Goal: Task Accomplishment & Management: Complete application form

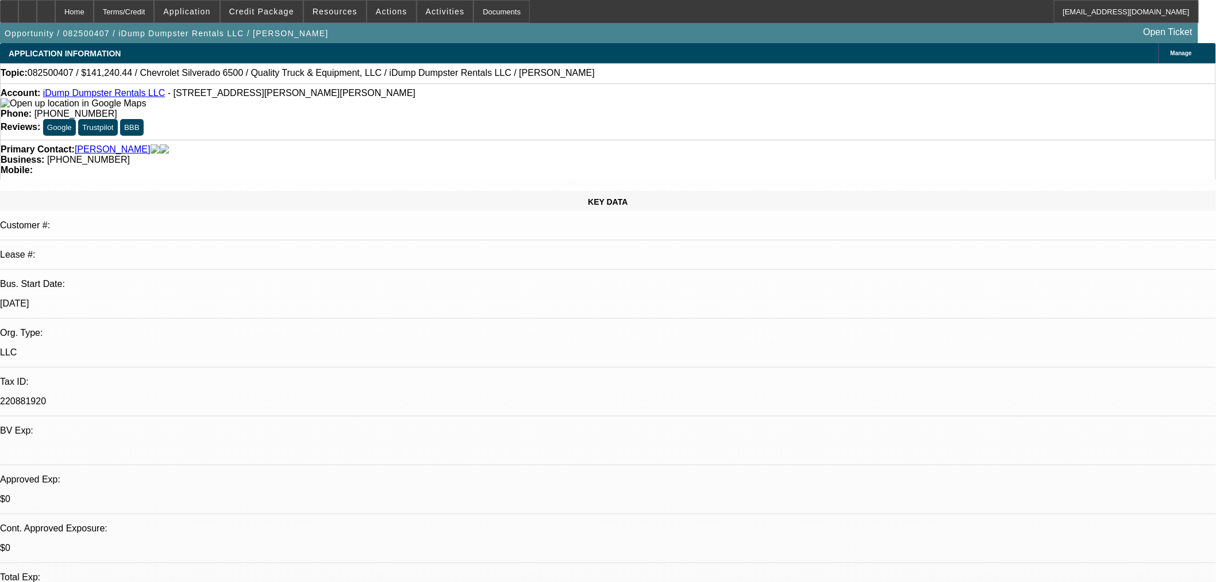
select select "0"
select select "6"
select select "0"
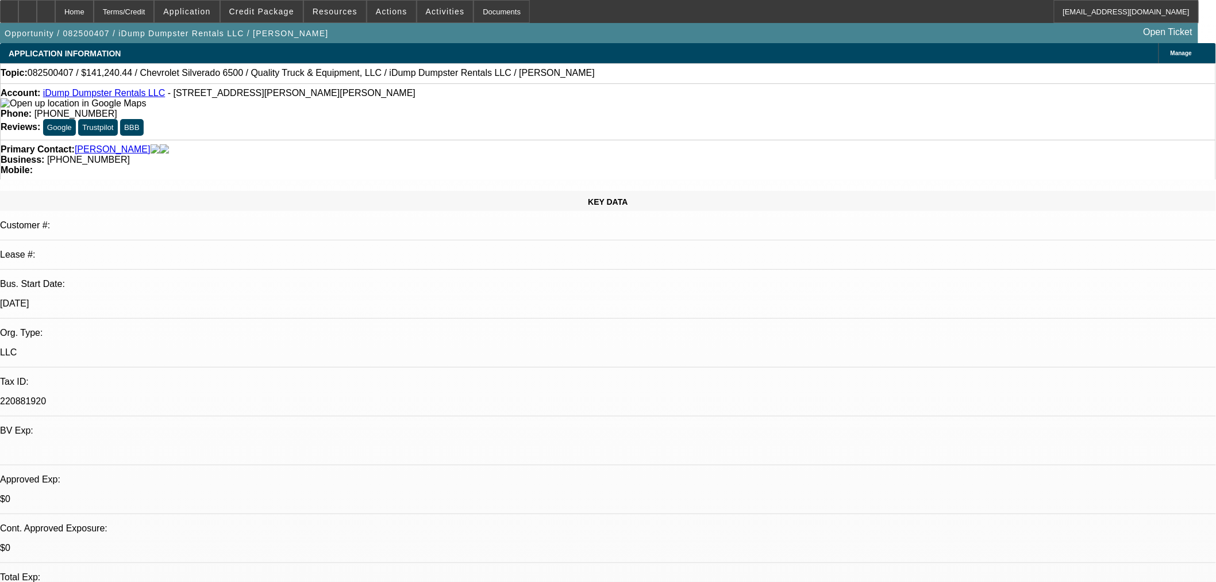
select select "0"
select select "6"
select select "0"
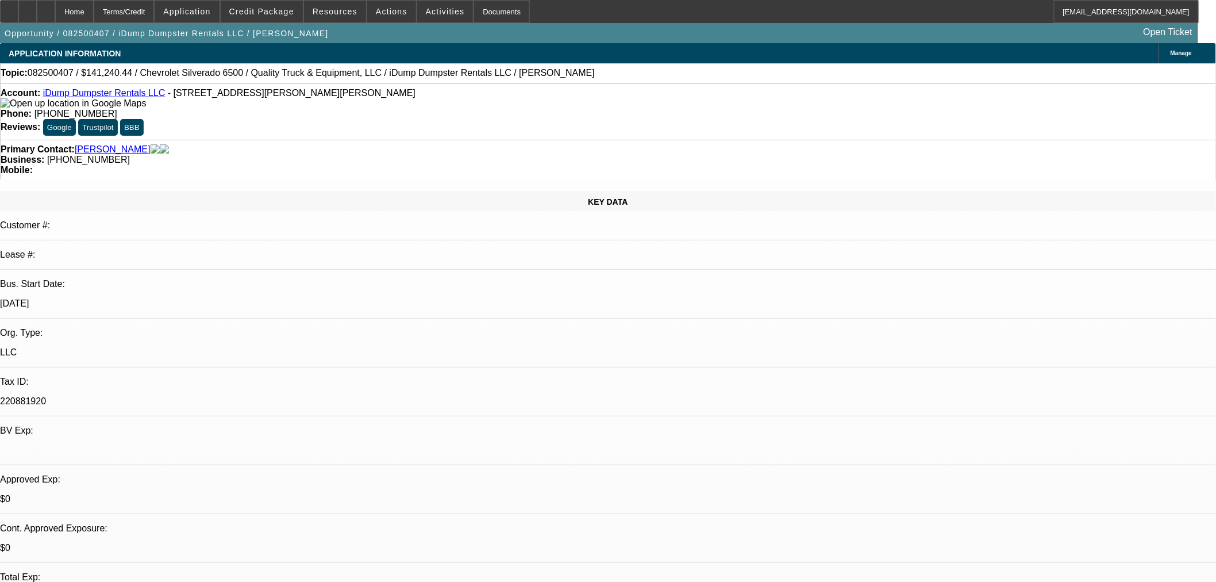
select select "0"
select select "6"
select select "0"
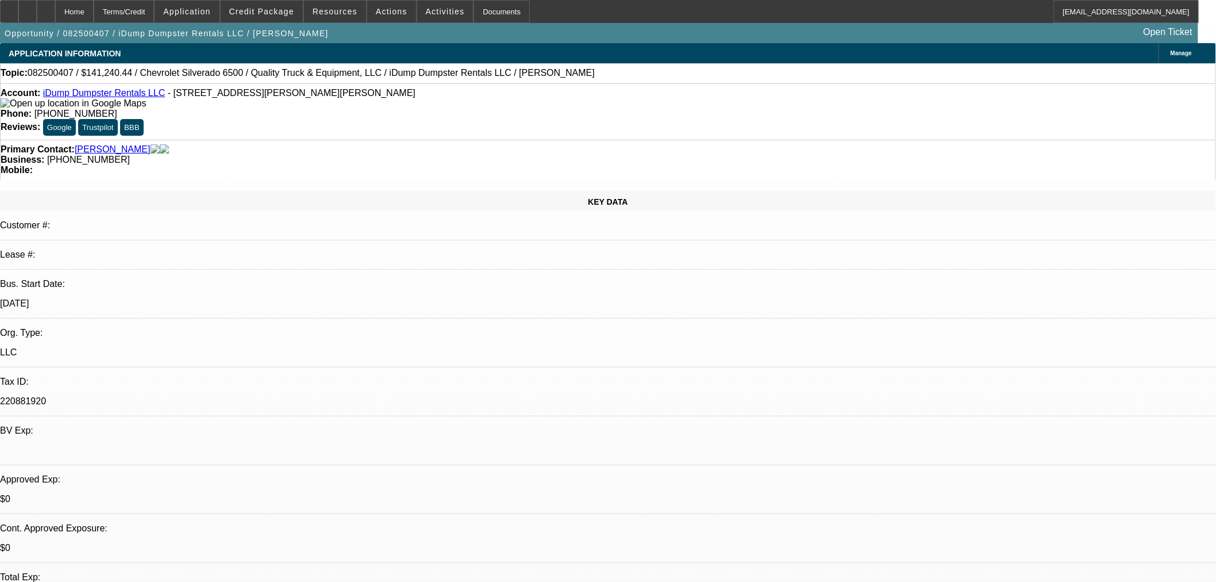
select select "6"
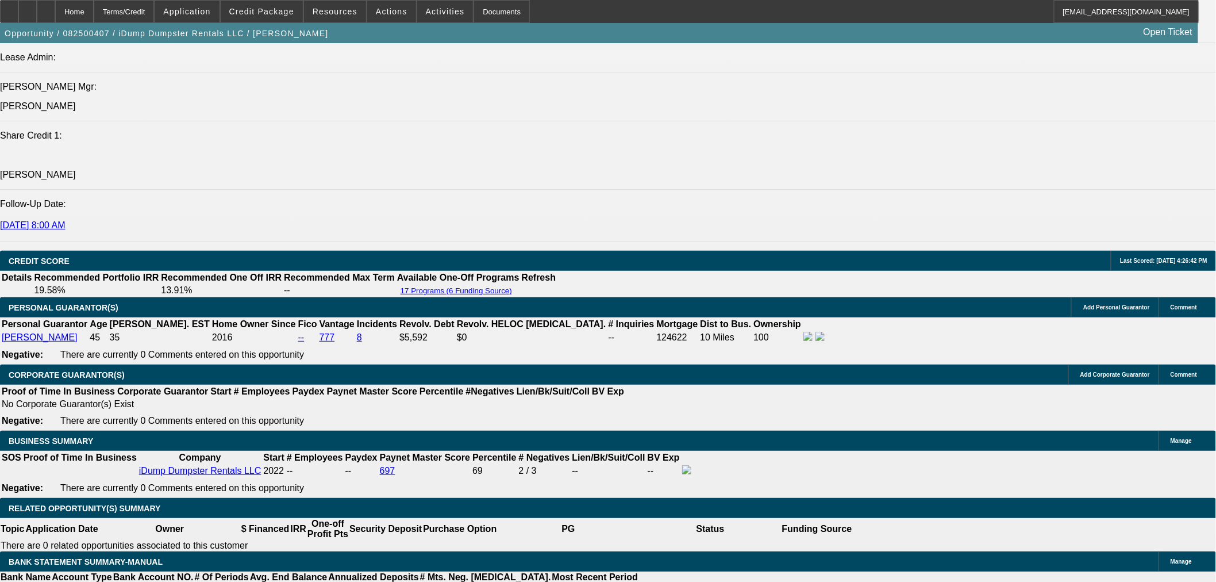
scroll to position [1468, 0]
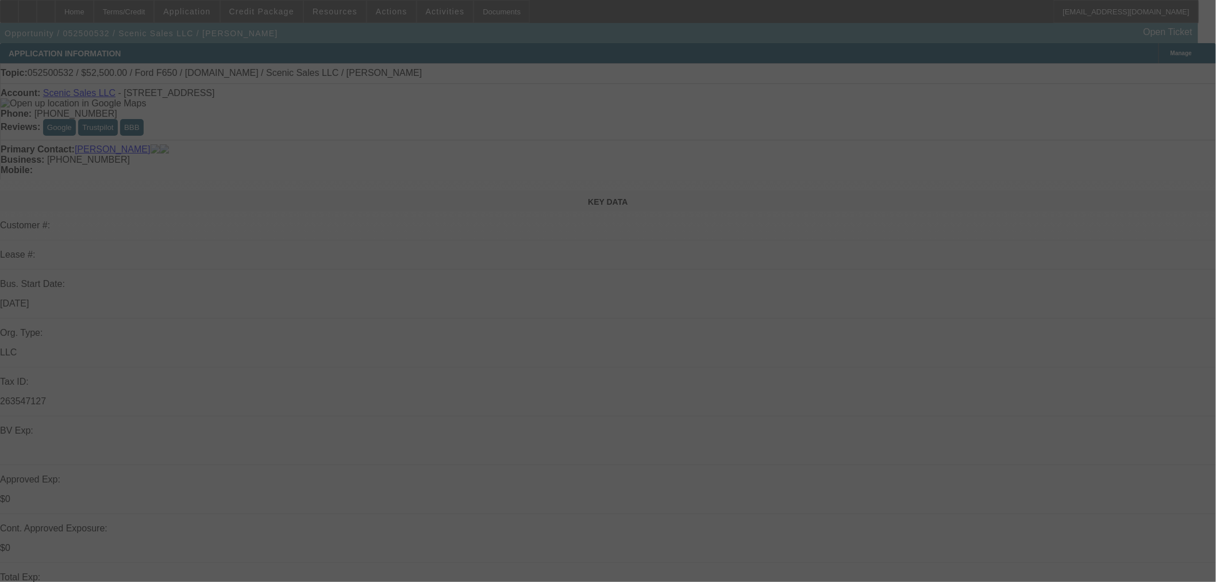
select select "0"
select select "3"
select select "0.1"
select select "4"
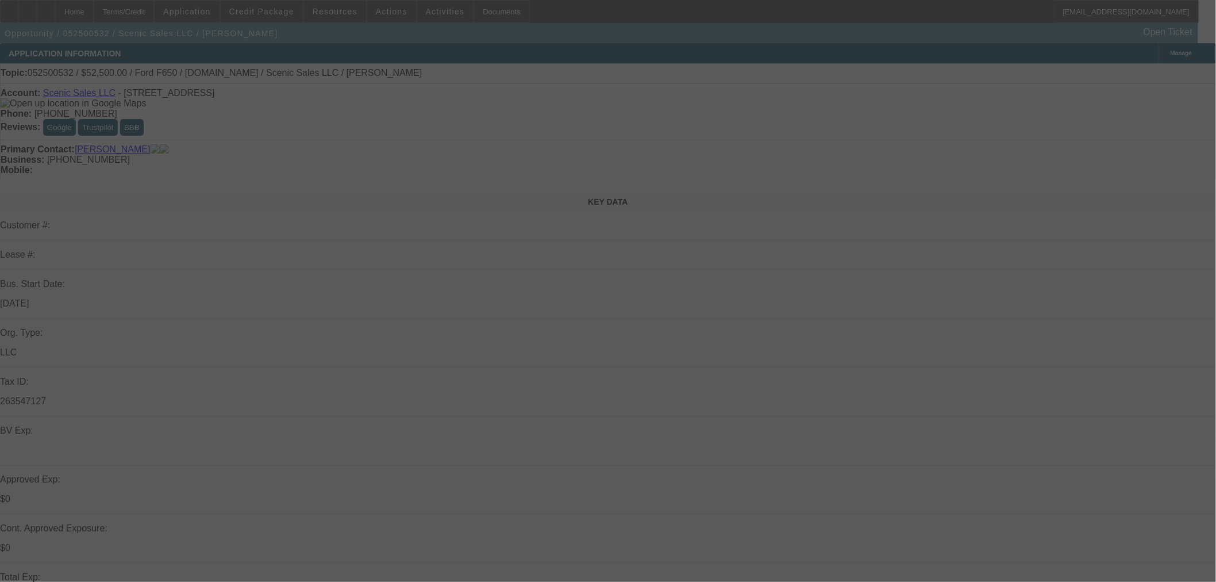
select select "0"
select select "0.1"
select select "4"
select select "0"
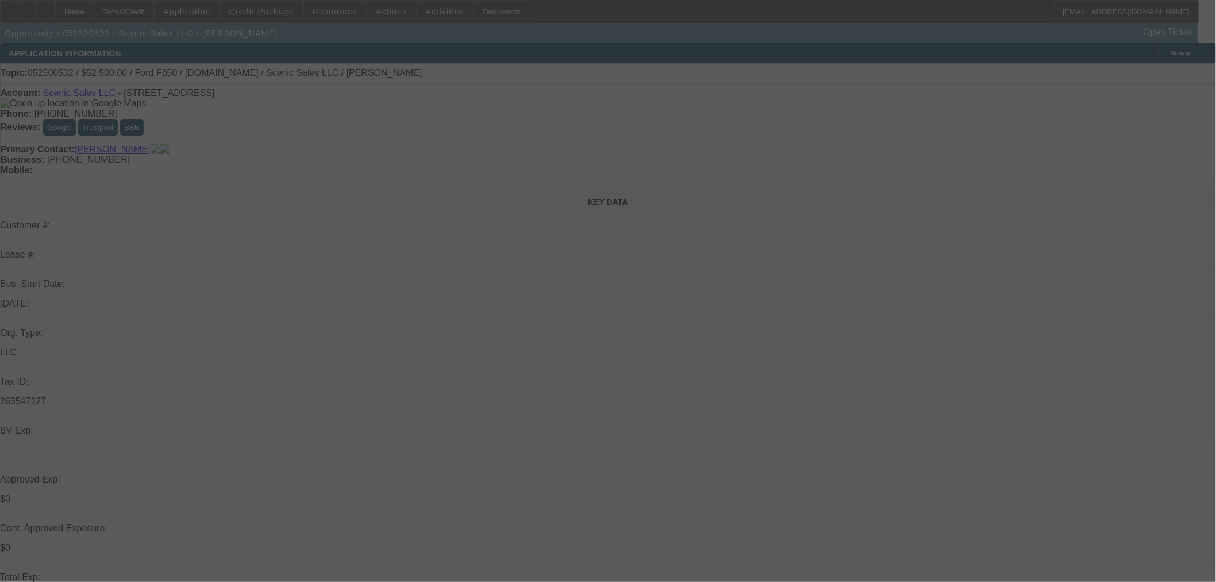
select select "0"
select select "3"
select select "0.1"
select select "4"
select select "0"
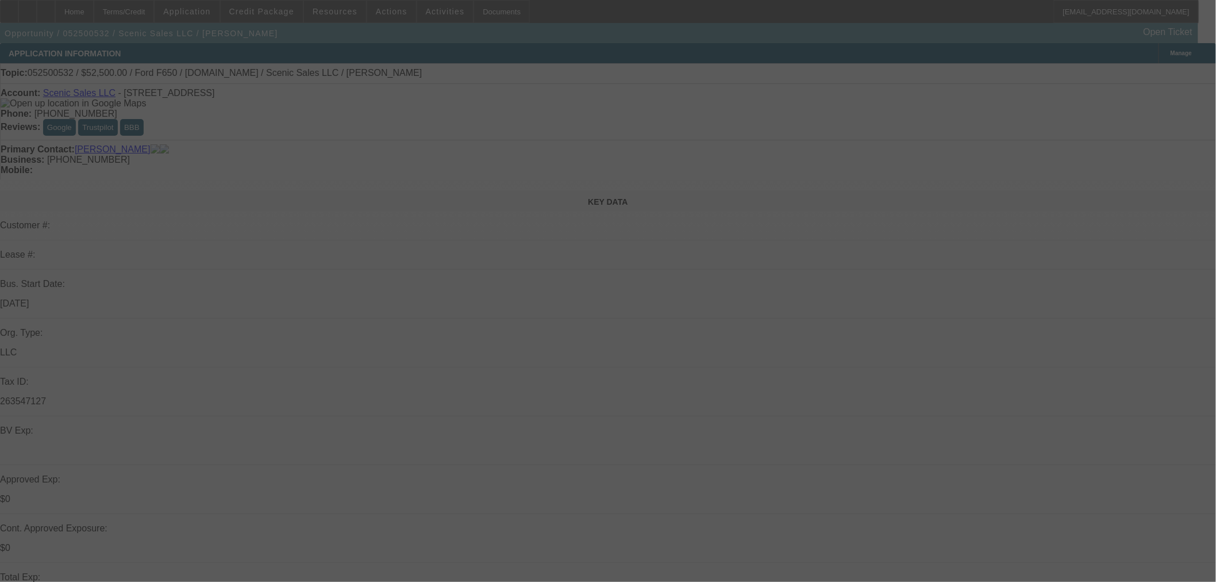
select select "0"
select select "3"
select select "0.1"
select select "4"
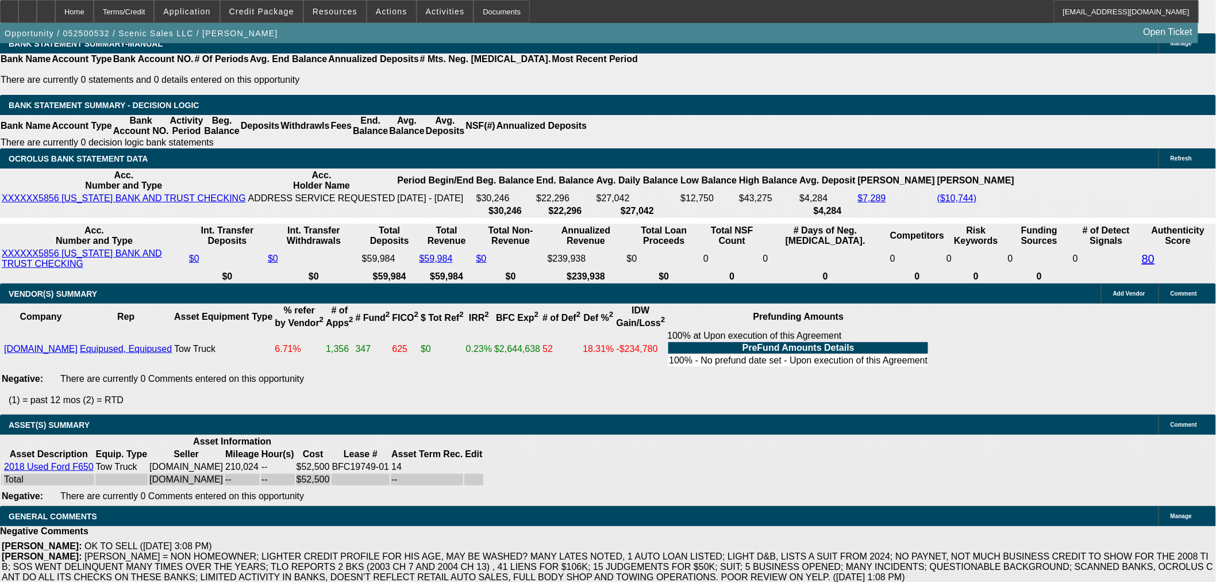
scroll to position [1702, 0]
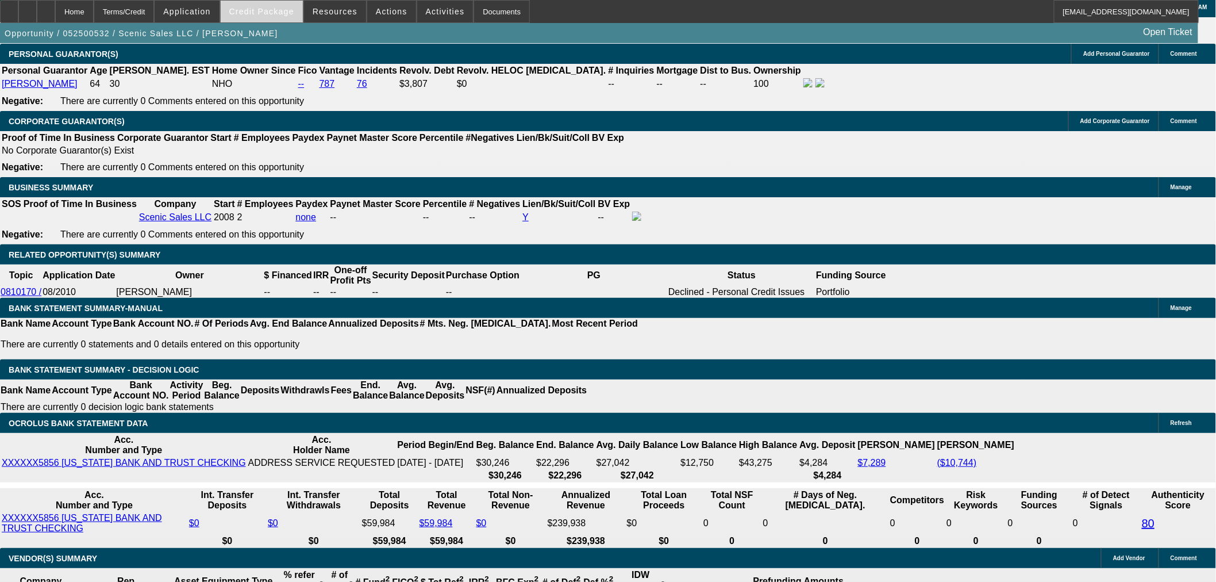
click at [259, 6] on span at bounding box center [262, 12] width 82 height 28
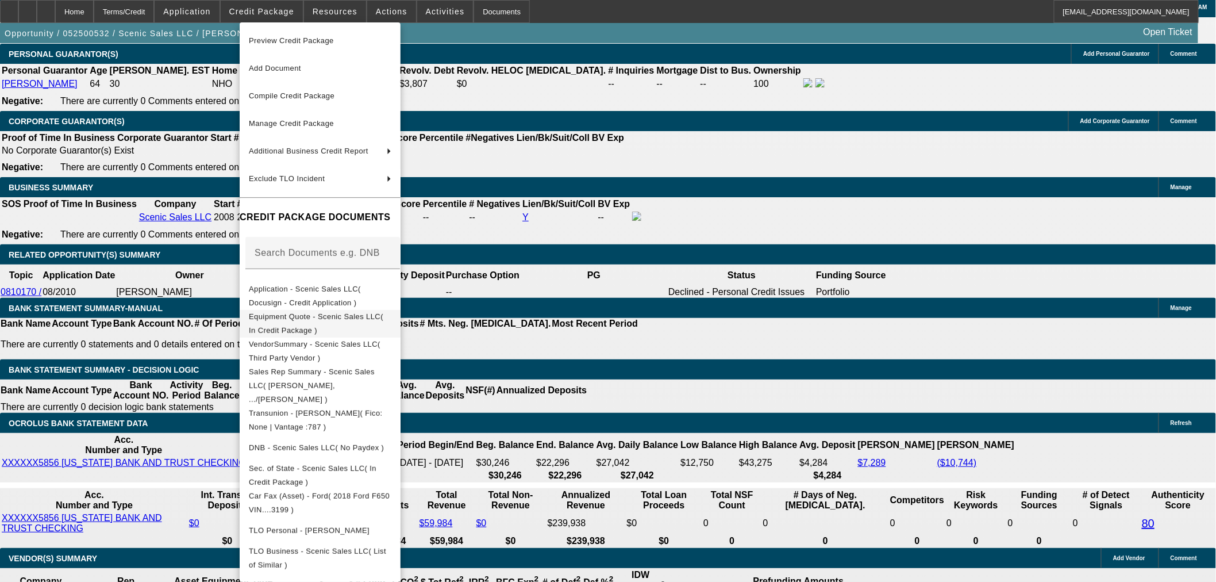
click at [334, 324] on span "Equipment Quote - Scenic Sales LLC( In Credit Package )" at bounding box center [320, 323] width 143 height 28
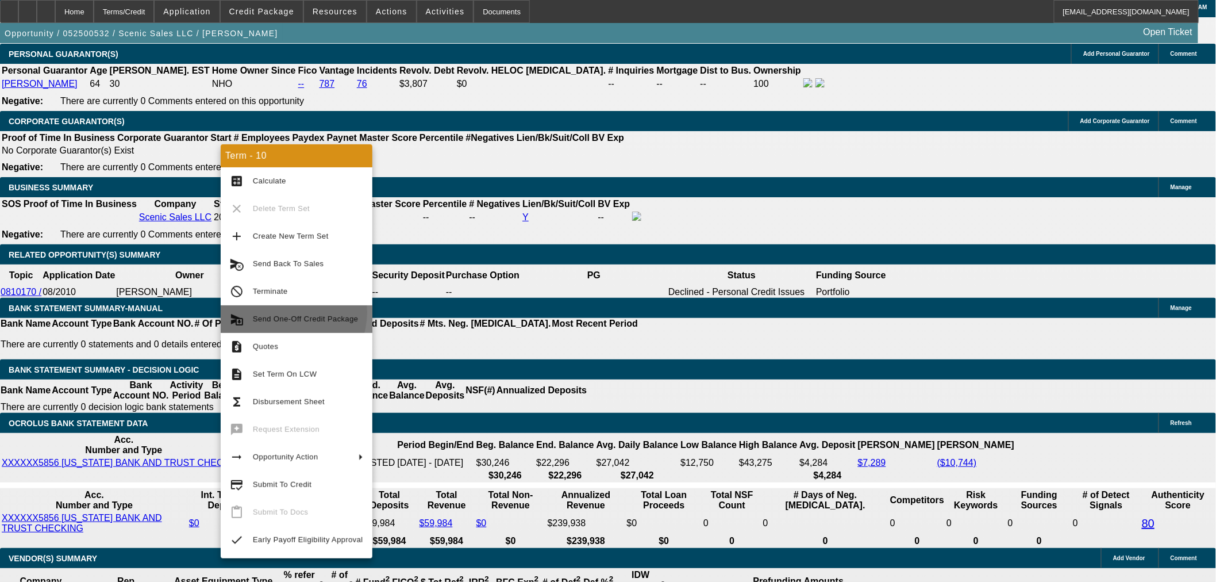
click at [284, 312] on span "Send One-Off Credit Package" at bounding box center [308, 319] width 110 height 14
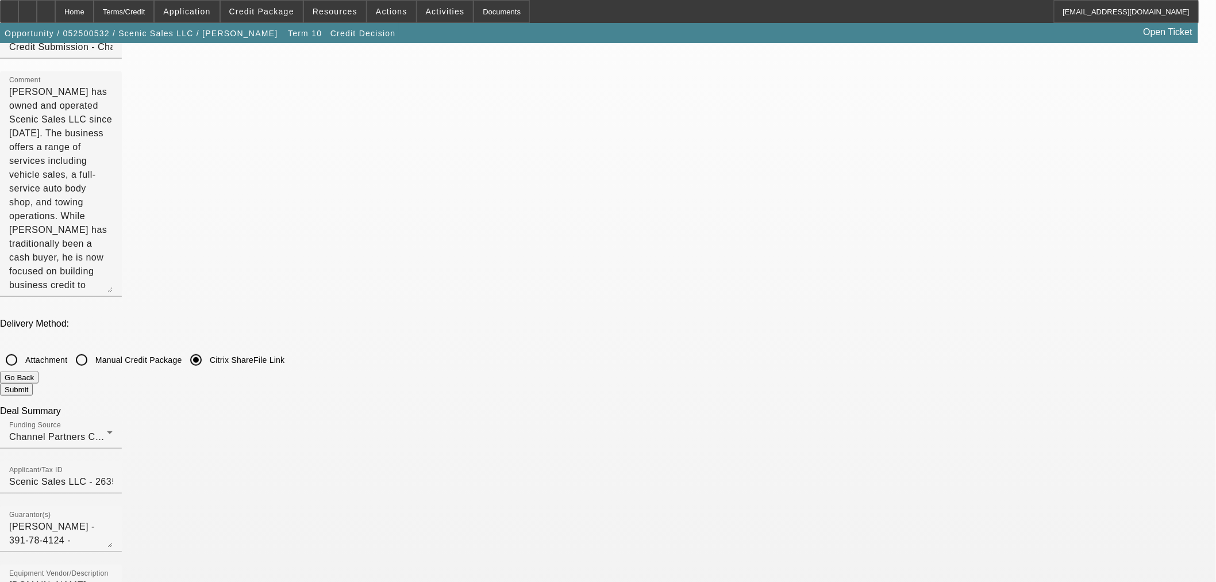
scroll to position [191, 0]
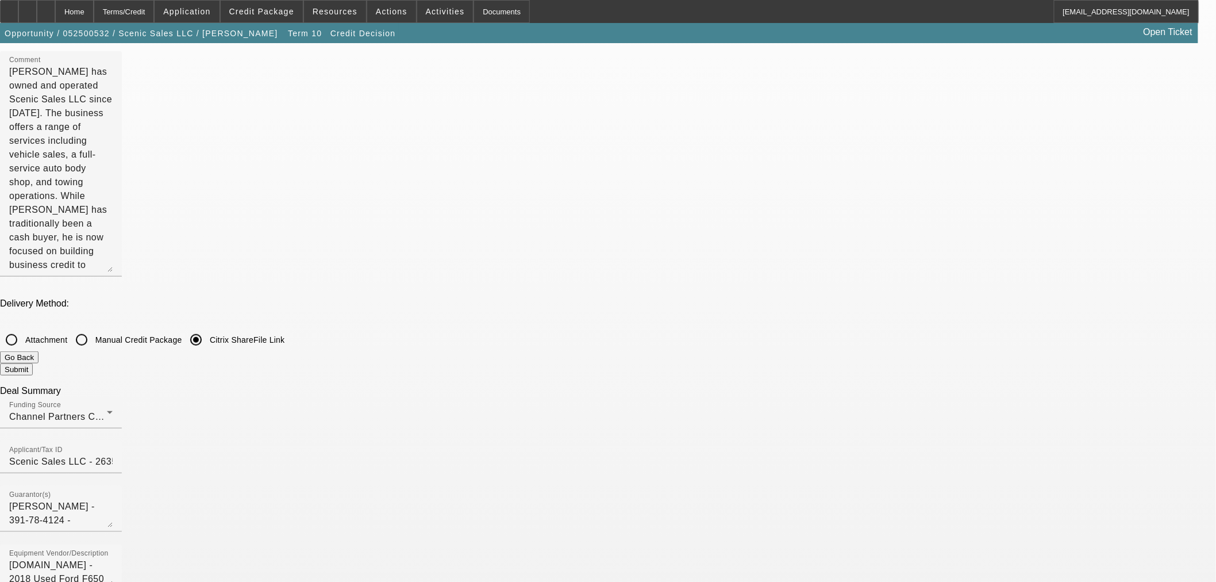
checkbox input "true"
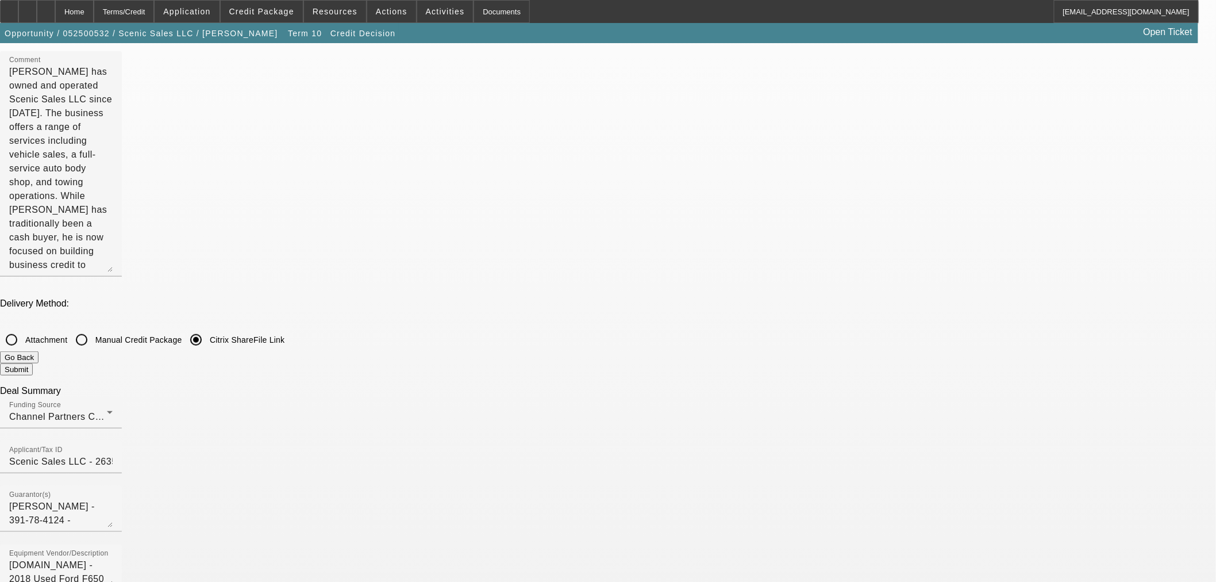
checkbox input "true"
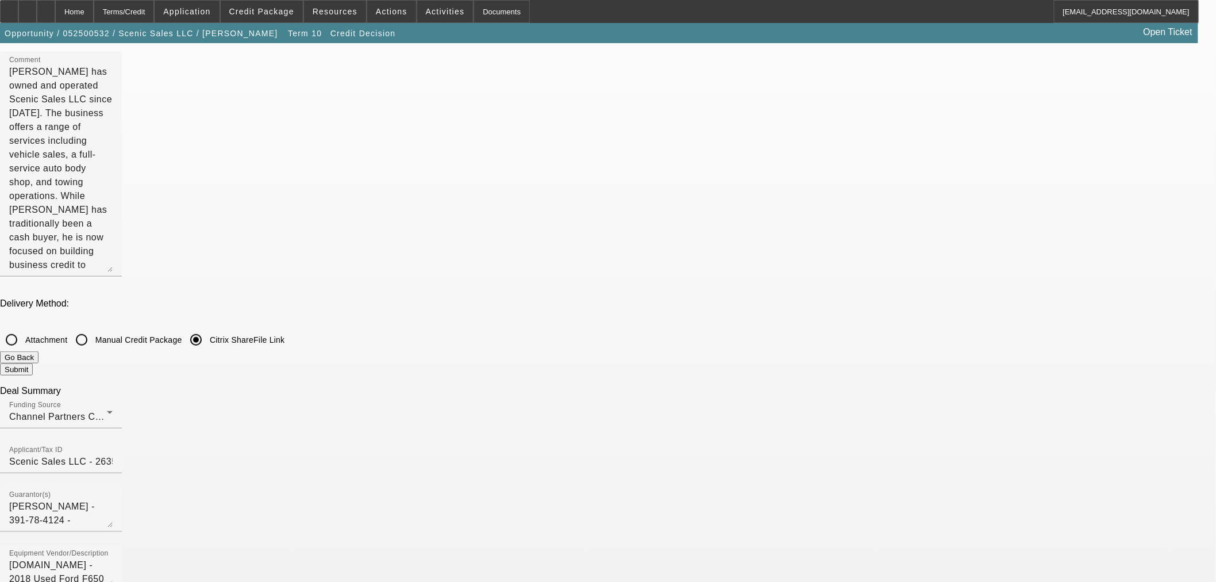
checkbox input "false"
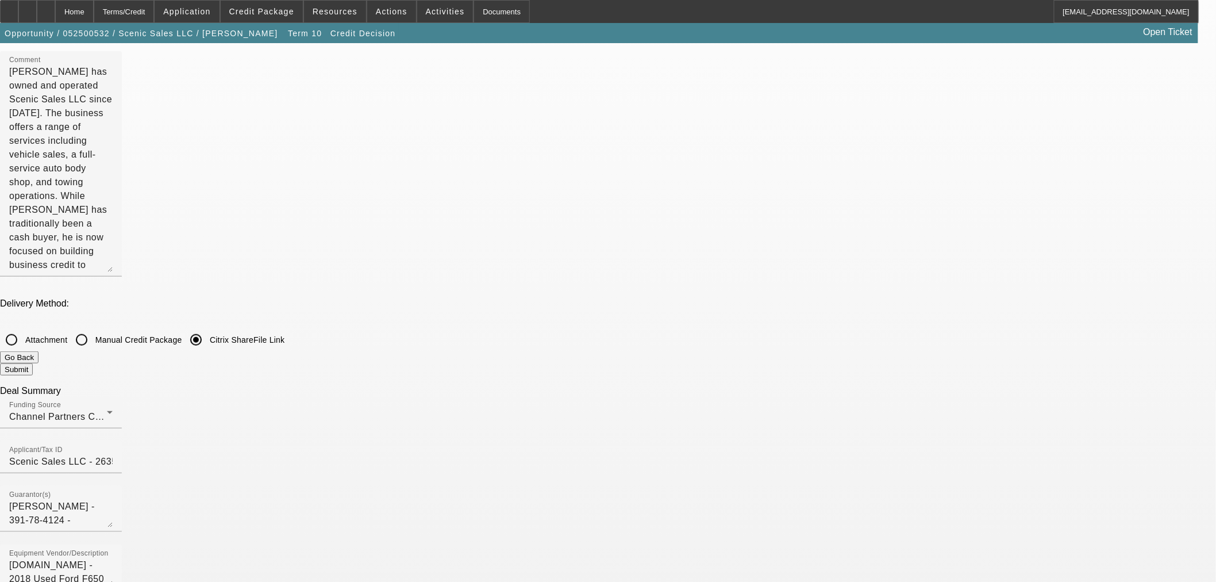
checkbox input "false"
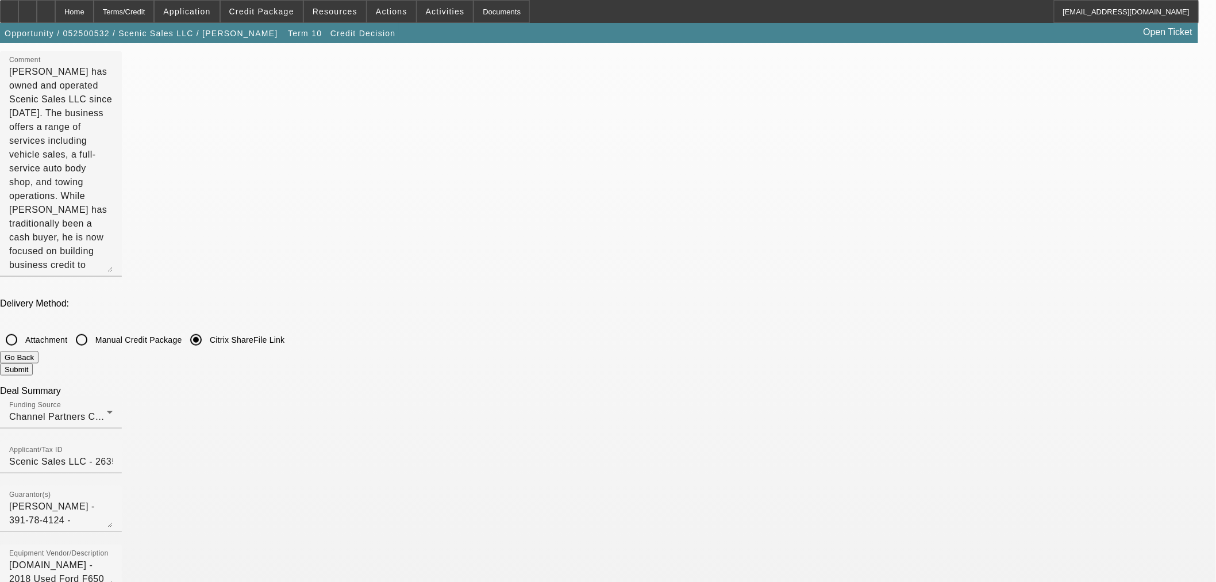
checkbox input "false"
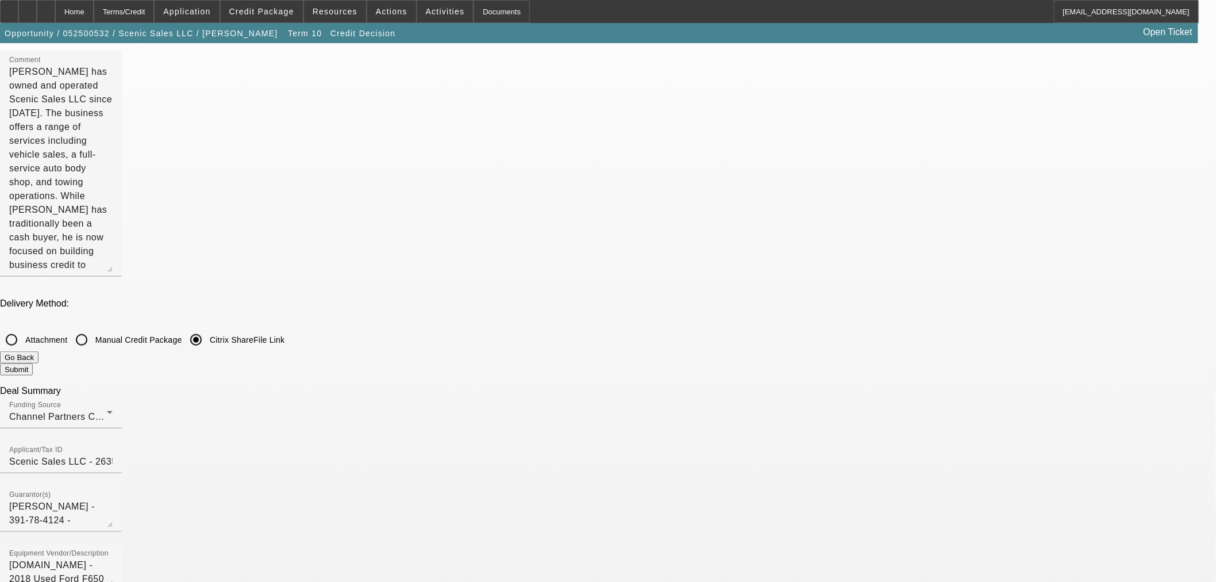
checkbox input "false"
checkbox input "true"
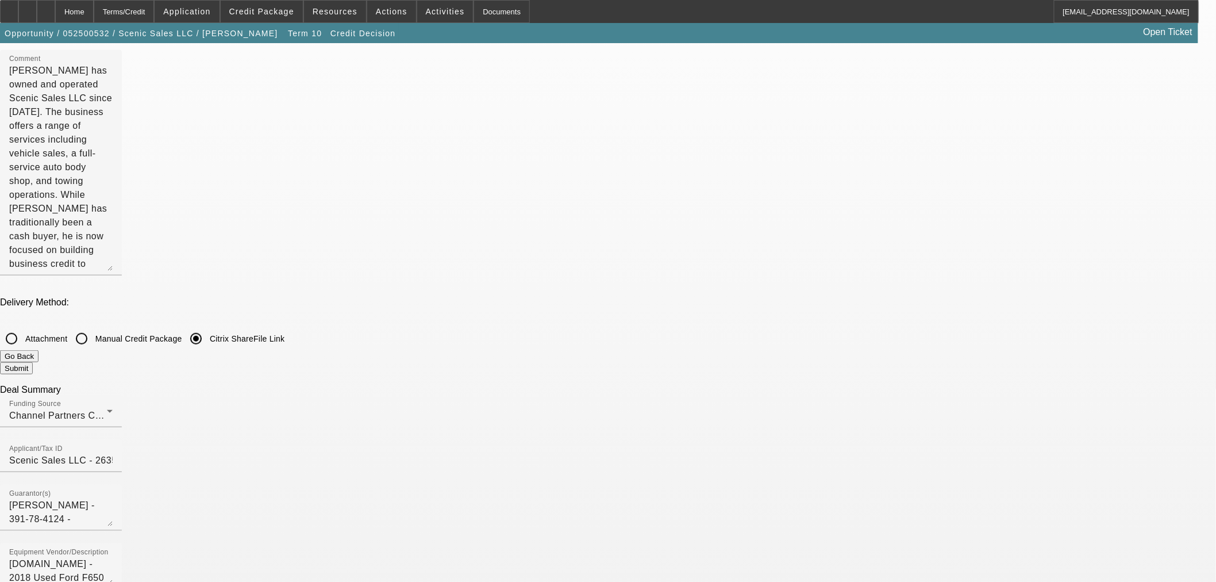
scroll to position [64, 0]
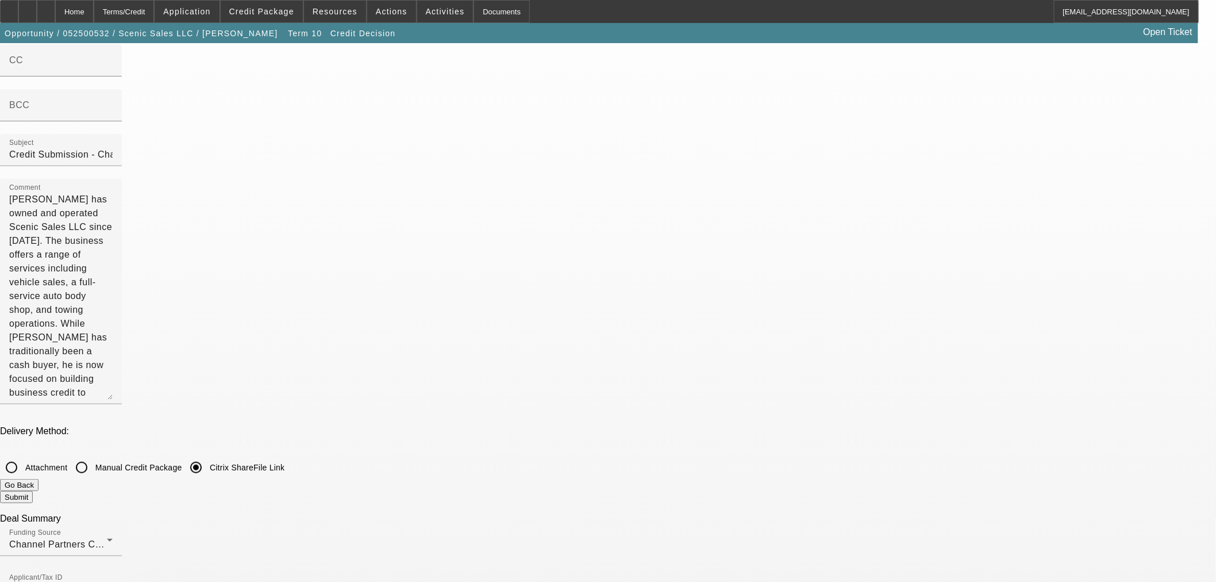
click at [39, 479] on button "Go Back" at bounding box center [19, 485] width 39 height 12
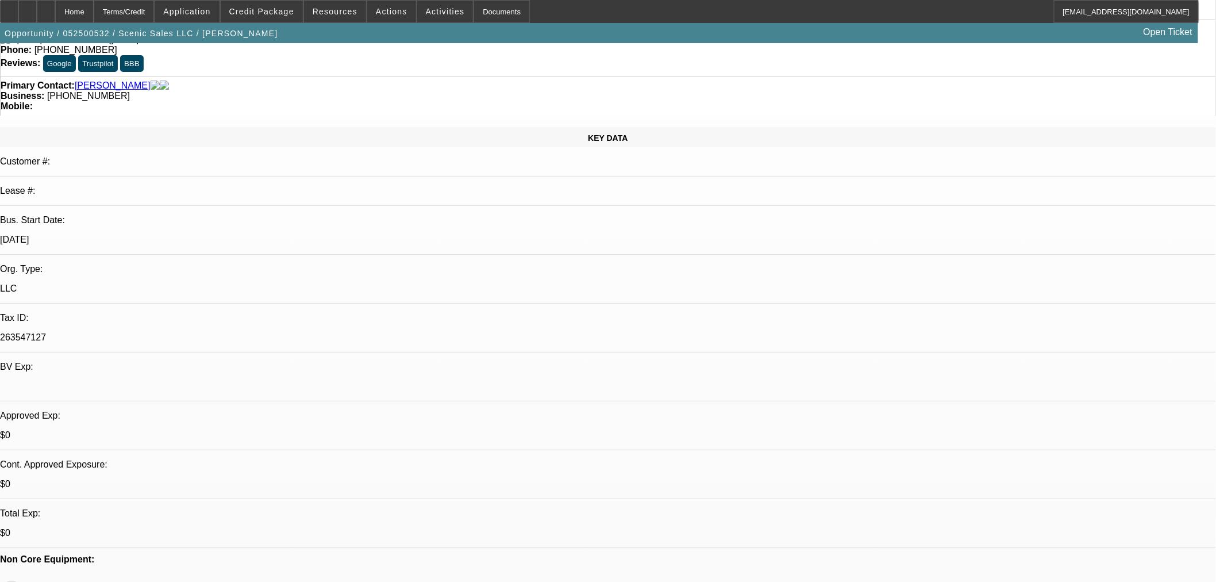
select select "0"
select select "3"
select select "0.1"
select select "4"
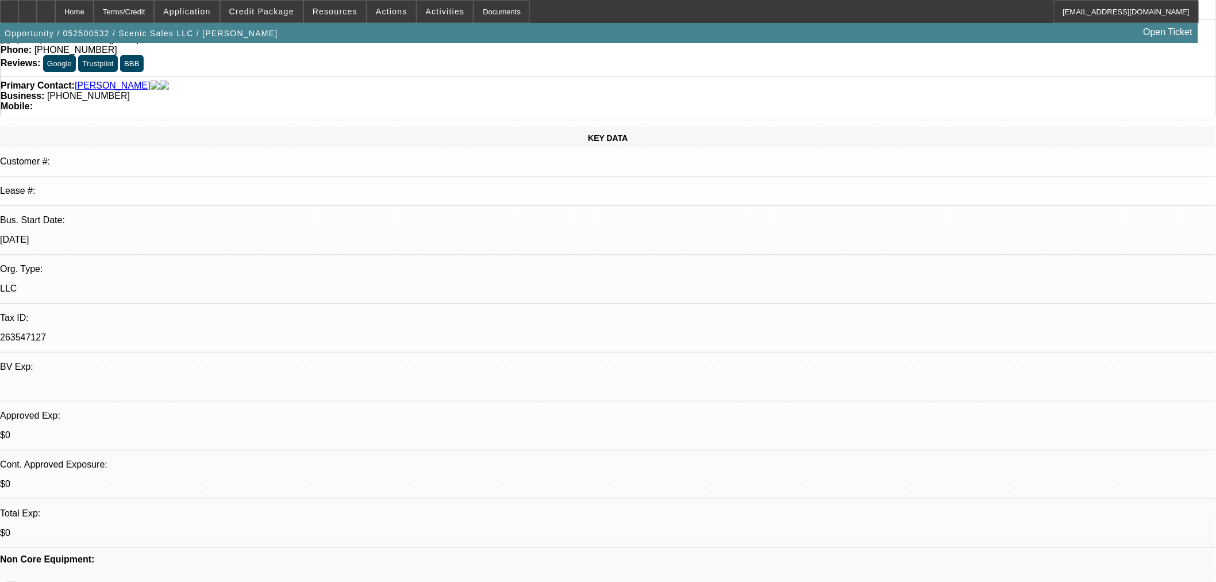
select select "0"
select select "0.1"
select select "4"
select select "0"
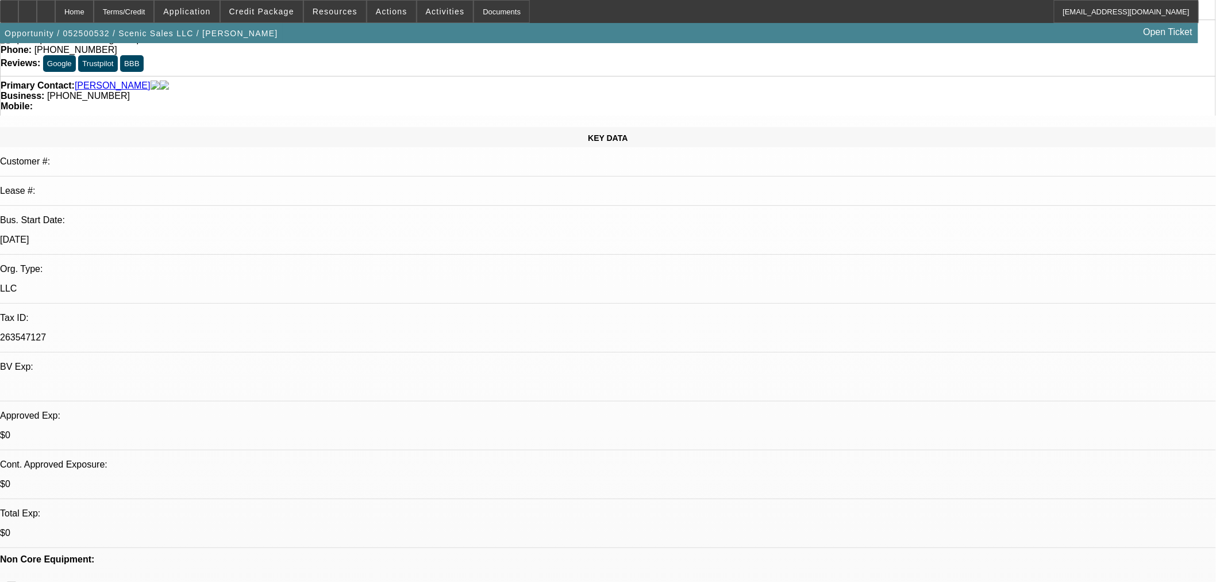
select select "0"
select select "3"
select select "0.1"
select select "4"
select select "0"
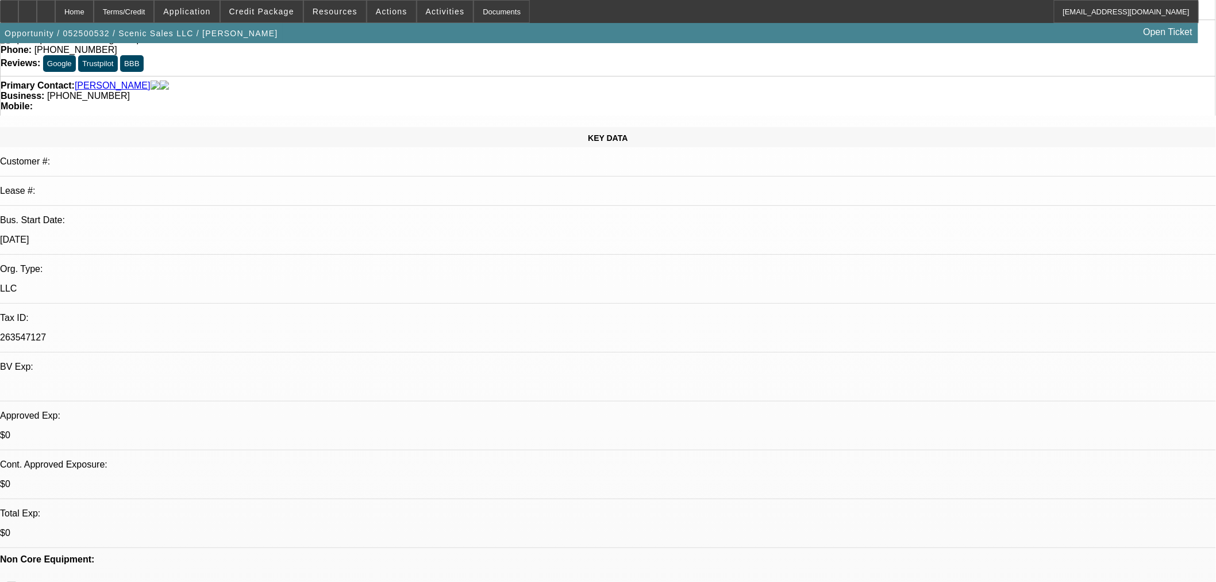
select select "0"
select select "3"
select select "0.1"
select select "4"
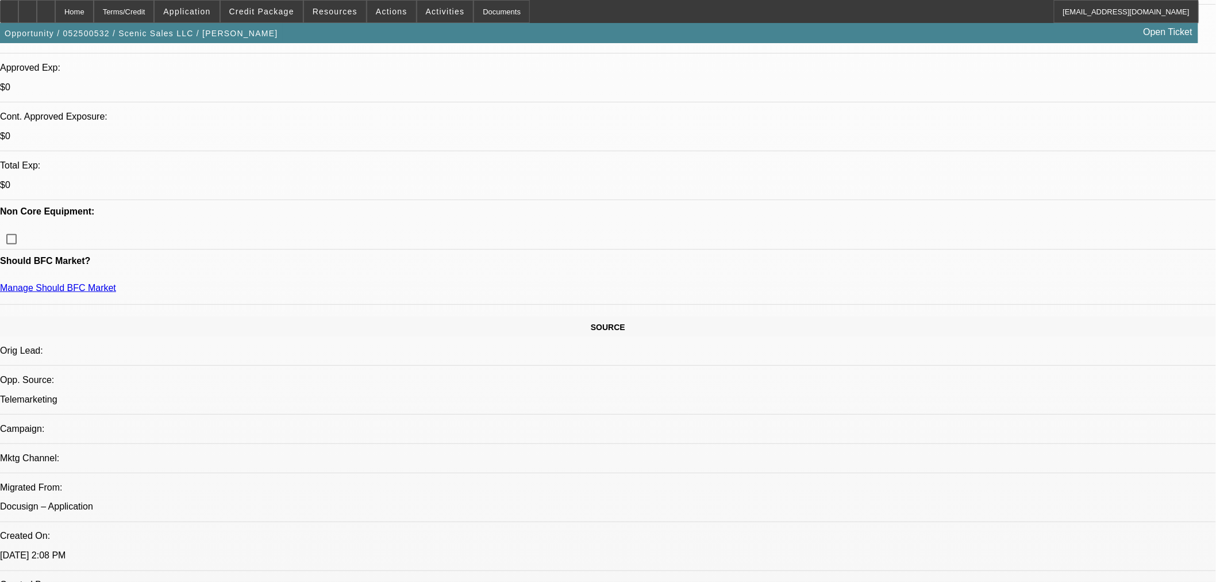
scroll to position [169, 0]
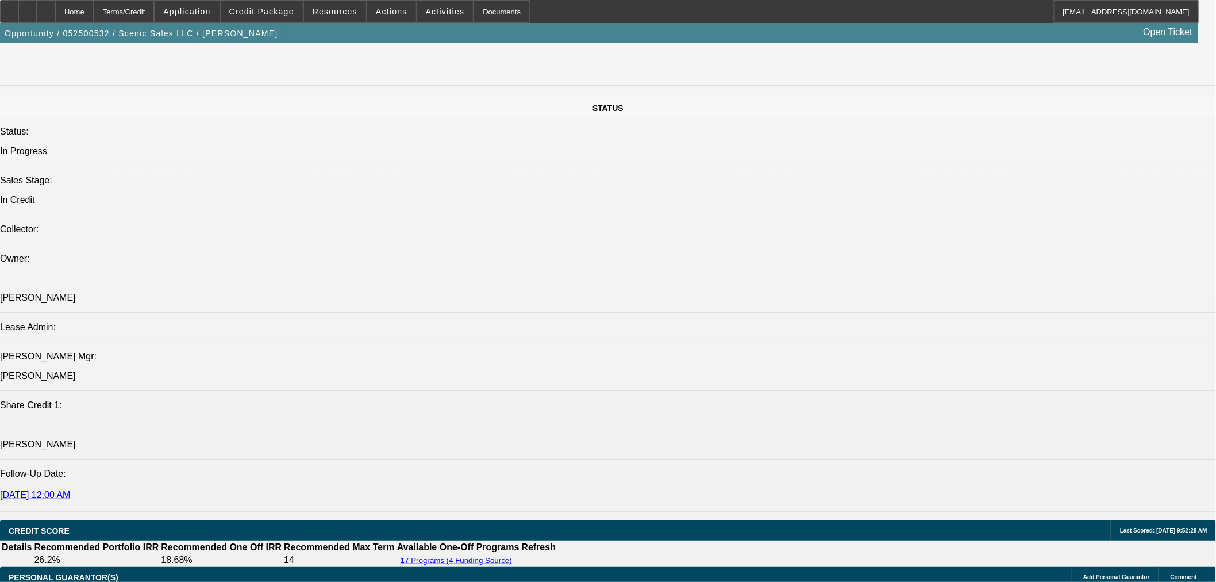
scroll to position [1318, 0]
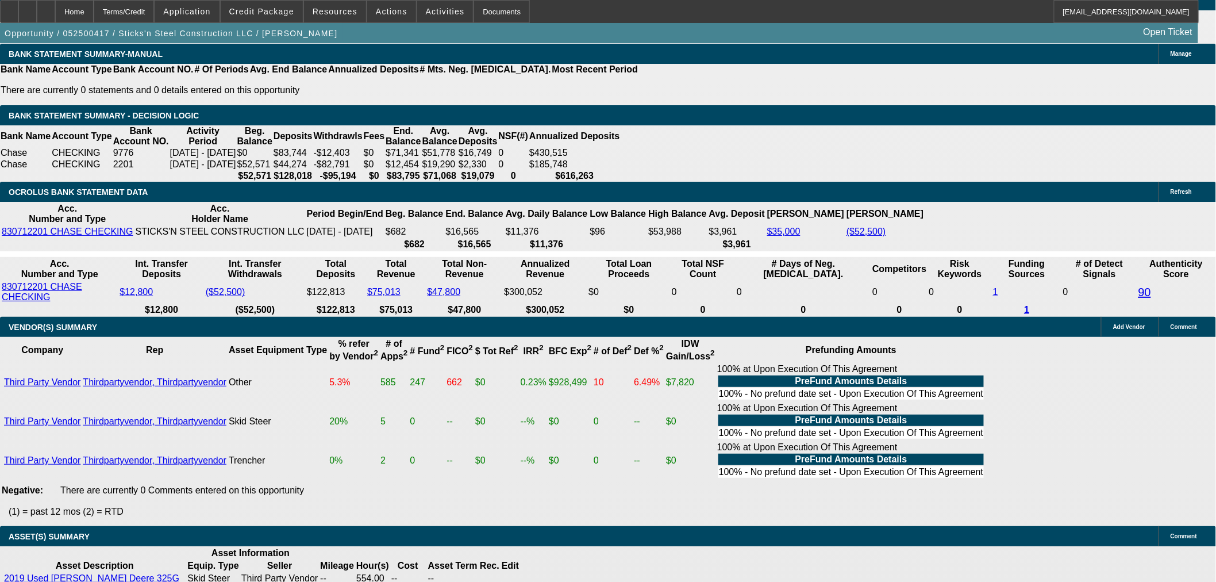
select select "0"
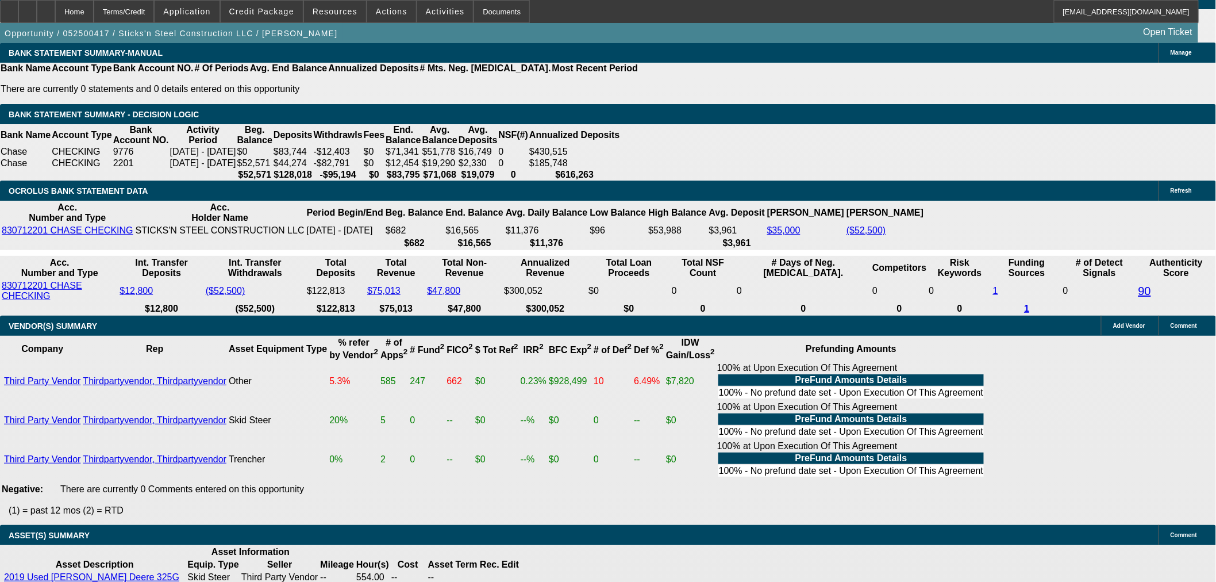
select select "0"
select select "6"
select select "0"
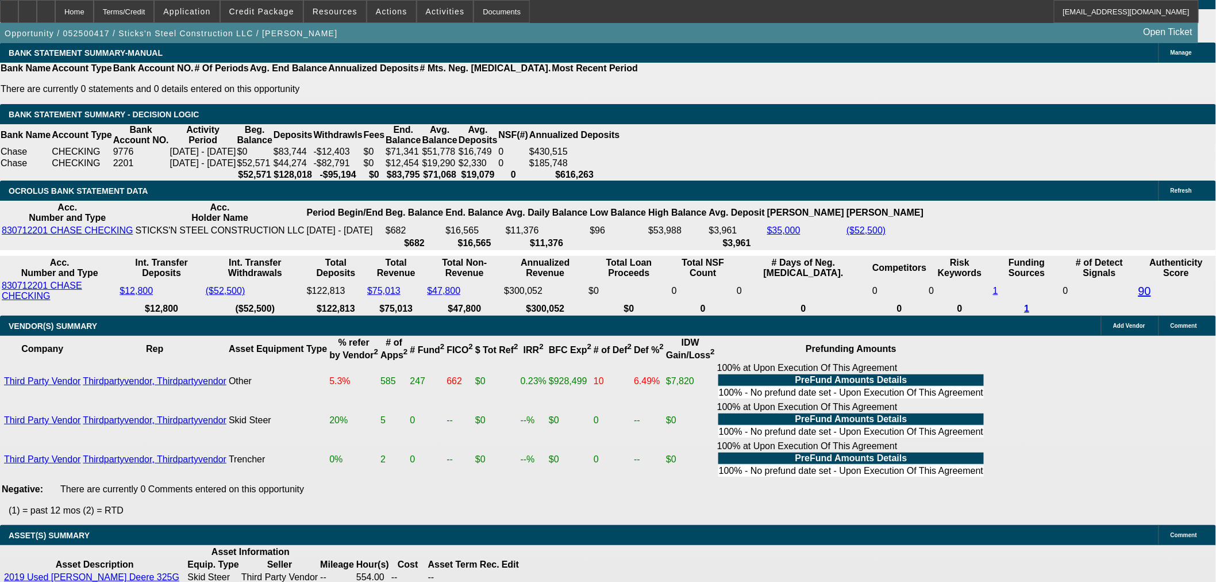
select select "0"
select select "6"
select select "0"
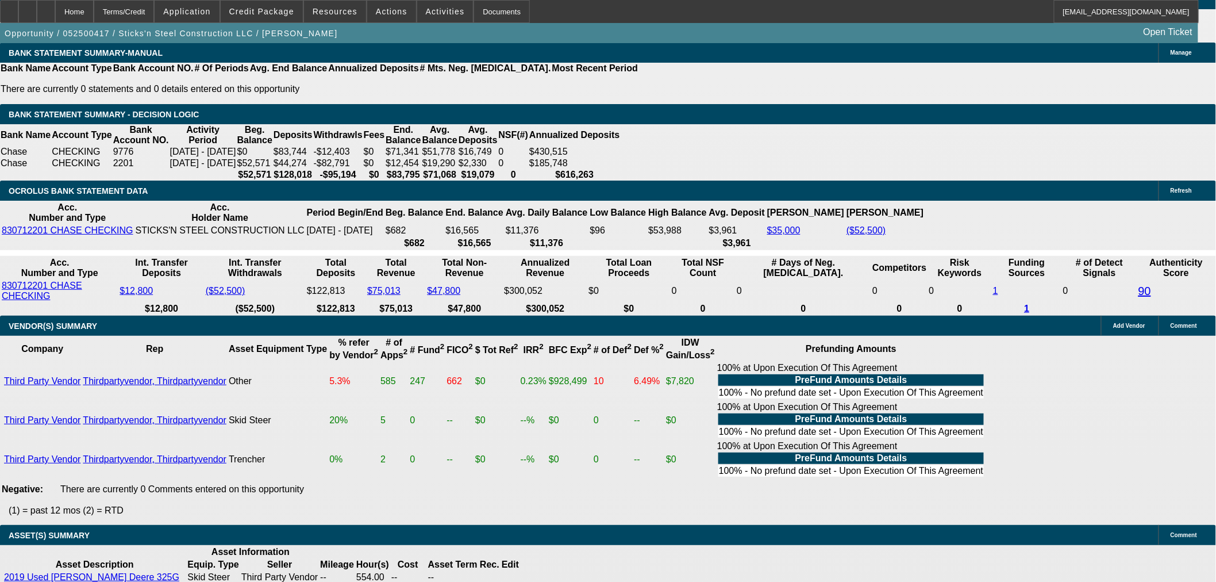
select select "6"
select select "0"
select select "2"
select select "0"
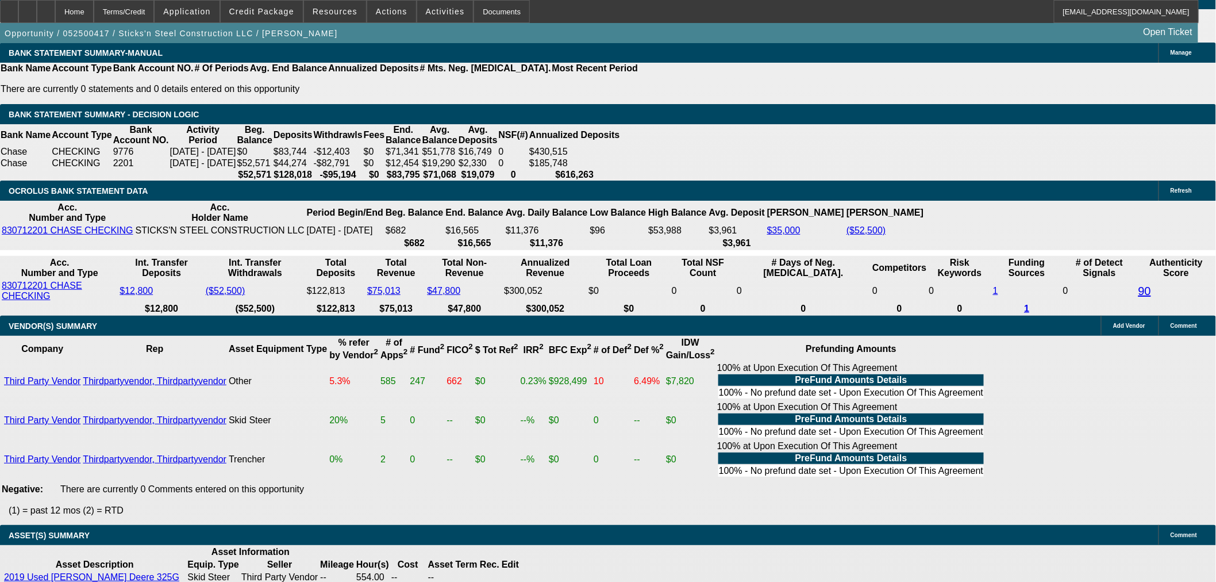
select select "6"
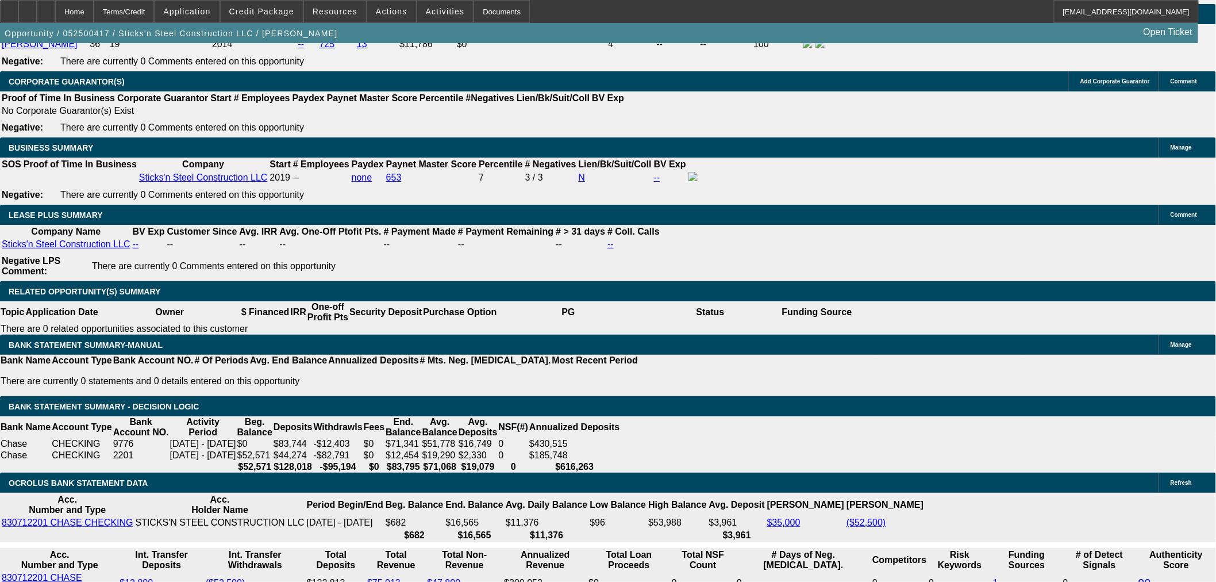
scroll to position [1883, 0]
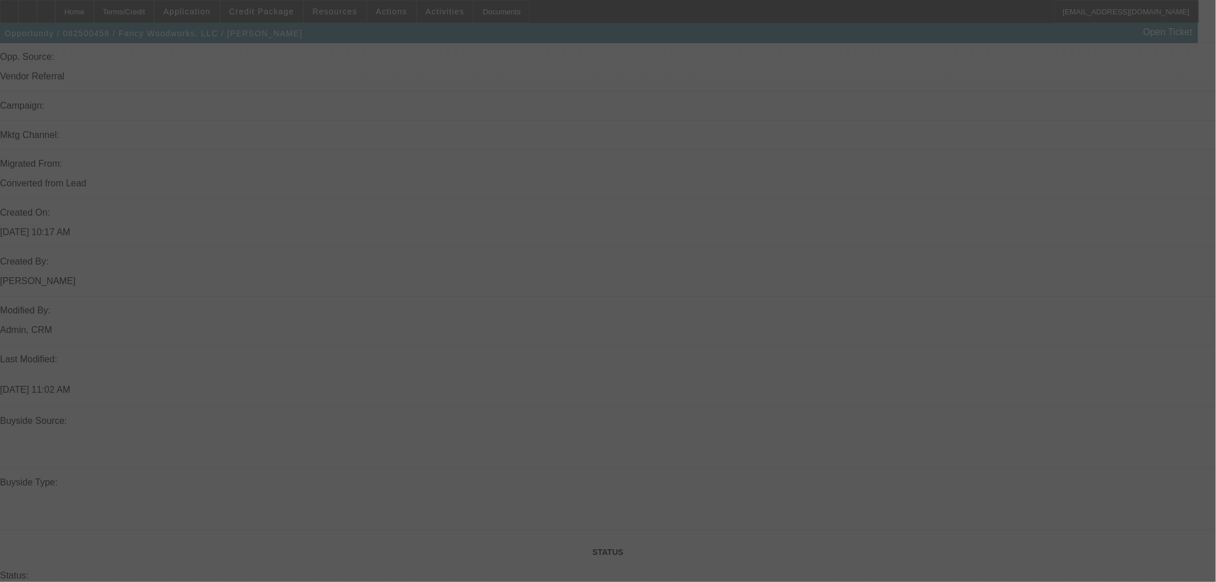
scroll to position [894, 0]
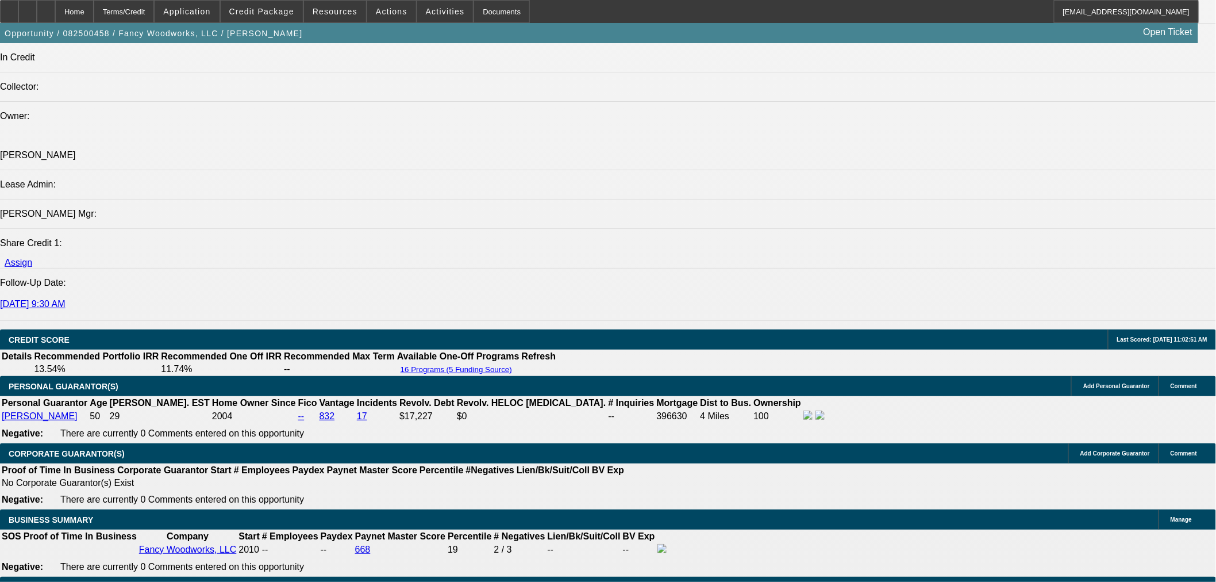
select select "0"
select select "2"
select select "0.1"
select select "4"
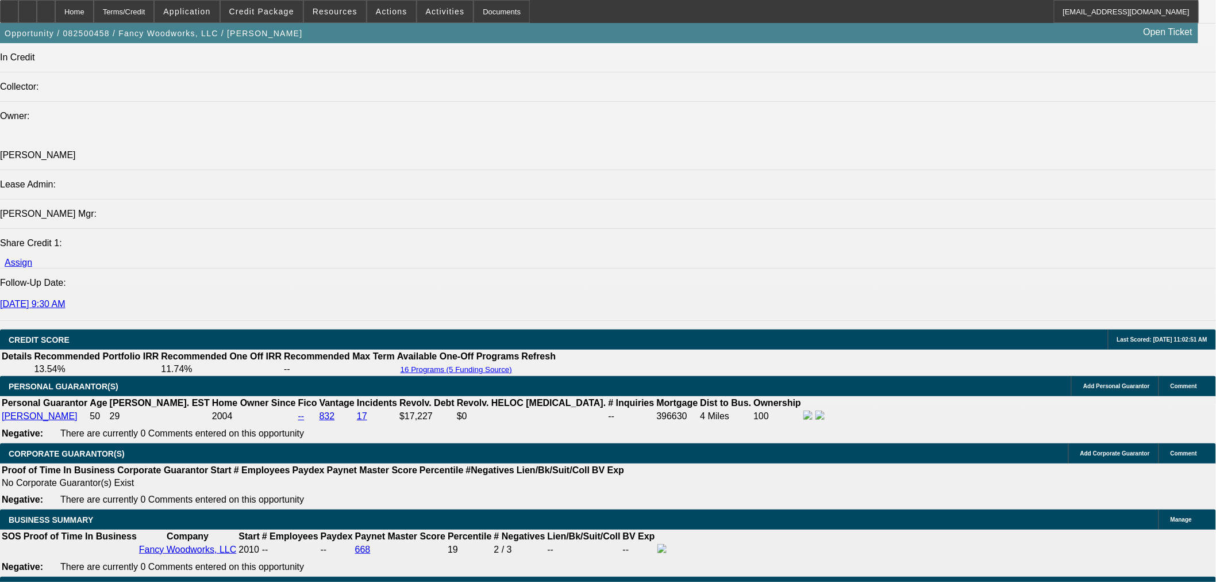
select select "0"
select select "2"
select select "0"
select select "6"
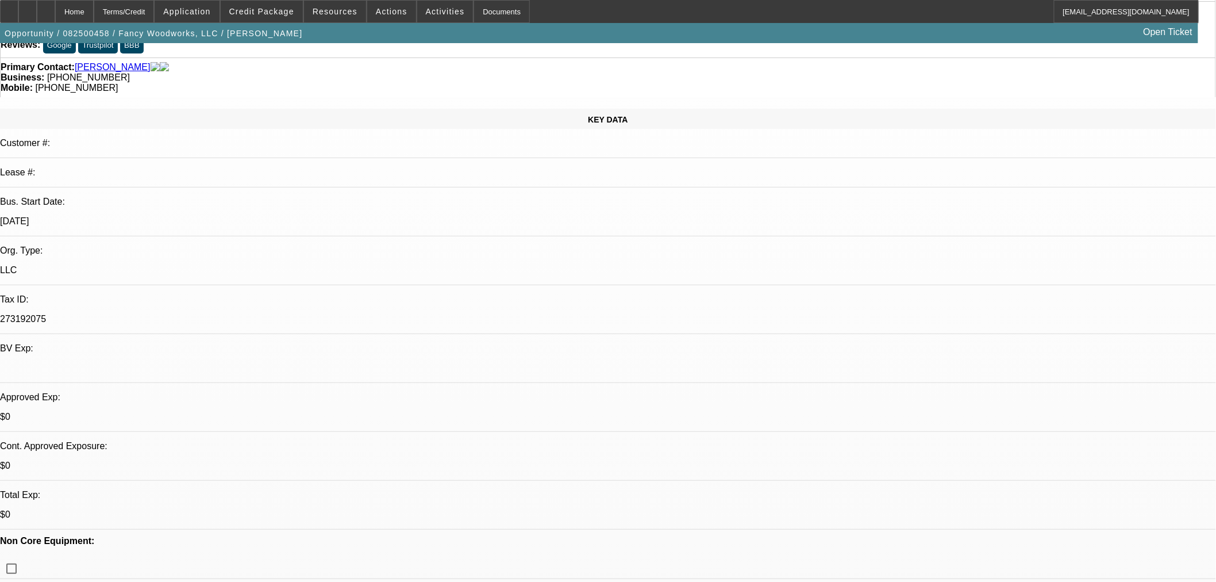
scroll to position [64, 0]
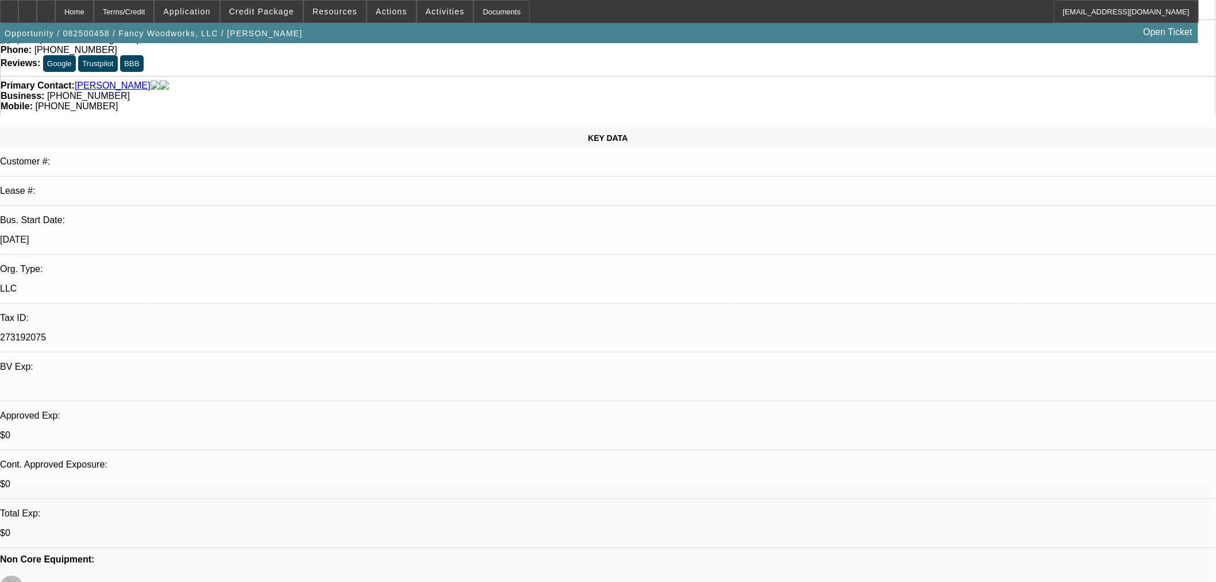
click at [23, 575] on input "checkbox" at bounding box center [11, 586] width 23 height 23
checkbox input "true"
type textarea "OK TO SELL"
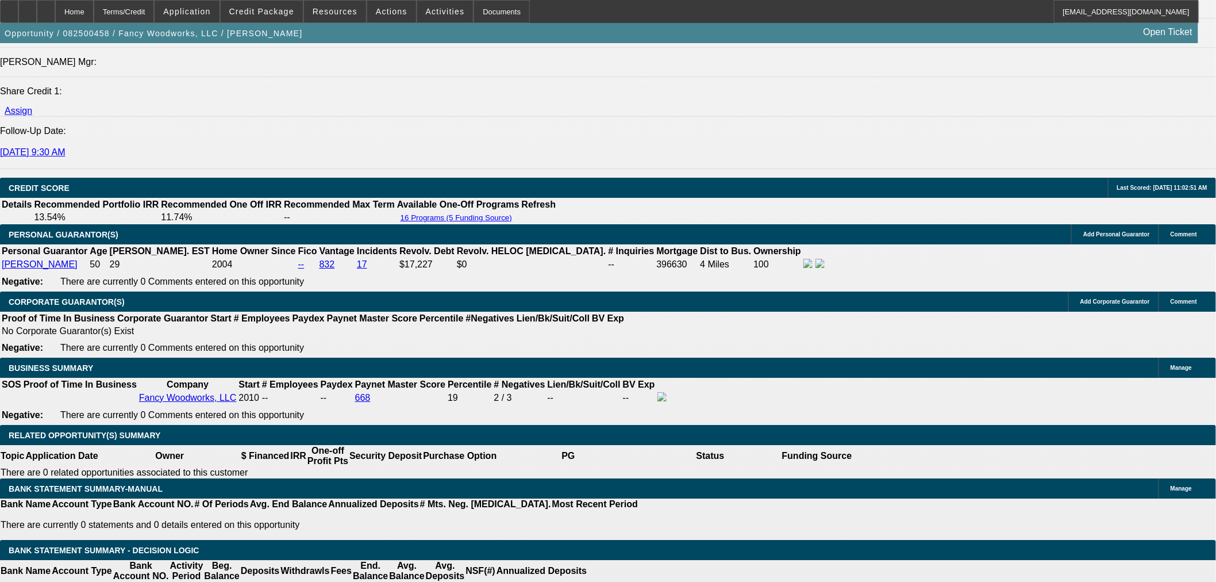
scroll to position [1596, 0]
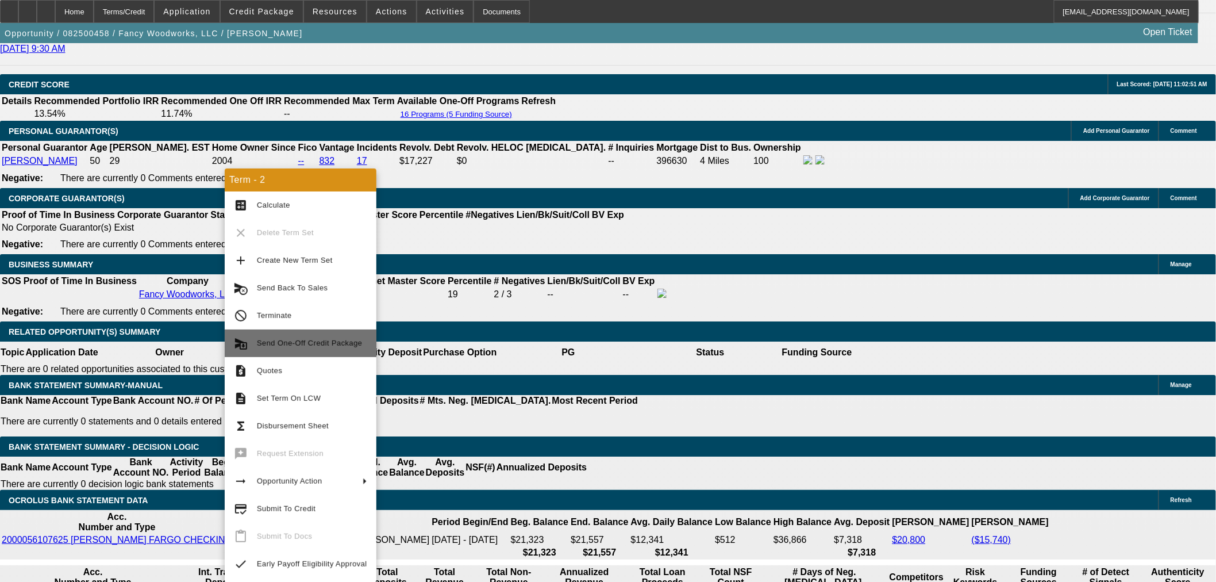
click at [316, 337] on span "Send One-Off Credit Package" at bounding box center [312, 343] width 110 height 14
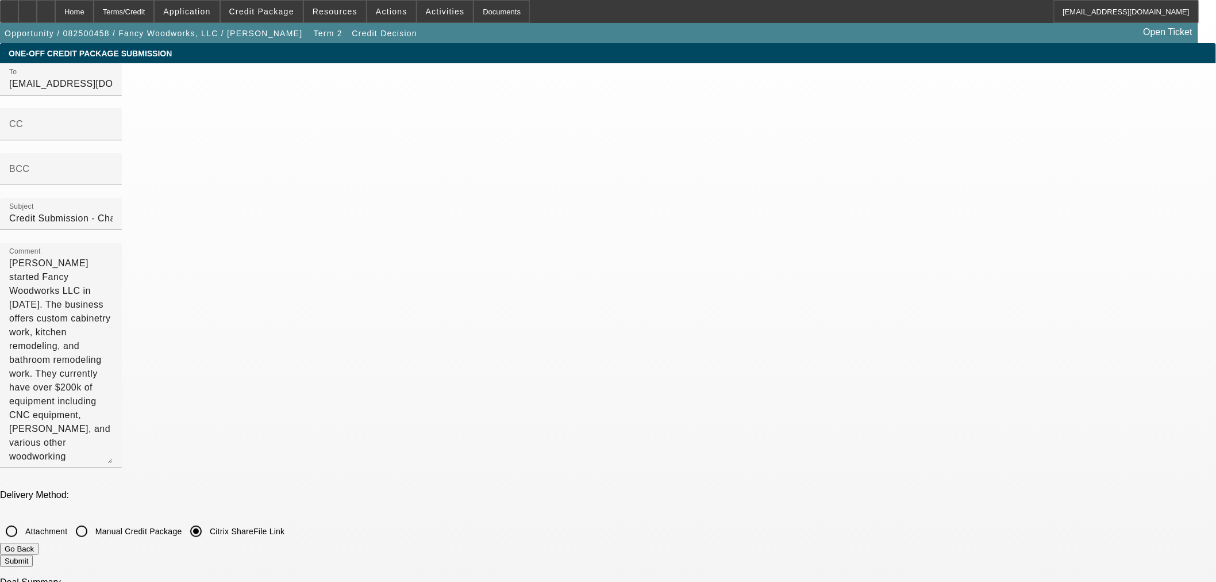
click at [33, 555] on button "Submit" at bounding box center [16, 561] width 33 height 12
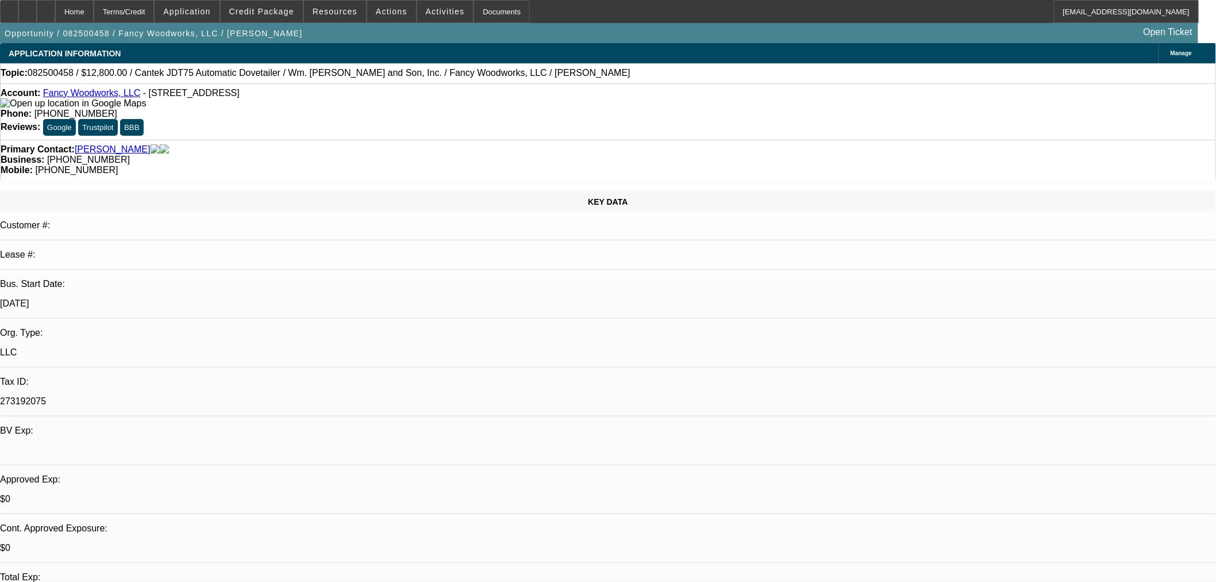
select select "0"
select select "2"
select select "0.1"
select select "4"
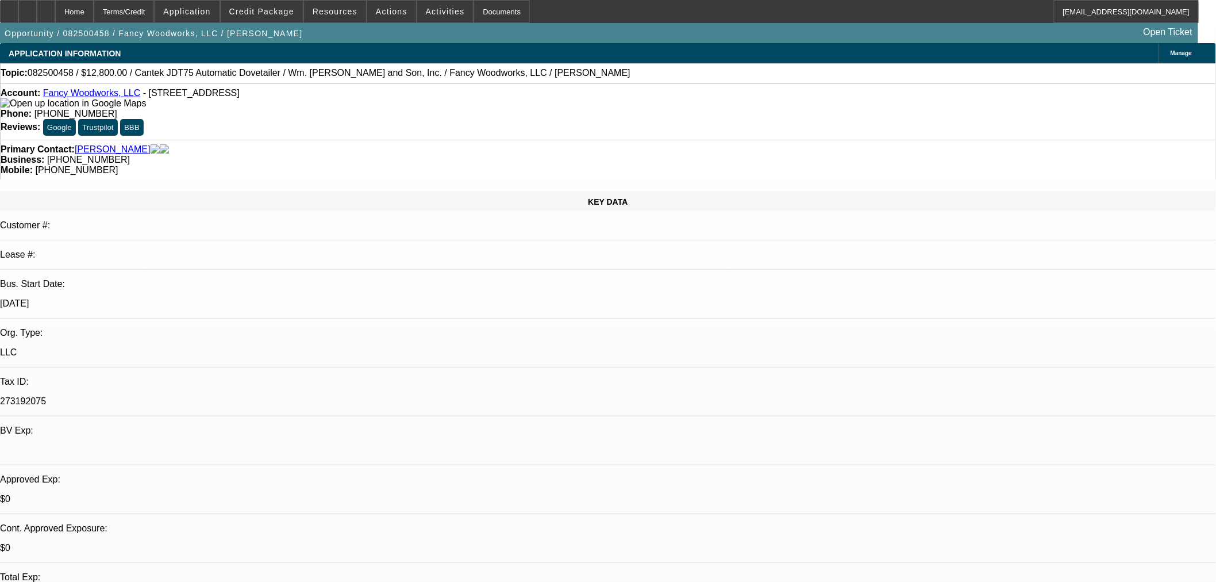
select select "0"
select select "2"
select select "0"
select select "6"
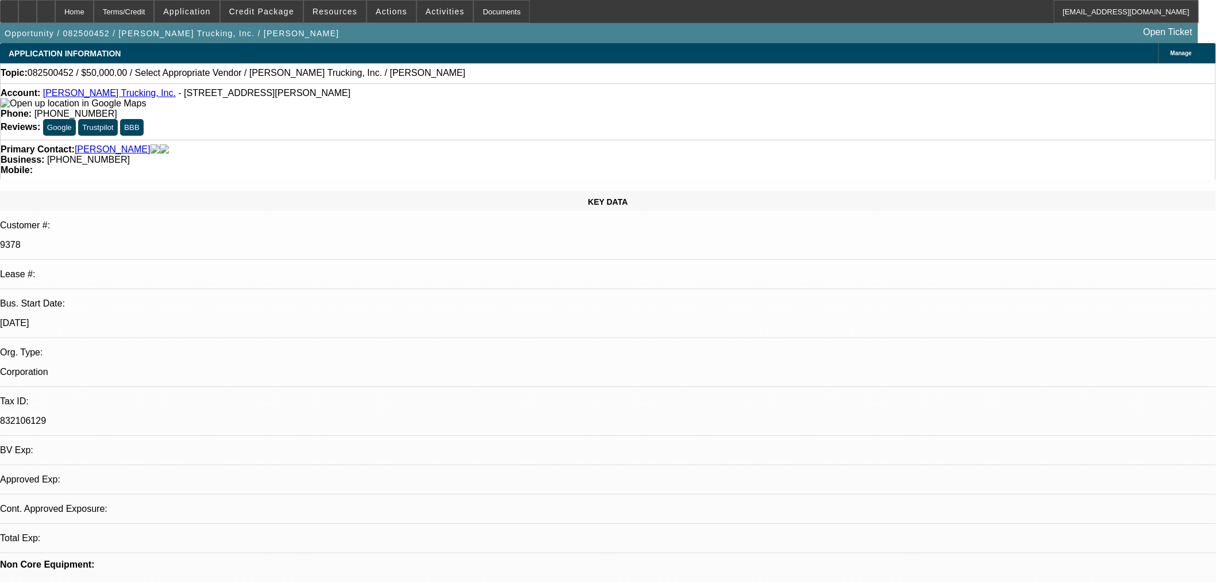
select select "0"
select select "2"
select select "0.1"
select select "1"
select select "2"
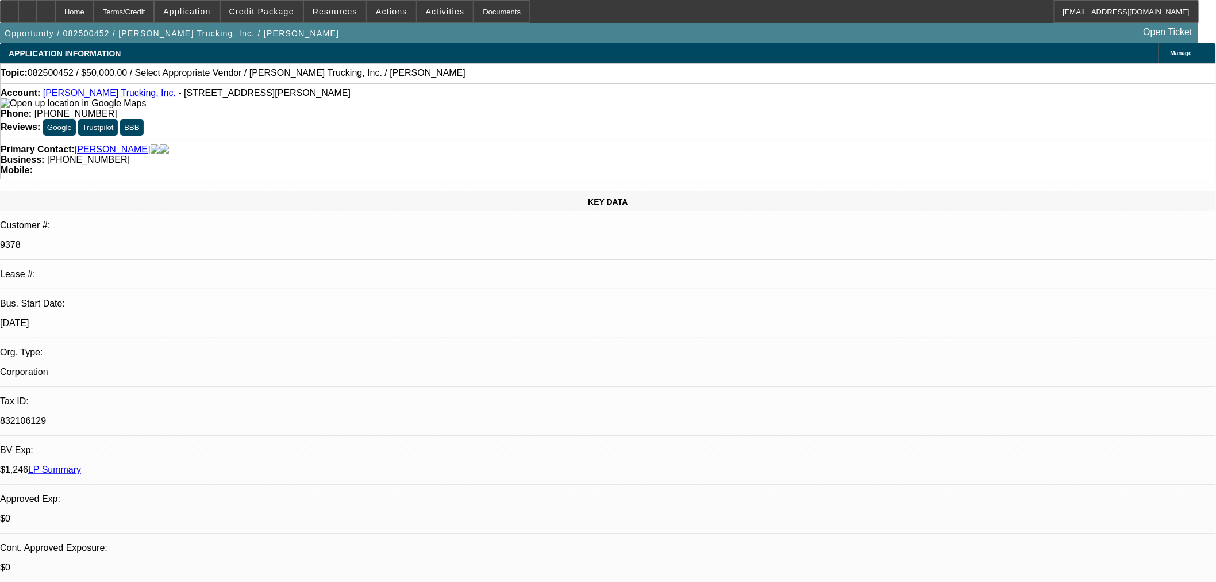
select select "4"
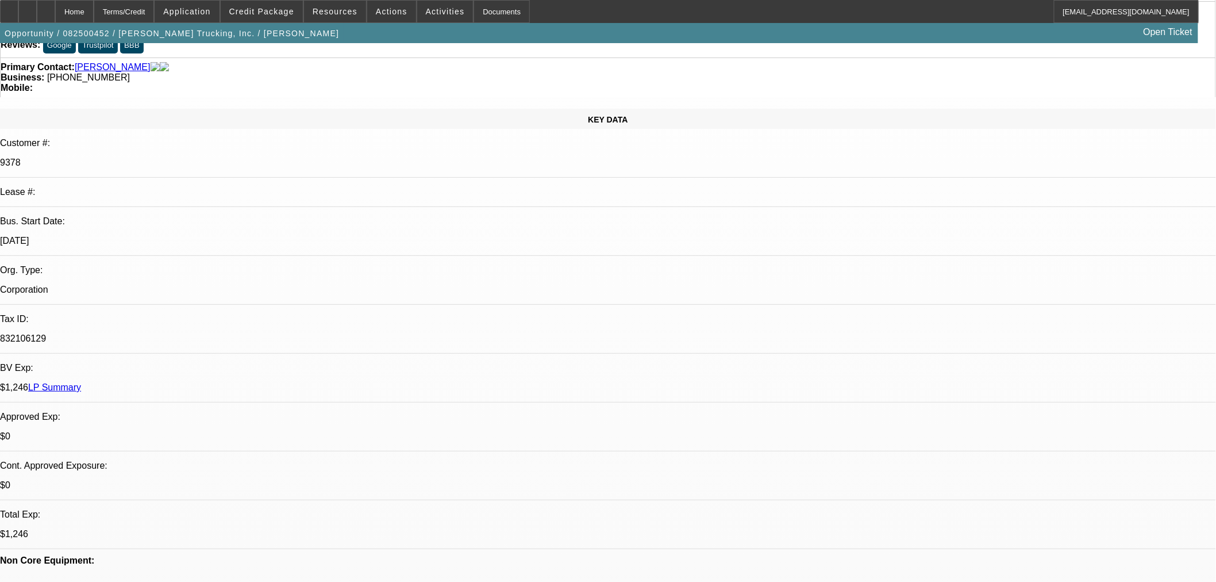
scroll to position [191, 0]
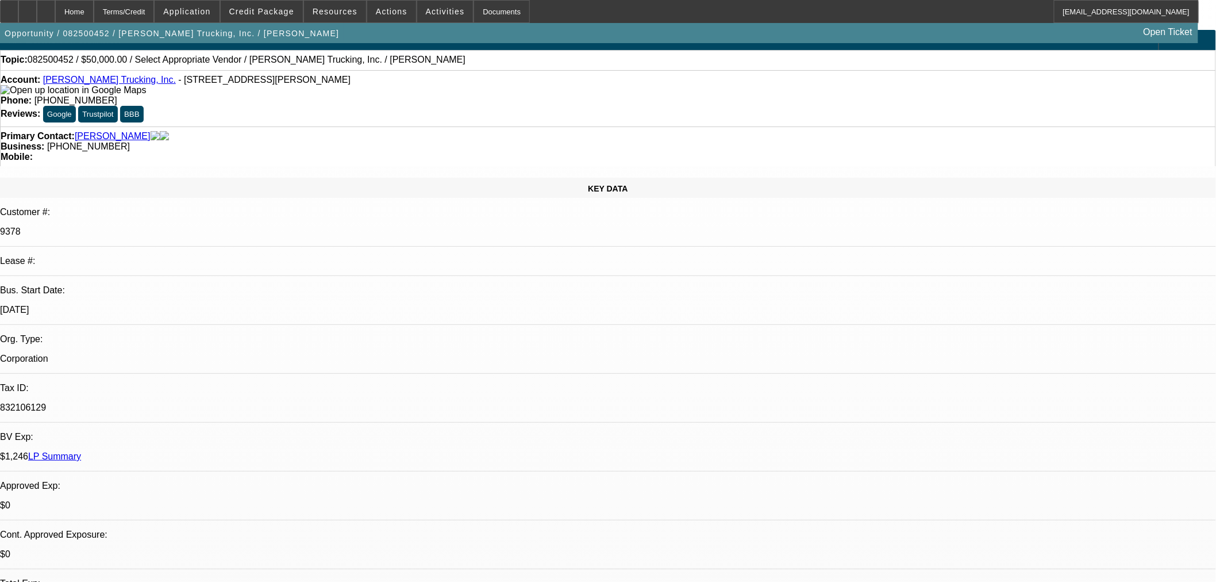
scroll to position [0, 0]
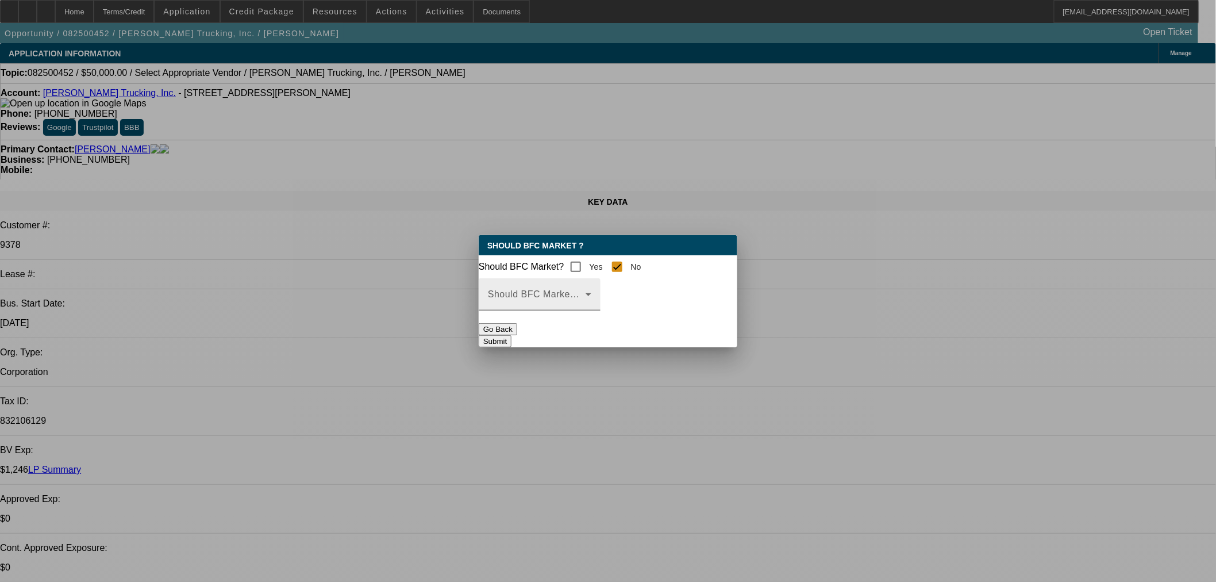
click at [586, 302] on span at bounding box center [537, 299] width 98 height 14
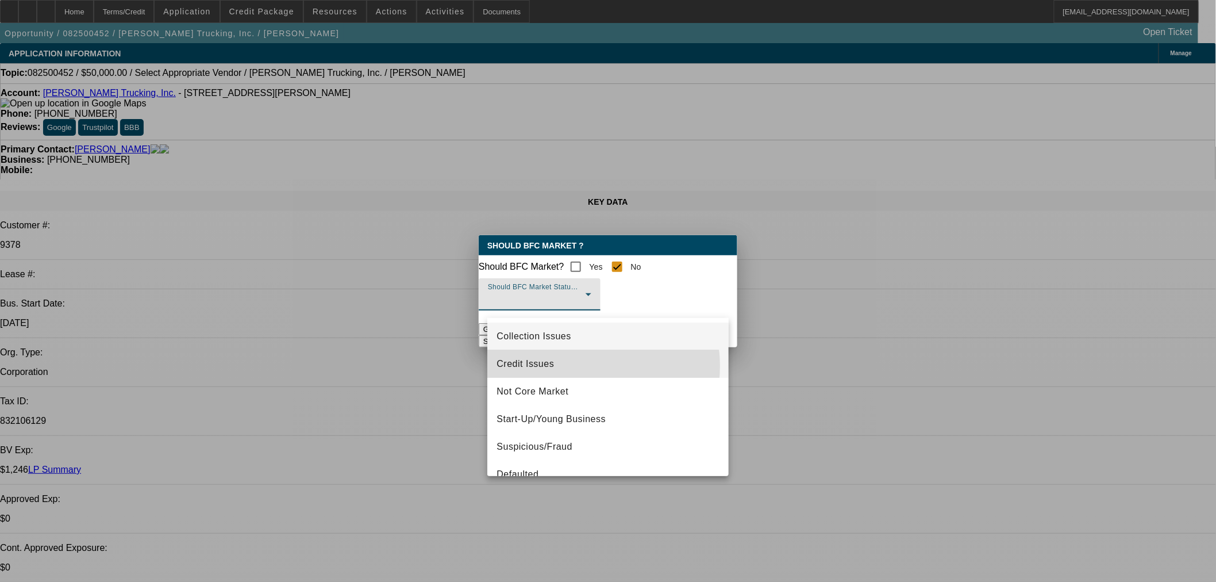
click at [582, 366] on mat-option "Credit Issues" at bounding box center [607, 364] width 241 height 28
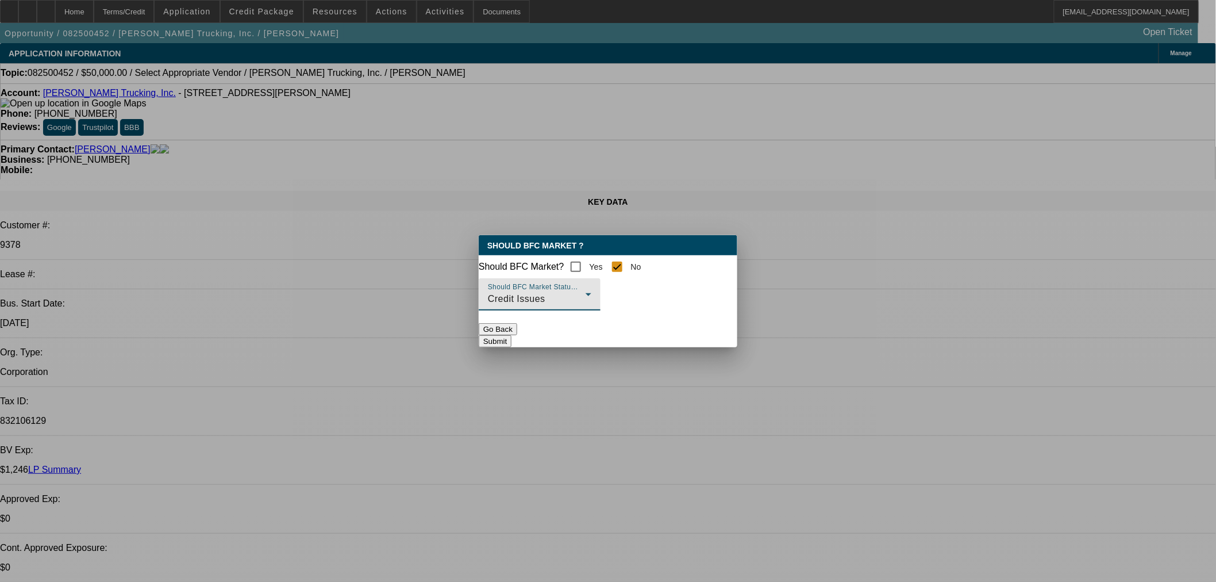
click at [511, 341] on button "Submit" at bounding box center [495, 341] width 33 height 12
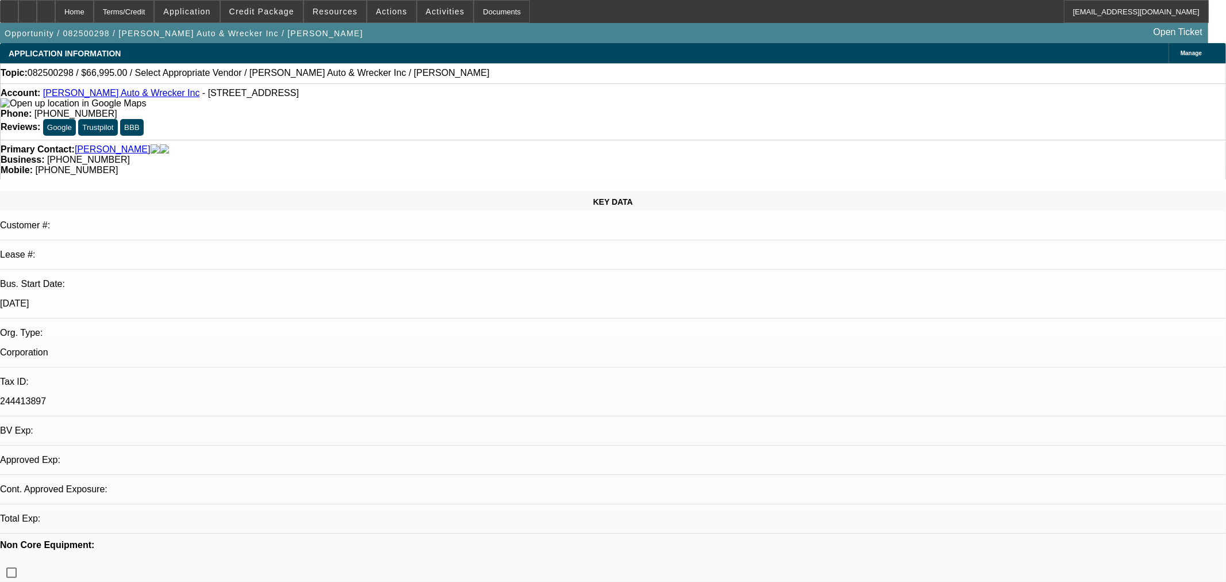
select select "0"
select select "2"
select select "0.1"
select select "4"
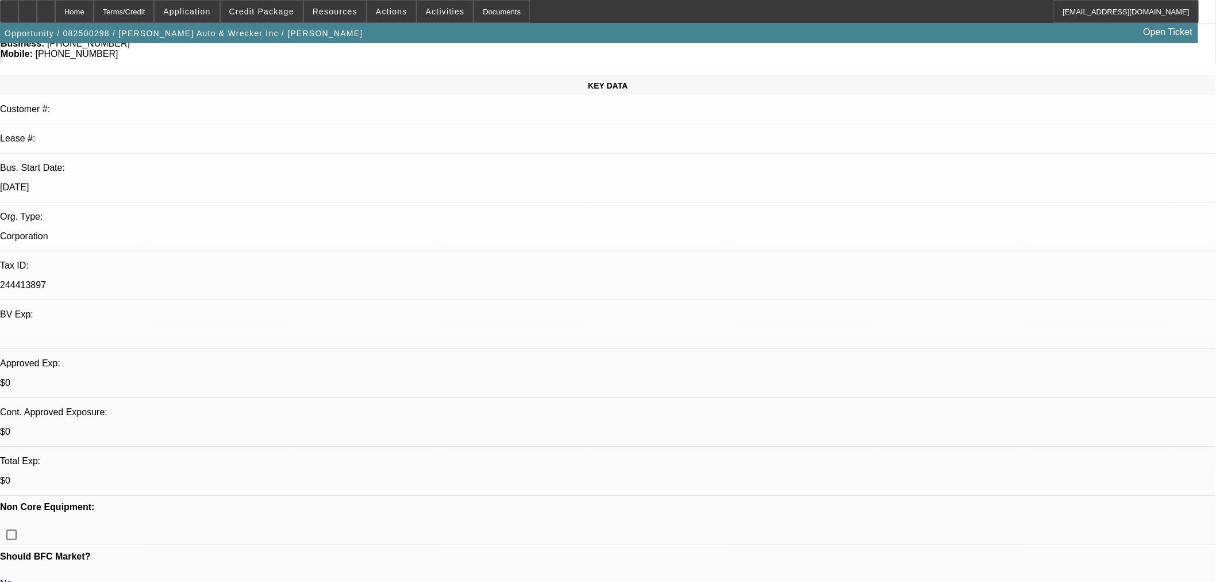
scroll to position [128, 0]
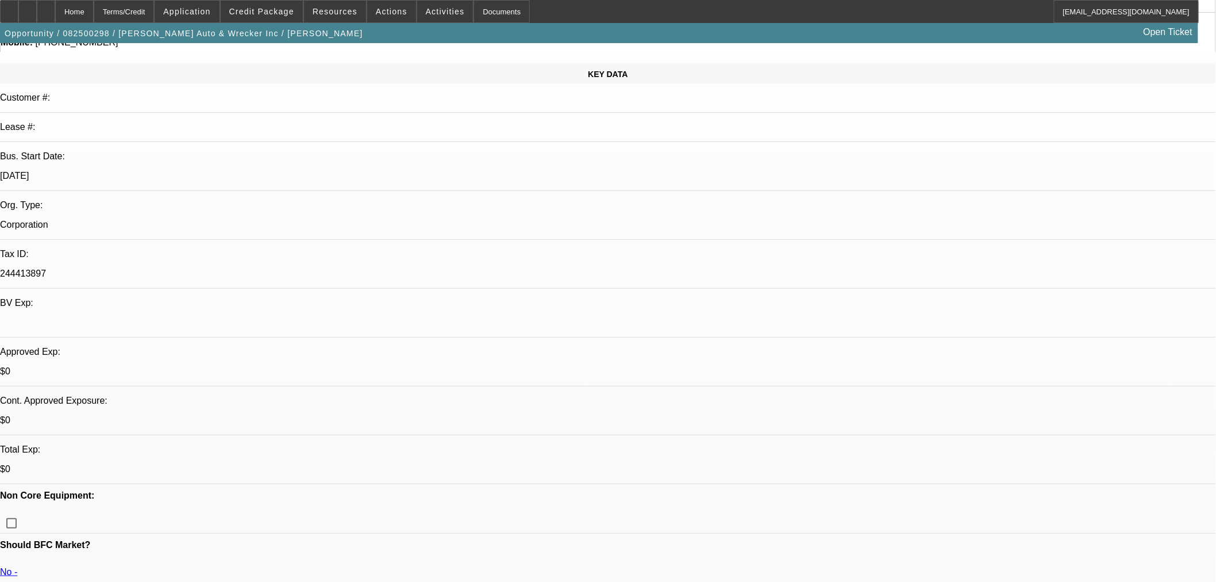
click at [17, 567] on link "No -" at bounding box center [8, 572] width 17 height 10
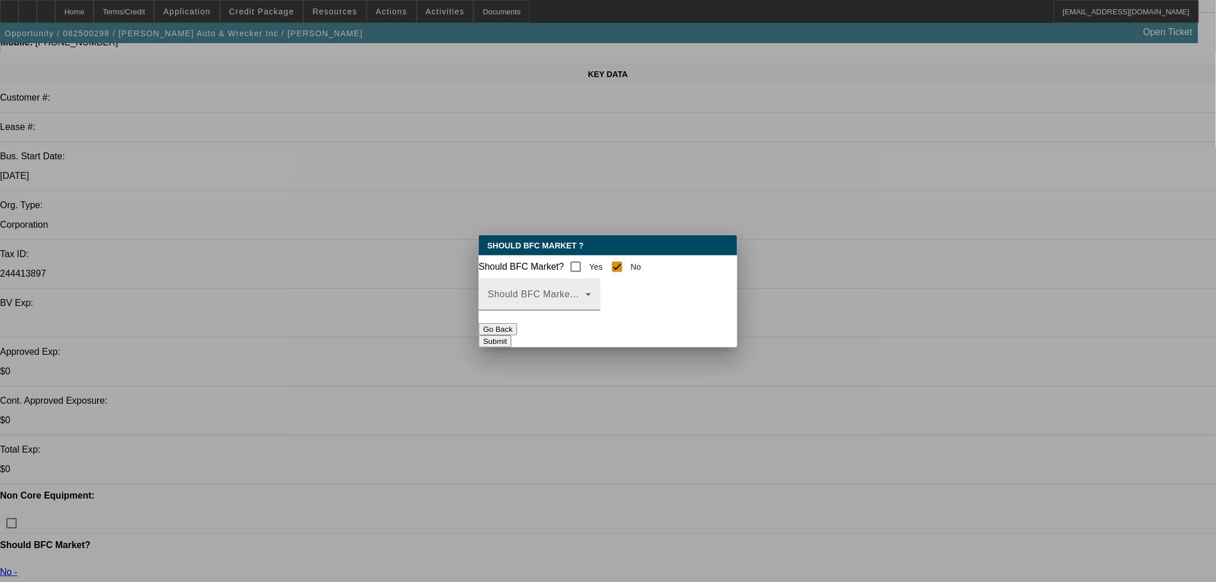
click at [591, 295] on div "Should BFC Market Status Reason" at bounding box center [539, 294] width 103 height 32
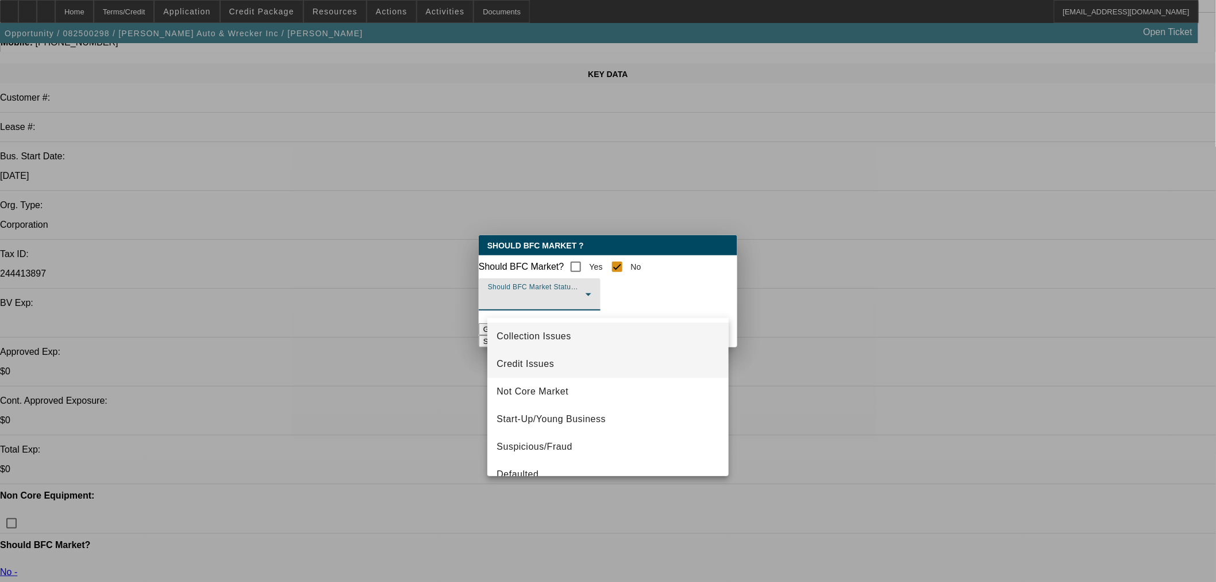
click at [560, 366] on mat-option "Credit Issues" at bounding box center [607, 364] width 241 height 28
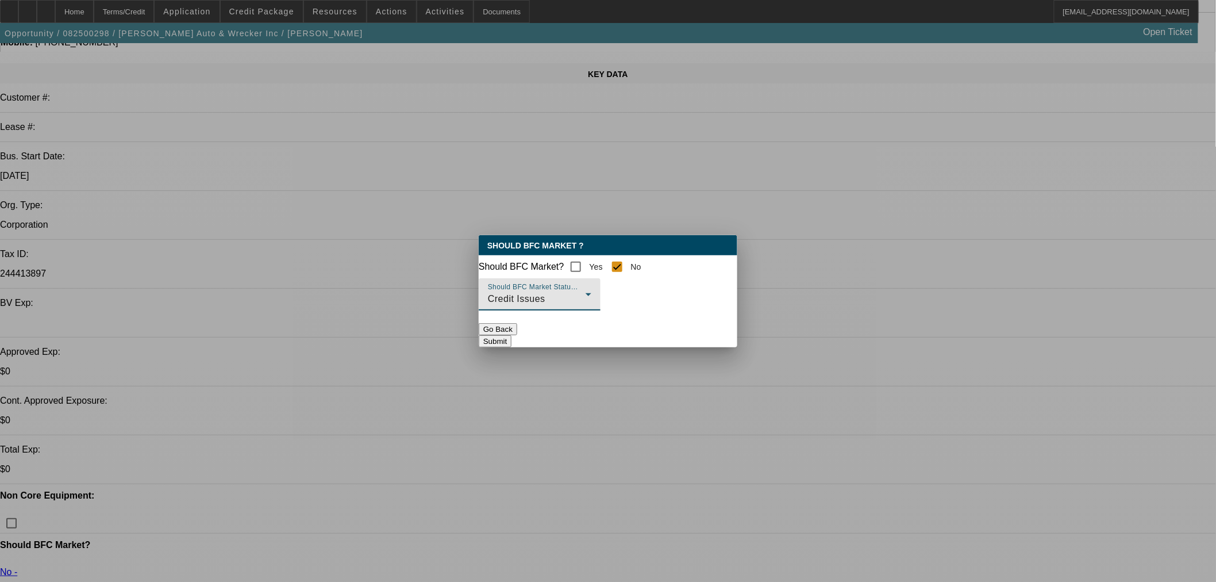
click at [511, 340] on button "Submit" at bounding box center [495, 341] width 33 height 12
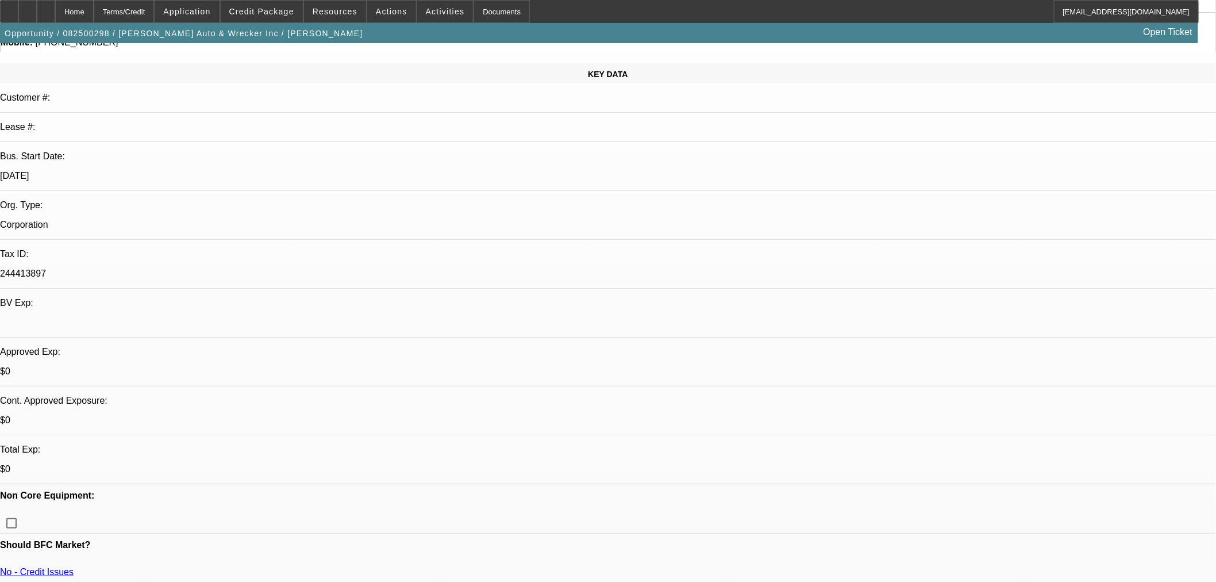
scroll to position [128, 0]
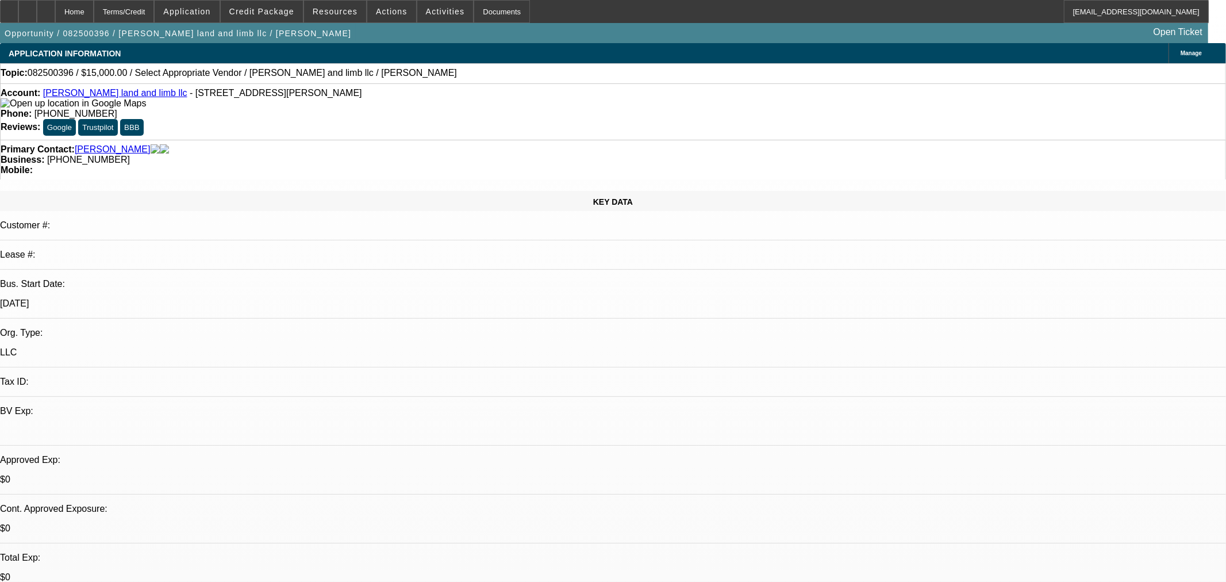
select select "0"
select select "2"
select select "0.1"
select select "1"
select select "2"
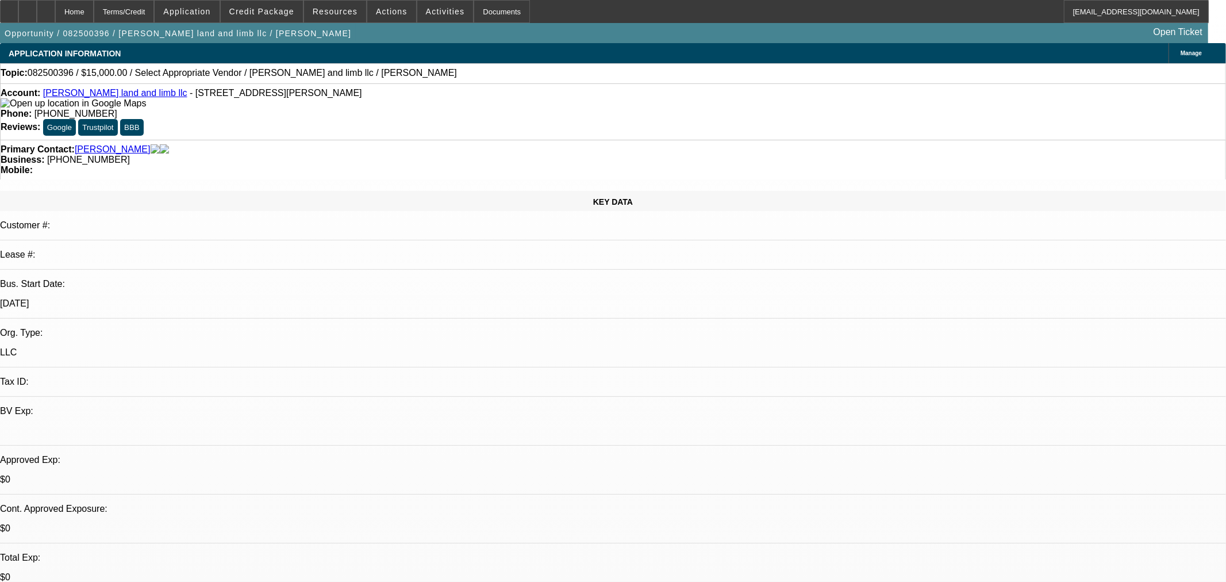
select select "4"
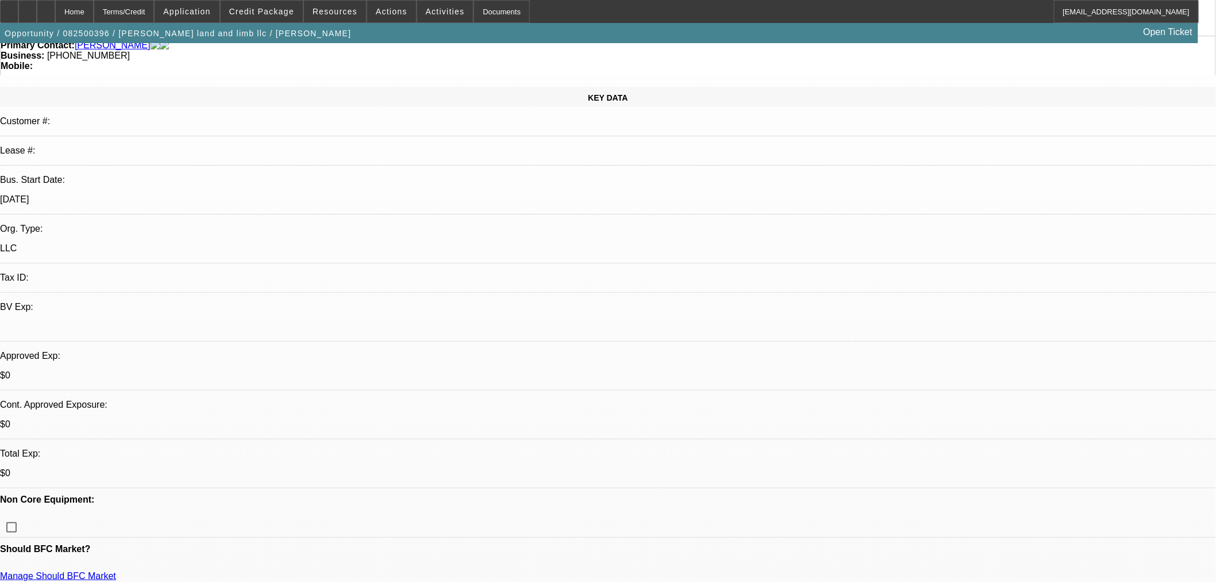
scroll to position [128, 0]
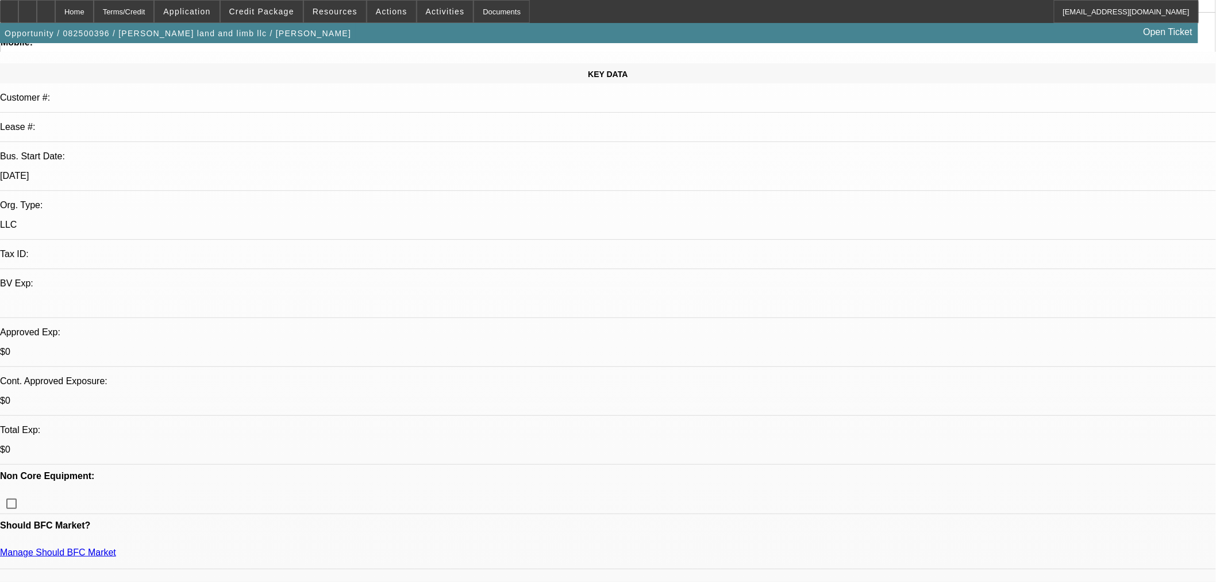
click at [116, 547] on link "Manage Should BFC Market" at bounding box center [58, 552] width 116 height 10
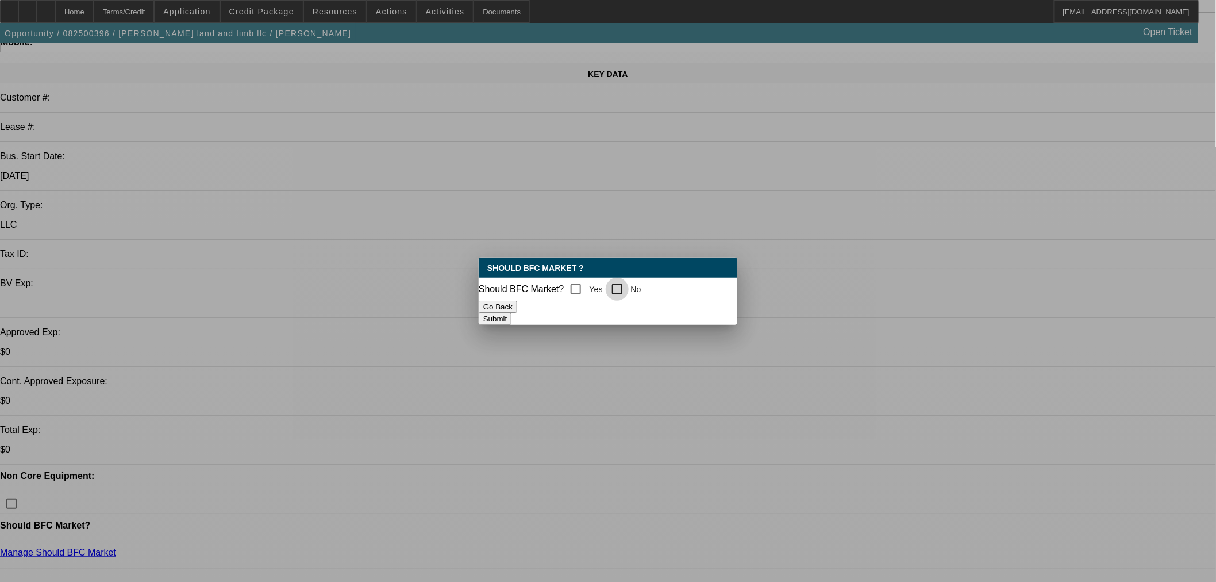
click at [622, 283] on input "No" at bounding box center [617, 289] width 23 height 23
checkbox input "true"
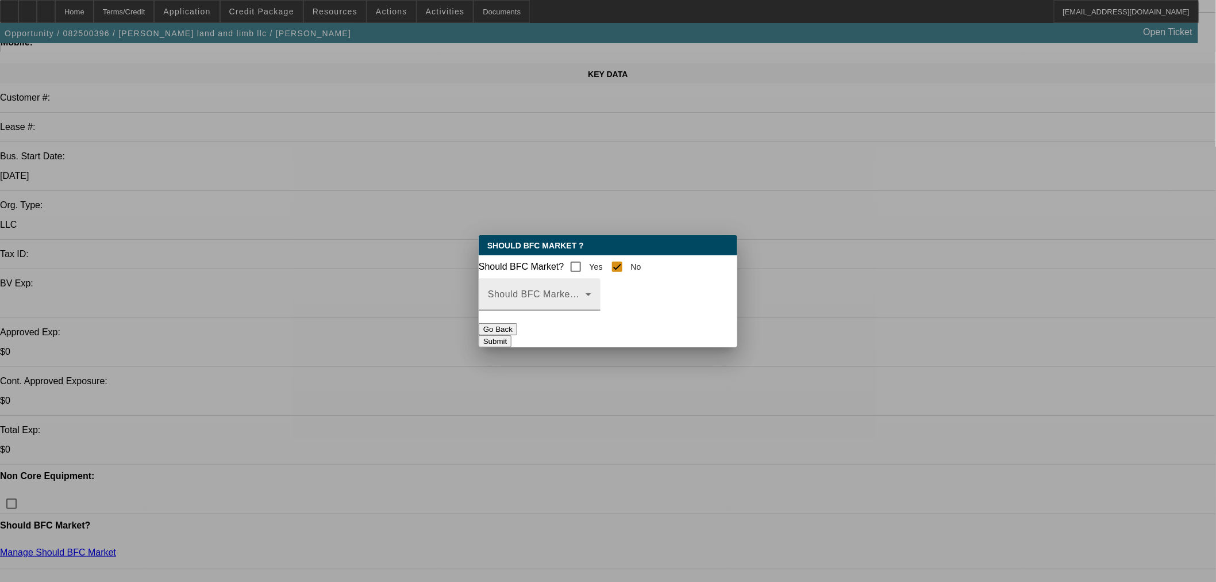
click at [586, 306] on span at bounding box center [537, 299] width 98 height 14
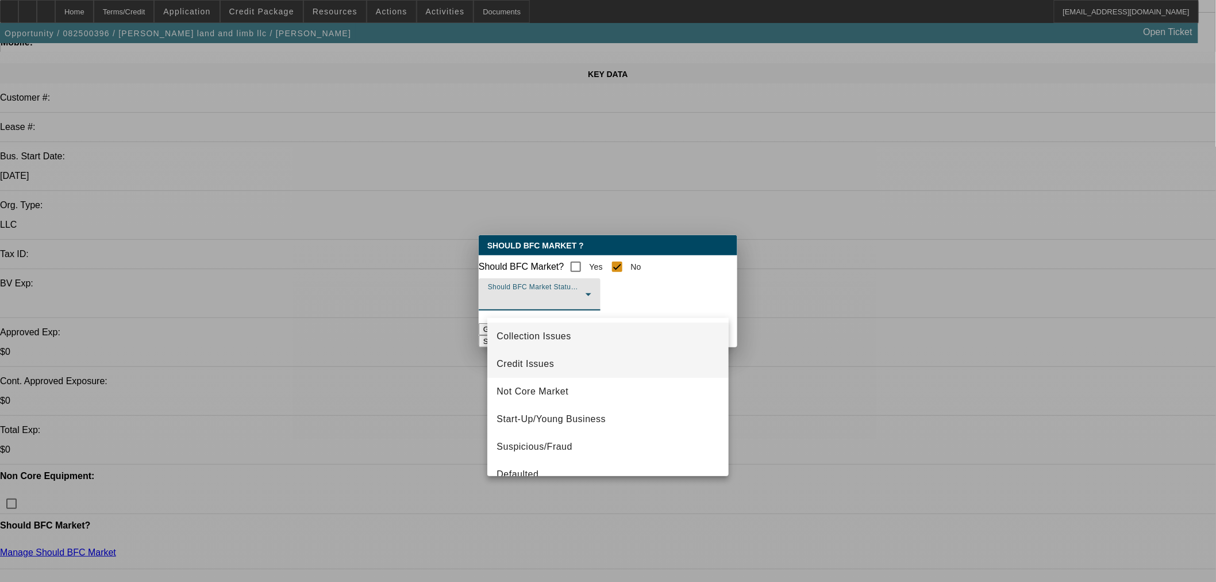
click at [547, 360] on span "Credit Issues" at bounding box center [525, 364] width 57 height 14
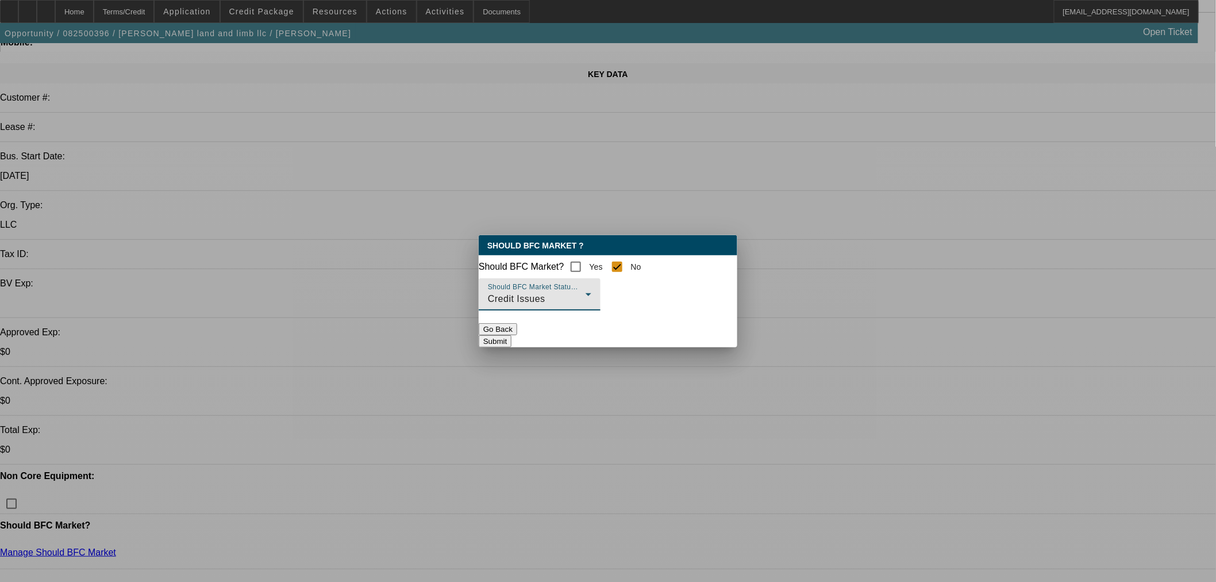
click at [601, 323] on div at bounding box center [540, 316] width 122 height 13
click at [511, 340] on button "Submit" at bounding box center [495, 341] width 33 height 12
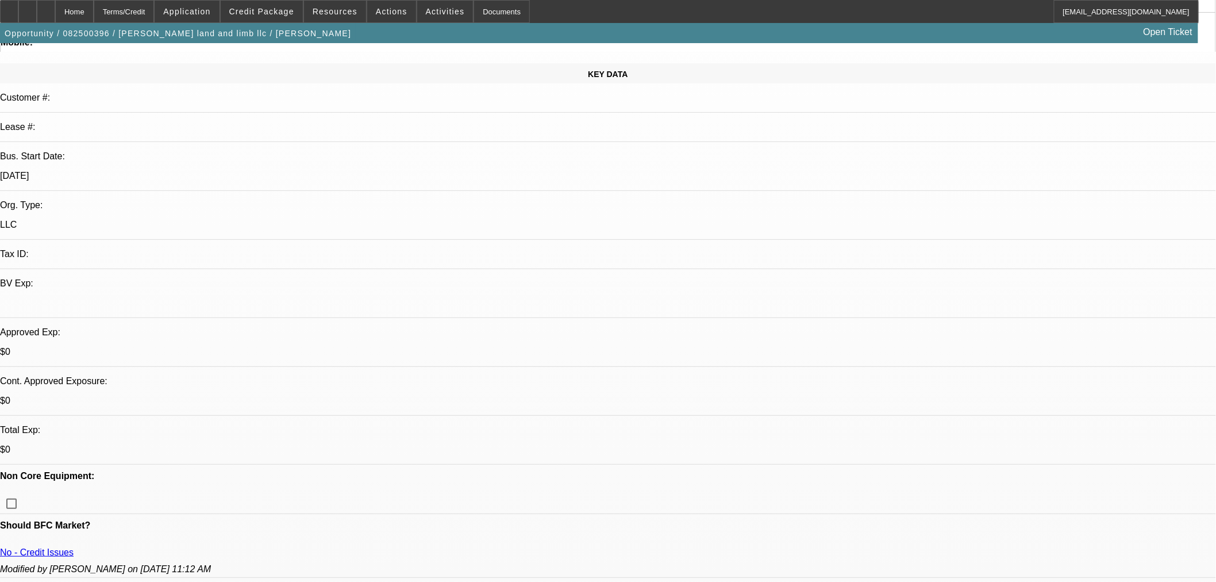
scroll to position [128, 0]
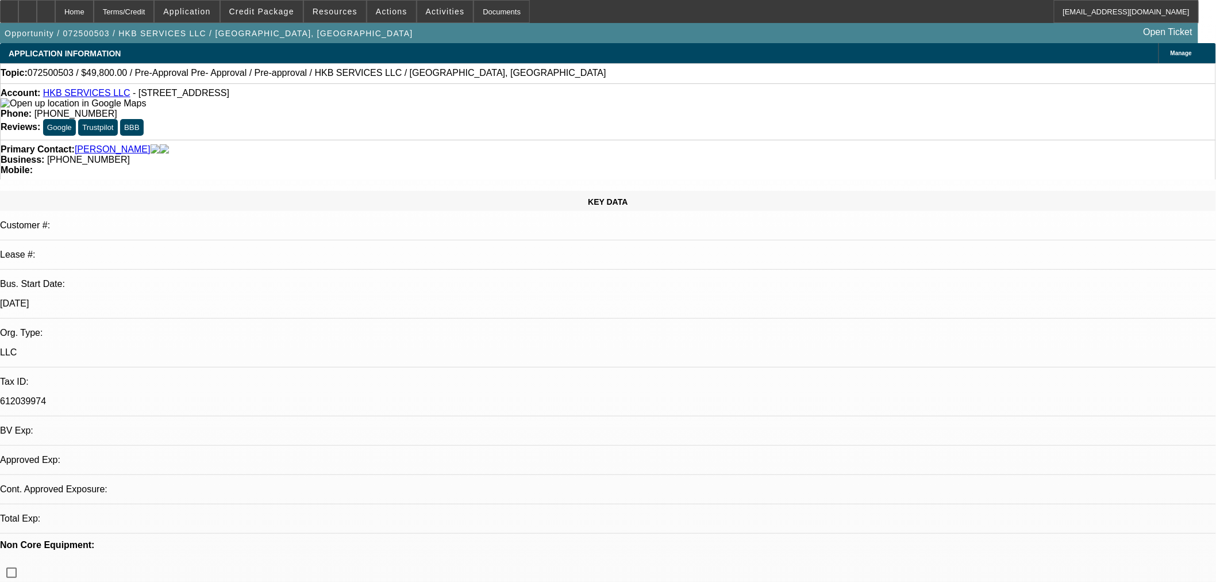
select select "0"
select select "2"
select select "0"
select select "2"
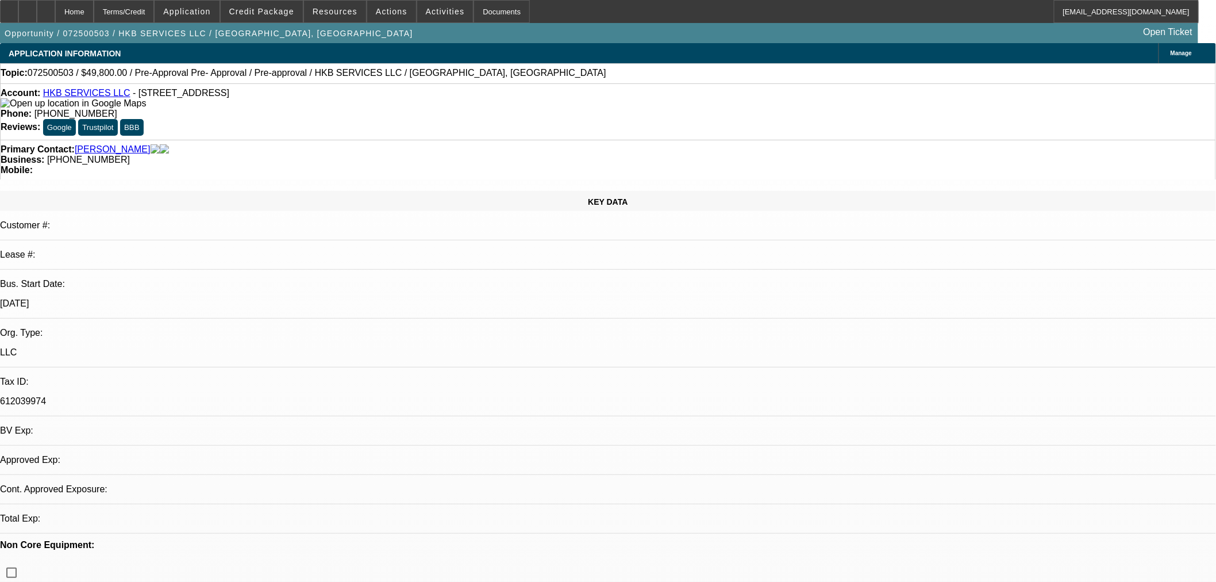
select select "0"
select select "2"
select select "0"
select select "1"
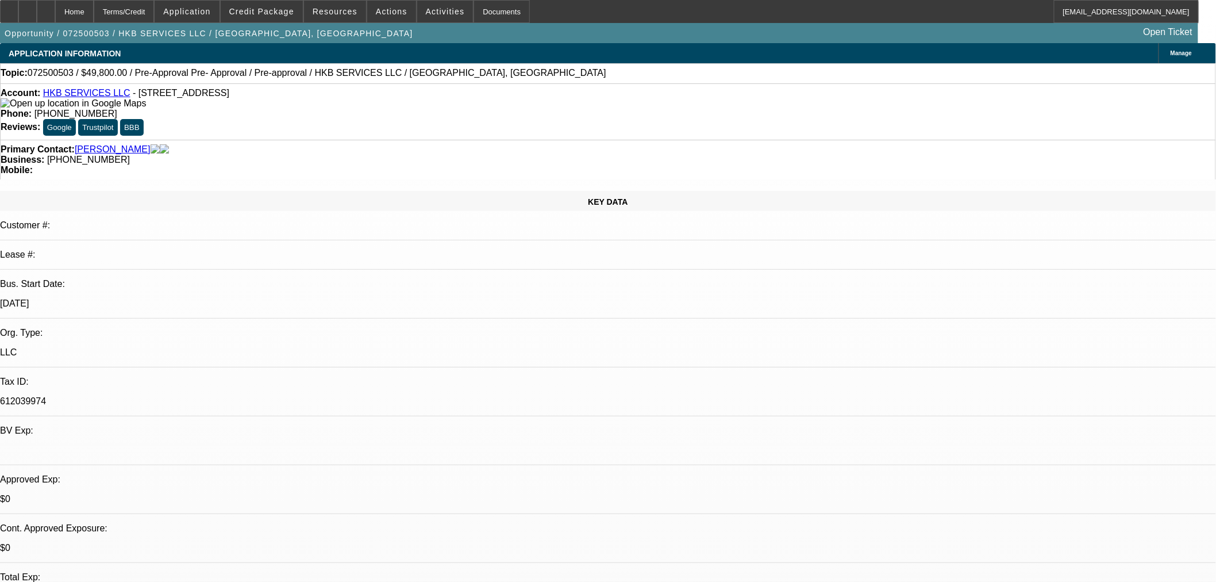
select select "2"
select select "6"
select select "1"
select select "2"
select select "6"
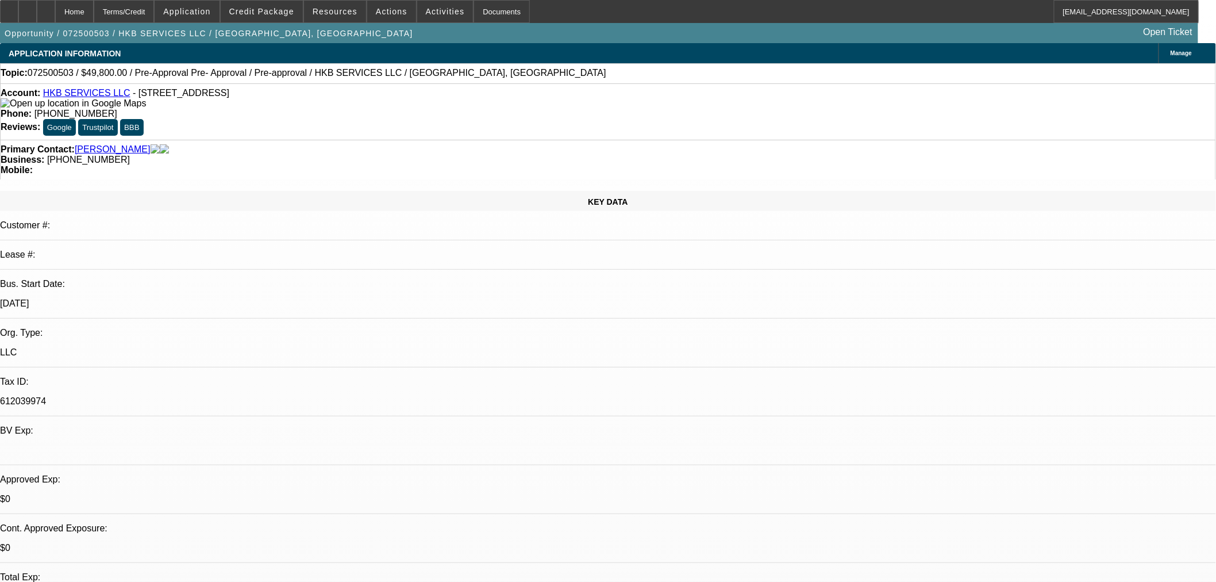
select select "1"
select select "2"
select select "6"
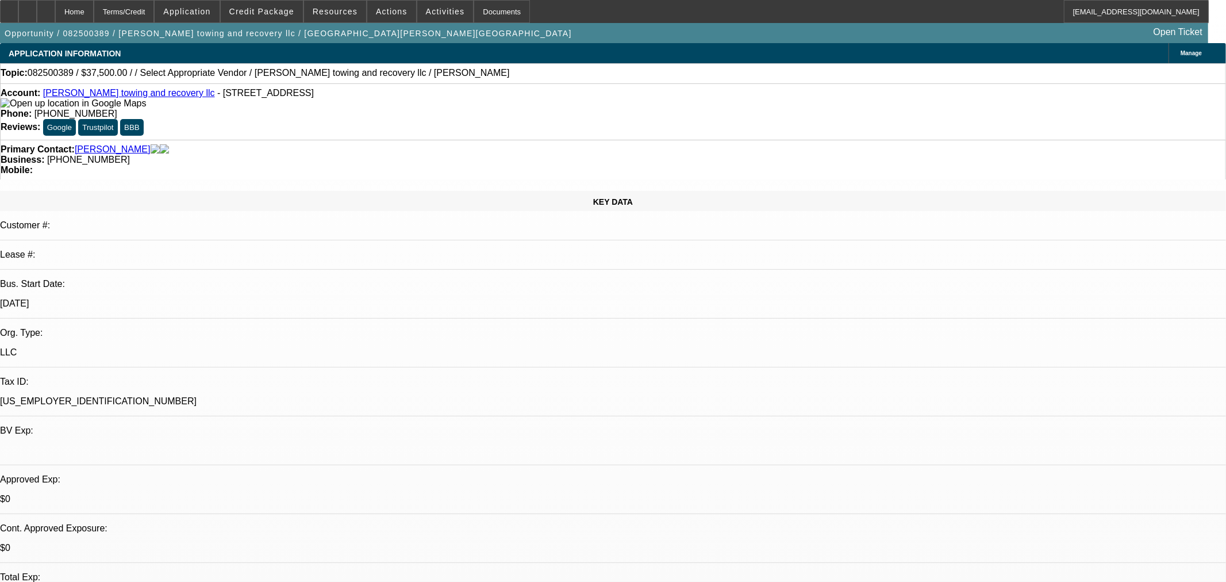
select select "0"
select select "0.1"
select select "1"
select select "3"
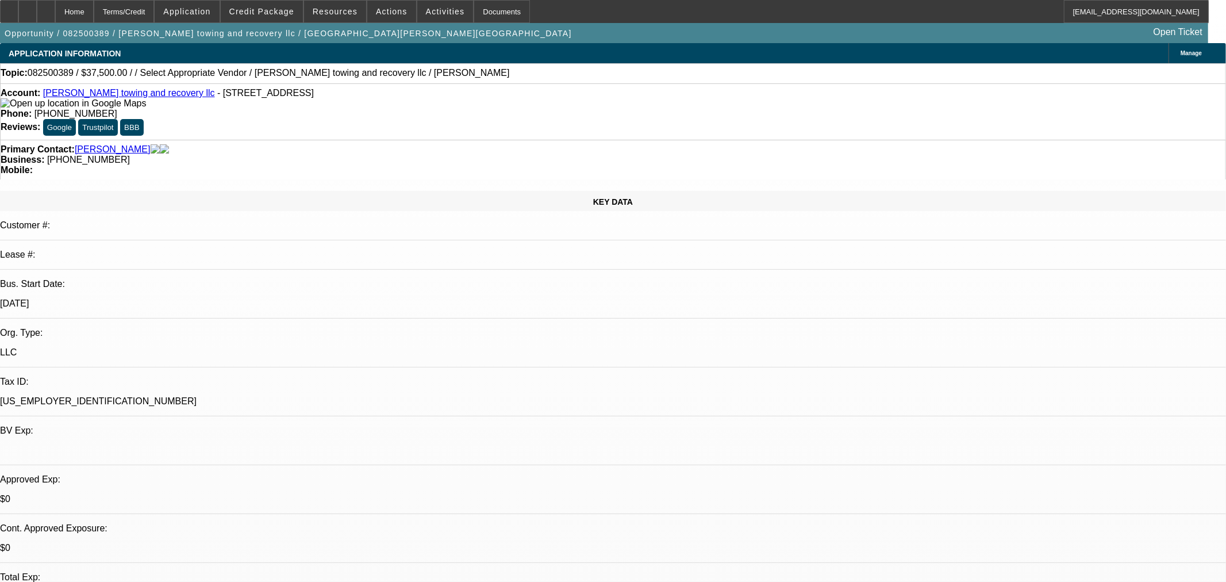
select select "4"
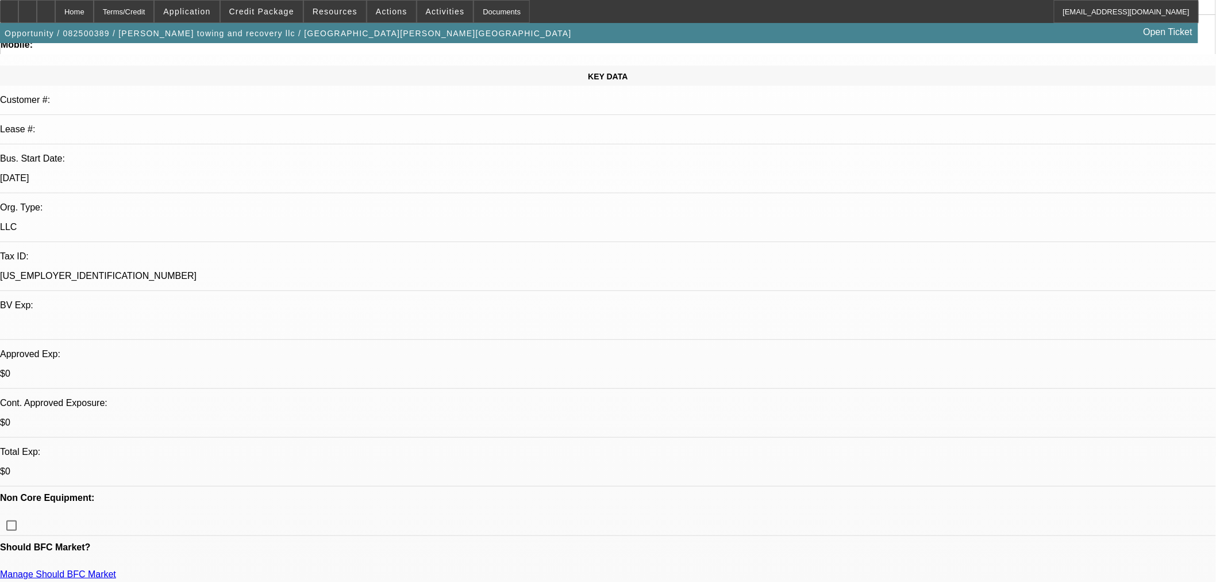
scroll to position [128, 0]
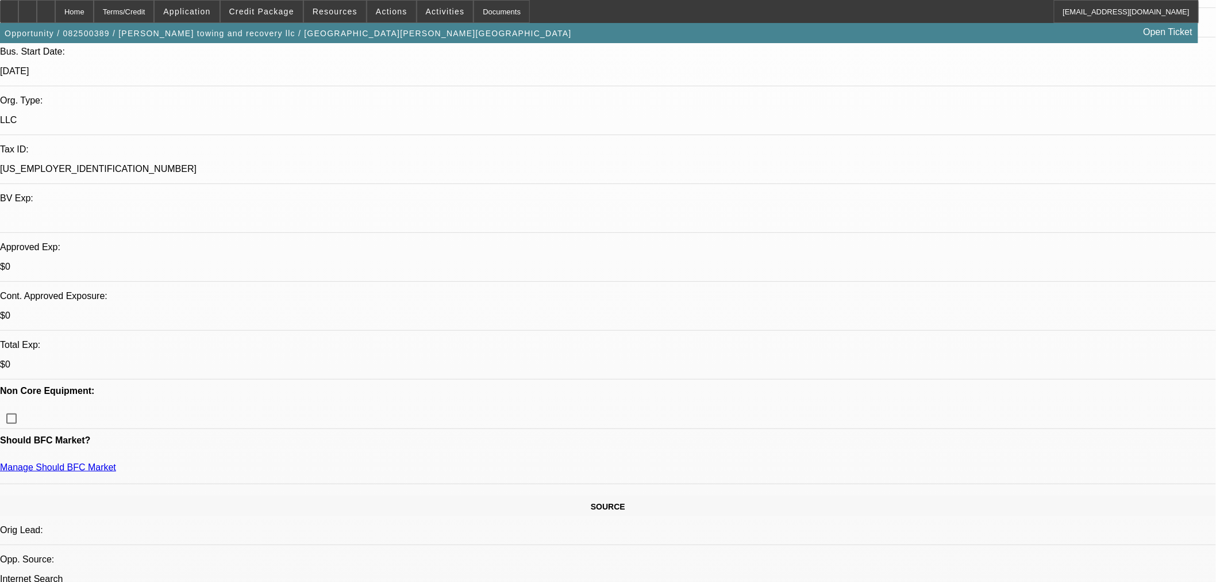
scroll to position [255, 0]
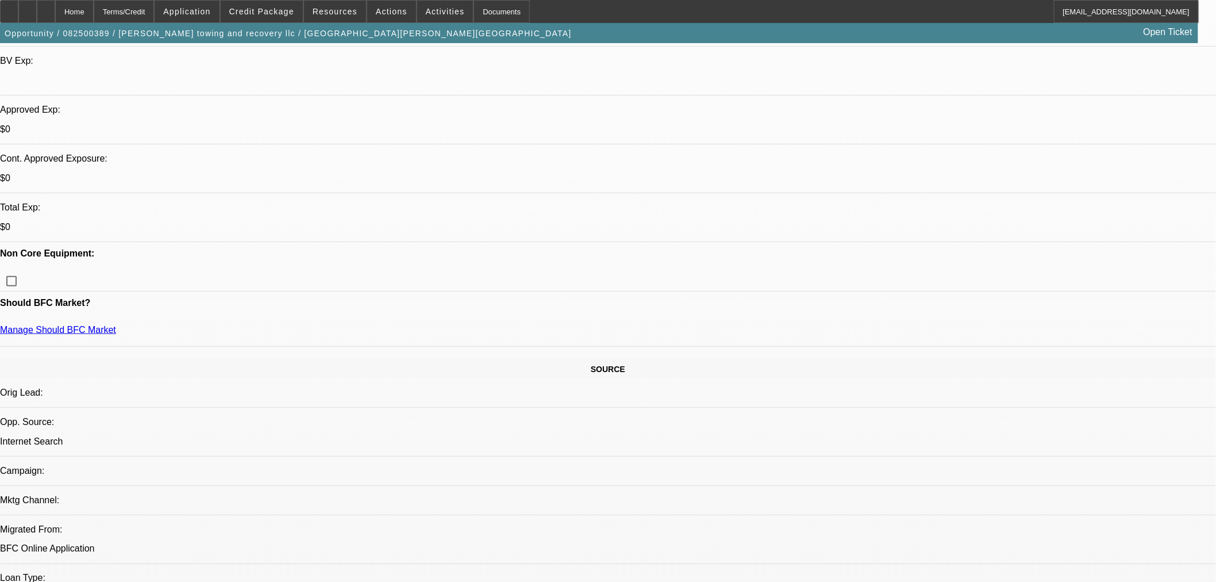
scroll to position [191, 0]
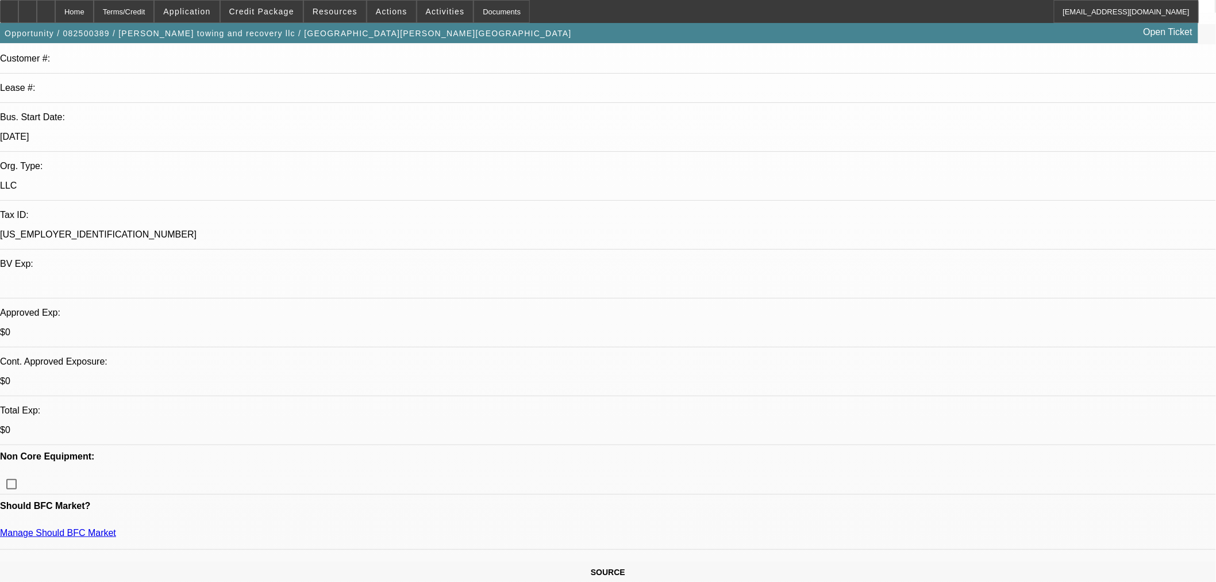
scroll to position [128, 0]
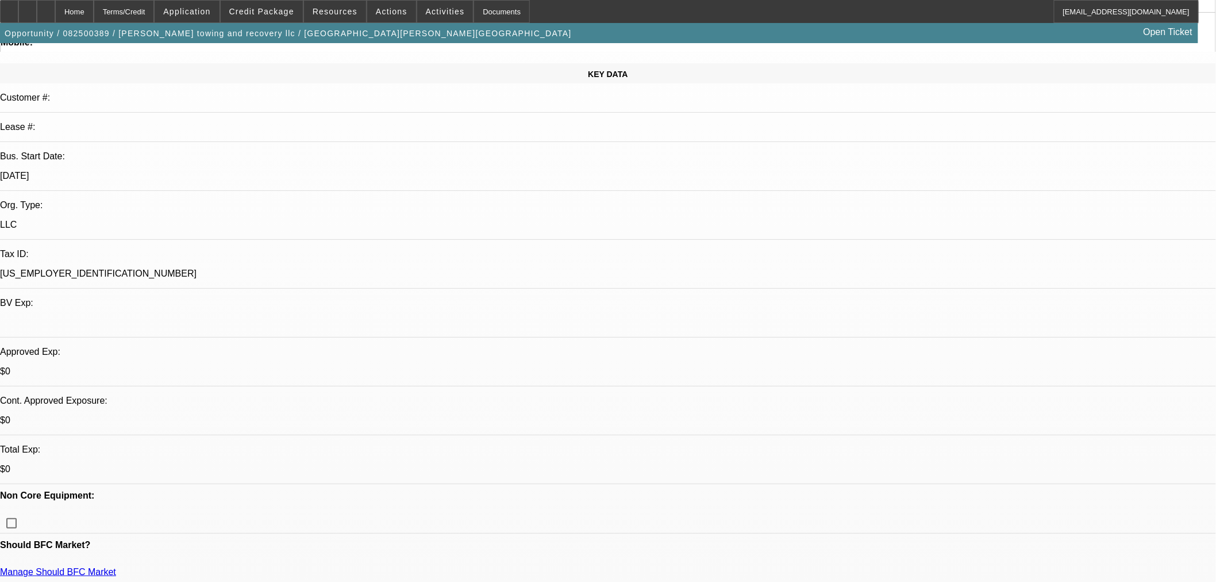
drag, startPoint x: 901, startPoint y: 111, endPoint x: 898, endPoint y: 134, distance: 22.6
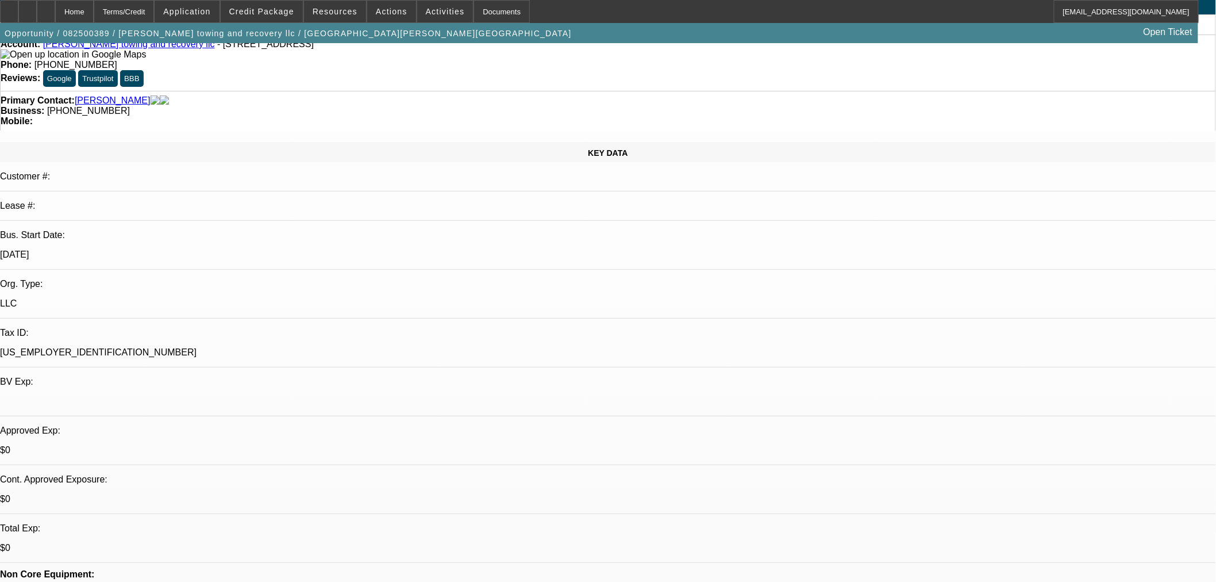
scroll to position [0, 0]
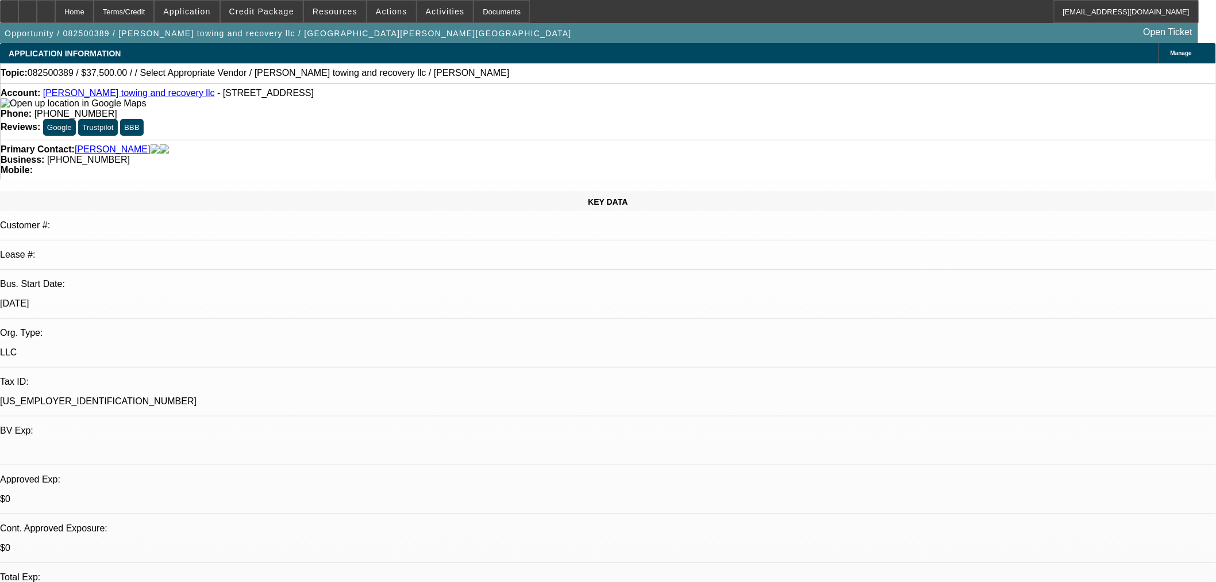
drag, startPoint x: 187, startPoint y: 330, endPoint x: 192, endPoint y: 338, distance: 9.3
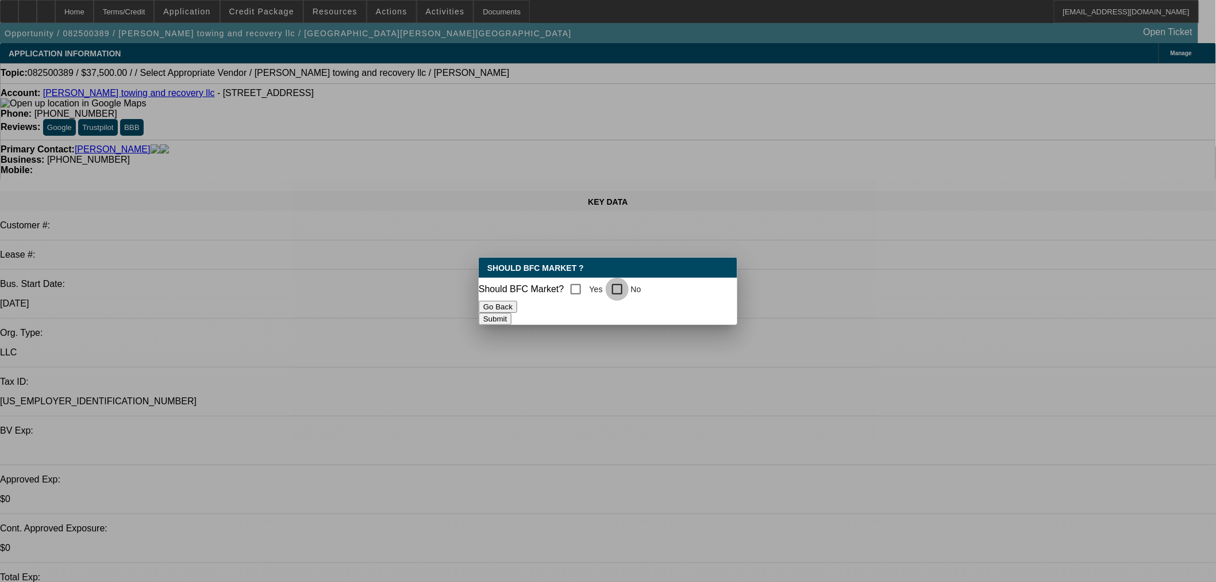
click at [624, 279] on input "No" at bounding box center [617, 289] width 23 height 23
checkbox input "true"
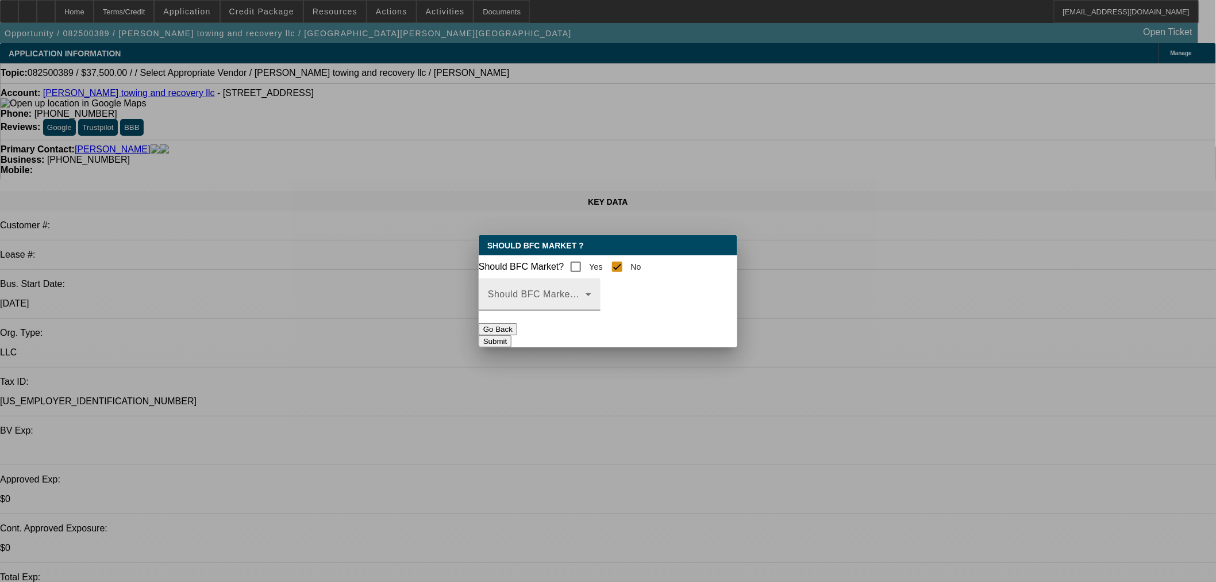
click at [562, 306] on span at bounding box center [537, 299] width 98 height 14
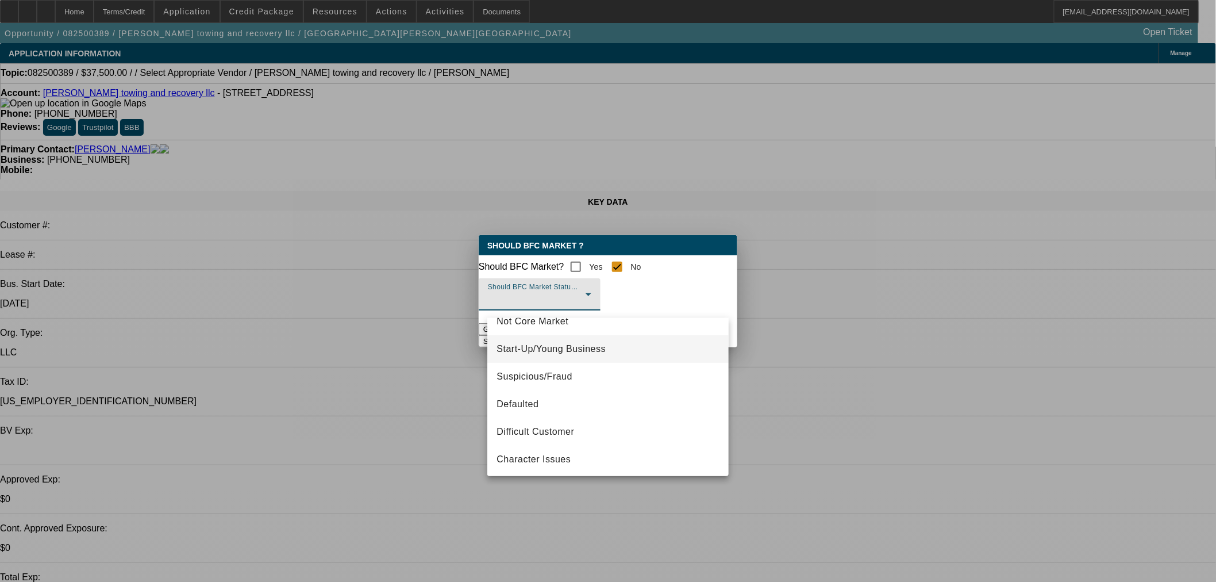
scroll to position [71, 0]
click at [551, 463] on span "Character Issues" at bounding box center [534, 458] width 74 height 14
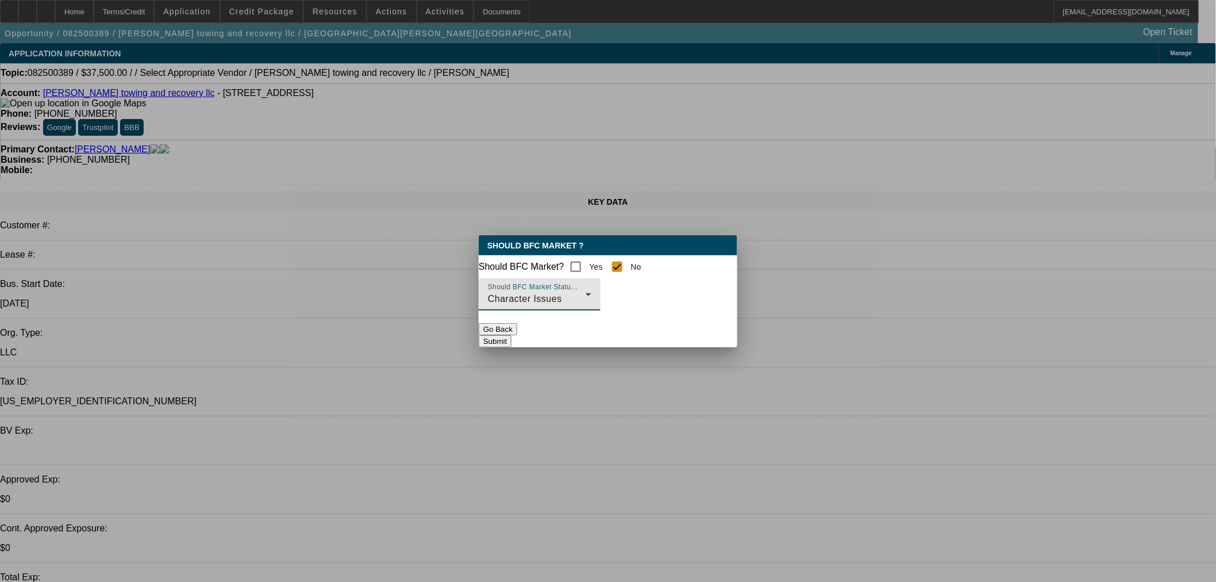
click at [511, 346] on button "Submit" at bounding box center [495, 341] width 33 height 12
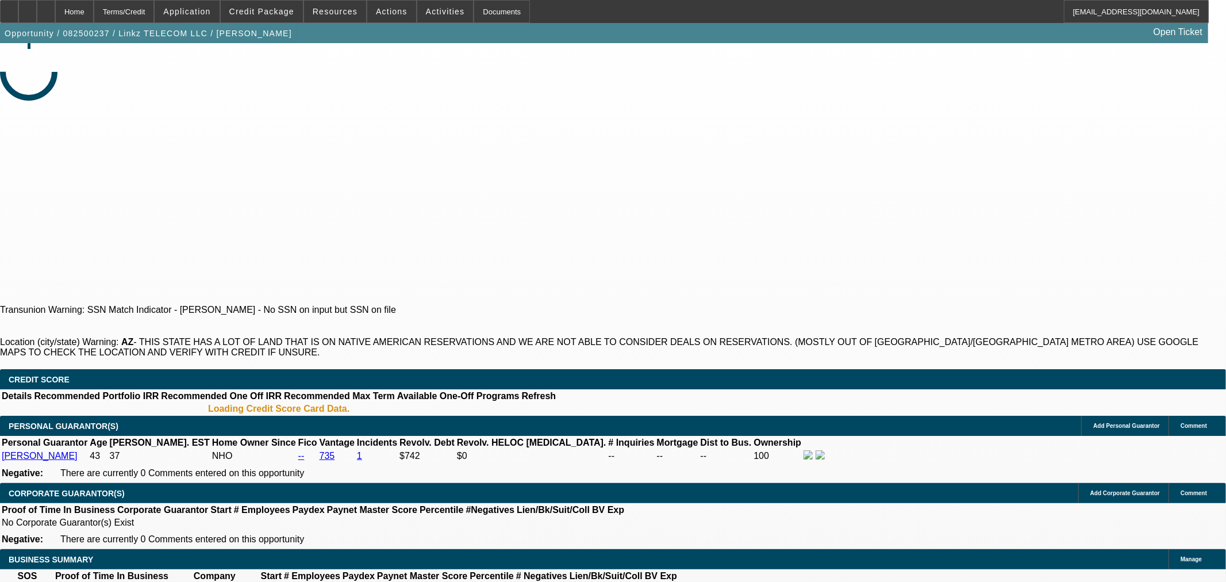
select select "0"
select select "2"
select select "0.1"
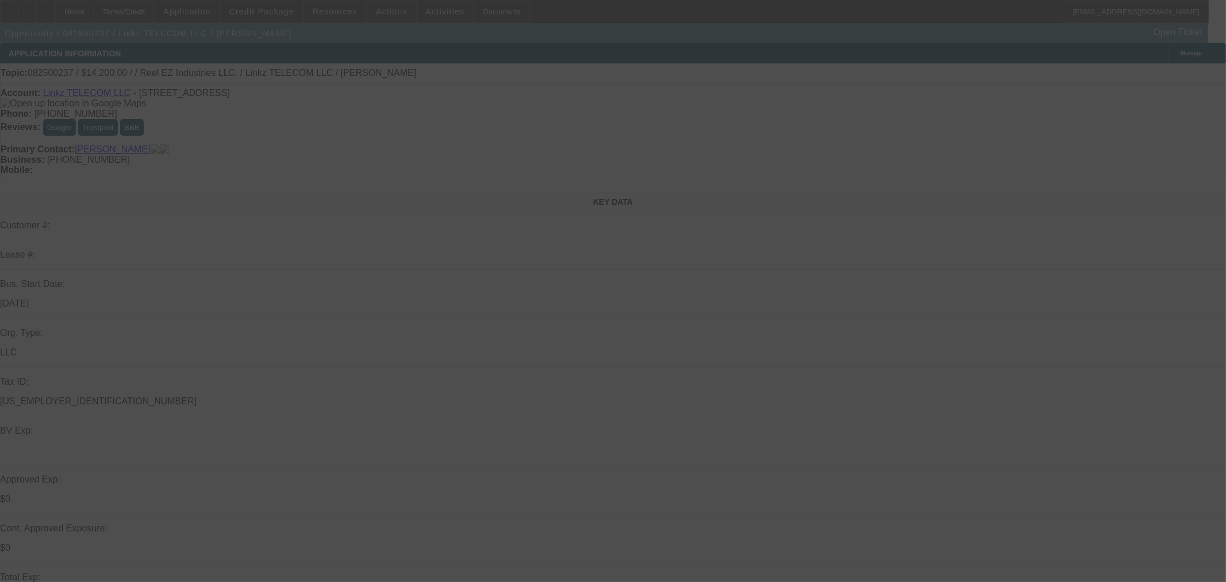
select select "1"
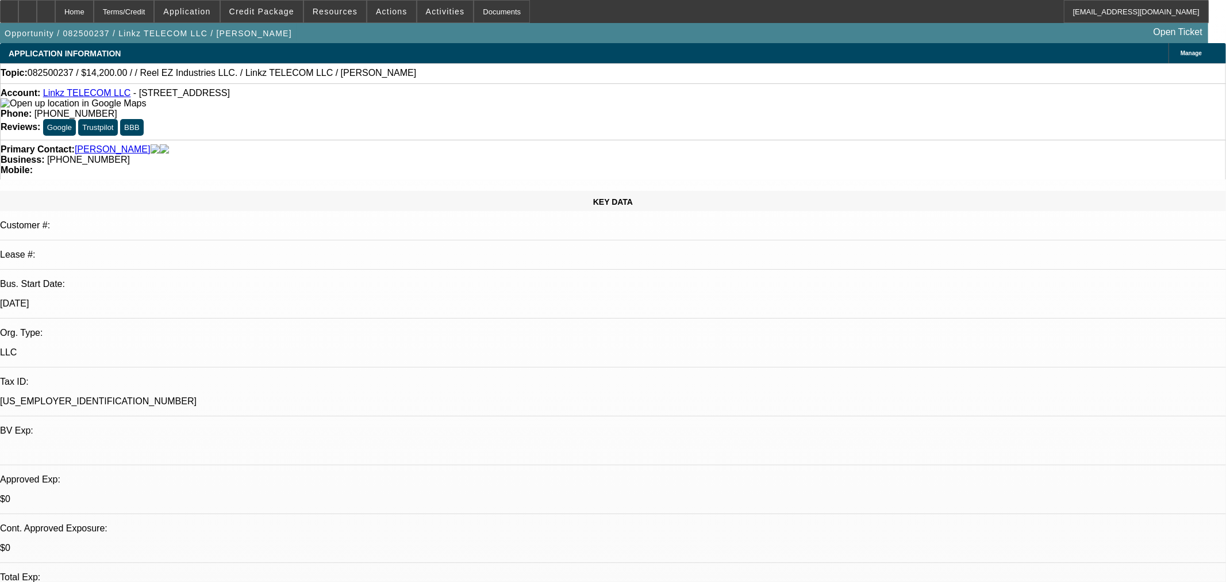
select select "2"
select select "4"
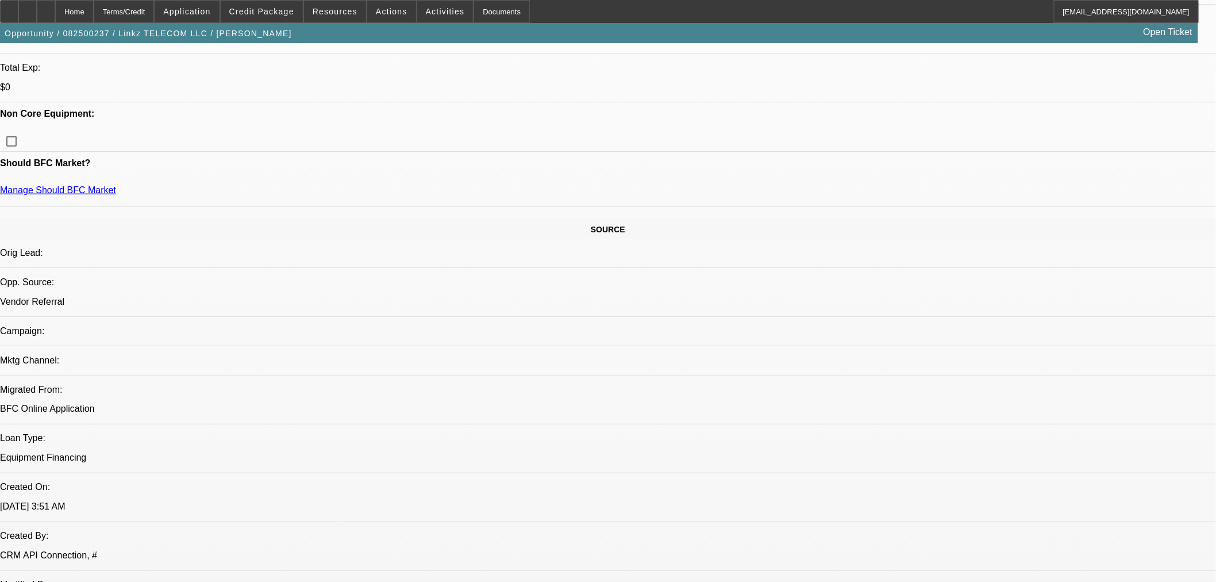
scroll to position [510, 0]
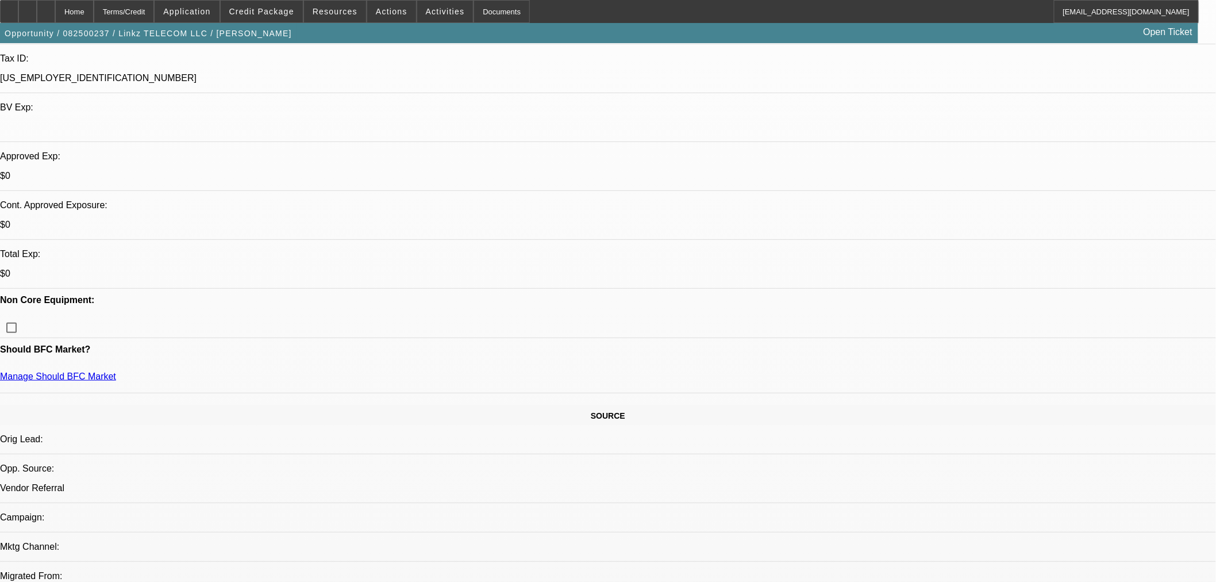
scroll to position [64, 0]
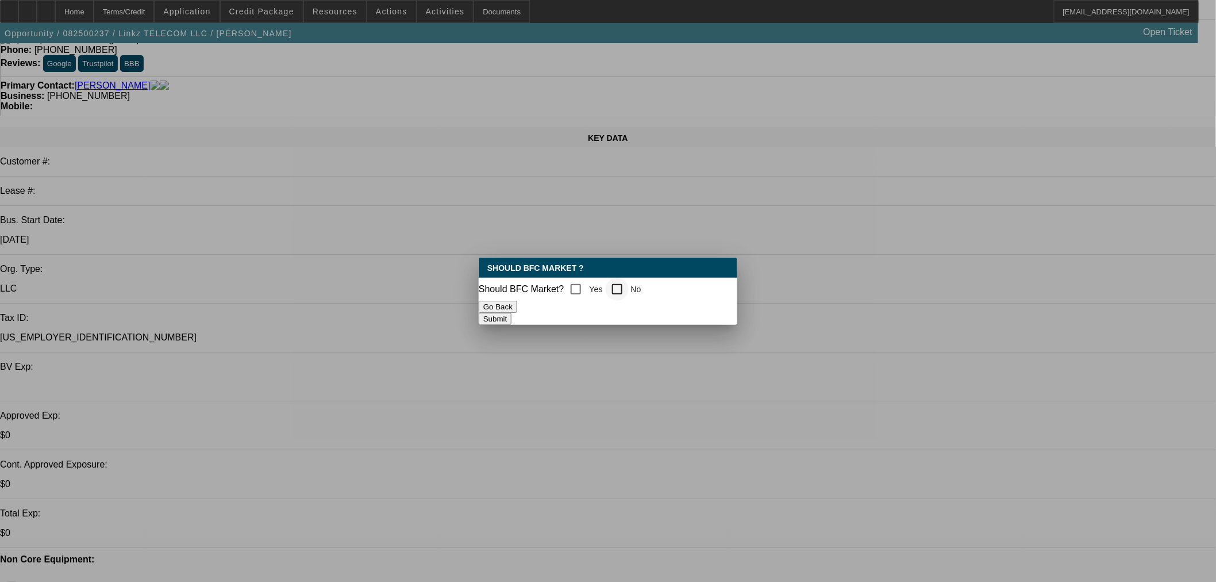
click at [612, 288] on div at bounding box center [617, 289] width 28 height 28
checkbox input "true"
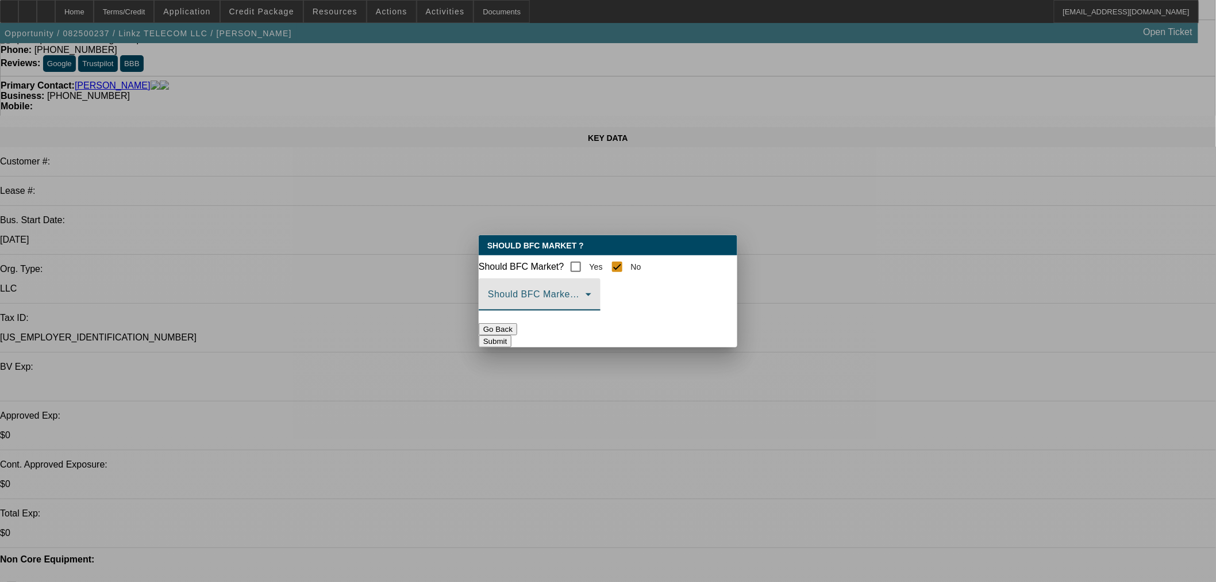
click at [586, 306] on span at bounding box center [537, 299] width 98 height 14
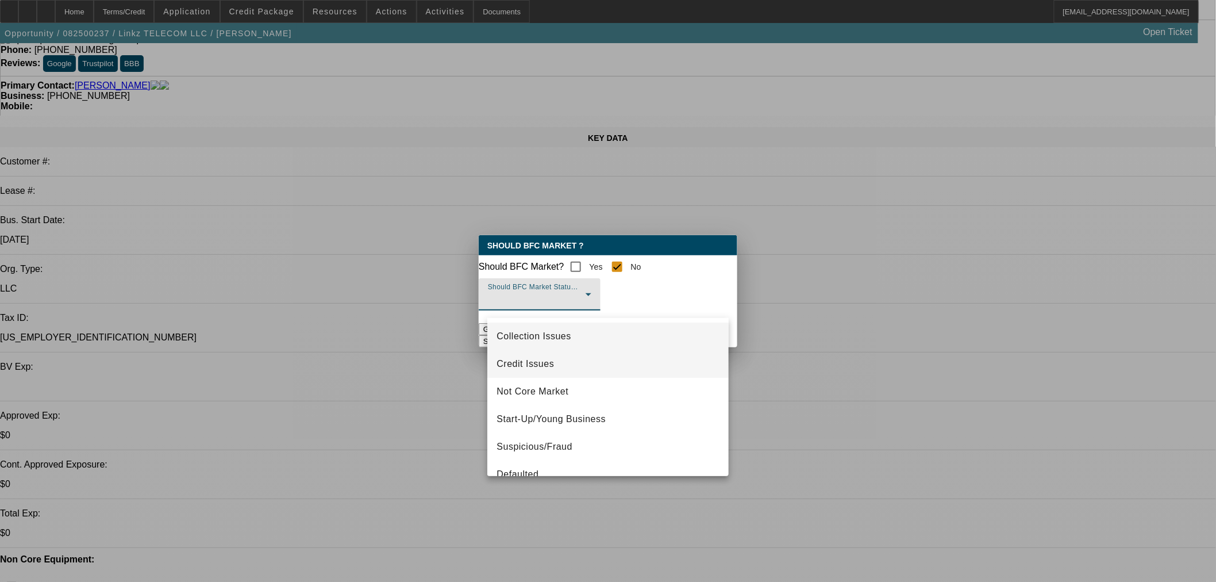
click at [539, 364] on span "Credit Issues" at bounding box center [525, 364] width 57 height 14
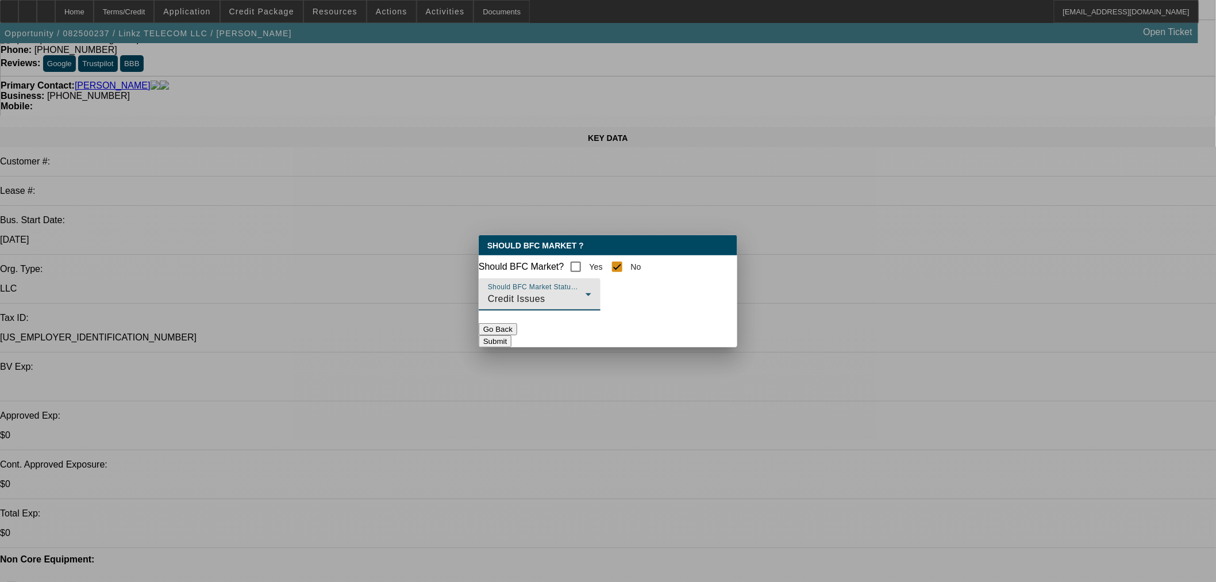
click at [511, 347] on button "Submit" at bounding box center [495, 341] width 33 height 12
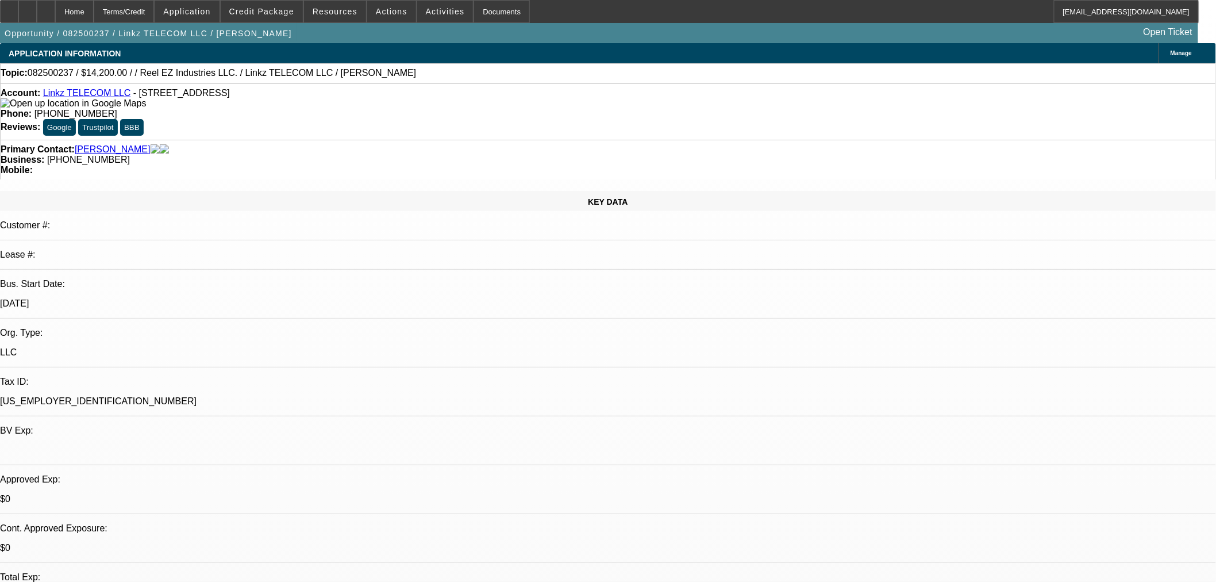
scroll to position [64, 0]
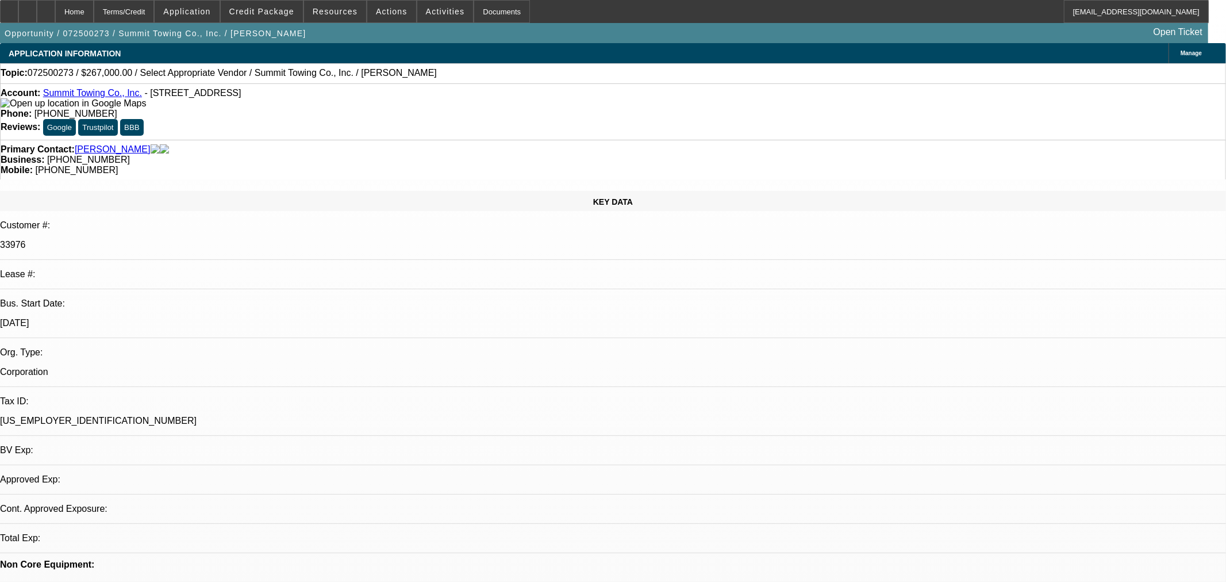
select select "0"
select select "2"
select select "0.1"
select select "1"
select select "2"
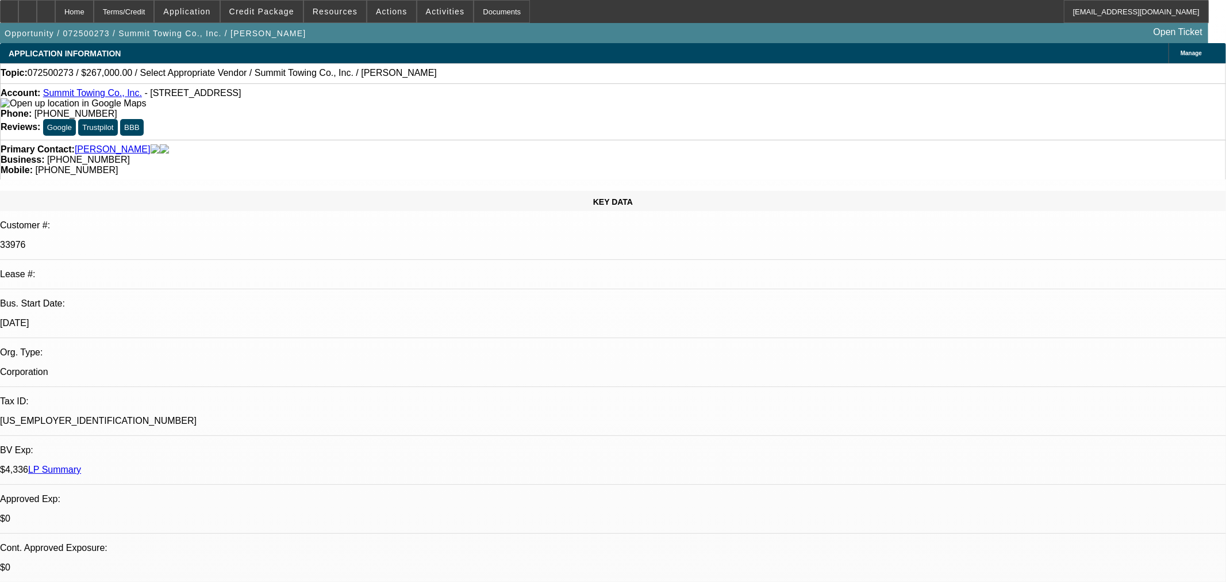
select select "4"
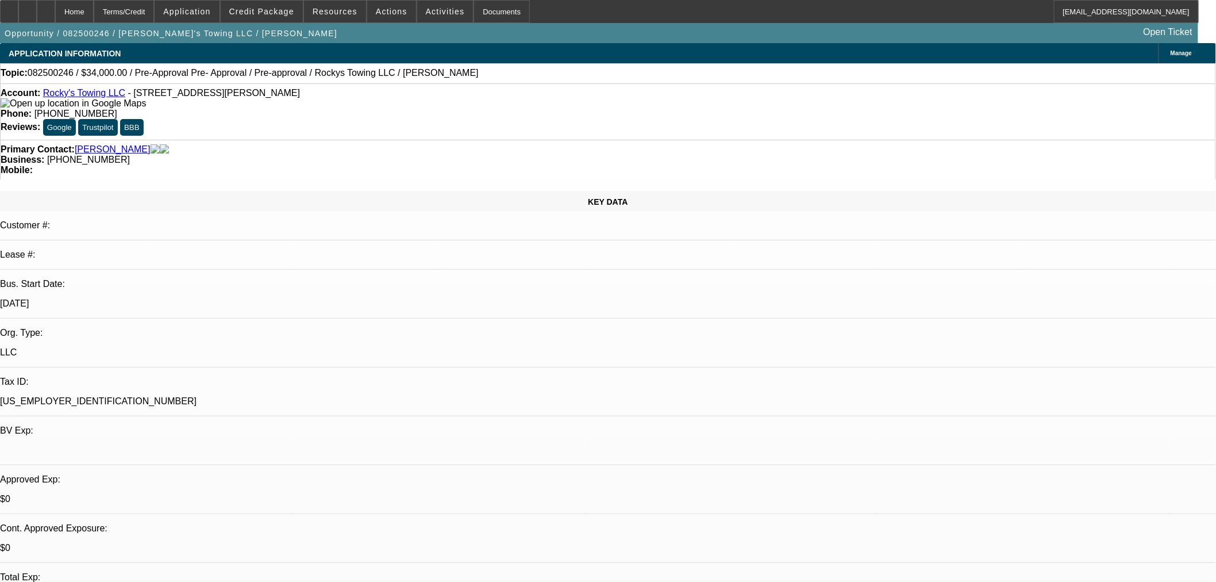
select select "0.15"
select select "0"
select select "0.1"
select select "4"
select select "0.1"
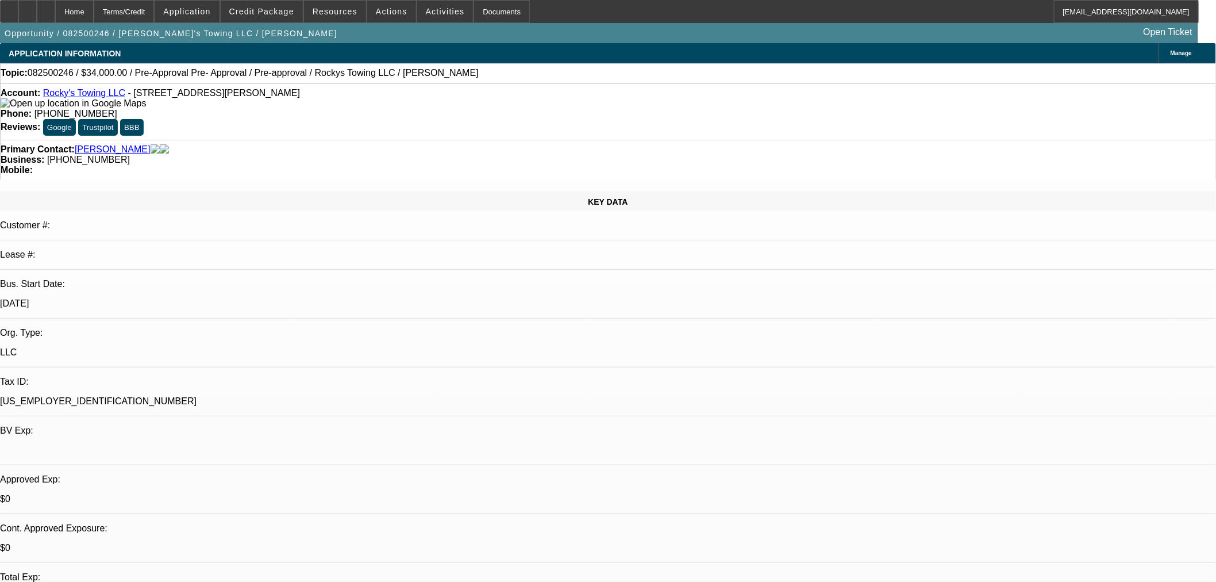
select select "0"
select select "0.1"
select select "4"
select select "0"
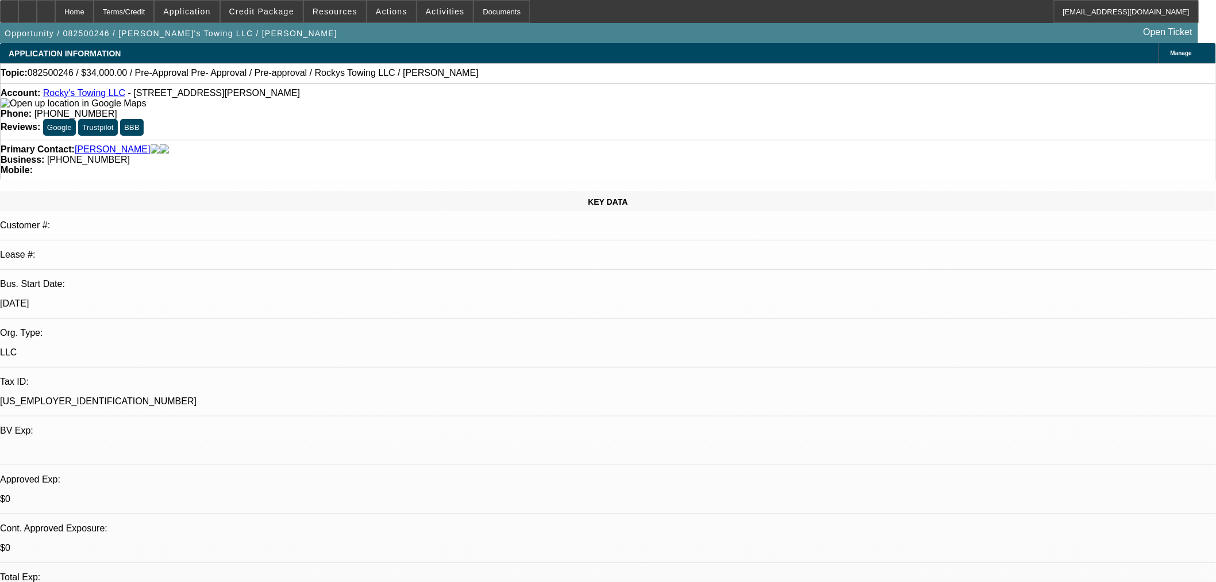
select select "0.1"
select select "4"
select select "0"
select select "0.1"
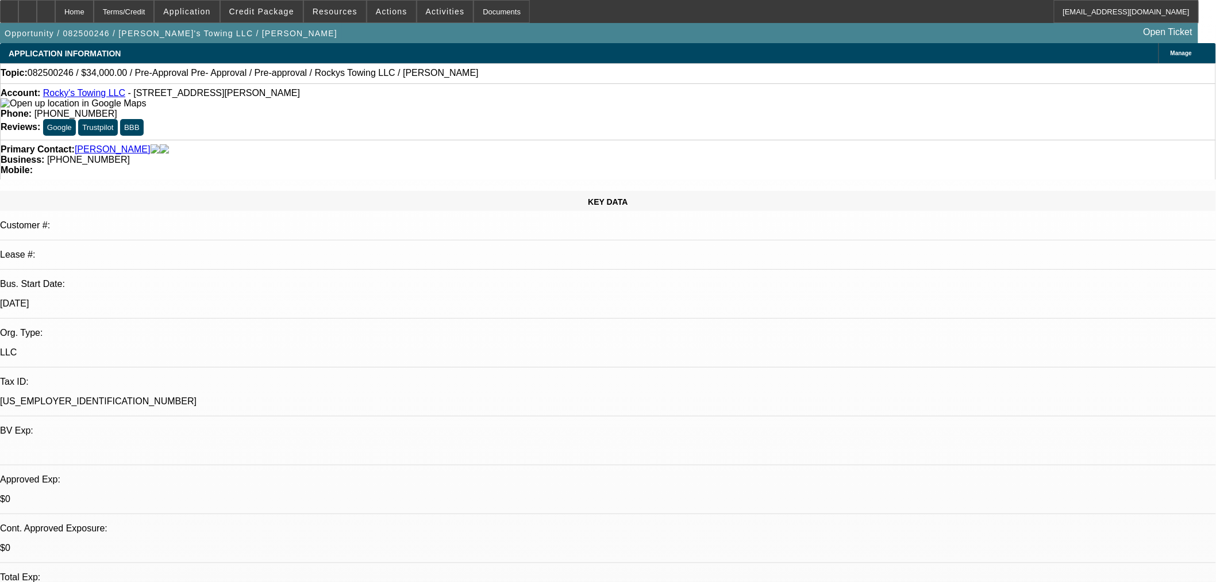
select select "4"
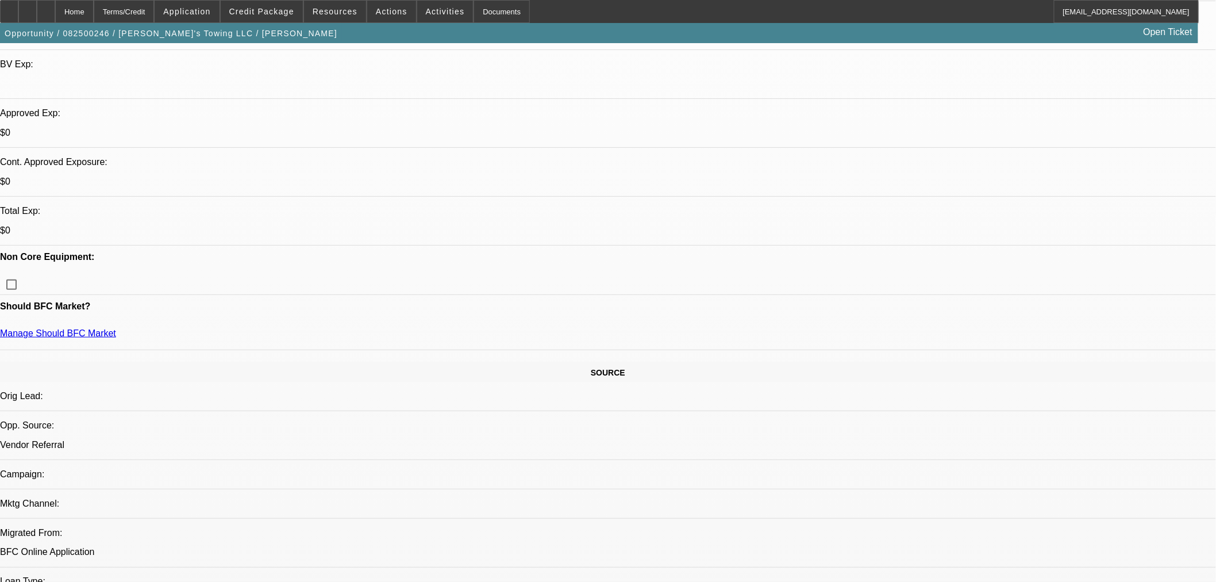
scroll to position [255, 0]
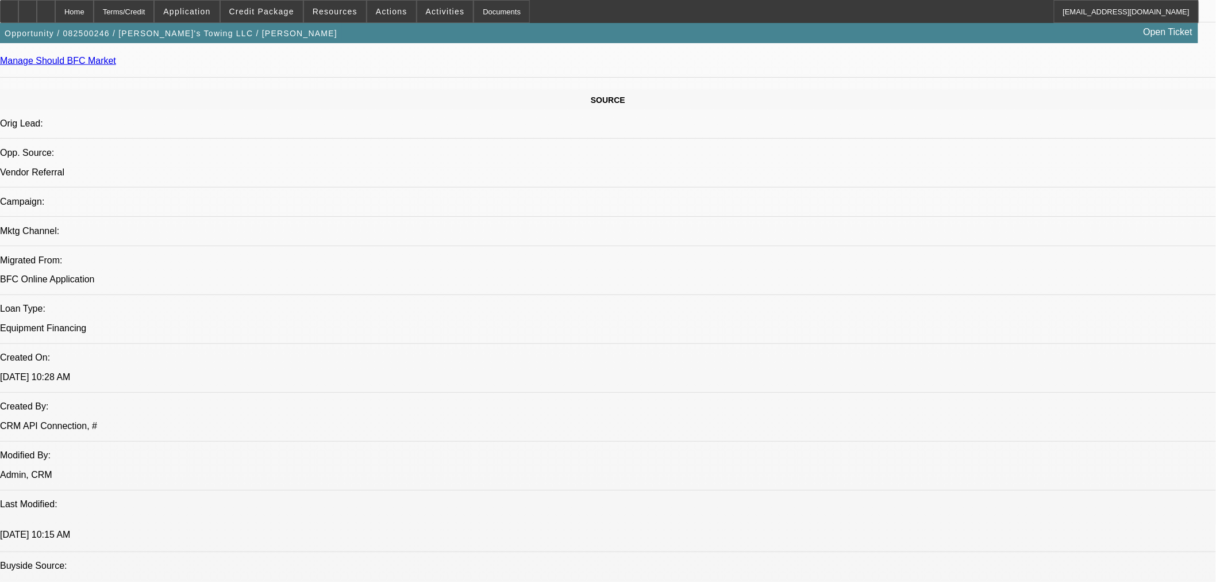
scroll to position [191, 0]
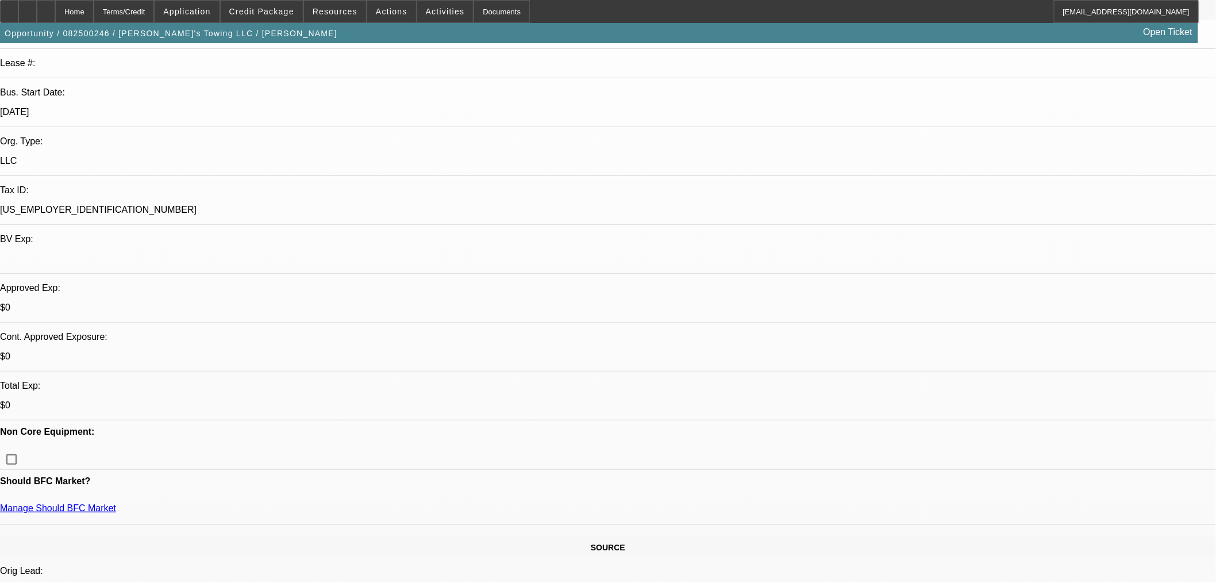
click at [116, 503] on link "Manage Should BFC Market" at bounding box center [58, 508] width 116 height 10
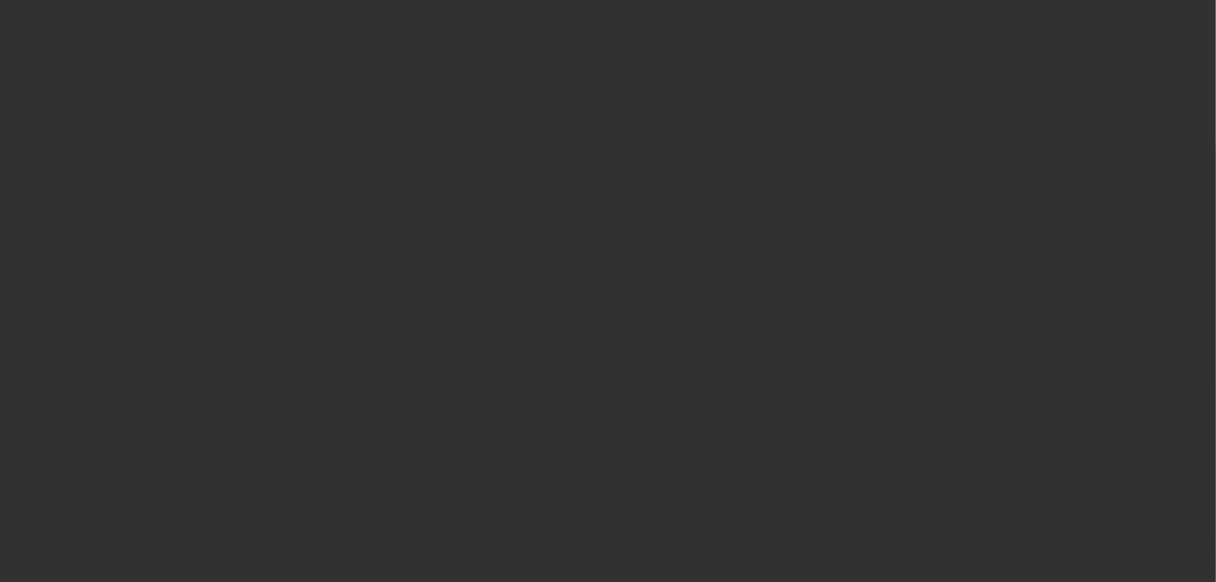
scroll to position [0, 0]
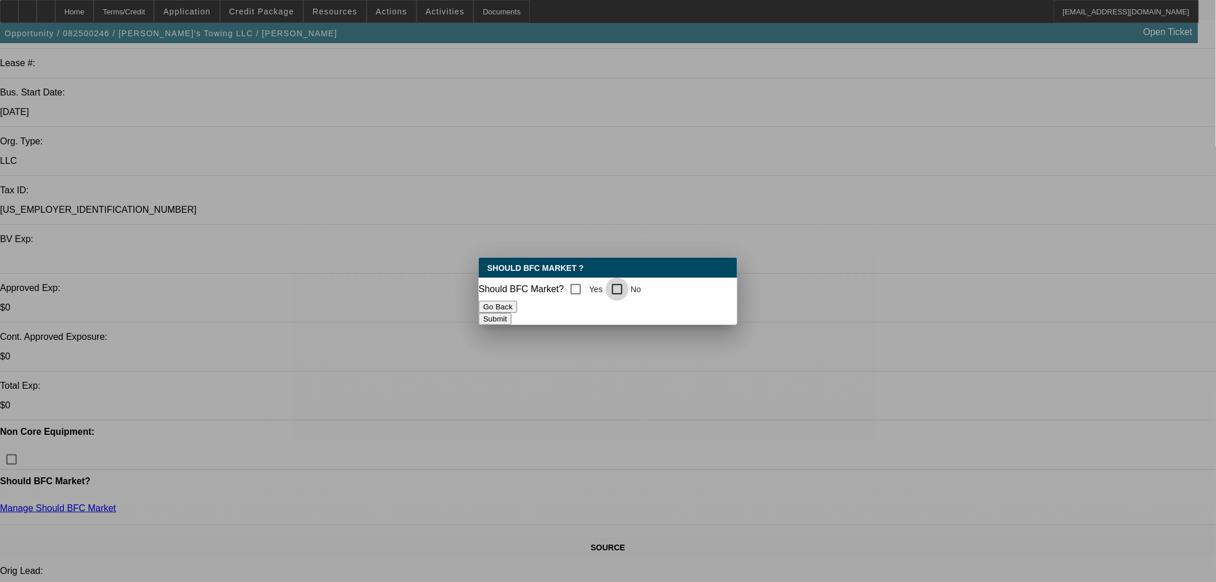
click at [626, 283] on input "No" at bounding box center [617, 289] width 23 height 23
checkbox input "true"
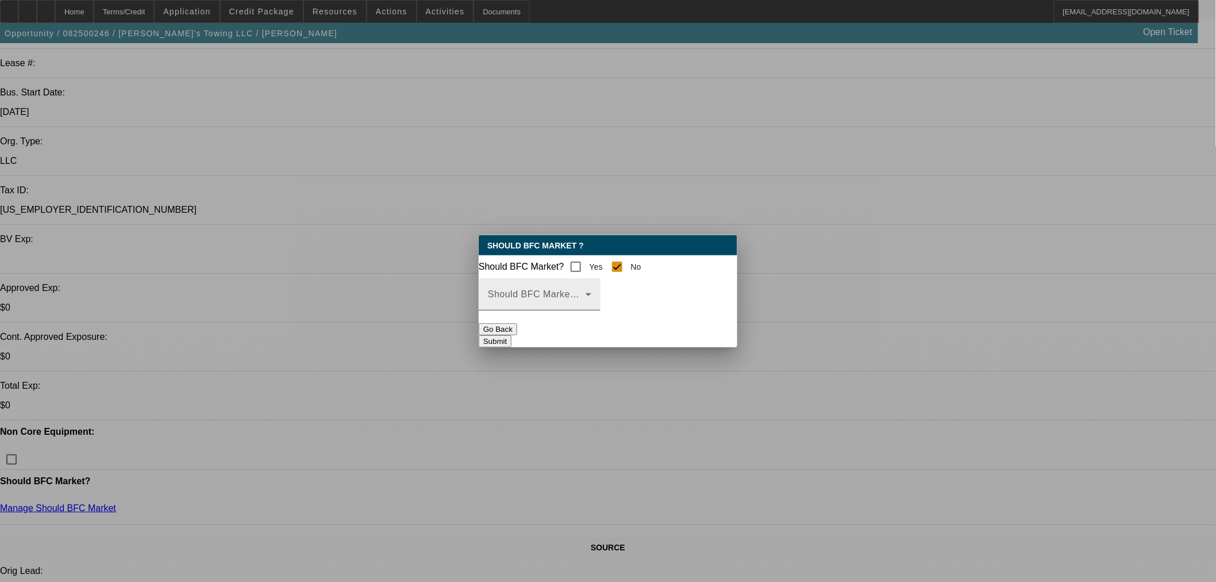
click at [594, 298] on mat-label "Should BFC Market Status Reason" at bounding box center [564, 294] width 152 height 10
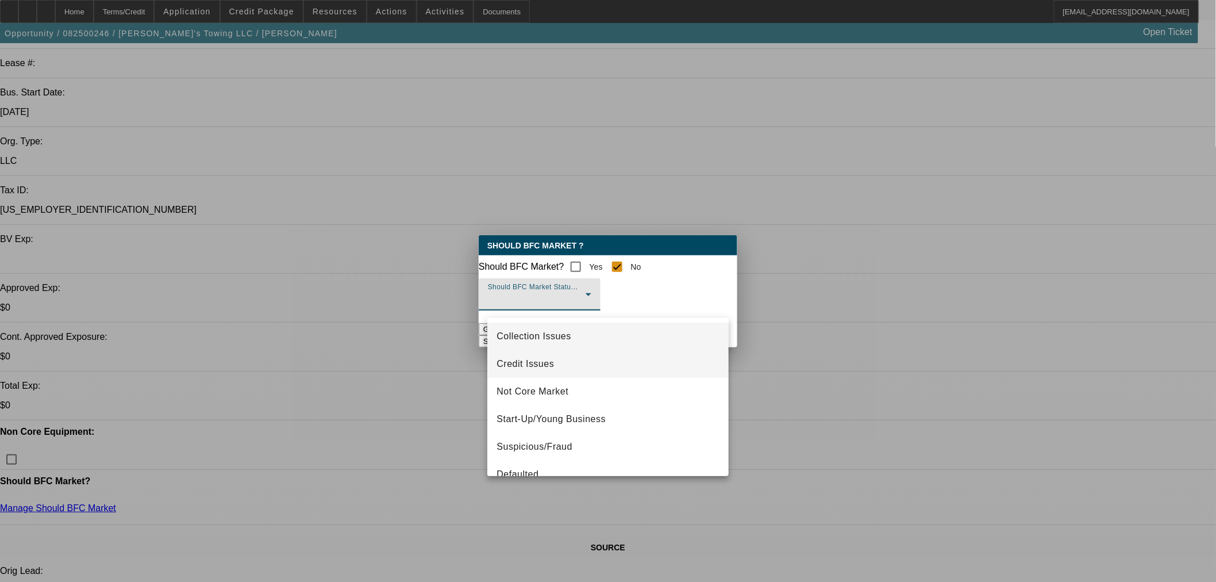
click at [548, 357] on span "Credit Issues" at bounding box center [525, 364] width 57 height 14
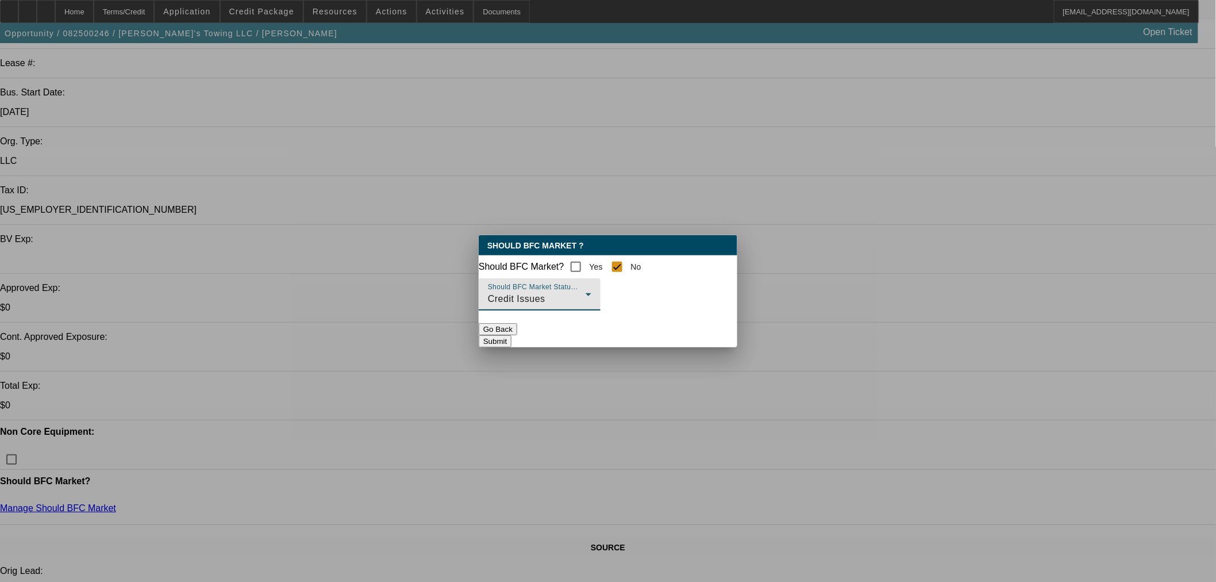
click at [511, 336] on button "Submit" at bounding box center [495, 341] width 33 height 12
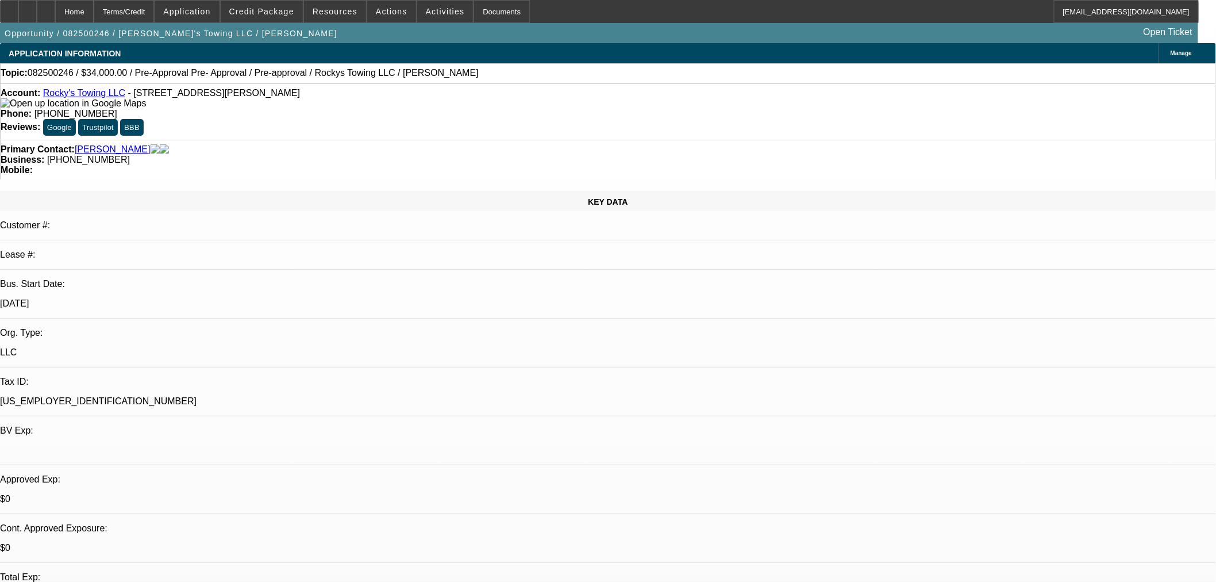
scroll to position [191, 0]
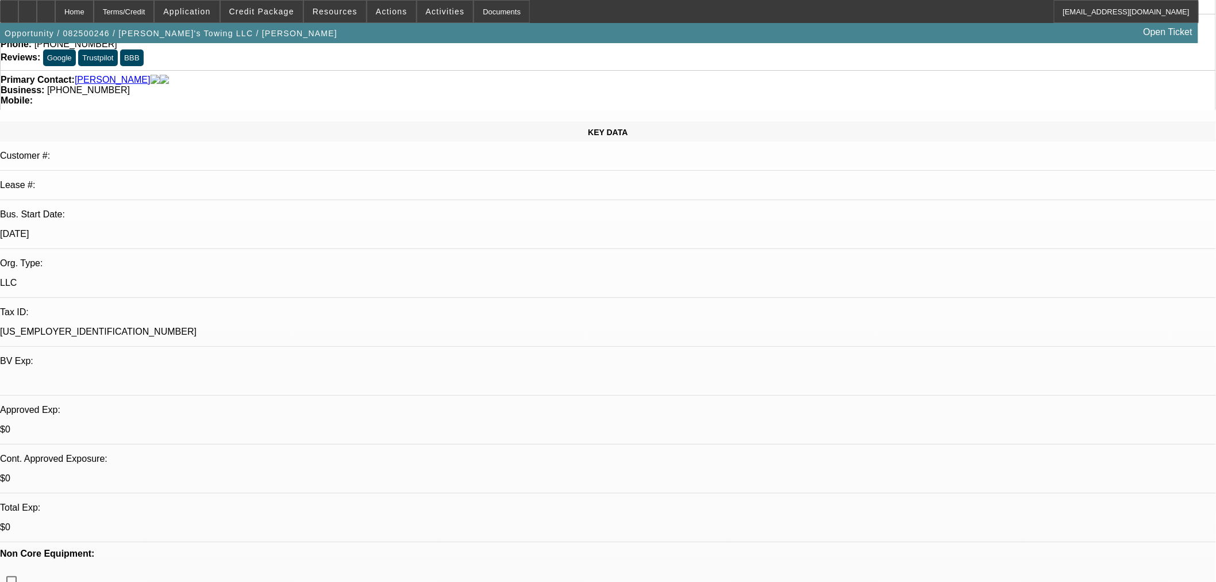
scroll to position [0, 0]
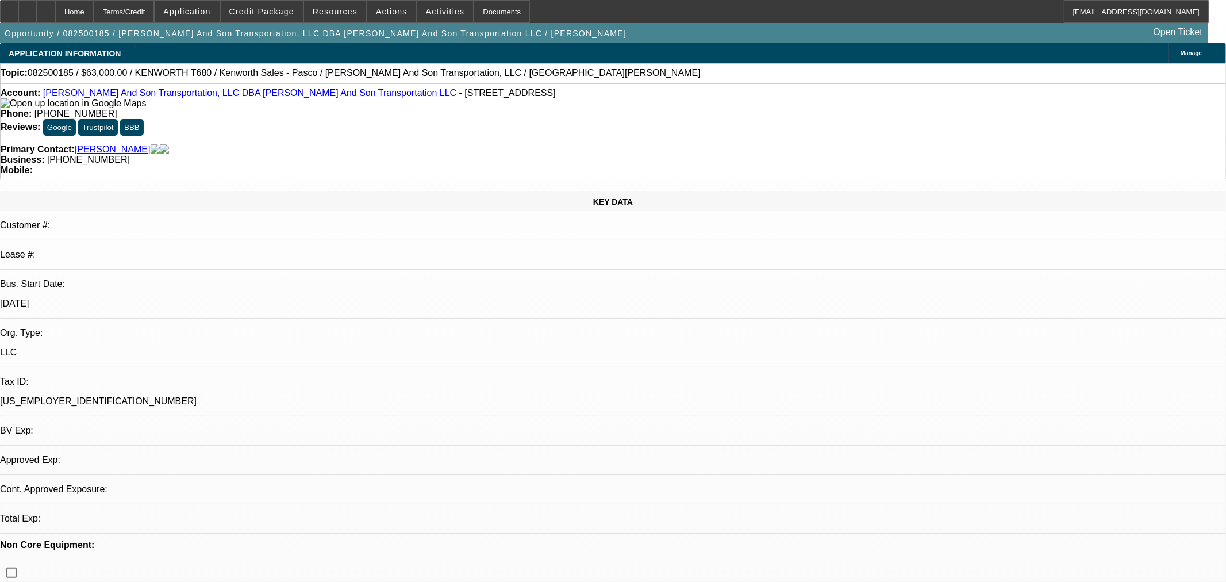
select select "0"
select select "2"
select select "0"
select select "6"
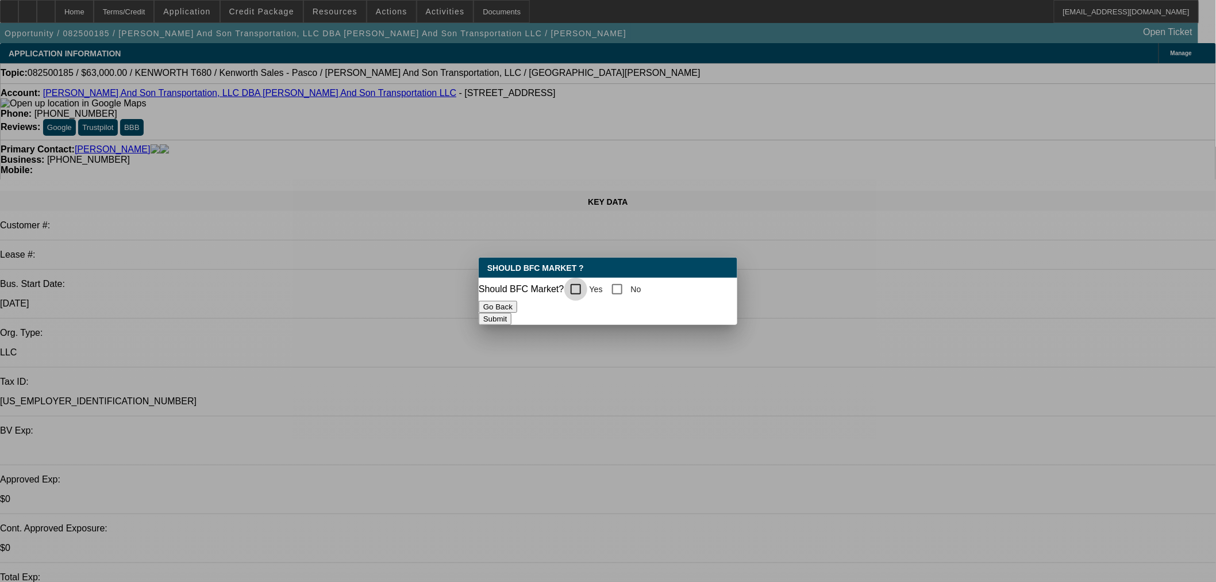
click at [585, 289] on input "Yes" at bounding box center [575, 289] width 23 height 23
checkbox input "true"
click at [511, 313] on button "Submit" at bounding box center [495, 319] width 33 height 12
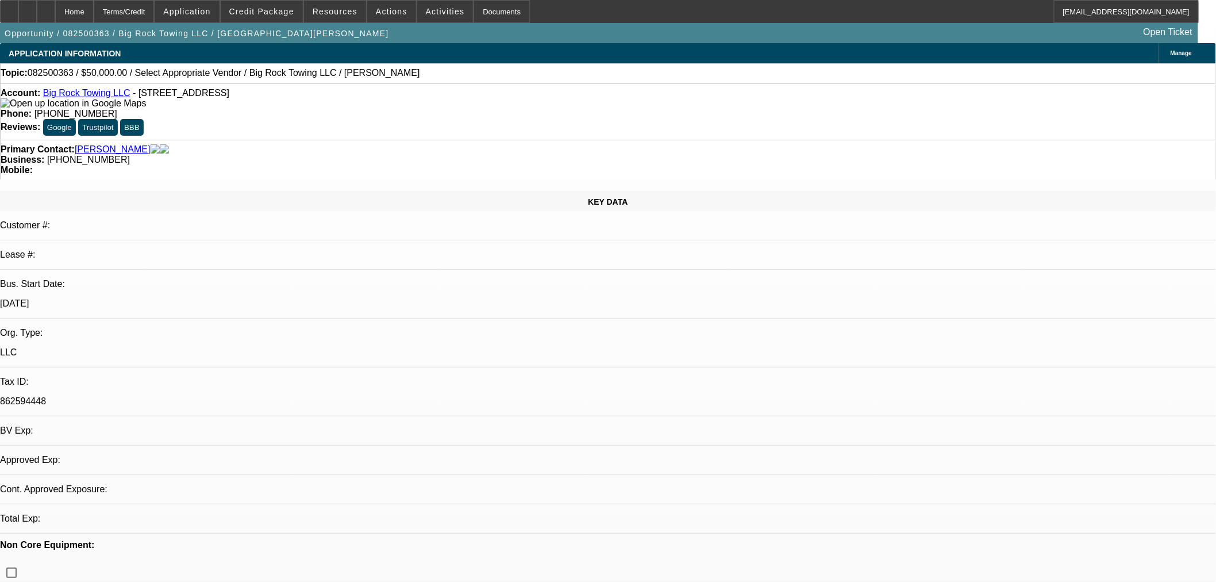
select select "0"
select select "2"
select select "0.1"
select select "4"
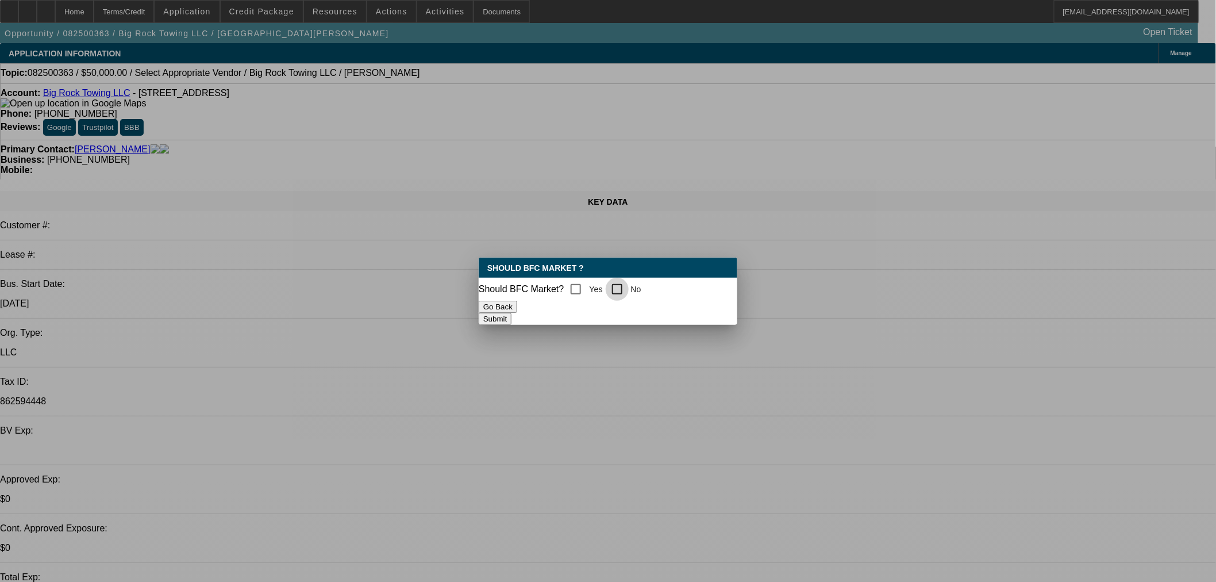
click at [629, 286] on input "No" at bounding box center [617, 289] width 23 height 23
checkbox input "true"
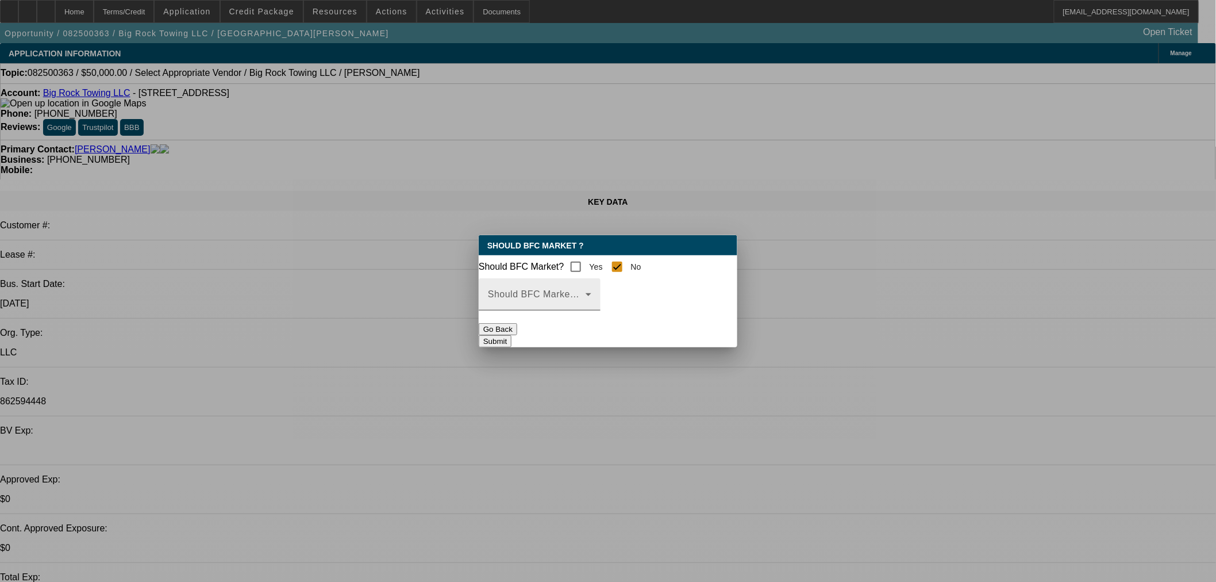
click at [586, 306] on span at bounding box center [537, 299] width 98 height 14
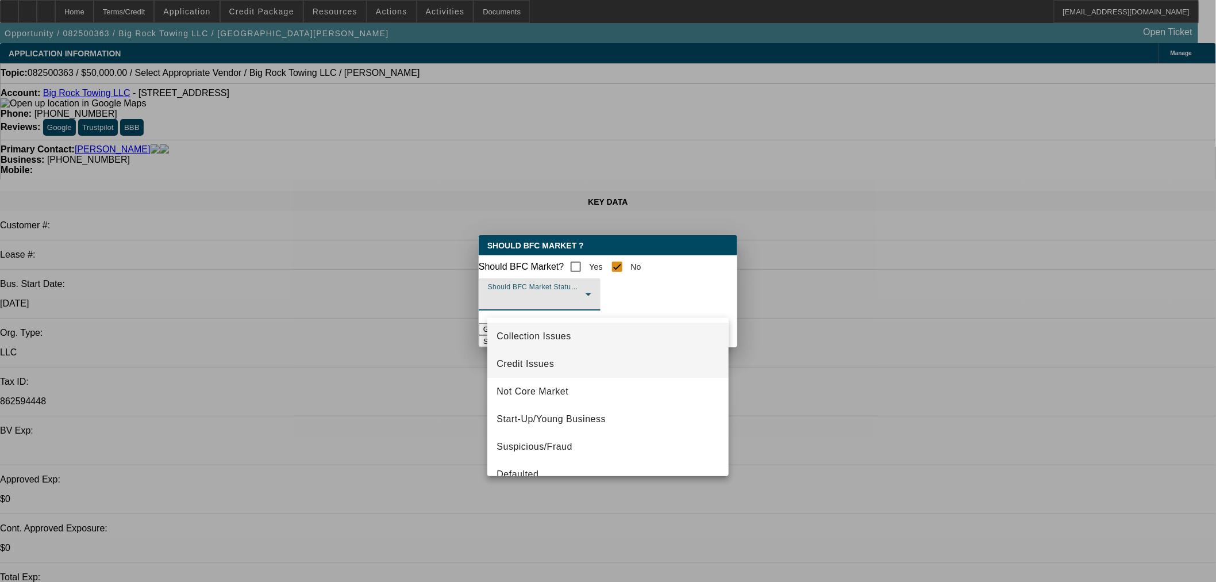
click at [546, 365] on span "Credit Issues" at bounding box center [525, 364] width 57 height 14
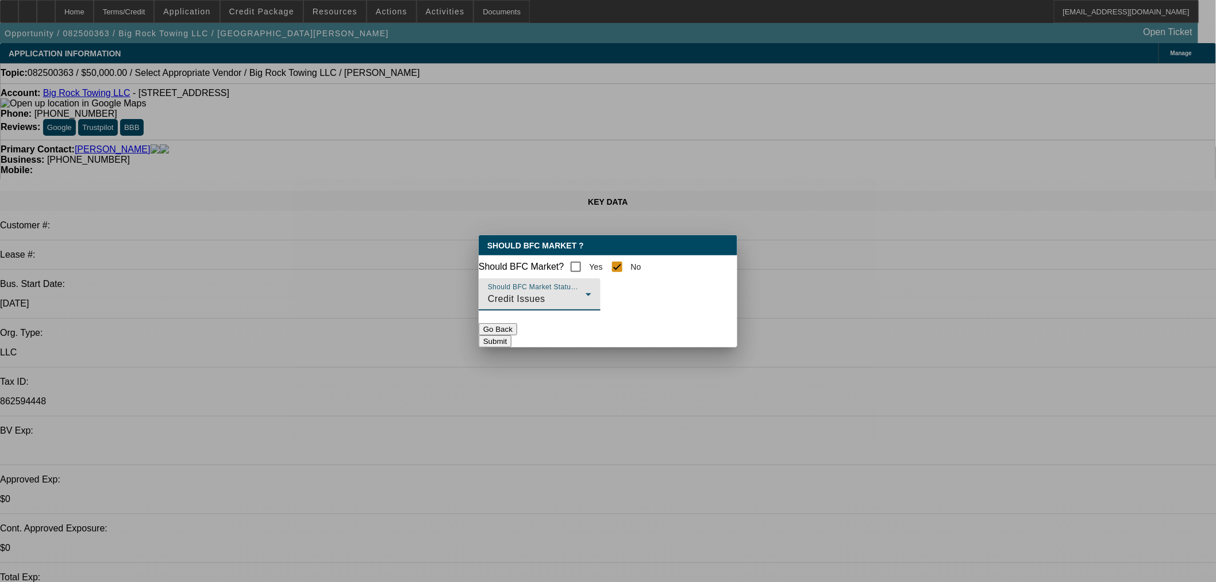
click at [511, 347] on button "Submit" at bounding box center [495, 341] width 33 height 12
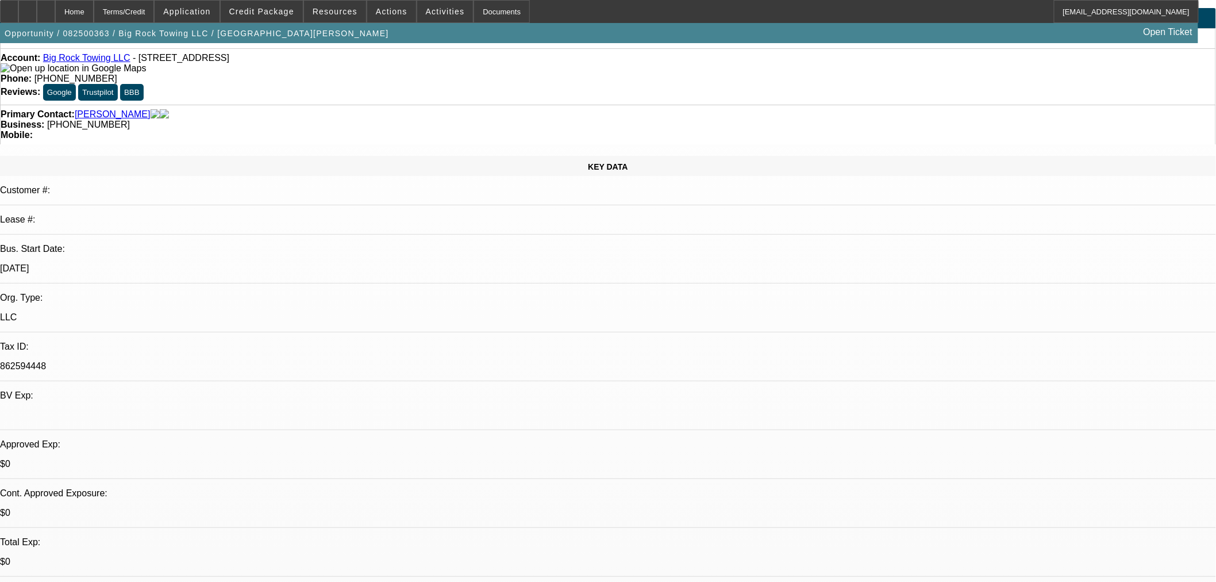
scroll to position [64, 0]
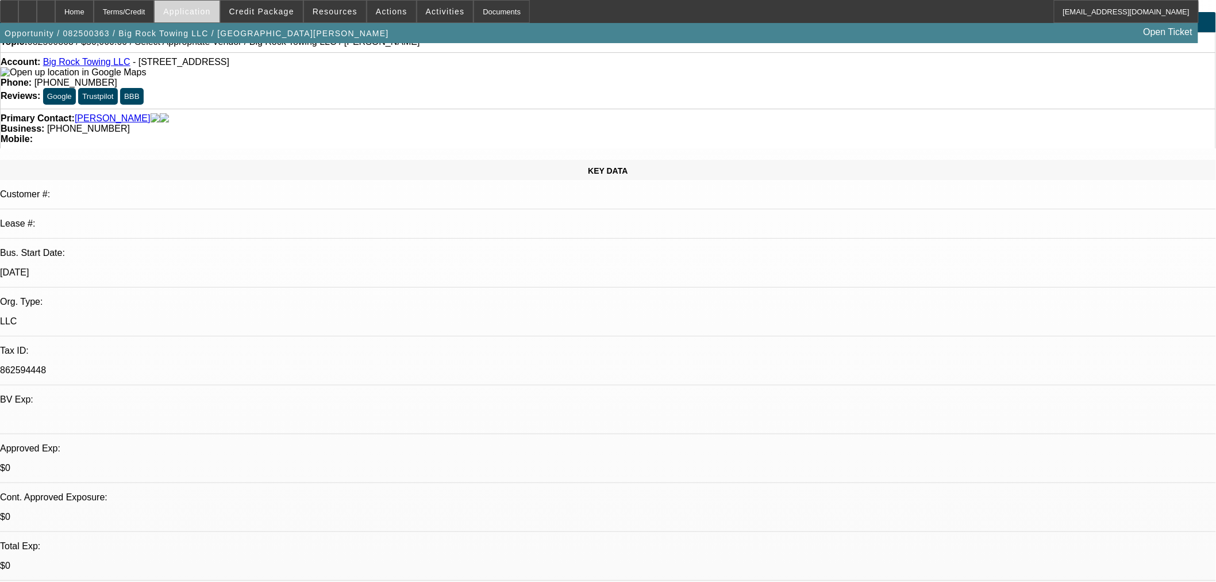
scroll to position [0, 0]
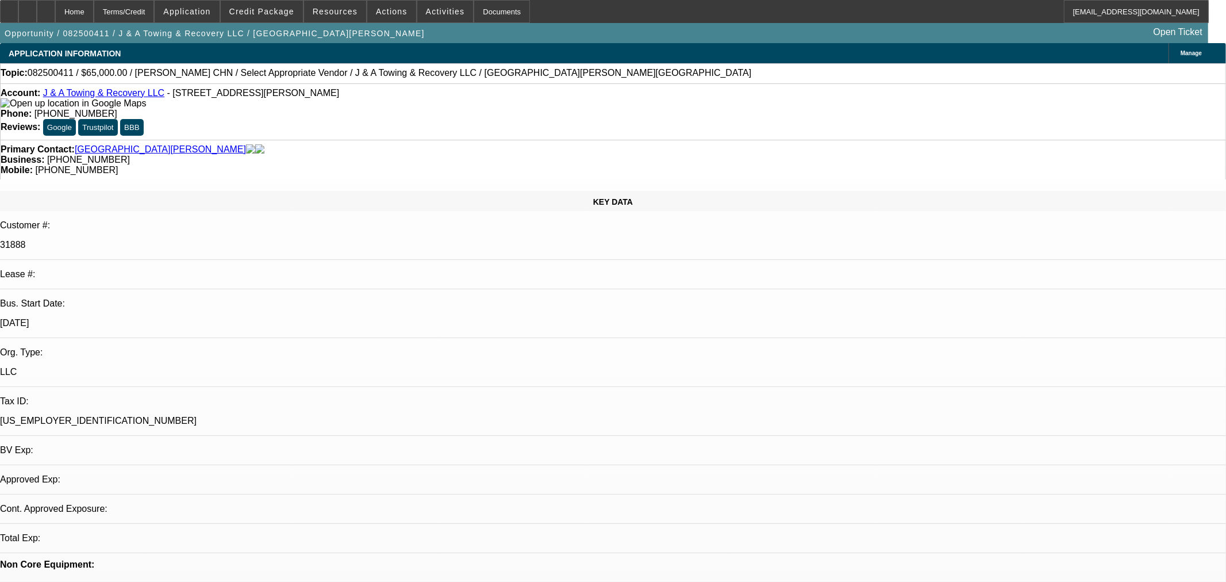
select select "0"
select select "2"
select select "0.1"
select select "4"
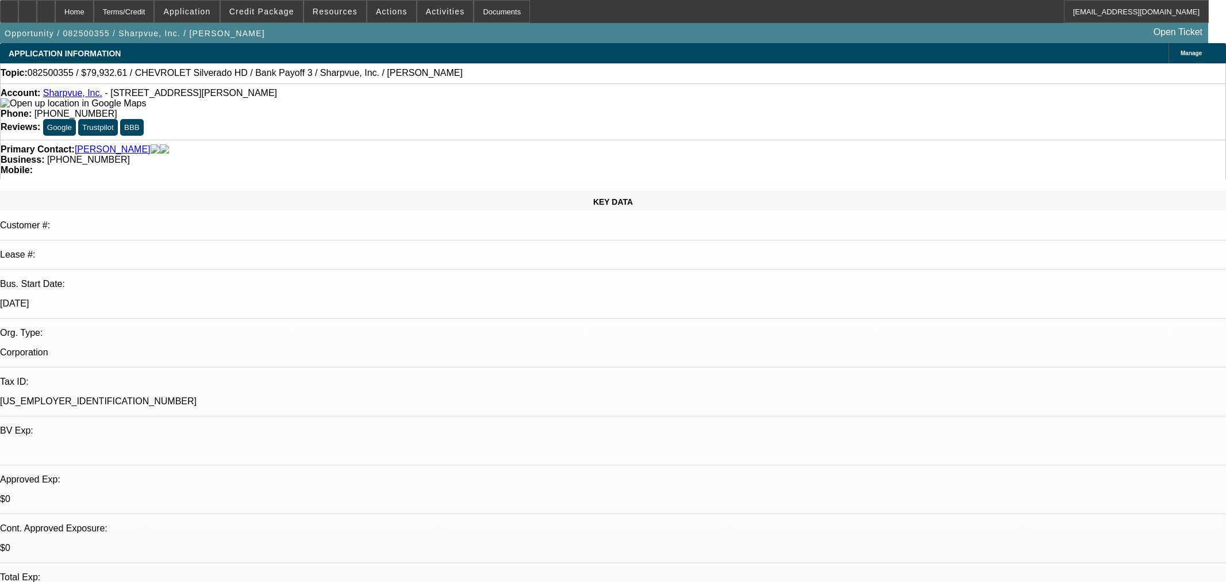
select select "0"
select select "6"
select select "0"
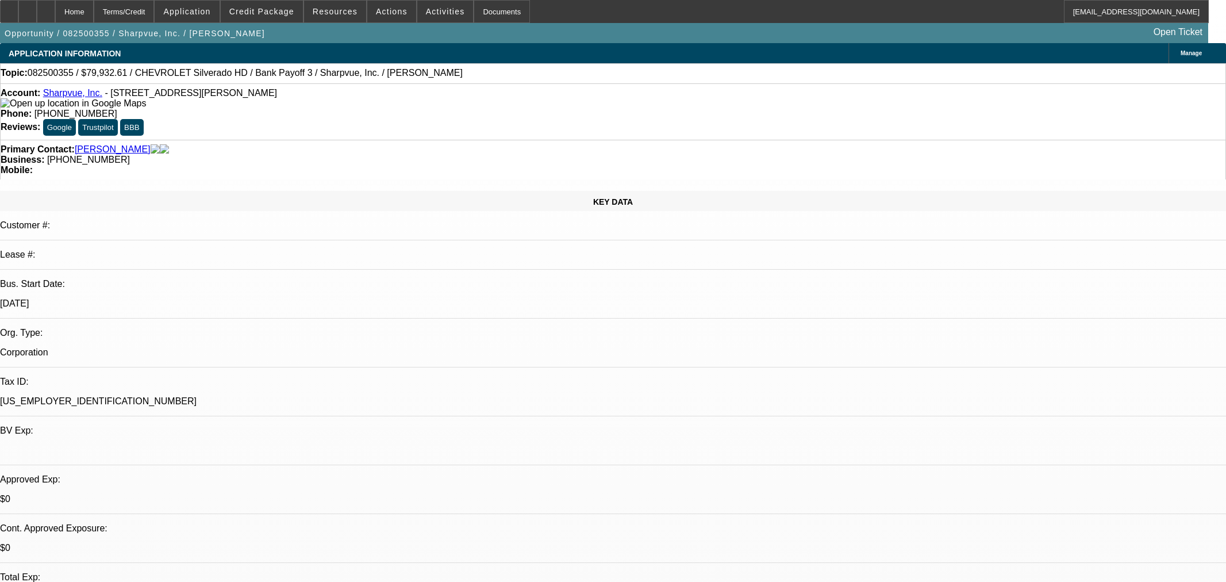
select select "0"
select select "6"
select select "0"
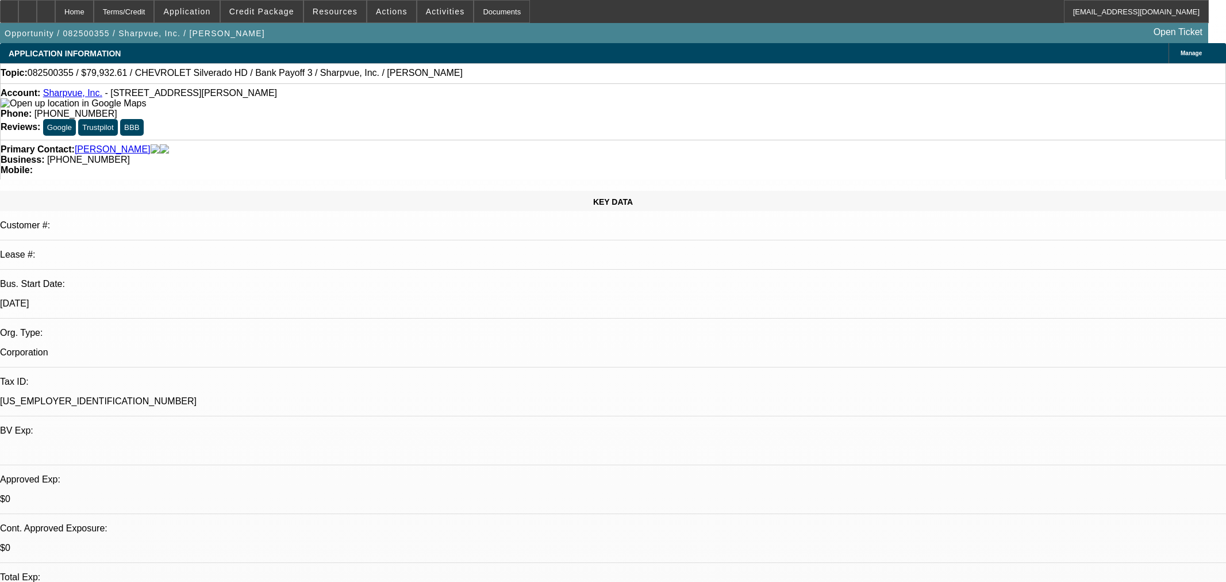
select select "0"
select select "6"
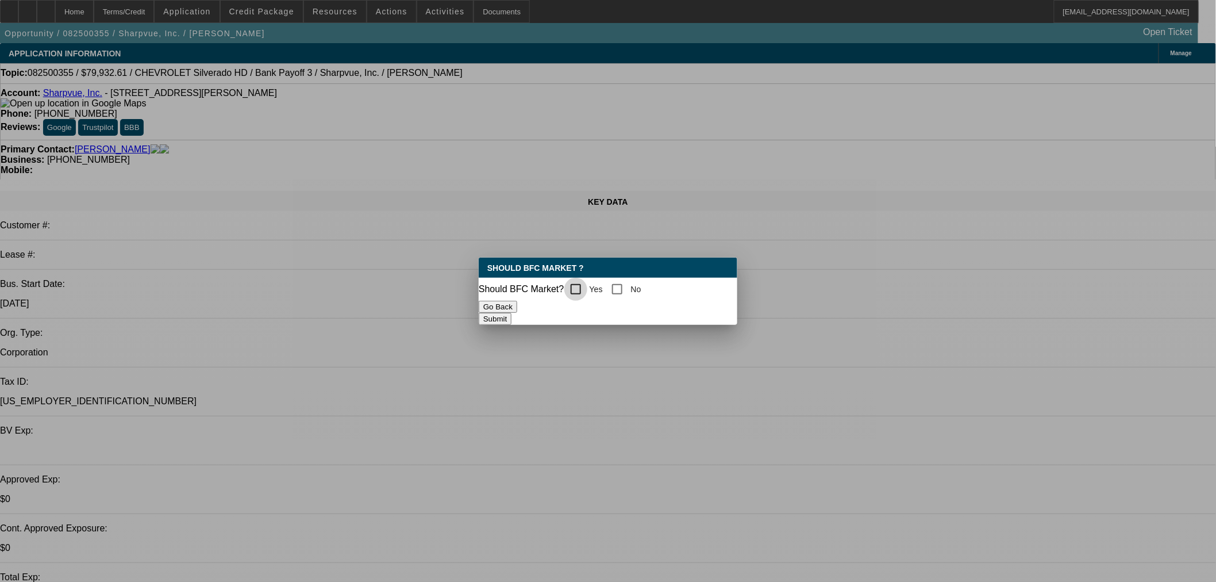
click at [576, 280] on input "Yes" at bounding box center [575, 289] width 23 height 23
checkbox input "true"
drag, startPoint x: 662, startPoint y: 308, endPoint x: 665, endPoint y: 313, distance: 5.9
click at [511, 313] on button "Submit" at bounding box center [495, 319] width 33 height 12
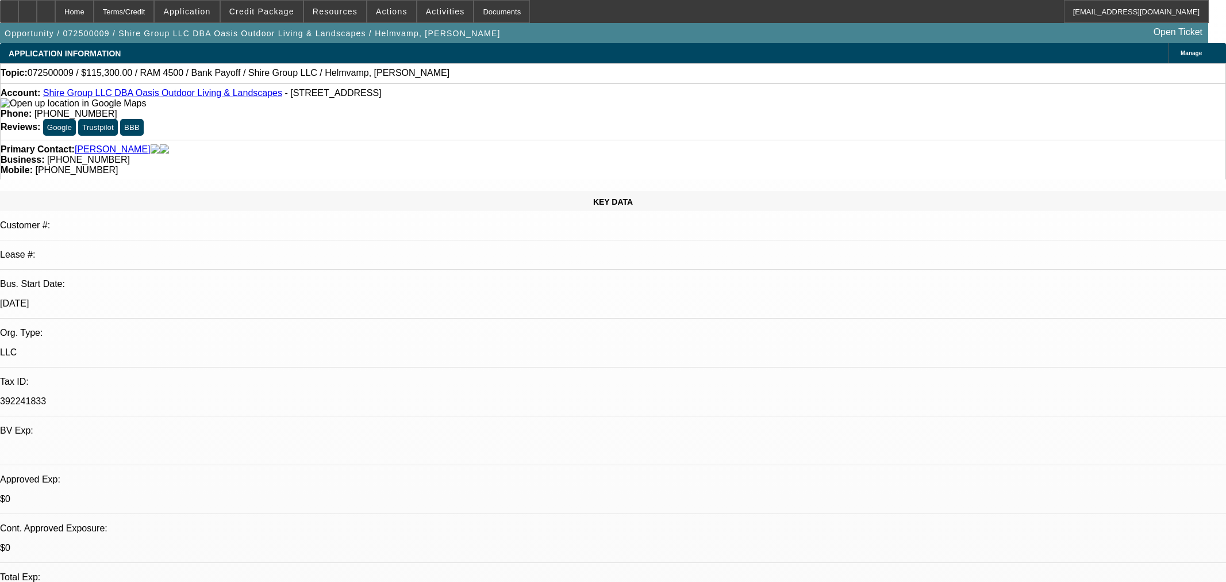
select select "0"
select select "2"
select select "0"
select select "6"
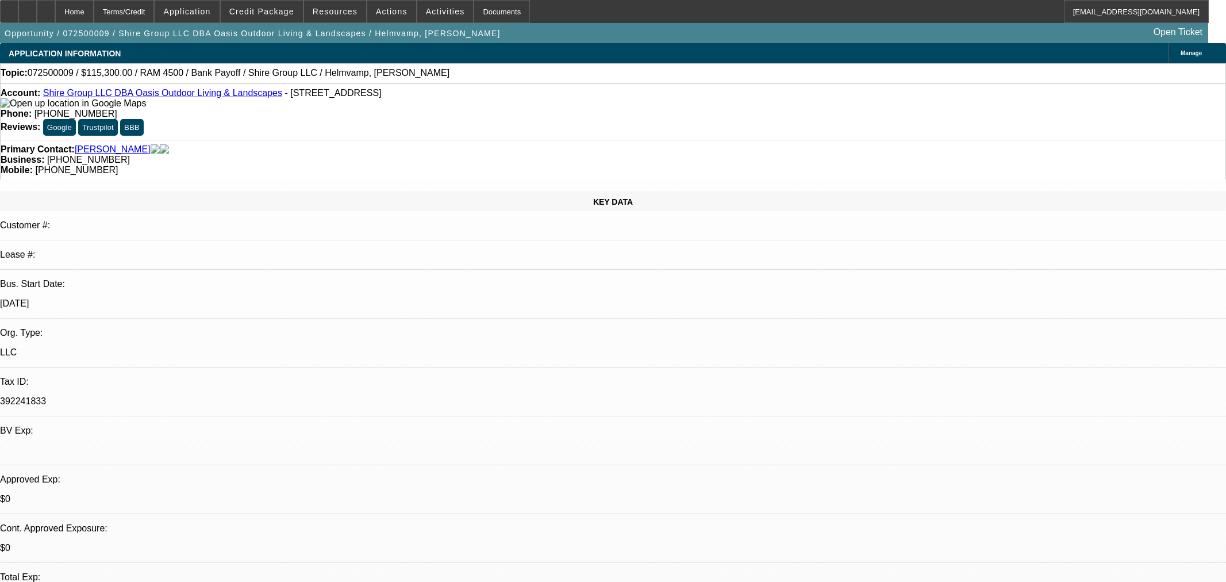
select select "0"
select select "2"
select select "0"
select select "6"
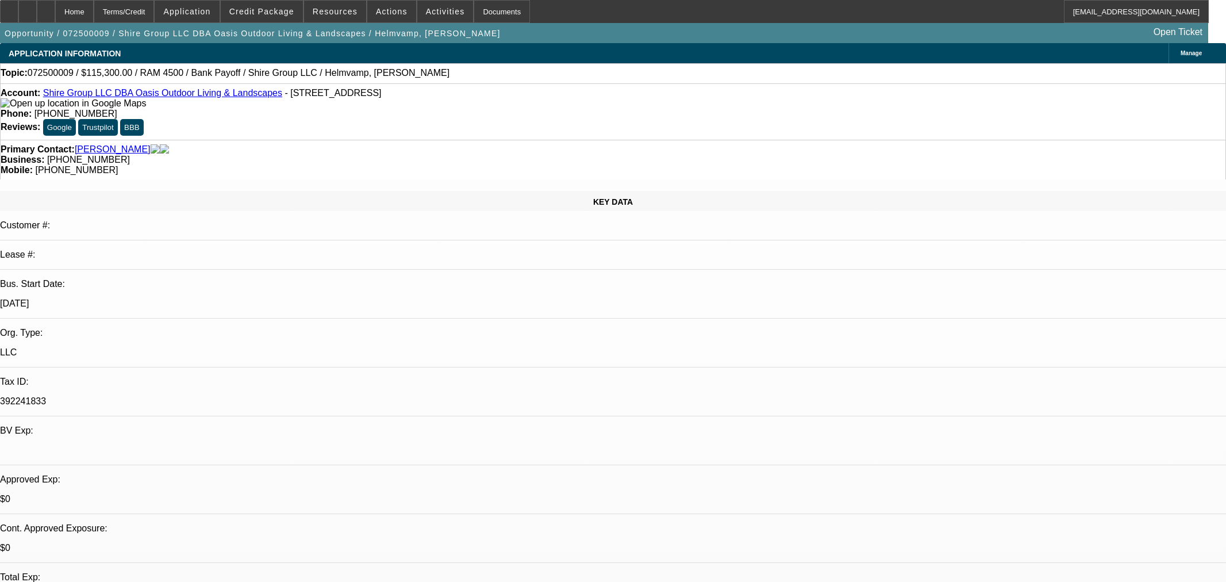
select select "0"
select select "2"
select select "0"
select select "6"
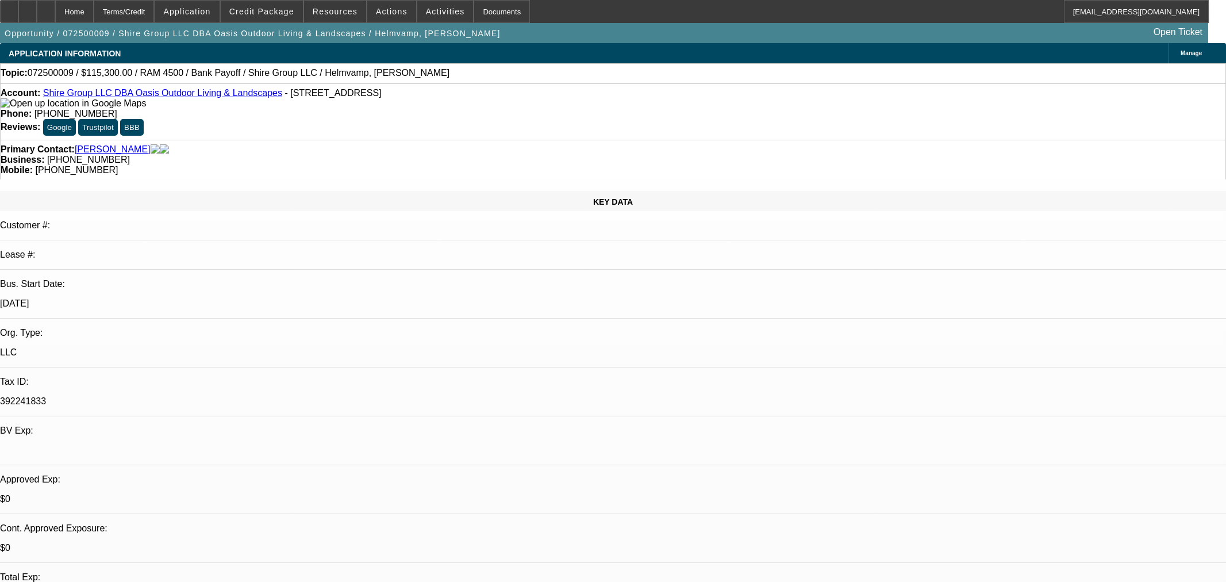
select select "0"
select select "2"
select select "0"
select select "6"
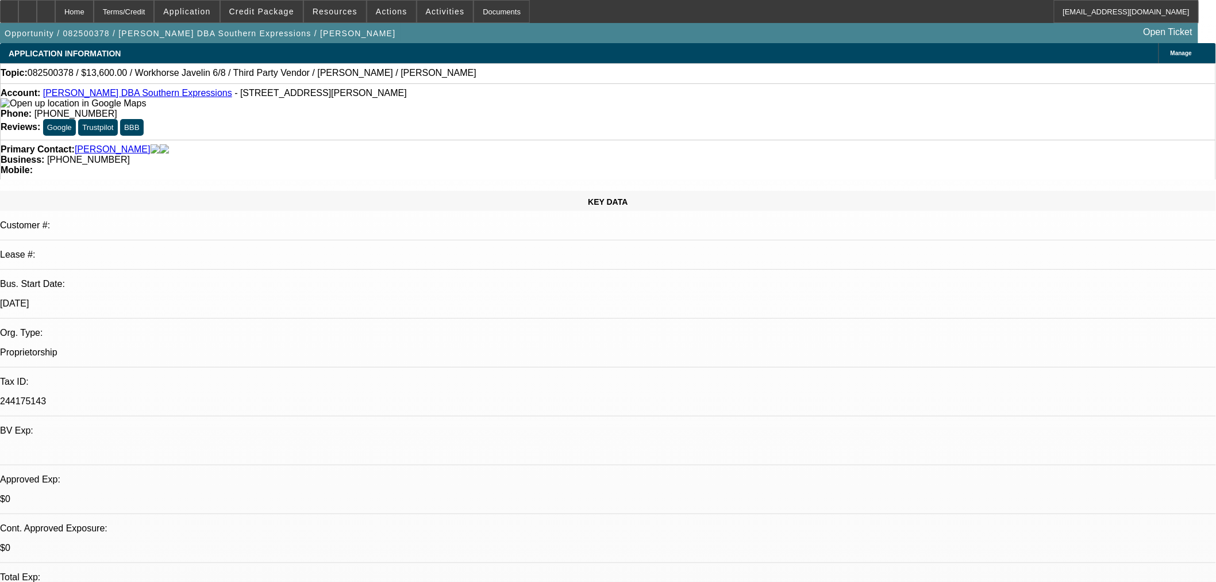
select select "0"
select select "2"
select select "0.1"
select select "4"
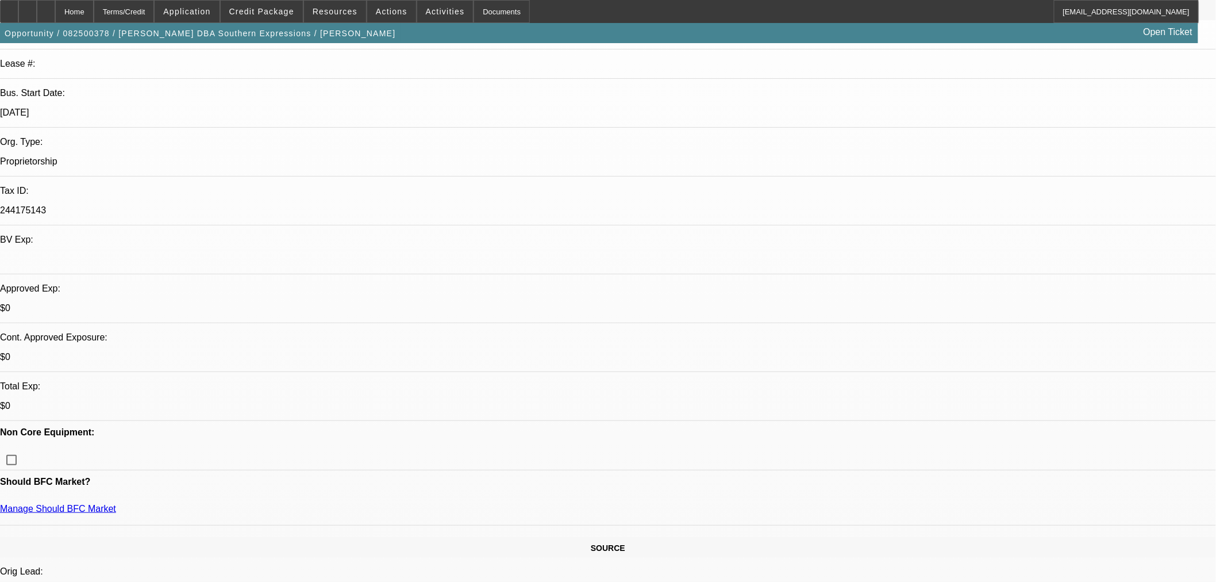
scroll to position [191, 0]
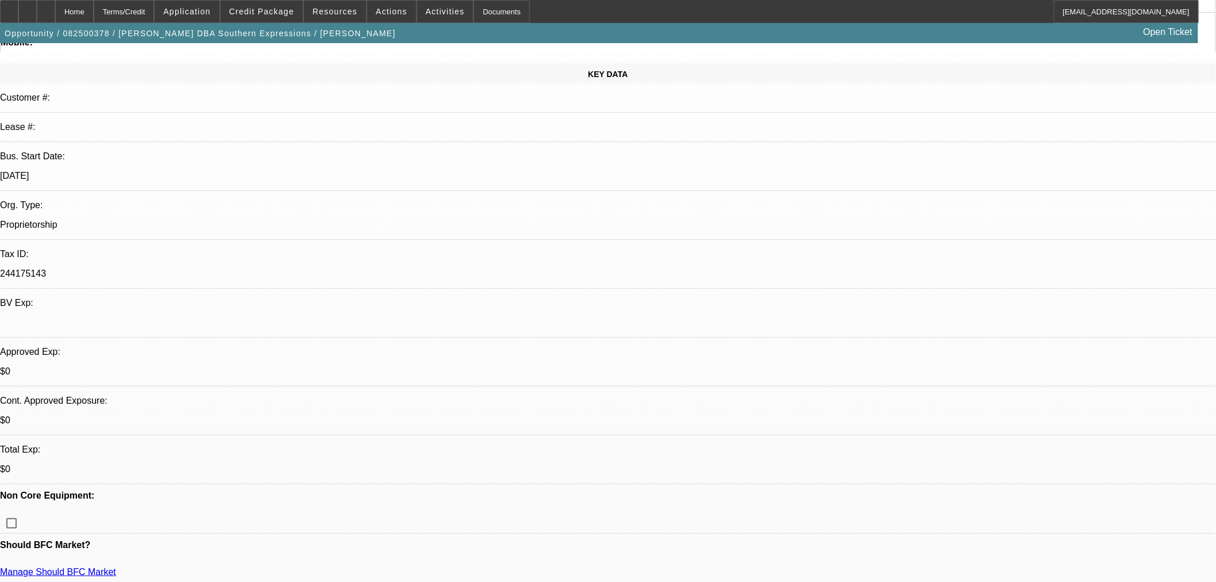
scroll to position [383, 0]
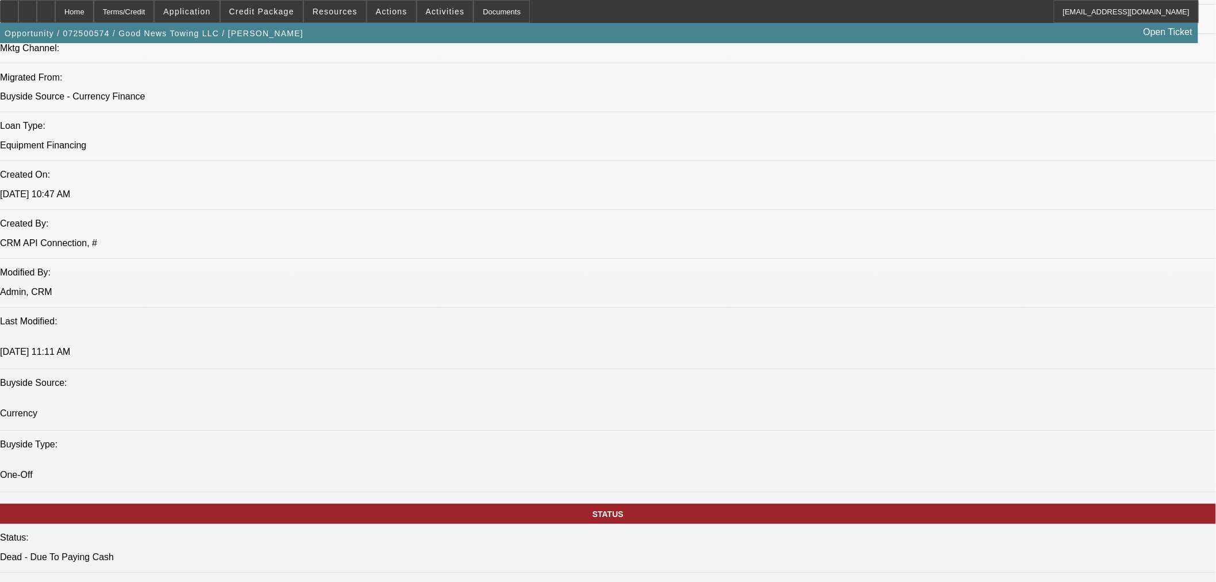
select select "0"
select select "2"
select select "0"
select select "6"
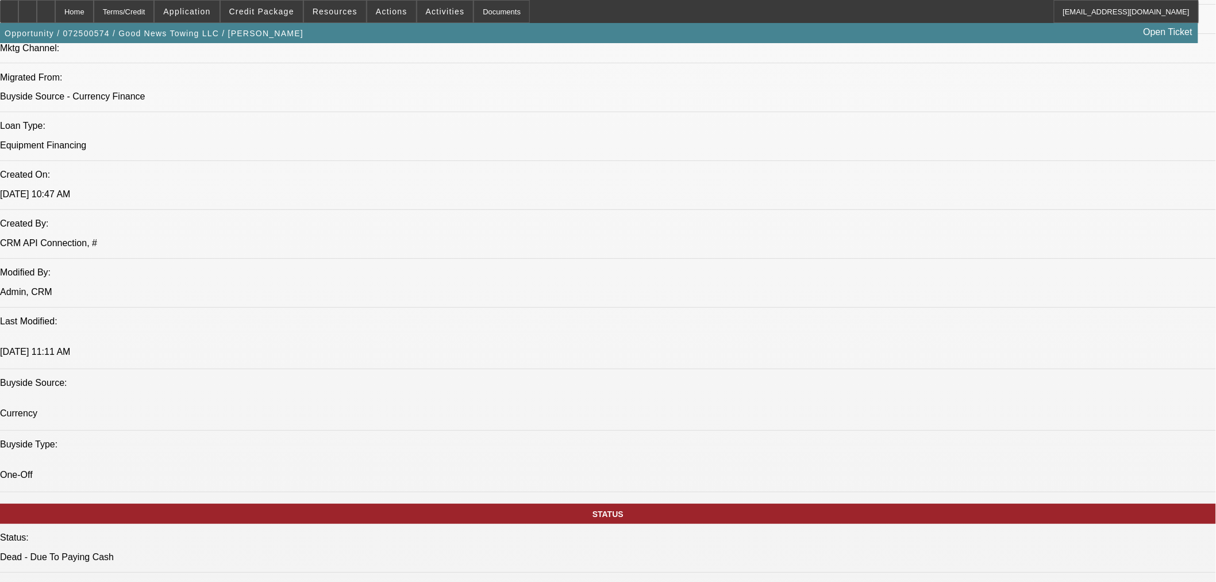
select select "0"
select select "2"
select select "0"
select select "6"
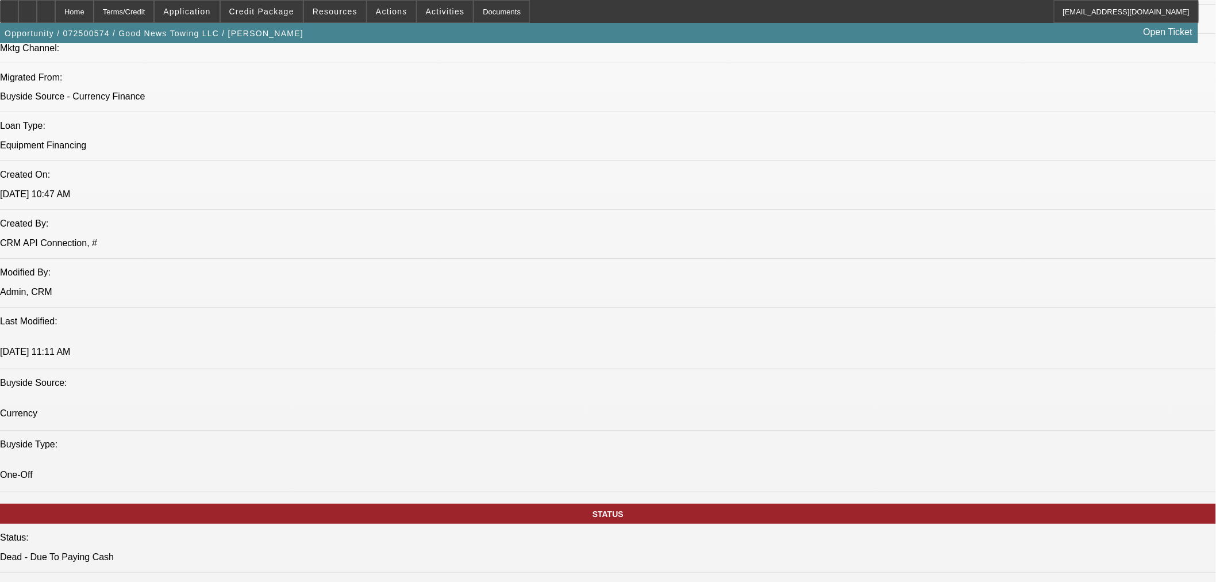
select select "0"
select select "2"
select select "0"
select select "6"
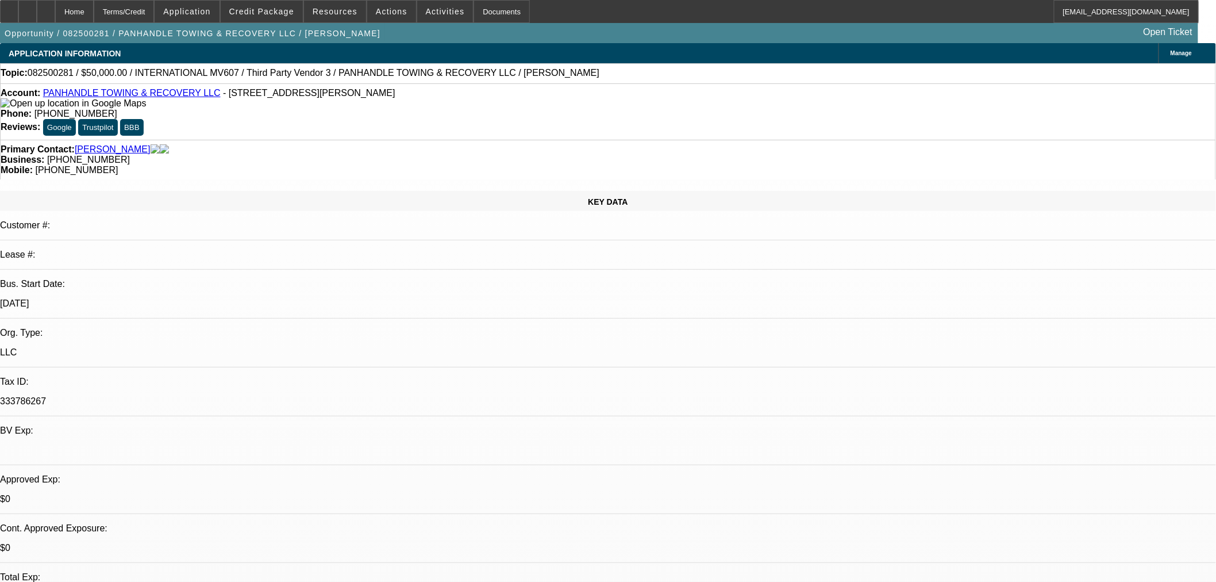
select select "0"
select select "2"
select select "0.1"
select select "4"
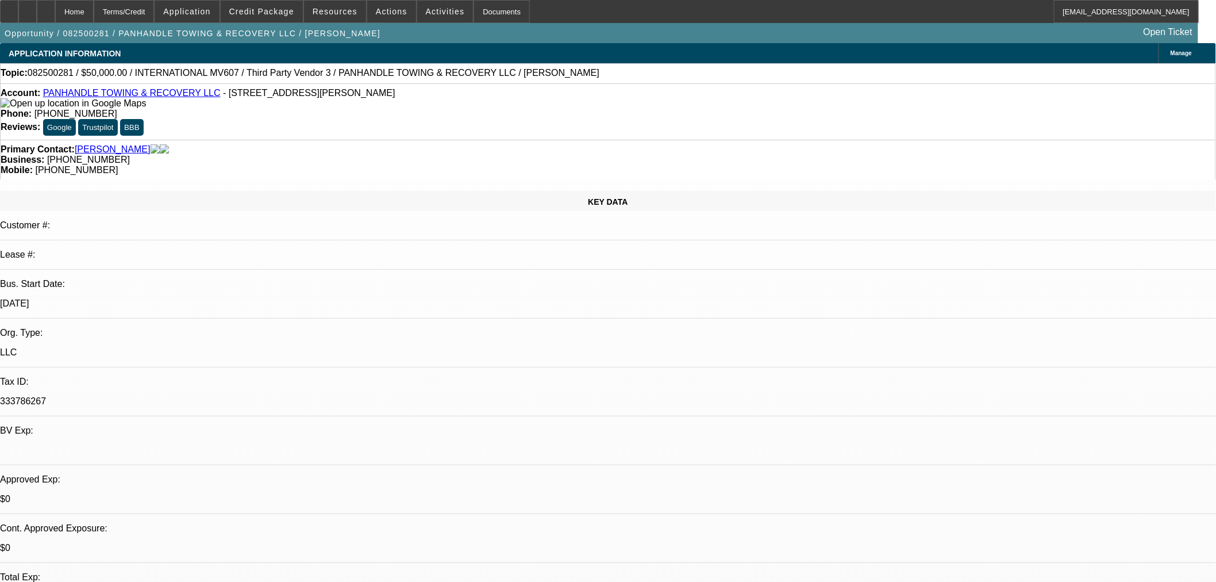
select select "0"
select select "2"
select select "0.1"
select select "4"
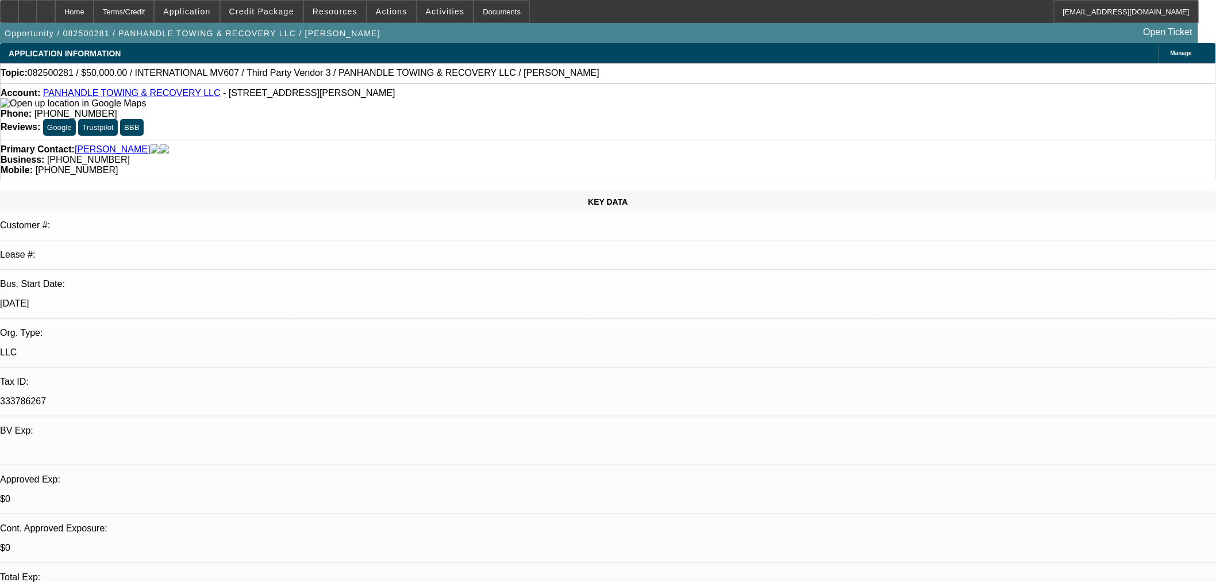
select select "0"
select select "2"
select select "0.1"
select select "4"
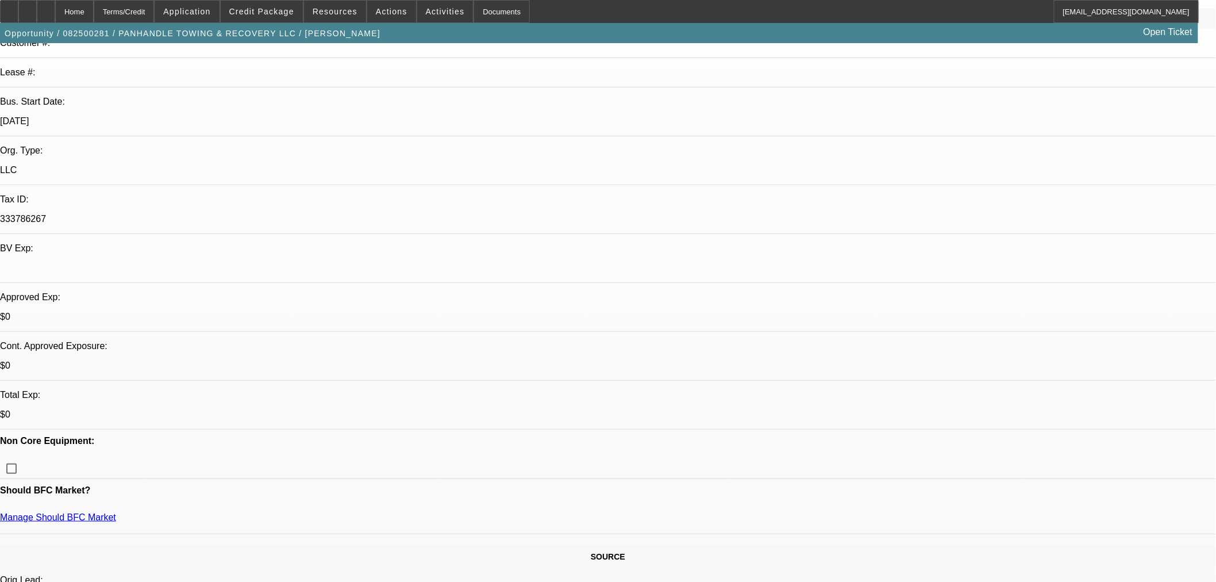
scroll to position [191, 0]
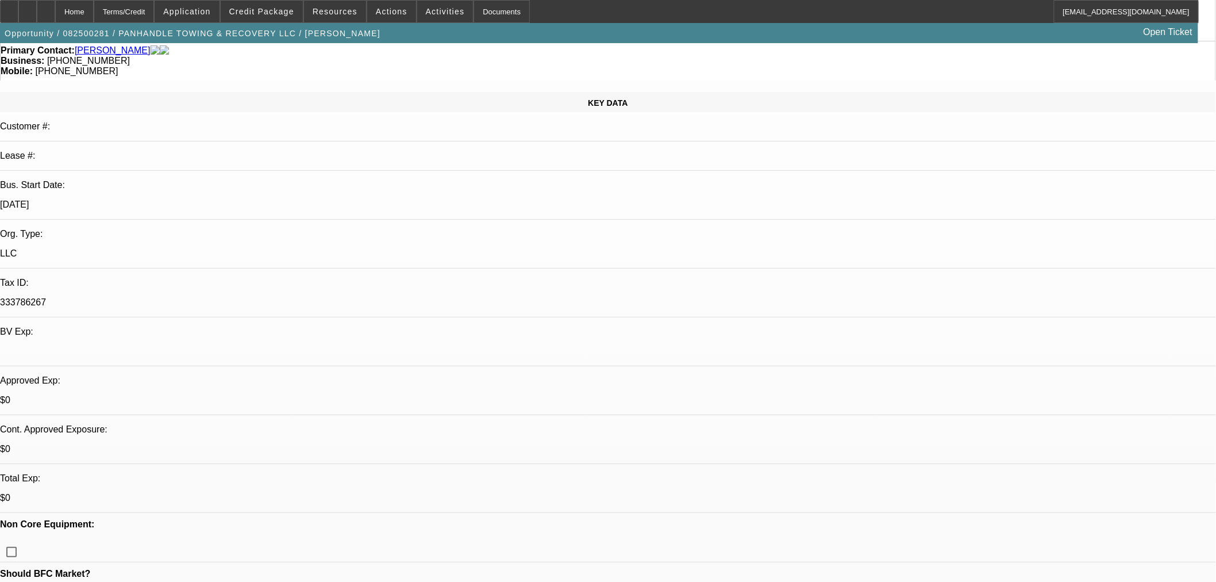
scroll to position [0, 0]
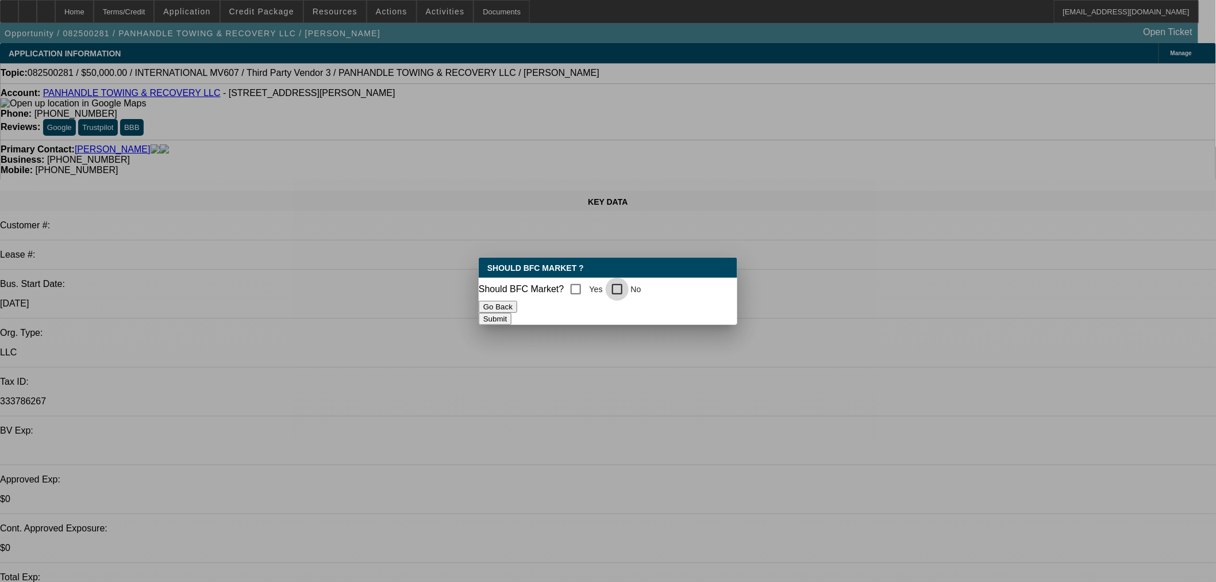
click at [617, 286] on input "No" at bounding box center [617, 289] width 23 height 23
checkbox input "true"
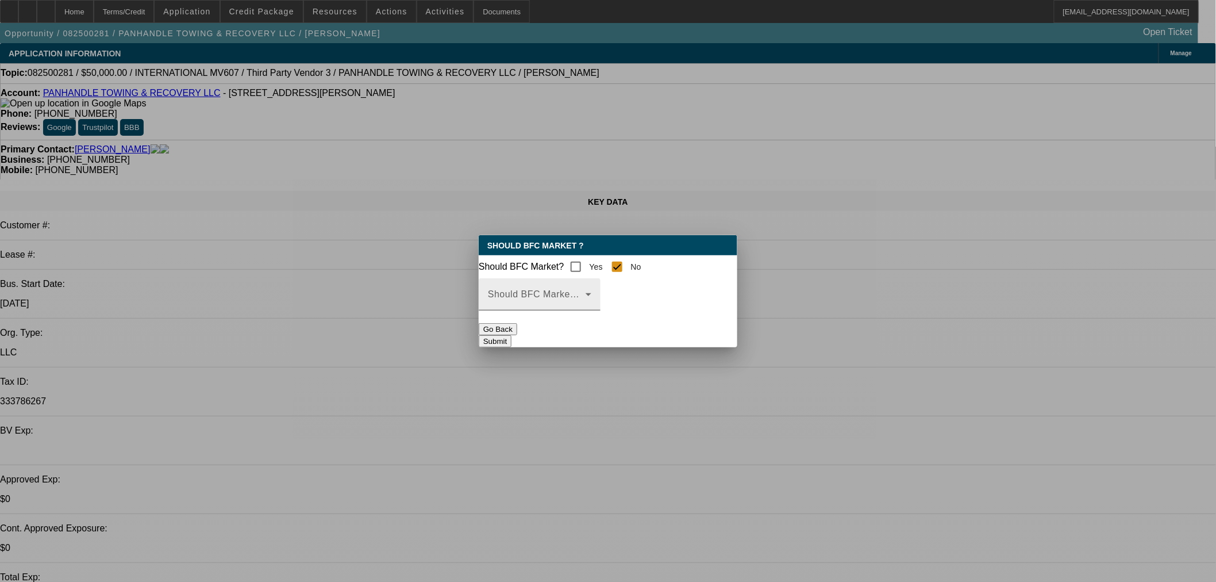
click at [558, 306] on span at bounding box center [537, 299] width 98 height 14
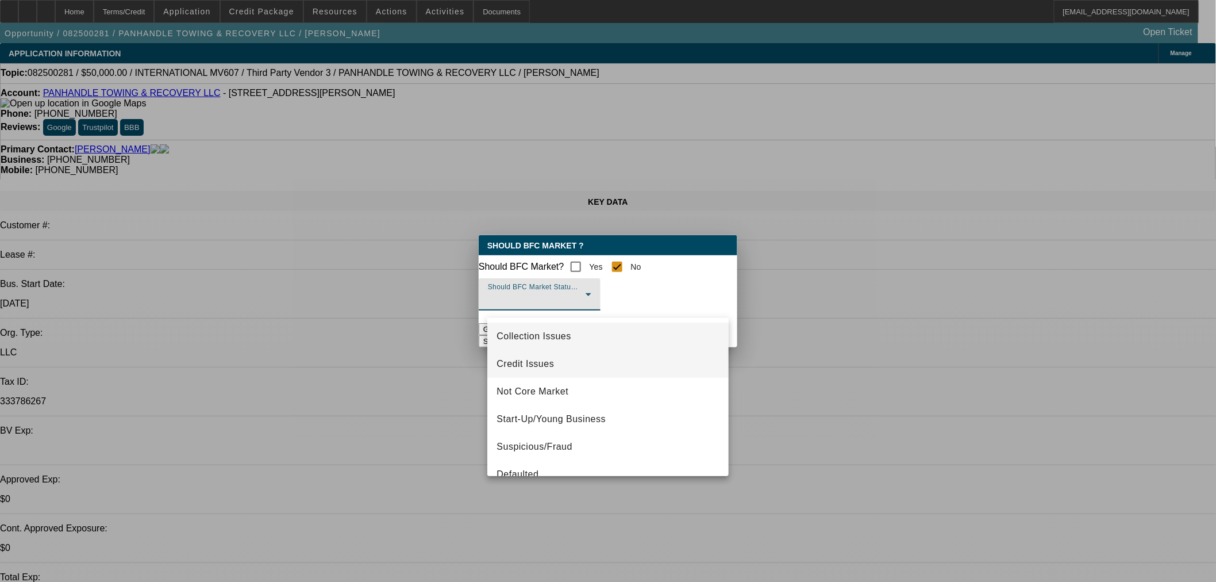
click at [532, 362] on span "Credit Issues" at bounding box center [525, 364] width 57 height 14
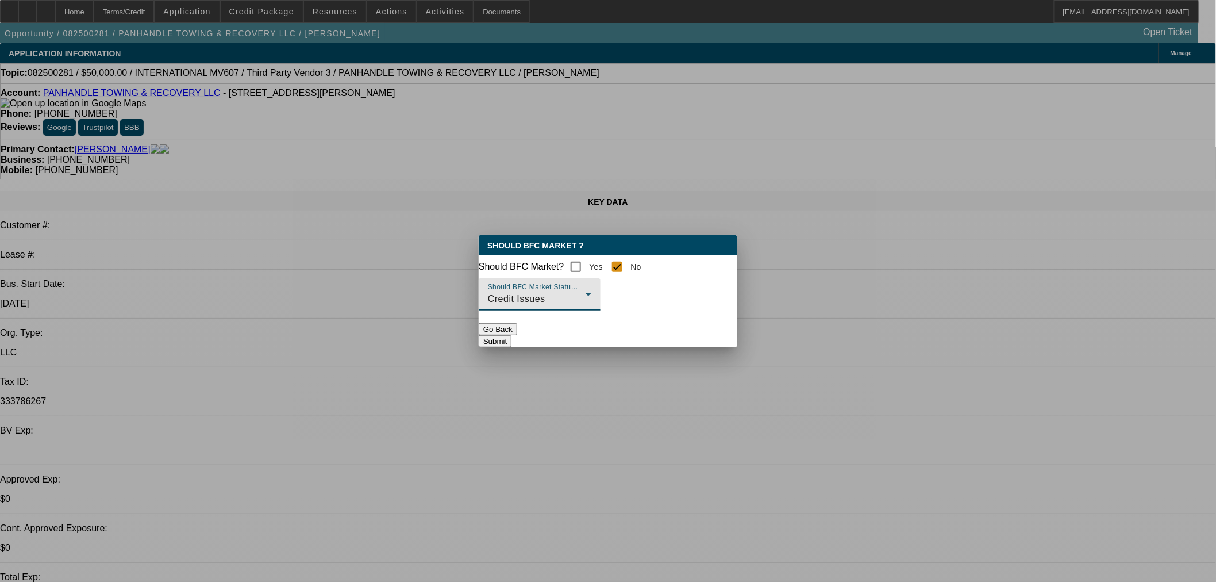
click at [670, 363] on div at bounding box center [608, 291] width 1216 height 582
click at [511, 343] on button "Submit" at bounding box center [495, 341] width 33 height 12
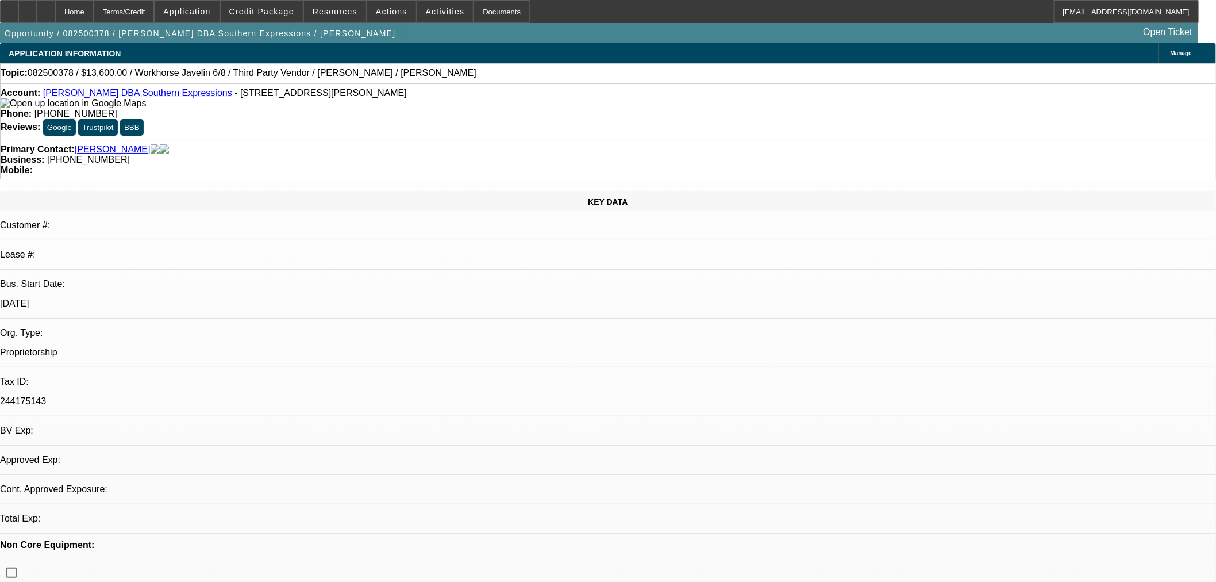
select select "0"
select select "2"
select select "0.1"
select select "4"
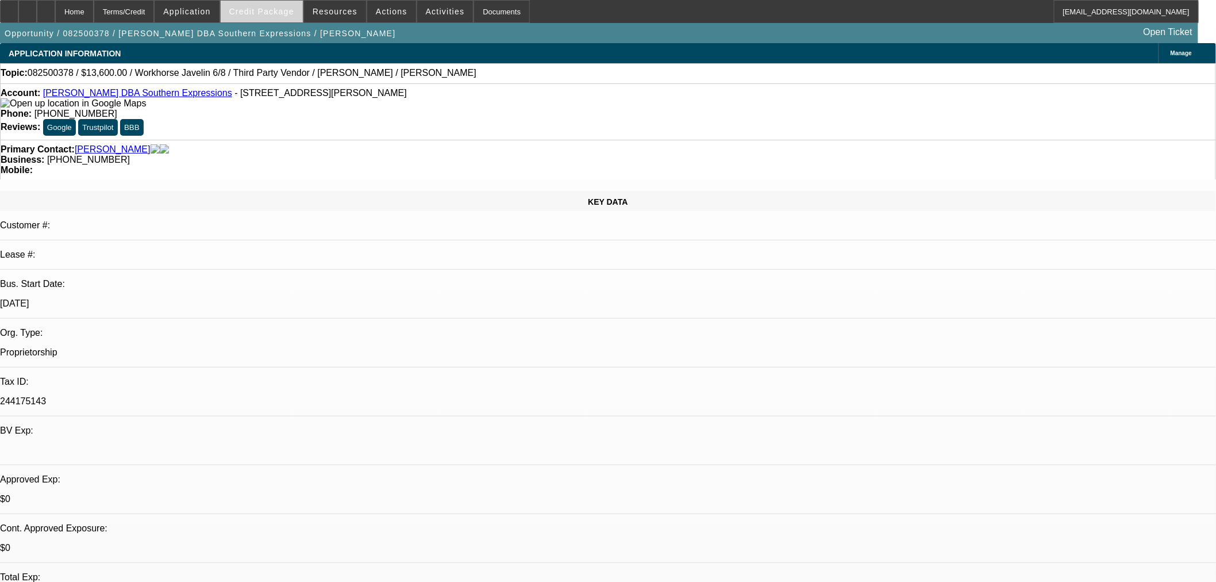
click at [291, 10] on span "Credit Package" at bounding box center [261, 11] width 65 height 9
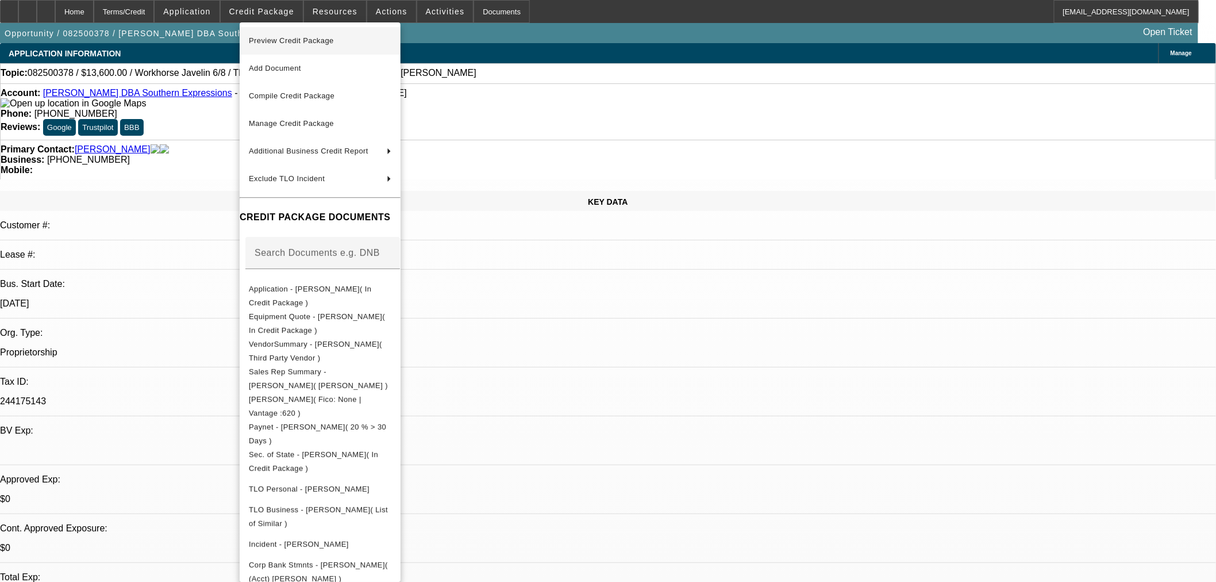
click at [299, 43] on span "Preview Credit Package" at bounding box center [291, 40] width 85 height 9
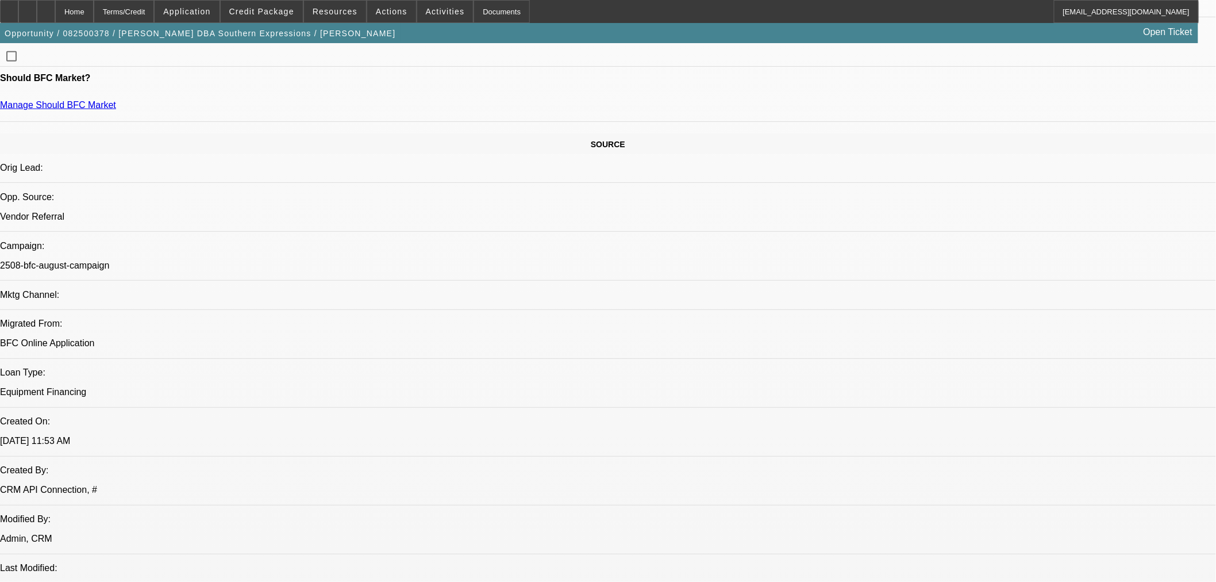
scroll to position [766, 0]
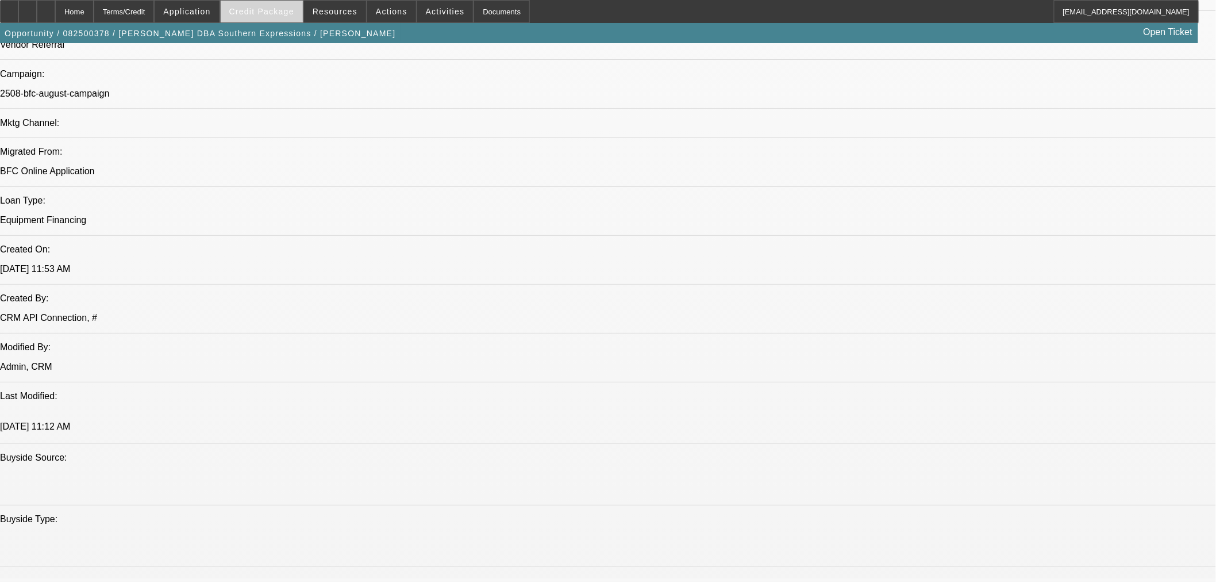
click at [271, 12] on span "Credit Package" at bounding box center [261, 11] width 65 height 9
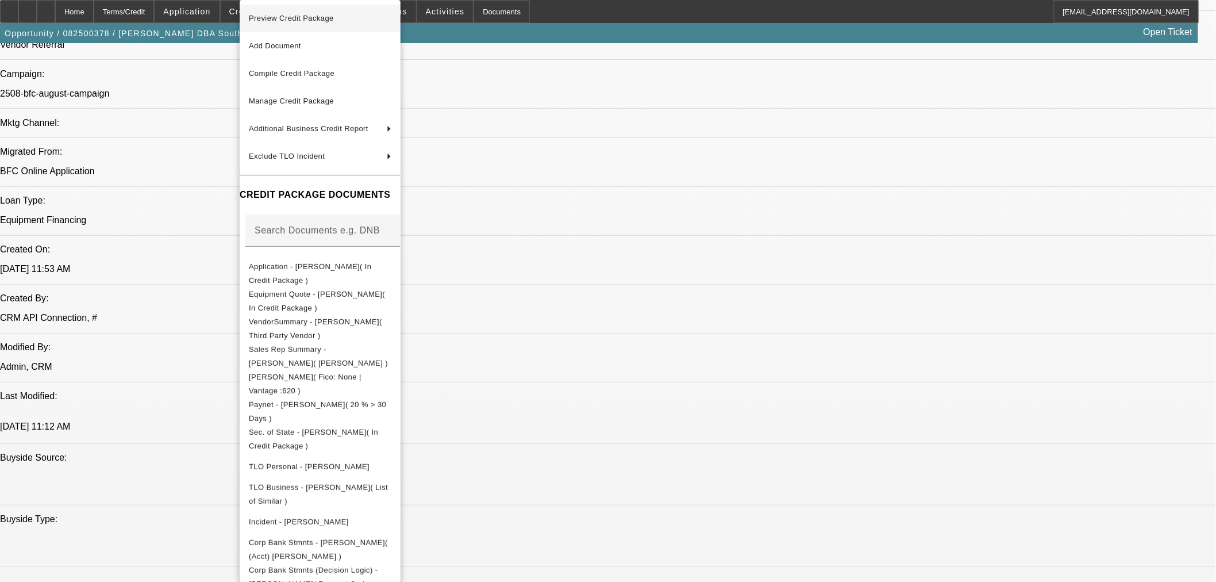
drag, startPoint x: 290, startPoint y: 29, endPoint x: 297, endPoint y: 16, distance: 14.7
click at [297, 16] on span "Preview Credit Package" at bounding box center [291, 18] width 85 height 9
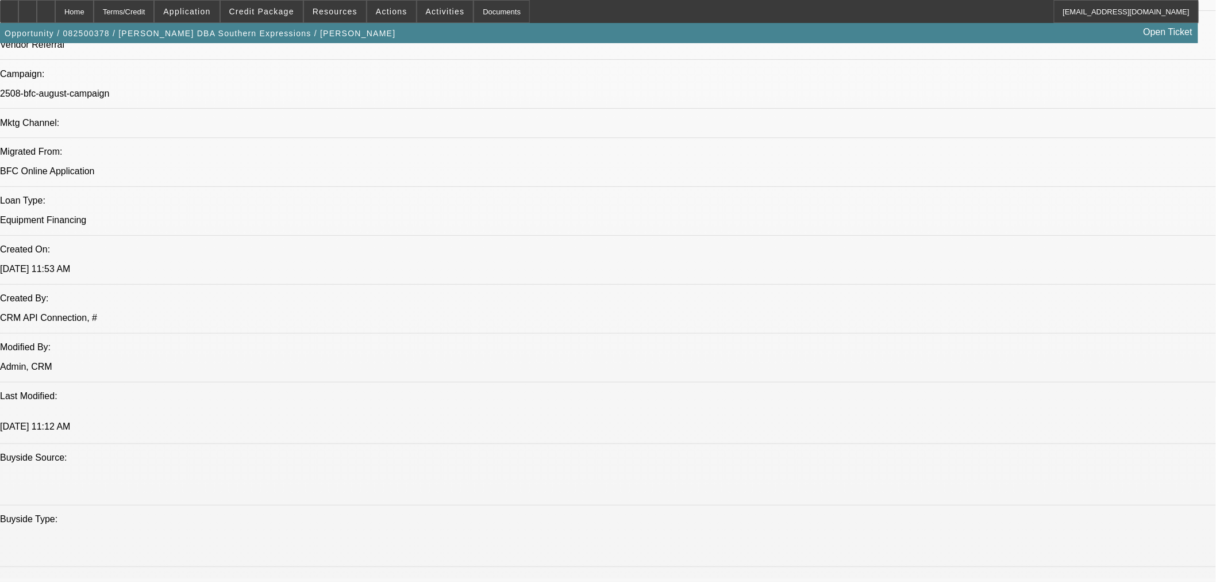
type textarea "u"
type textarea "a"
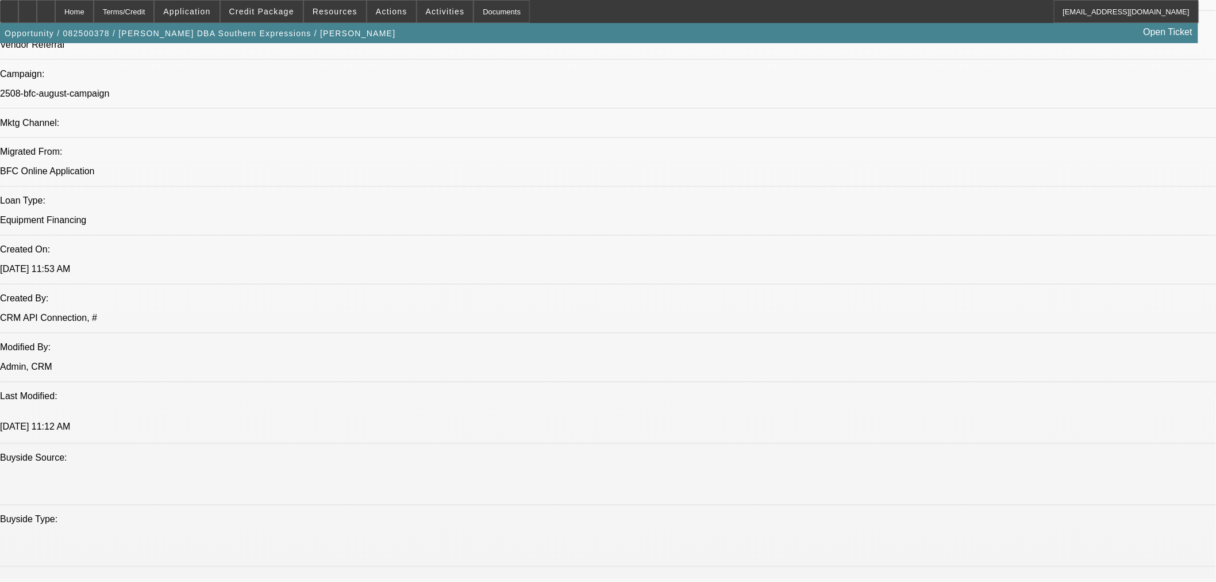
scroll to position [11, 0]
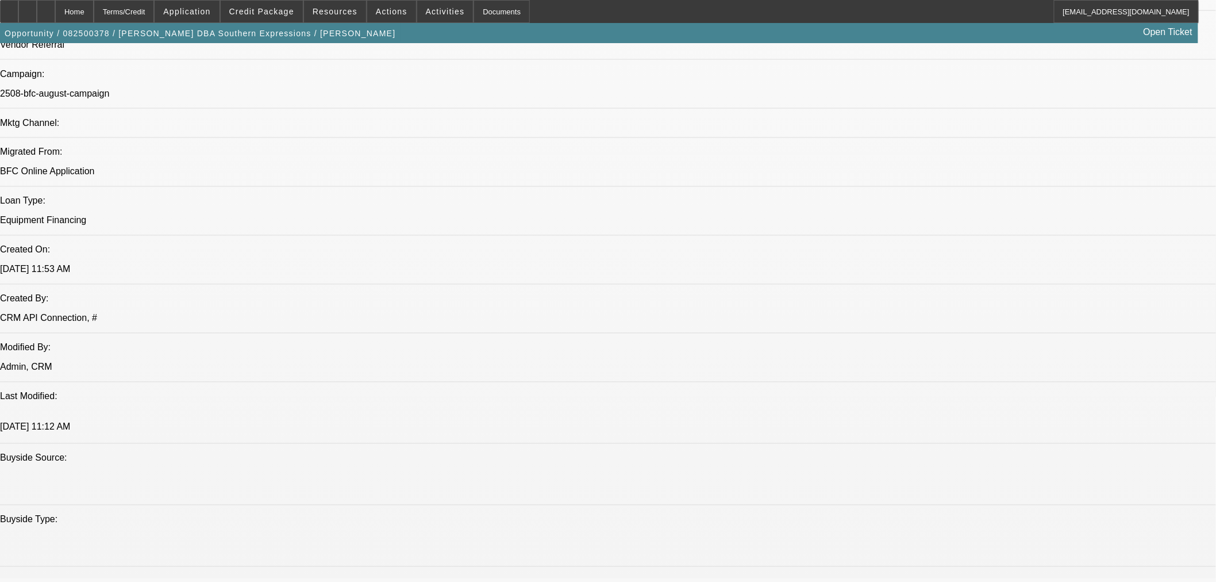
drag, startPoint x: 1078, startPoint y: 214, endPoint x: 1120, endPoint y: 242, distance: 50.1
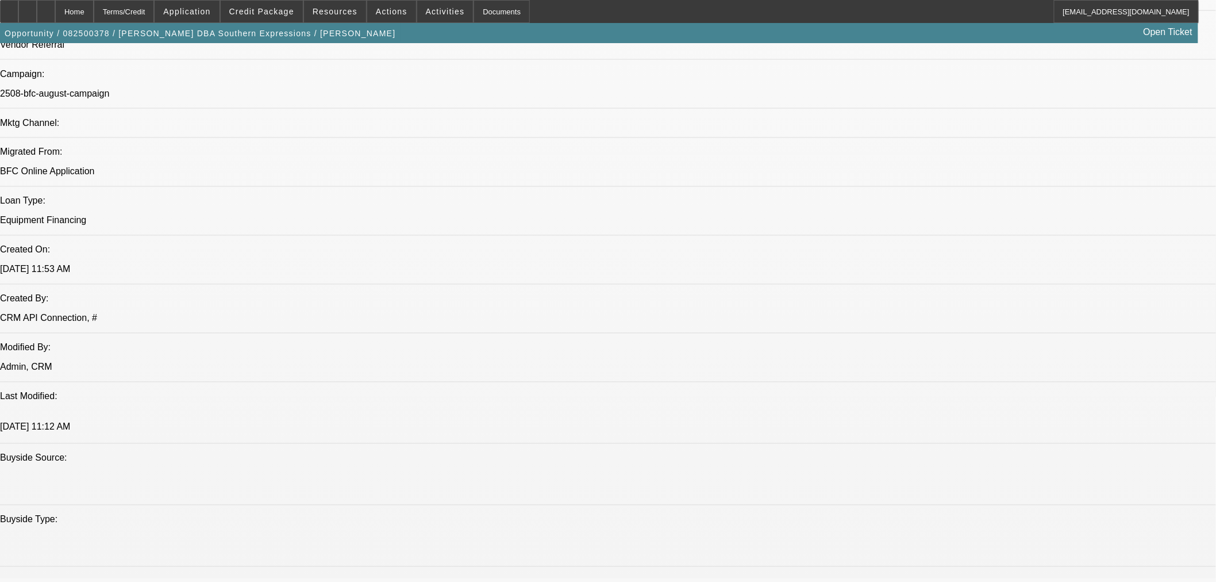
type textarea "AGED PP EQUIPMENT AND OTHER SMALL CHEAP NO VALUE EQUIPMENT; RECENT LATE PAYMENT…"
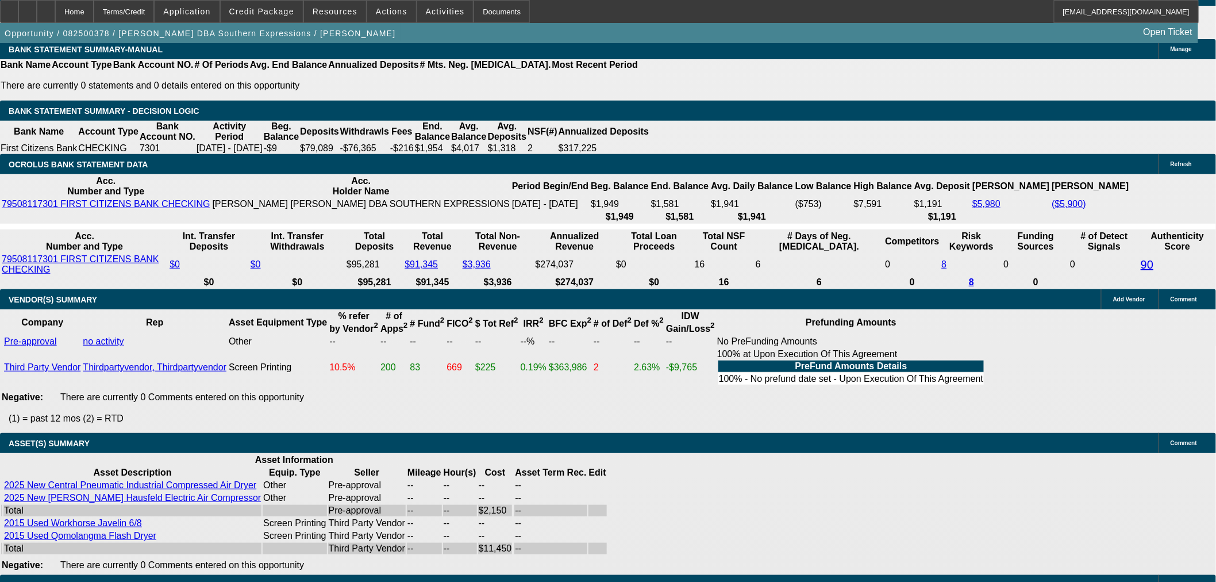
scroll to position [2073, 0]
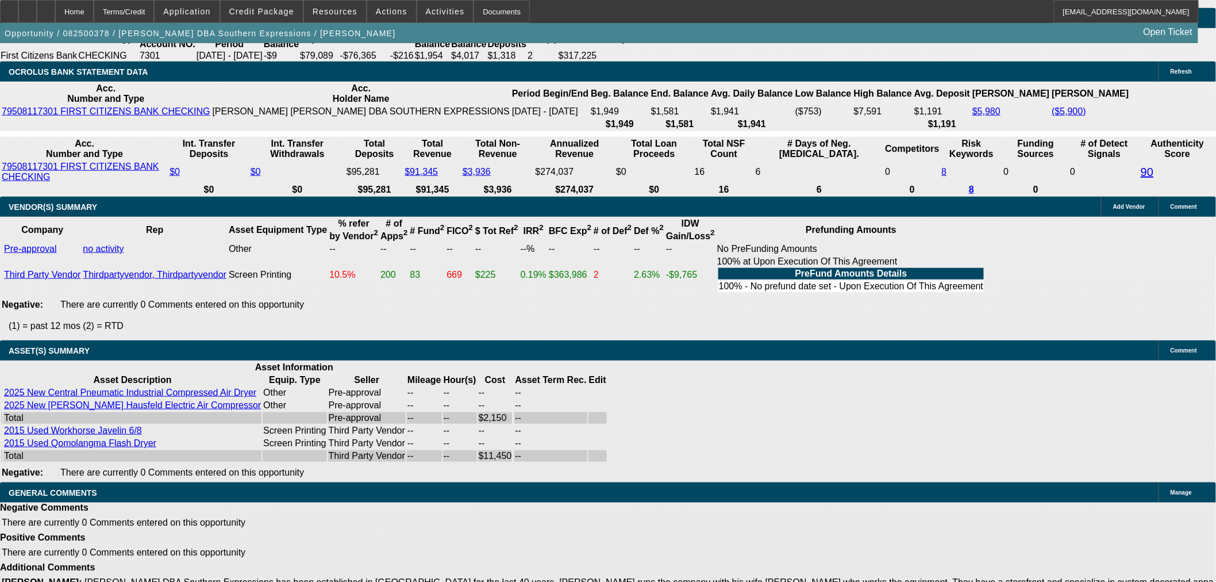
select select "4"
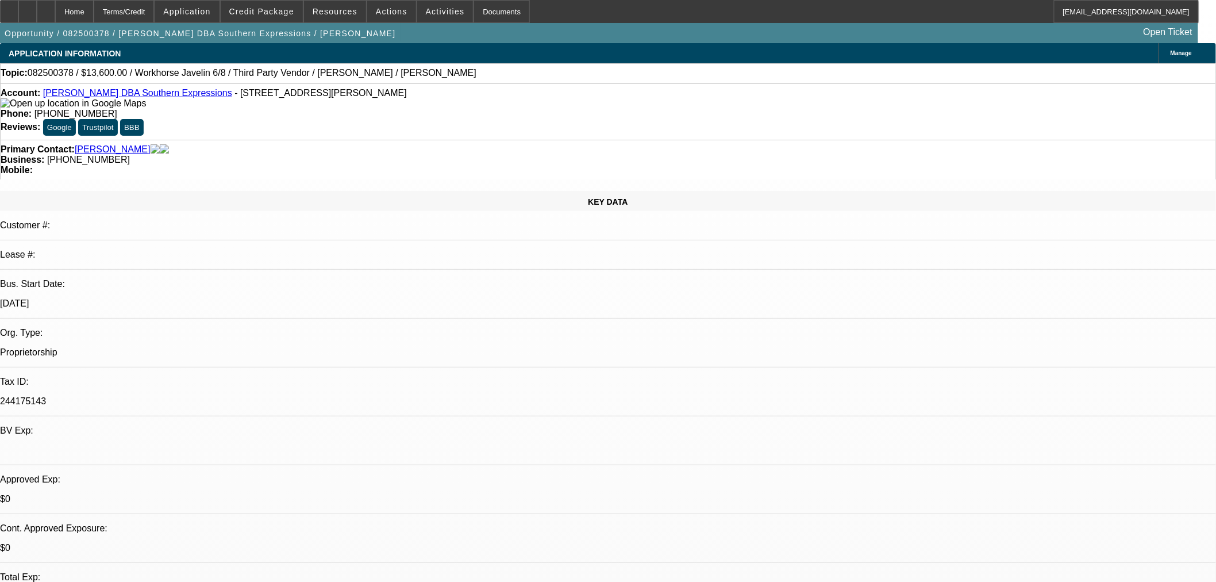
type textarea "d"
type textarea "DECLINED. TOO MANY NEGATIVES"
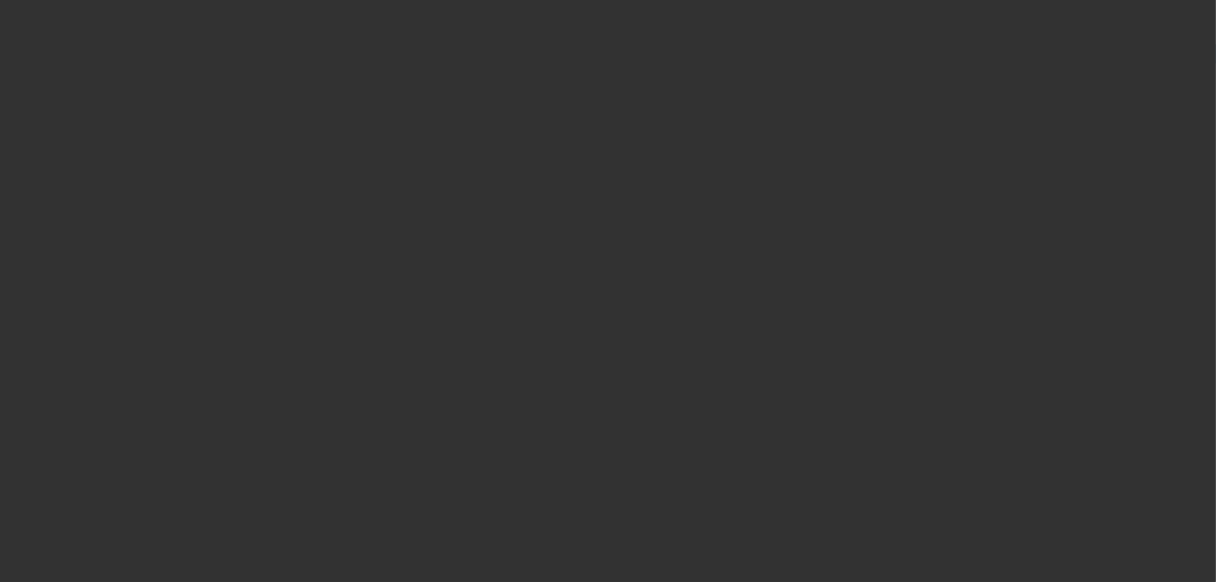
select select "0"
select select "2"
select select "0.1"
select select "4"
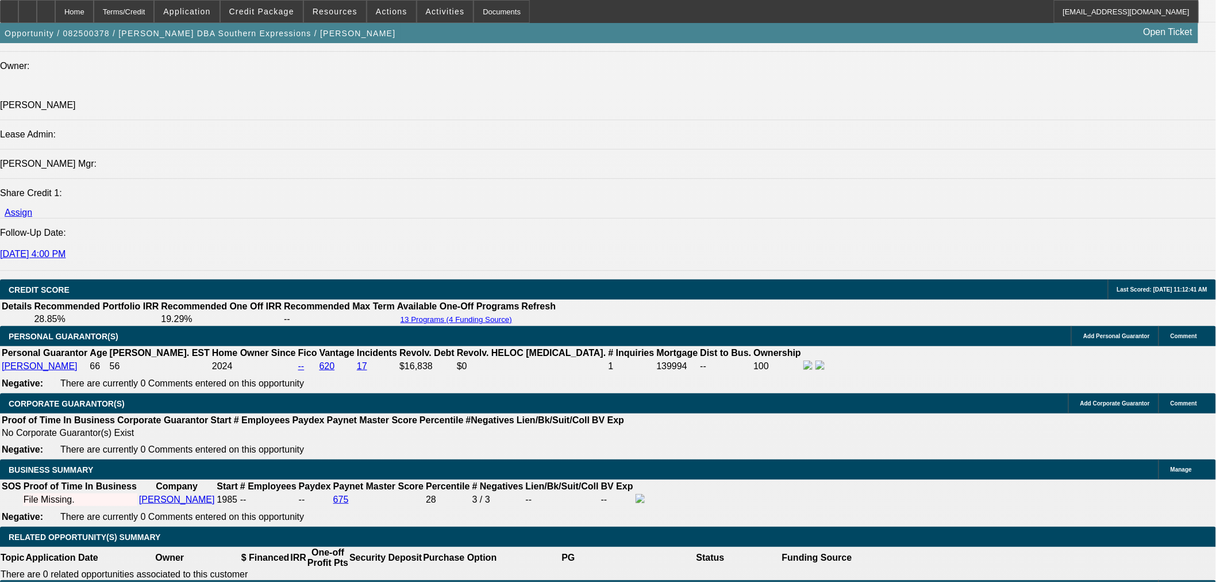
scroll to position [1660, 0]
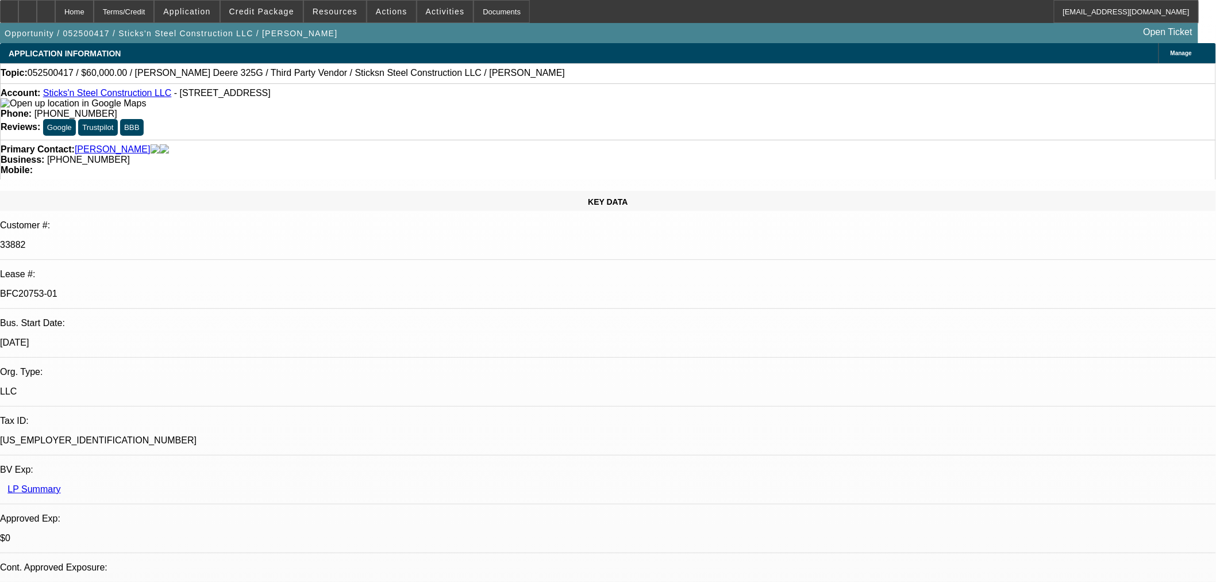
select select "0"
select select "6"
select select "0"
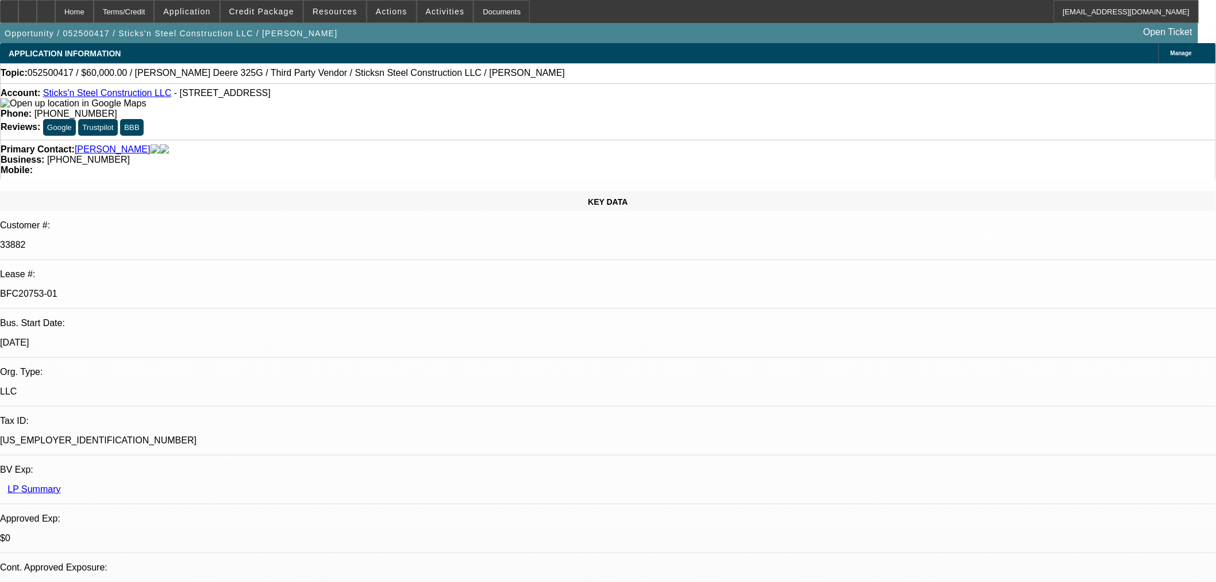
select select "0"
select select "6"
select select "0"
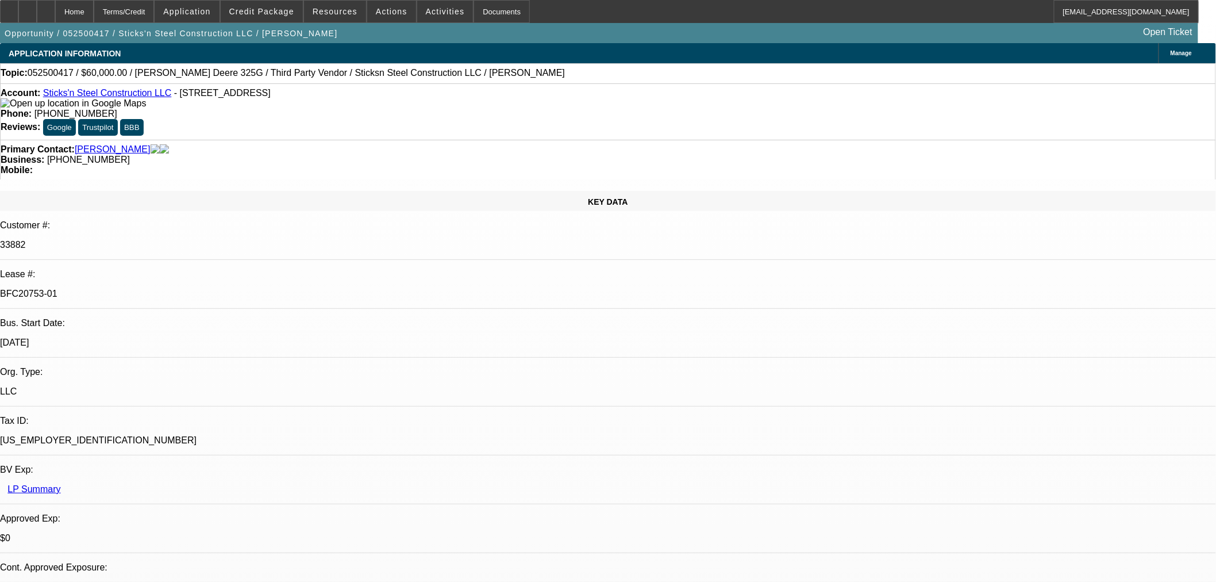
select select "0"
select select "6"
select select "0"
select select "2"
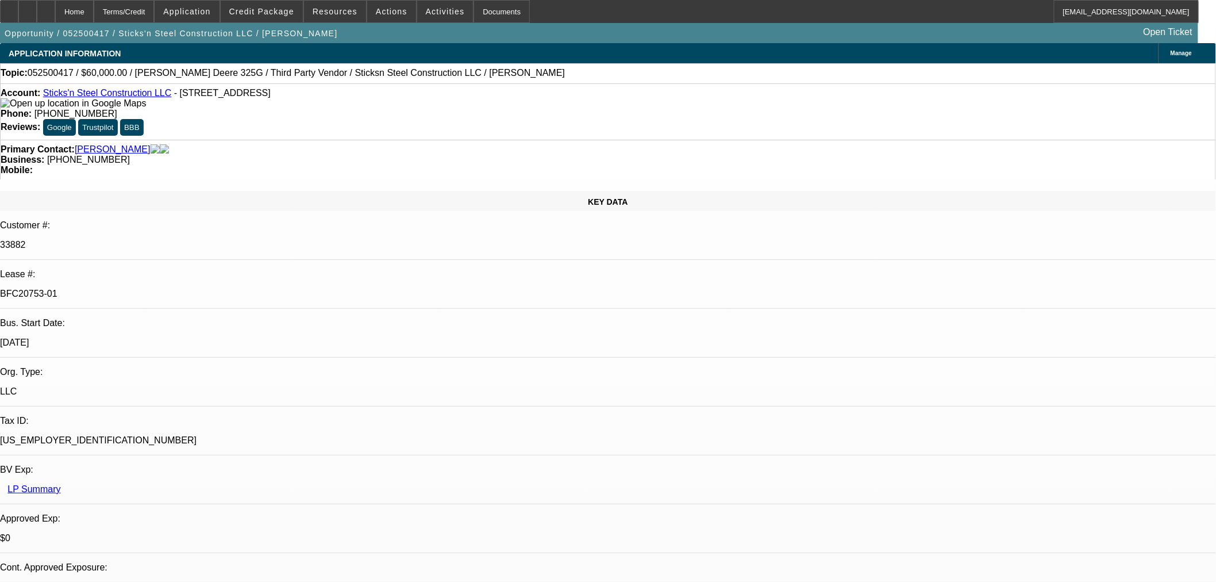
select select "0"
select select "6"
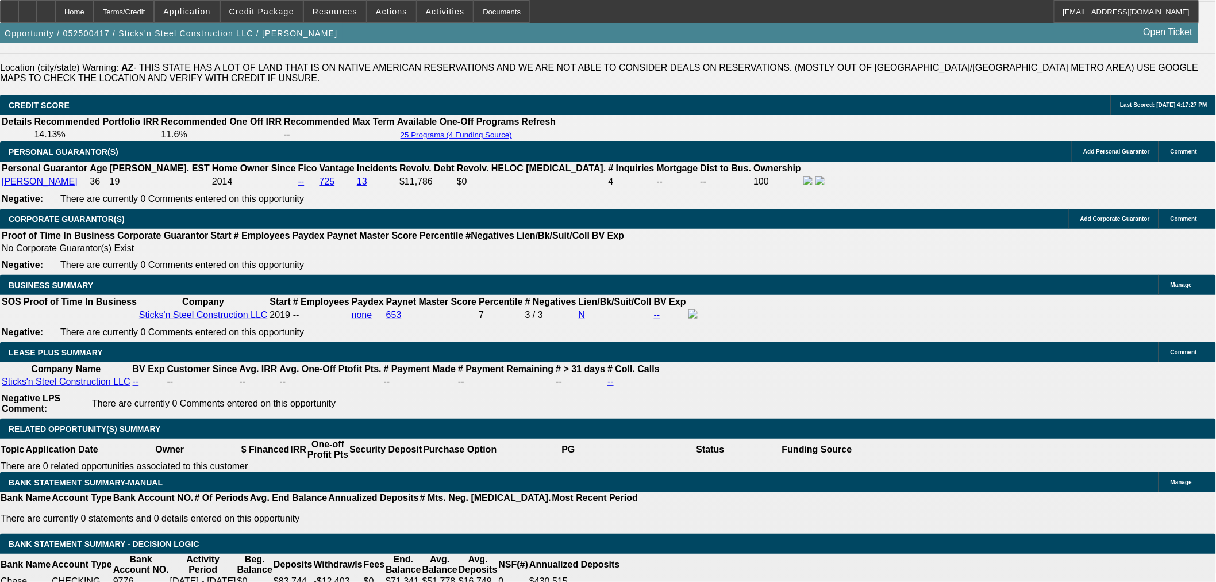
scroll to position [1852, 0]
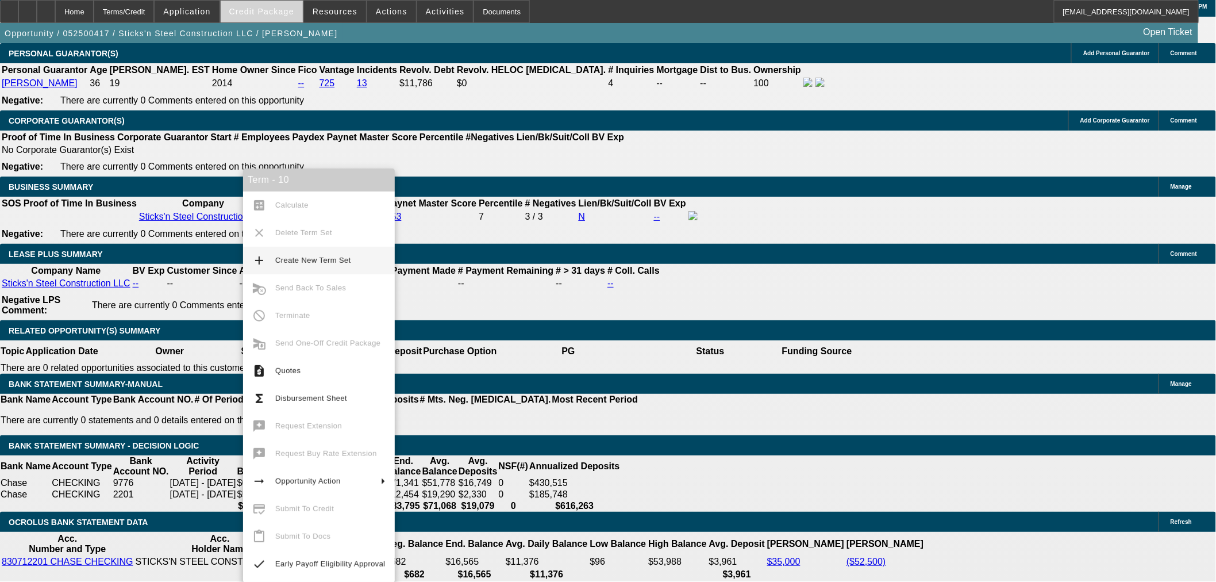
click at [276, 13] on span "Credit Package" at bounding box center [261, 11] width 65 height 9
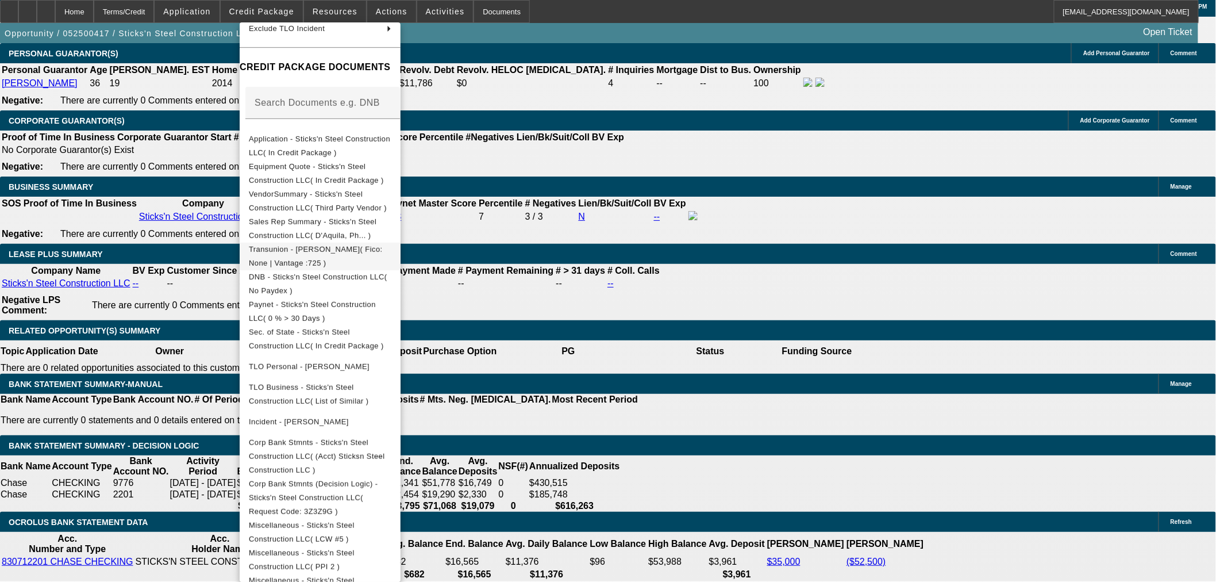
scroll to position [64, 0]
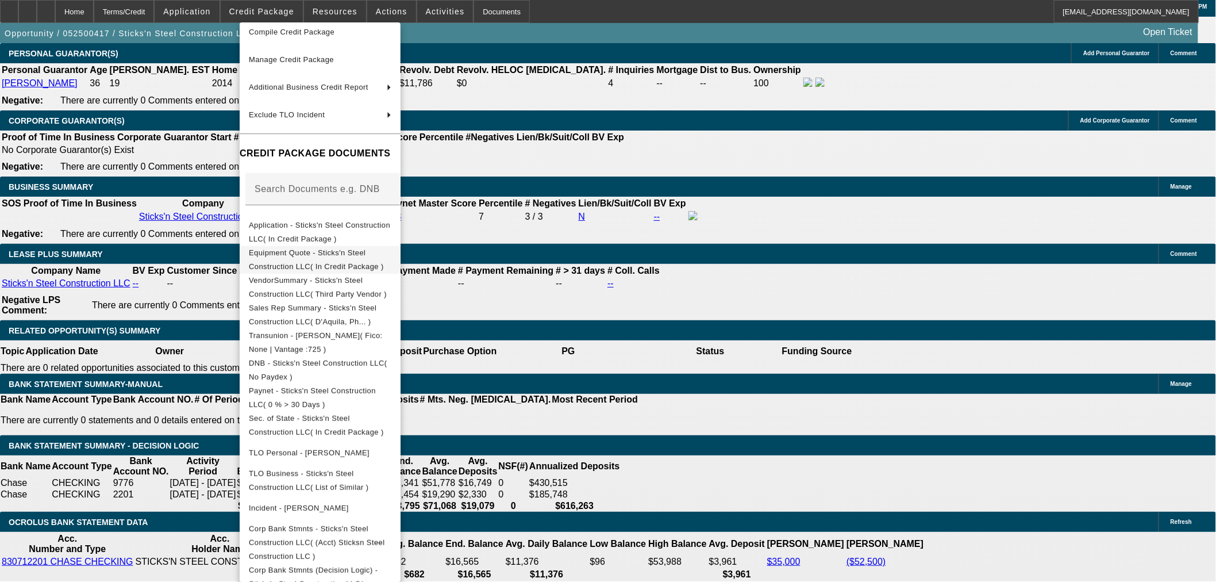
click at [329, 255] on span "Equipment Quote - Sticks'n Steel Construction LLC( In Credit Package )" at bounding box center [316, 259] width 135 height 22
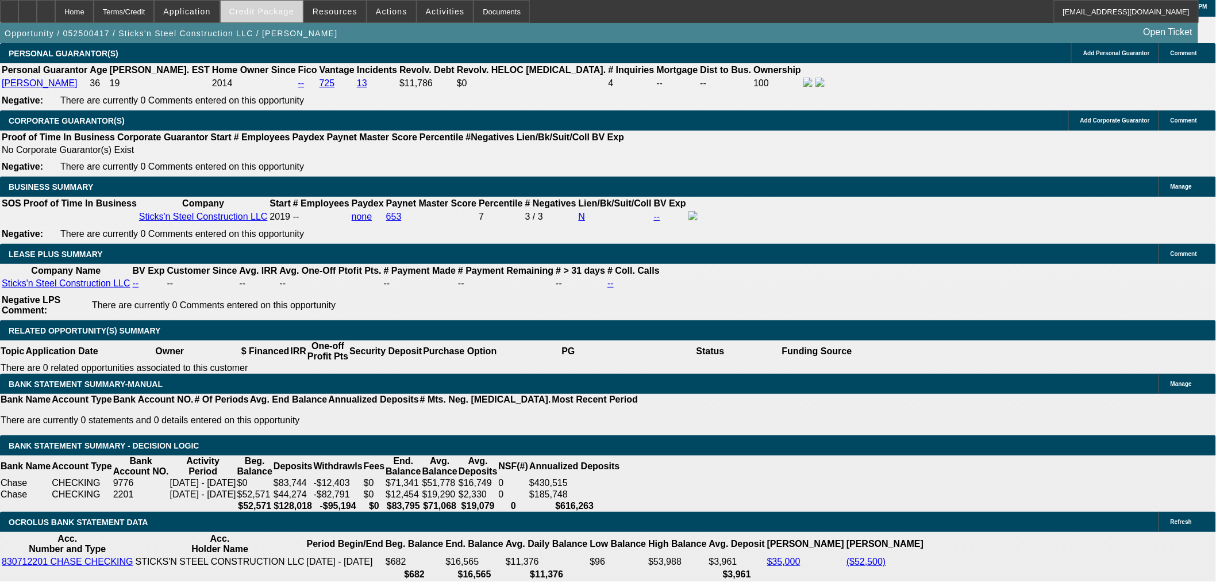
click at [262, 7] on span "Credit Package" at bounding box center [261, 11] width 65 height 9
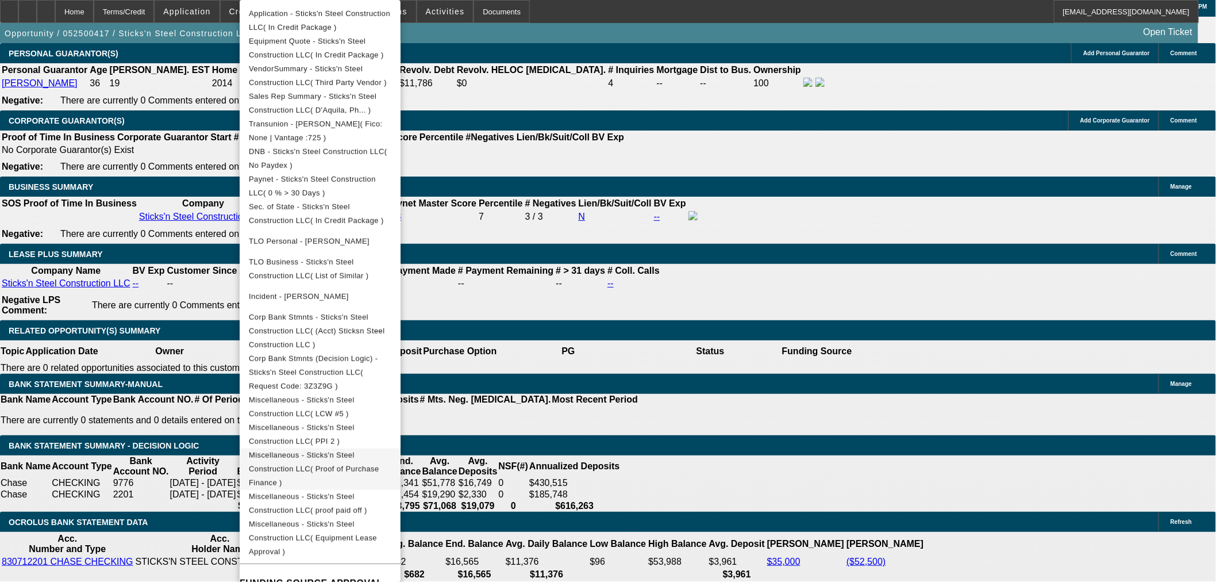
scroll to position [255, 0]
click at [391, 418] on span "Miscellaneous - Sticks'n Steel Construction LLC( PPI 2 )" at bounding box center [320, 432] width 143 height 28
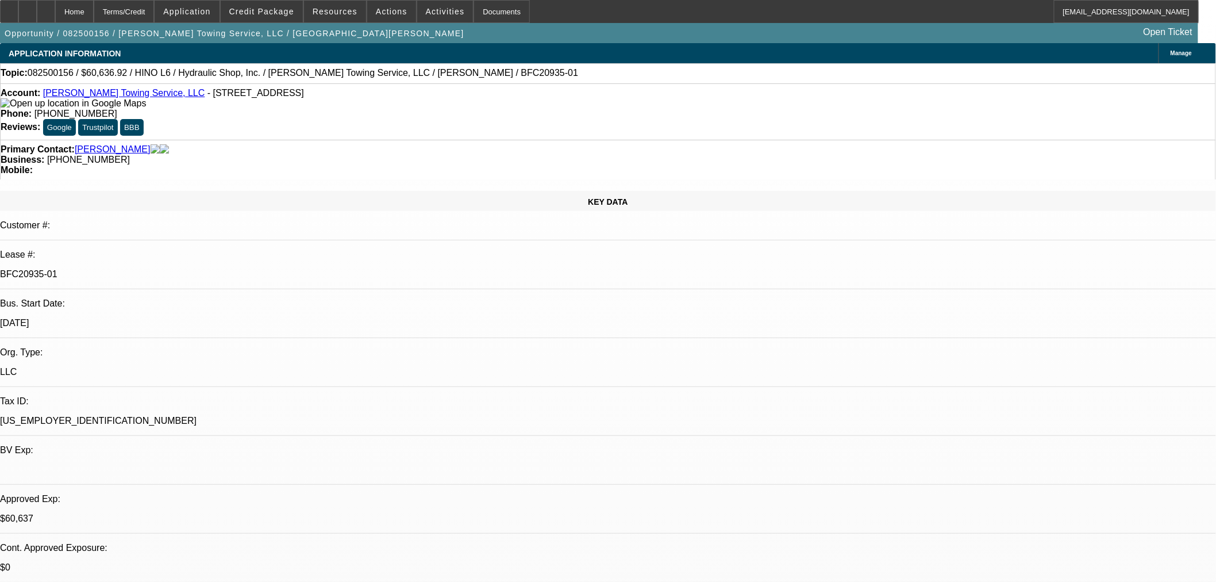
select select "0"
select select "6"
select select "0"
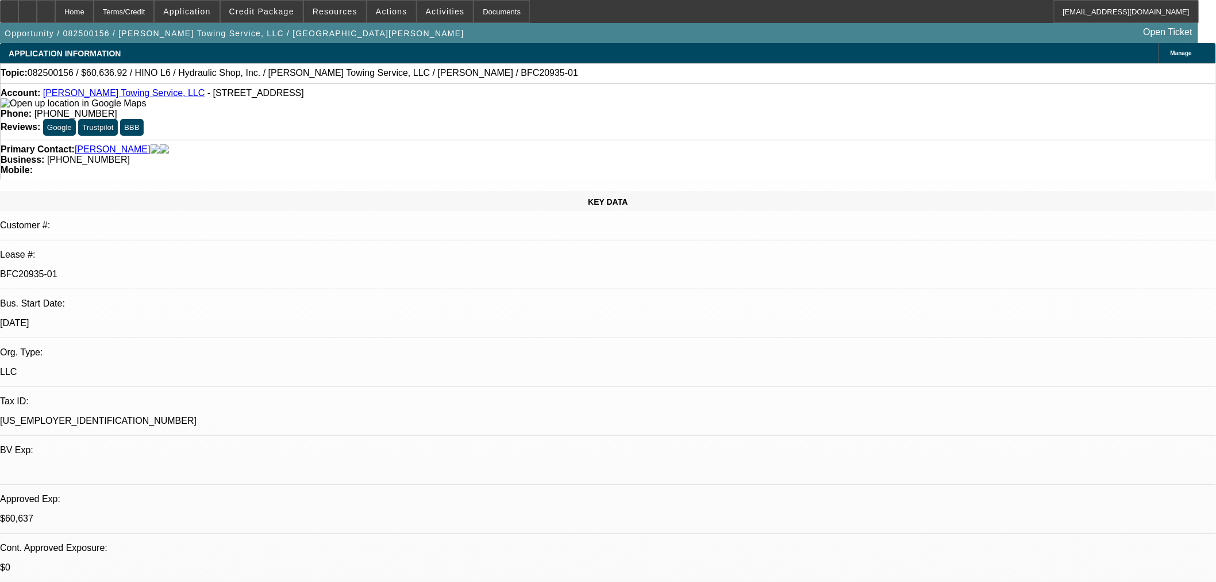
select select "0"
select select "6"
select select "0"
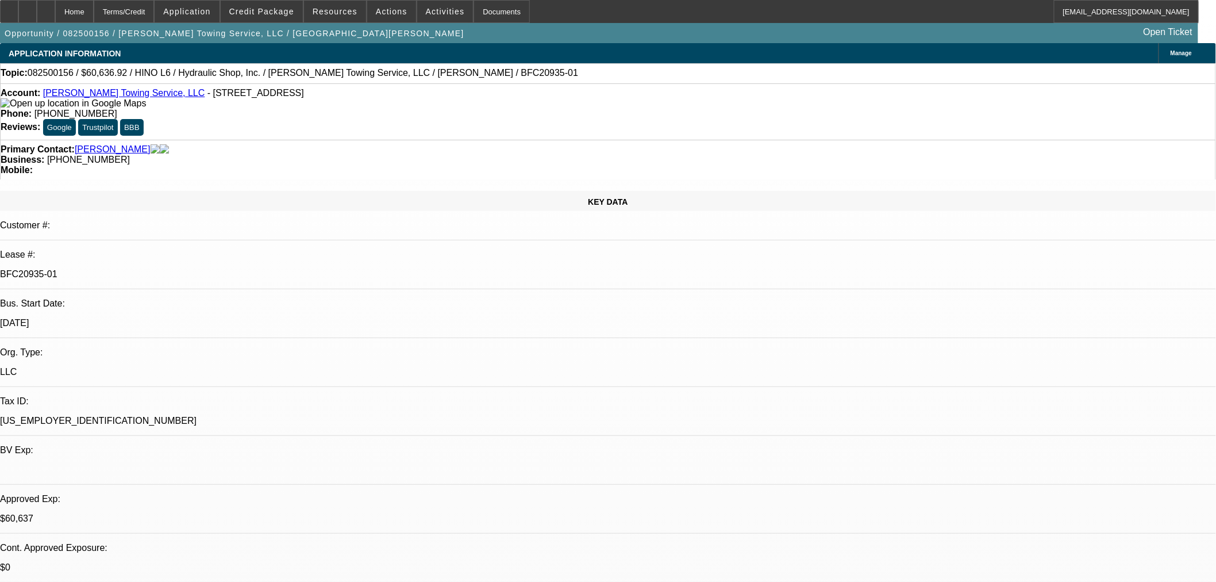
select select "0"
select select "6"
select select "0"
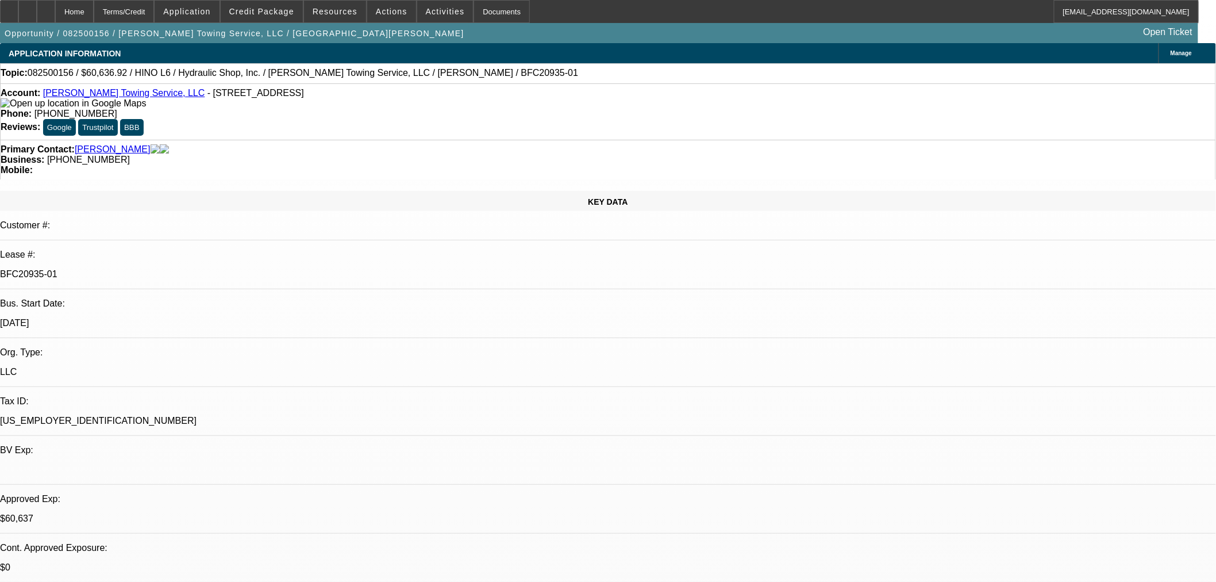
select select "6"
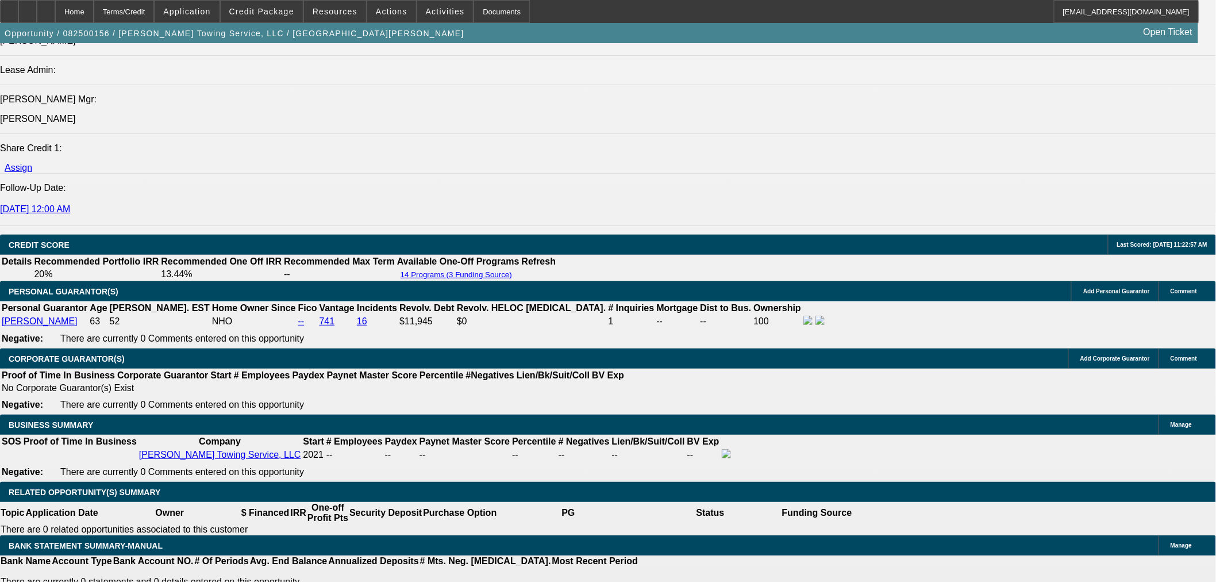
scroll to position [128, 0]
drag, startPoint x: 1010, startPoint y: 540, endPoint x: 1043, endPoint y: 540, distance: 32.2
drag, startPoint x: 1056, startPoint y: 540, endPoint x: 1095, endPoint y: 538, distance: 39.7
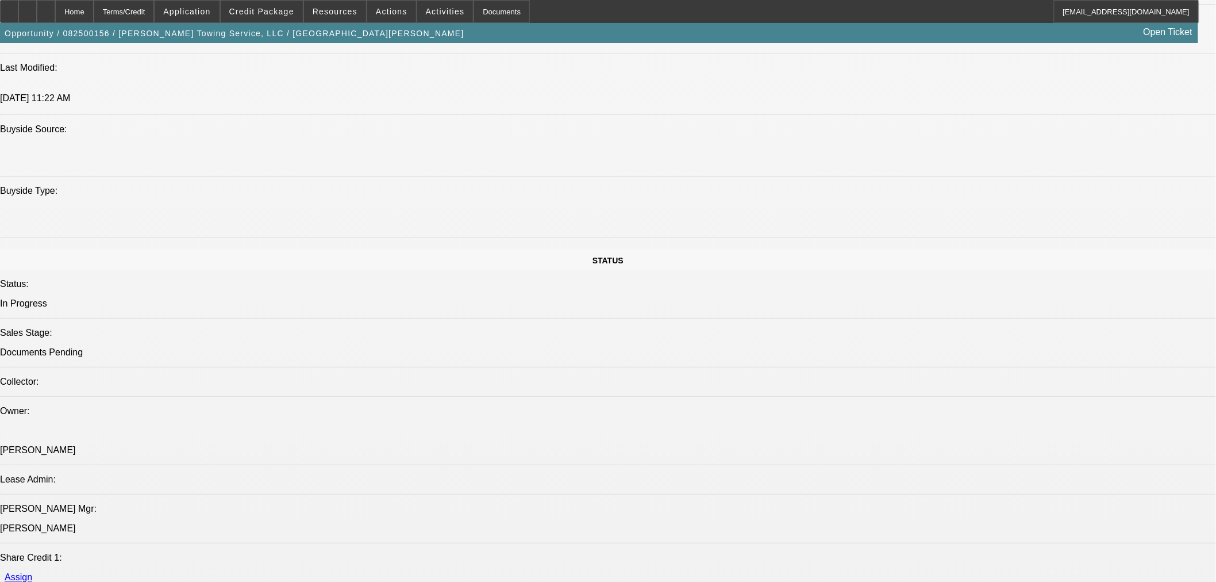
scroll to position [1021, 0]
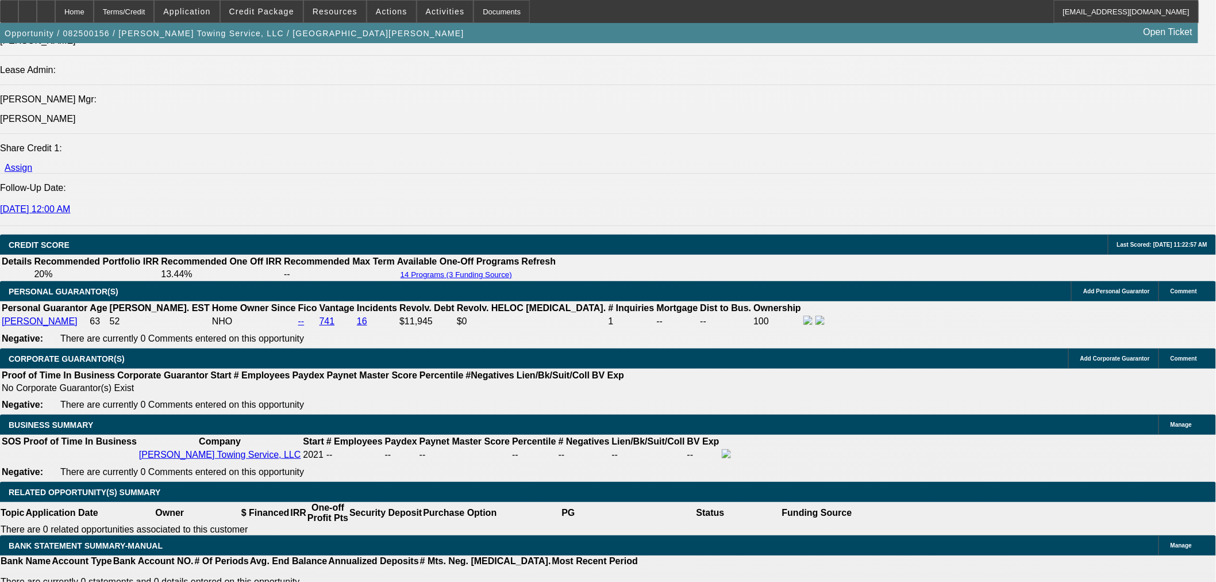
scroll to position [67, 0]
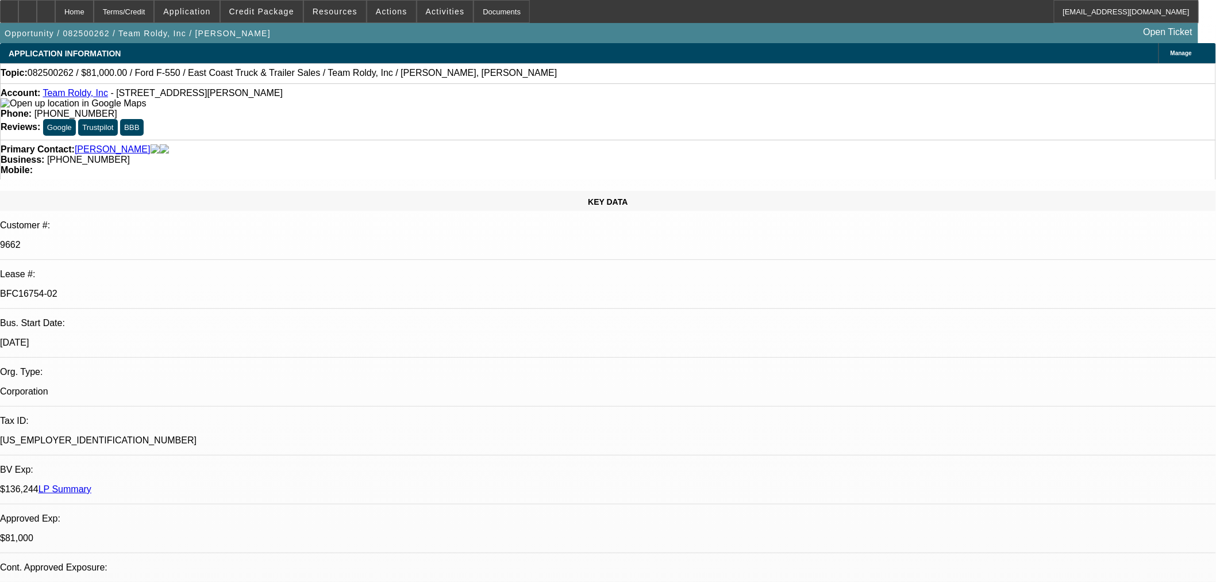
select select "0"
select select "2"
select select "0"
select select "6"
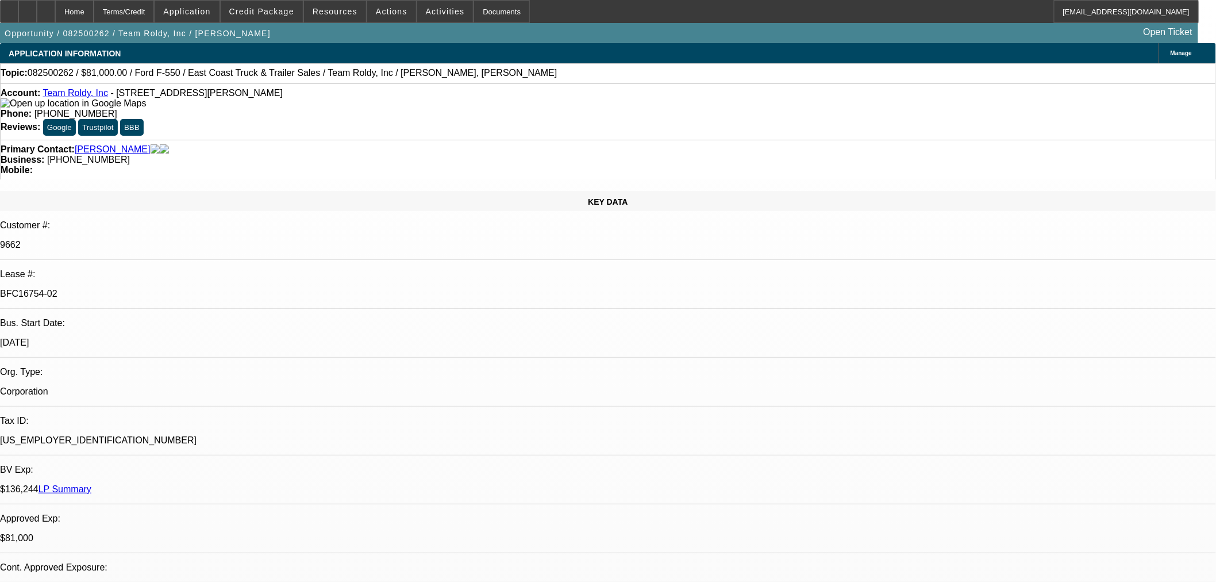
select select "0"
select select "6"
select select "0"
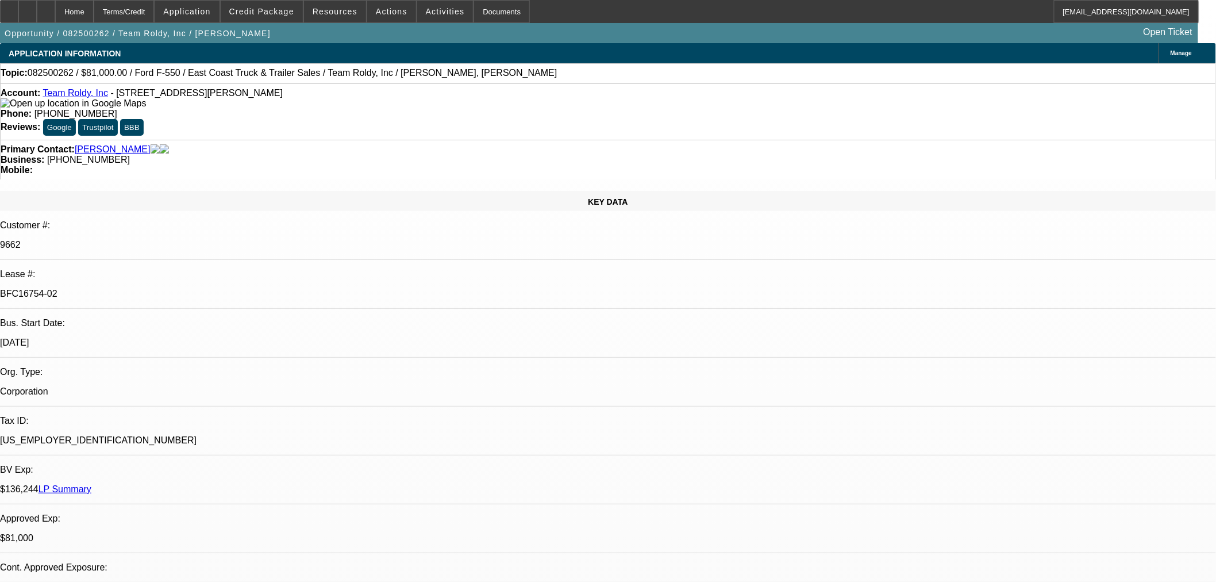
select select "0"
select select "6"
select select "0"
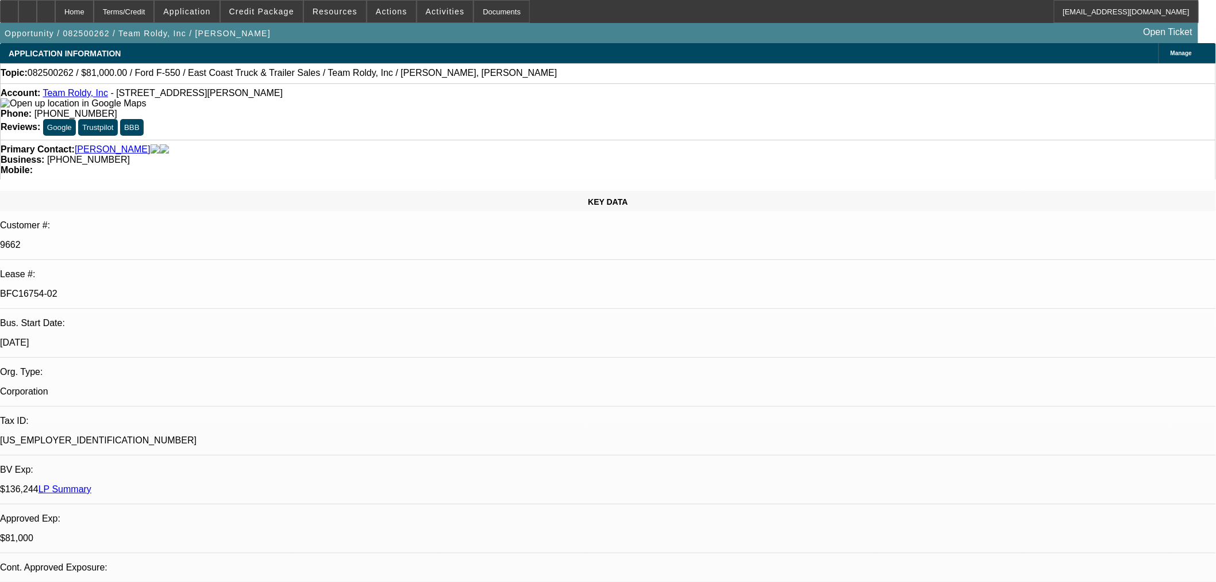
select select "2"
select select "0"
select select "6"
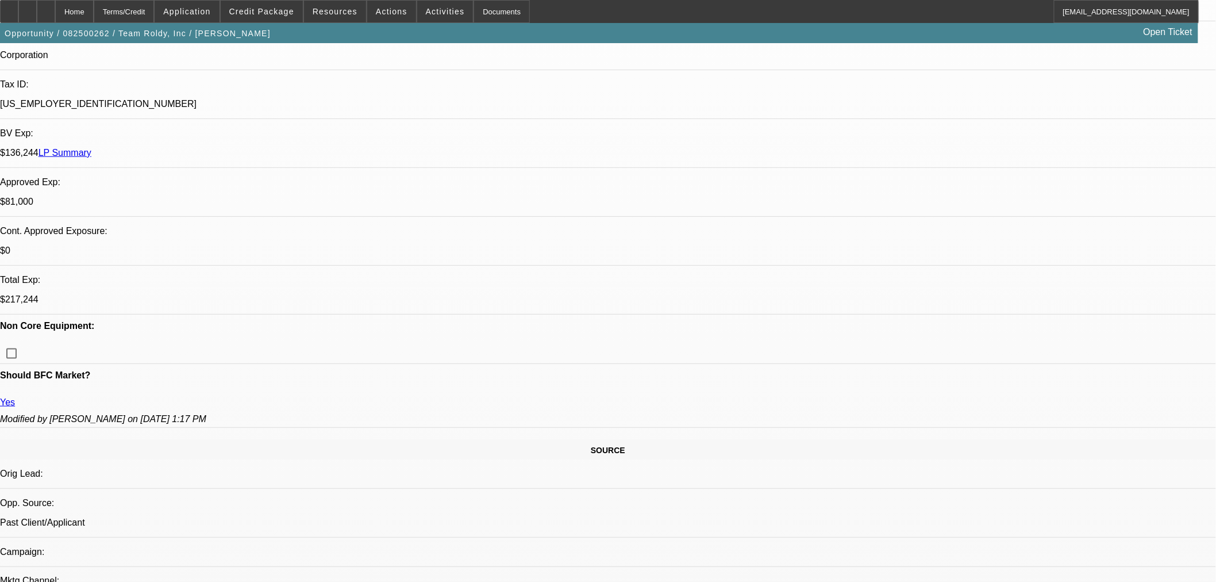
scroll to position [128, 0]
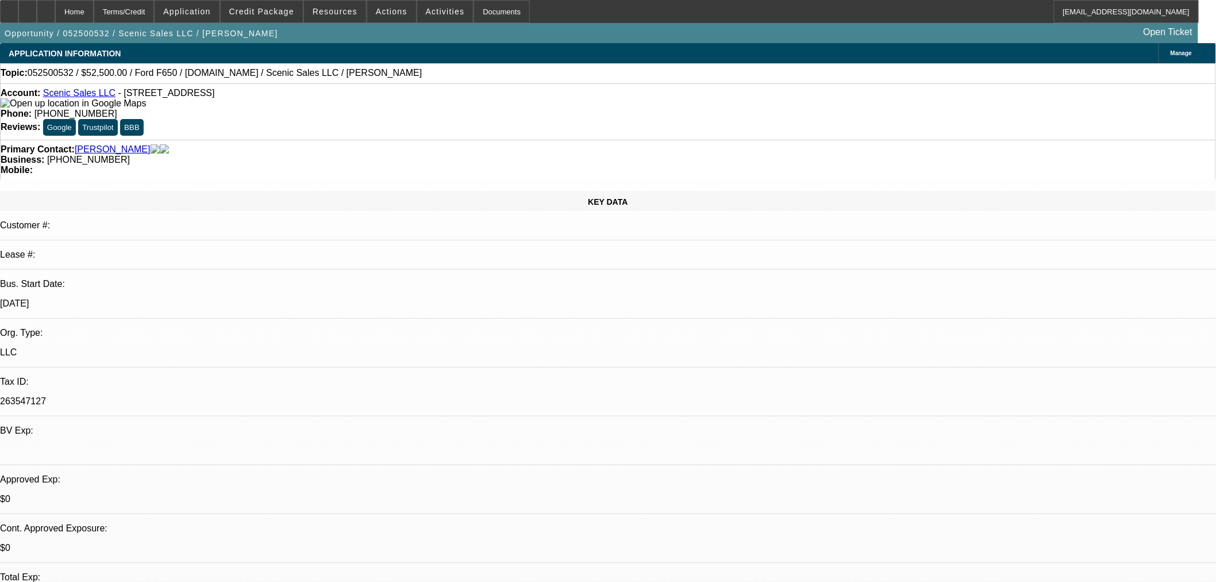
select select "0"
select select "3"
select select "0.1"
select select "4"
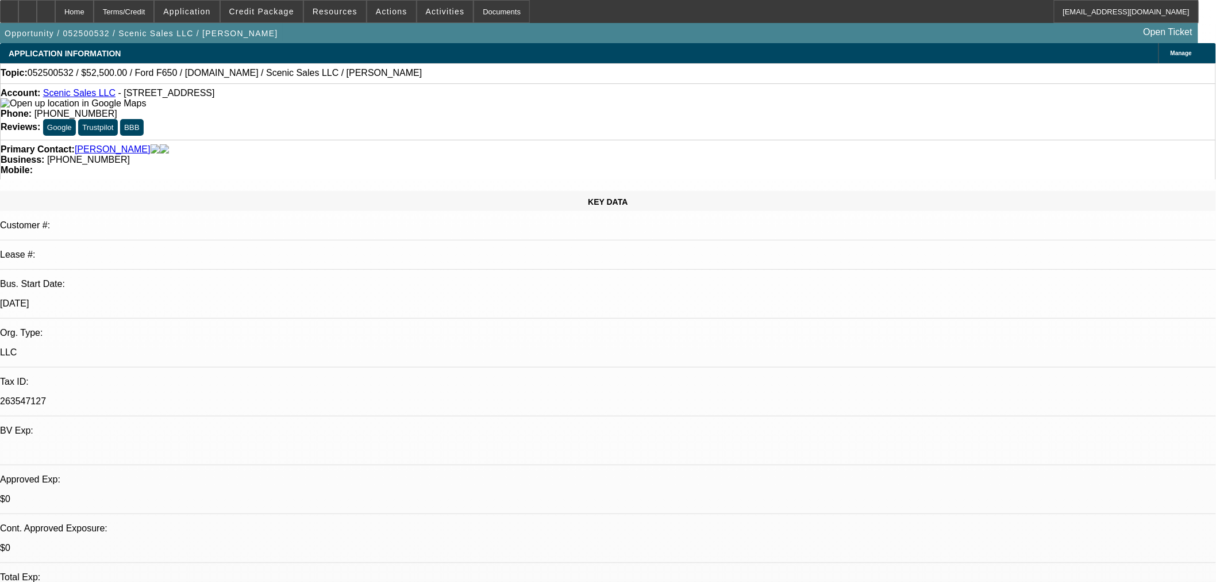
select select "0"
select select "0.1"
select select "4"
select select "0"
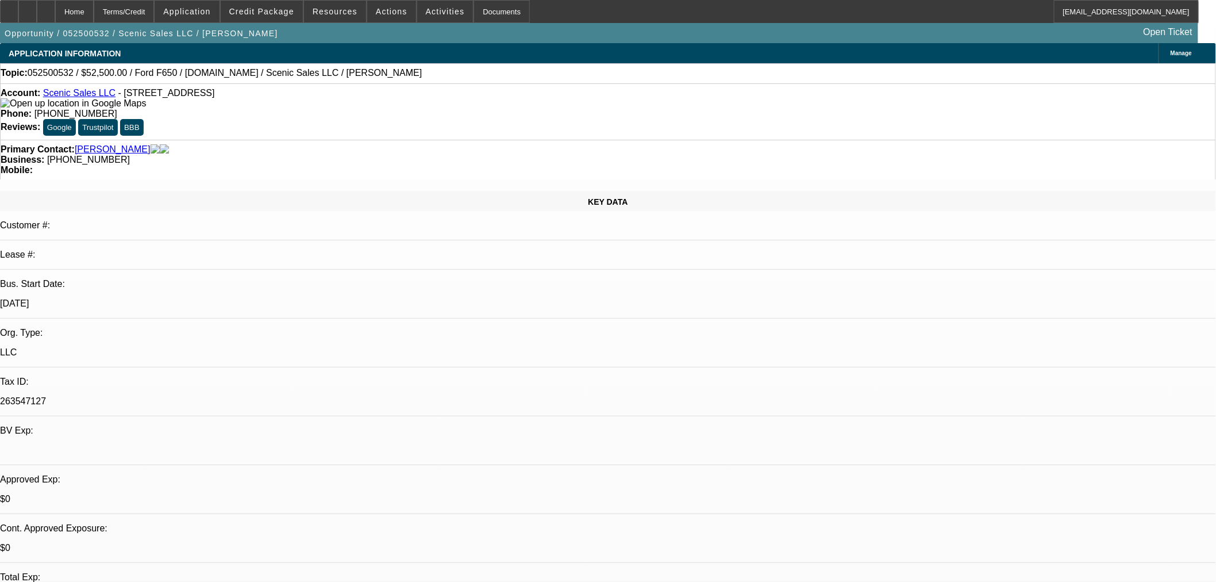
select select "0"
select select "3"
select select "0.1"
select select "4"
select select "0"
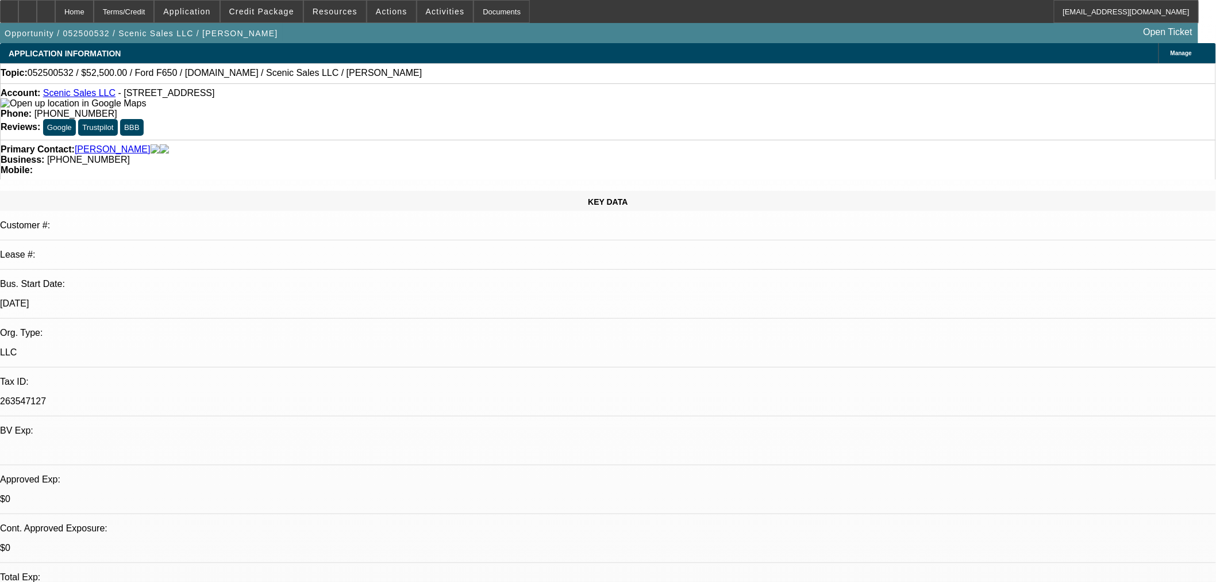
select select "0"
select select "3"
select select "0.1"
select select "4"
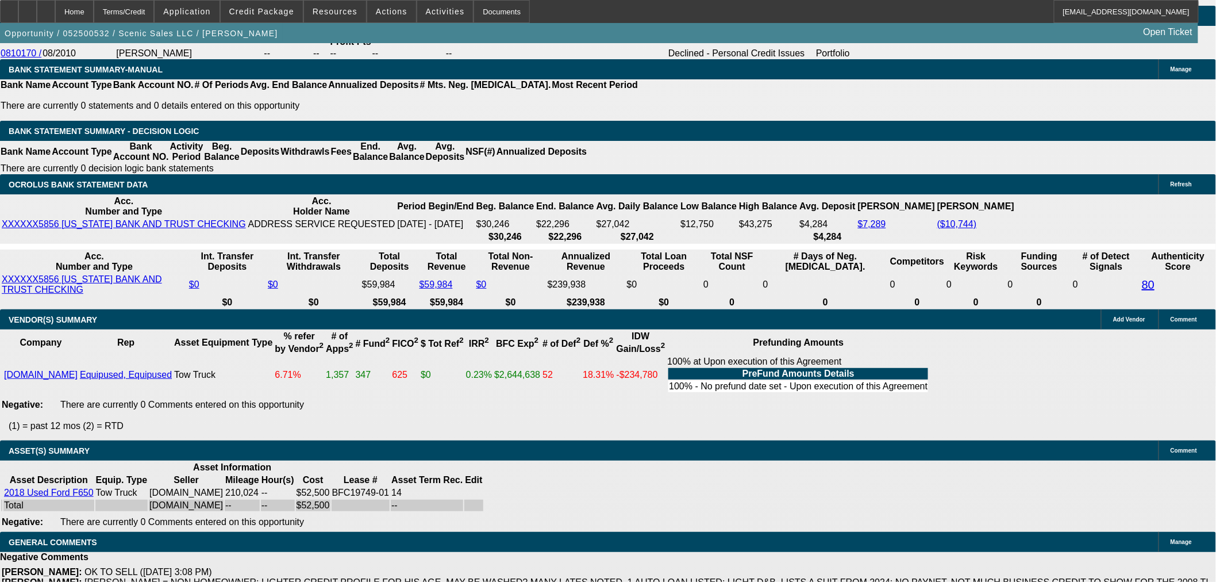
scroll to position [2021, 0]
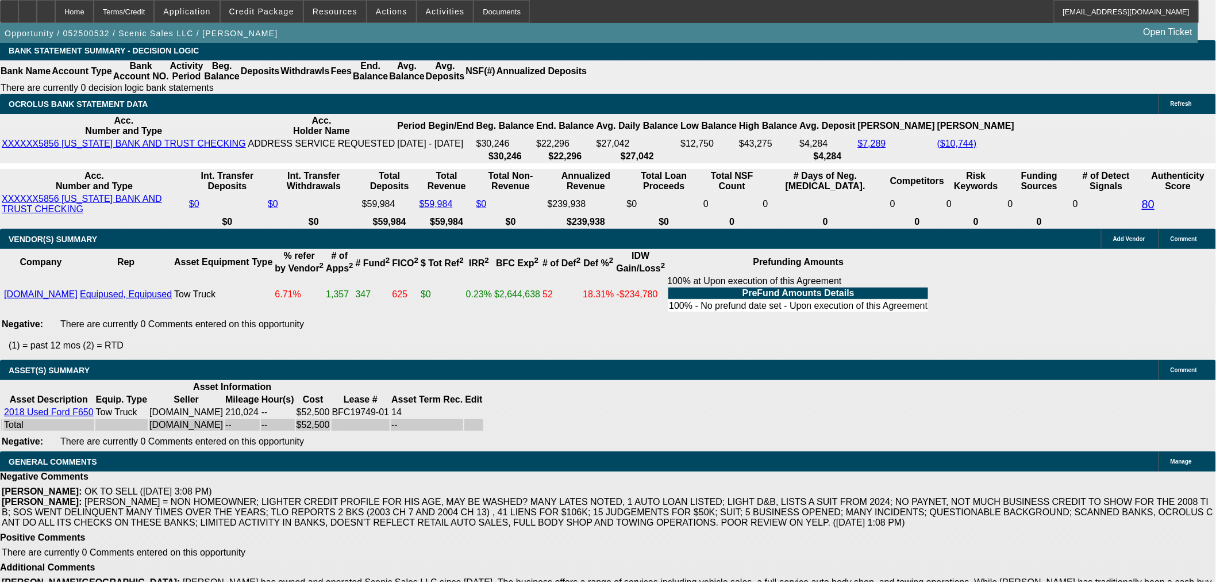
select select "3"
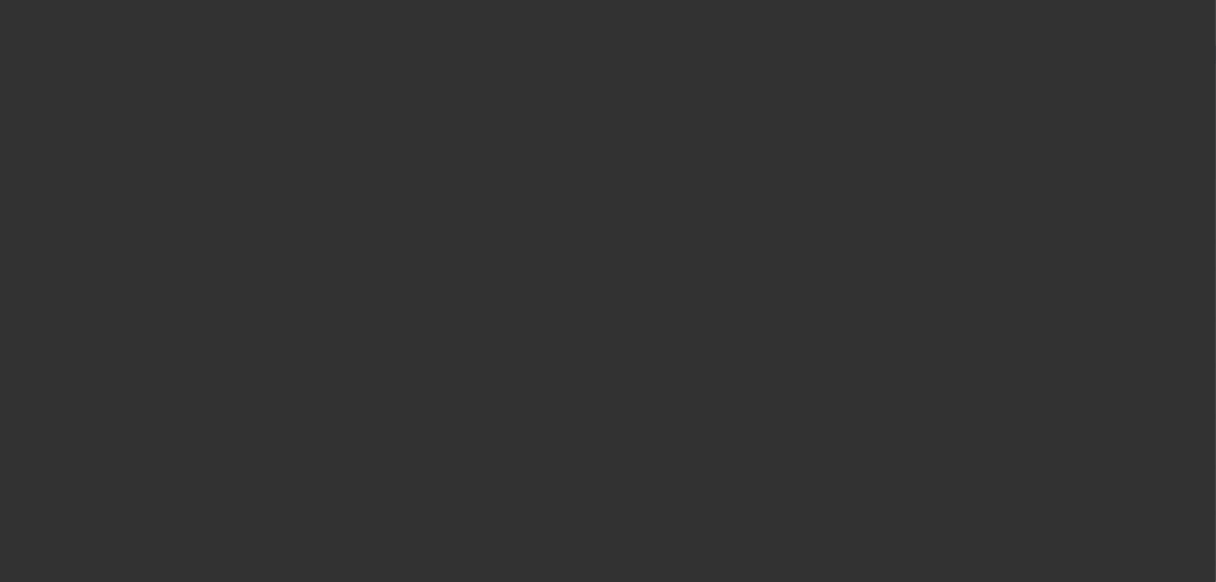
radio input "true"
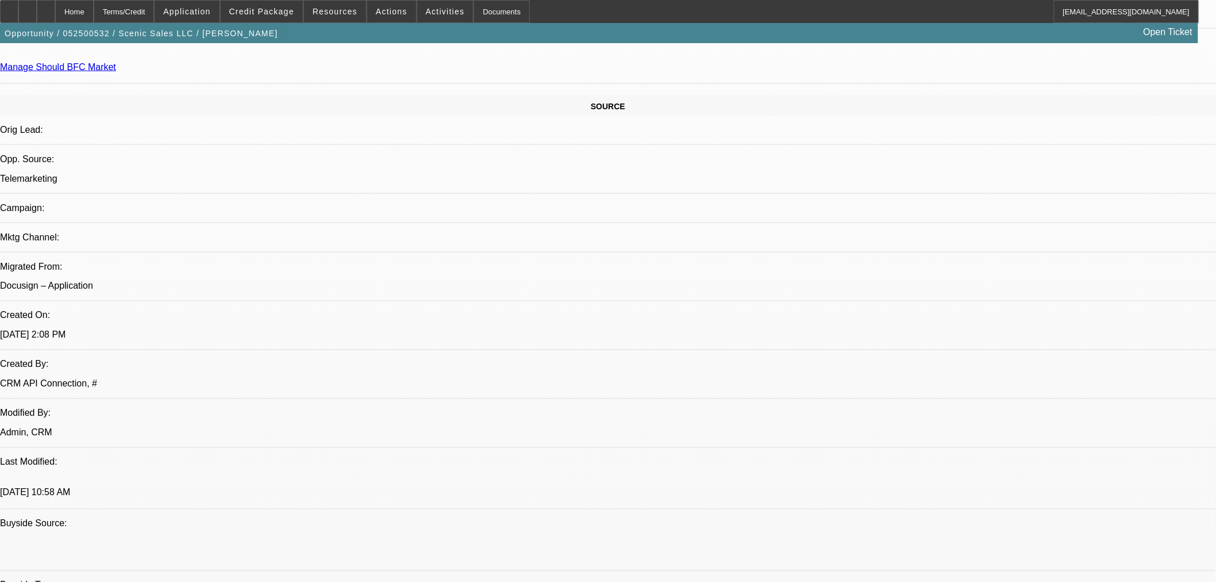
scroll to position [552, 0]
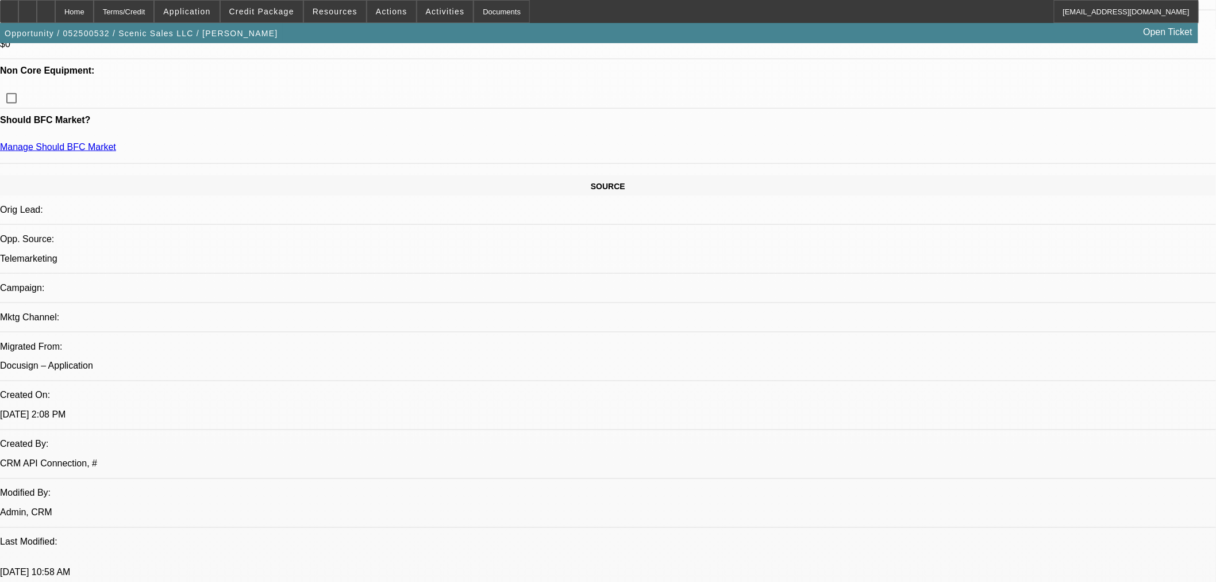
click at [1125, 226] on span "Previous month" at bounding box center [1122, 222] width 23 height 23
click at [1121, 221] on span "Previous month" at bounding box center [1122, 222] width 23 height 23
click at [1094, 322] on span "11" at bounding box center [1098, 316] width 21 height 21
type input "9/11/2025"
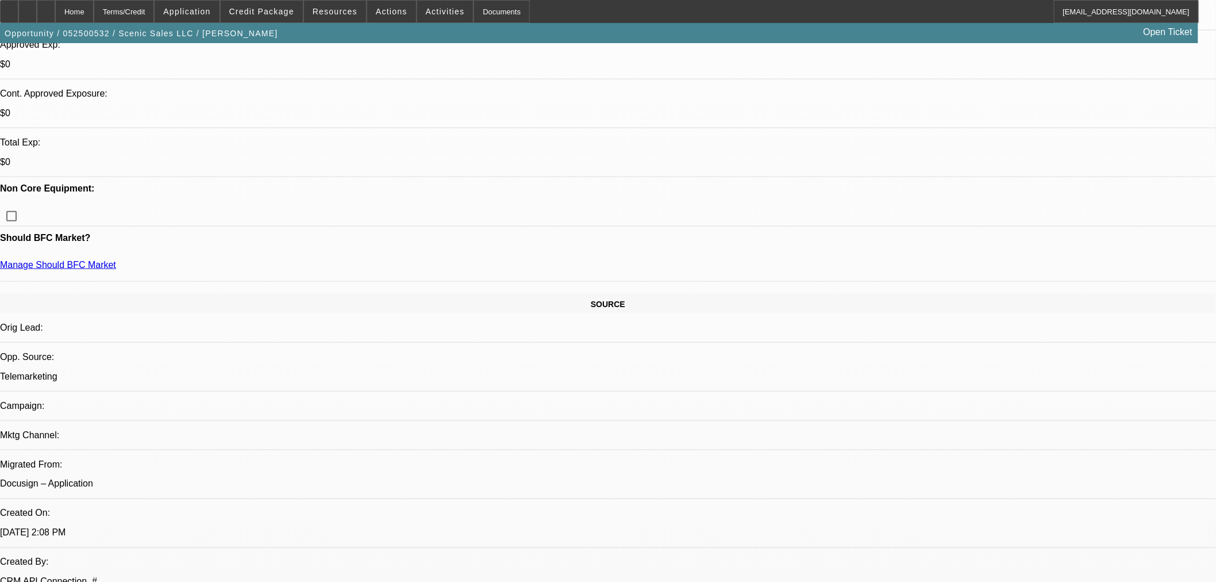
scroll to position [360, 0]
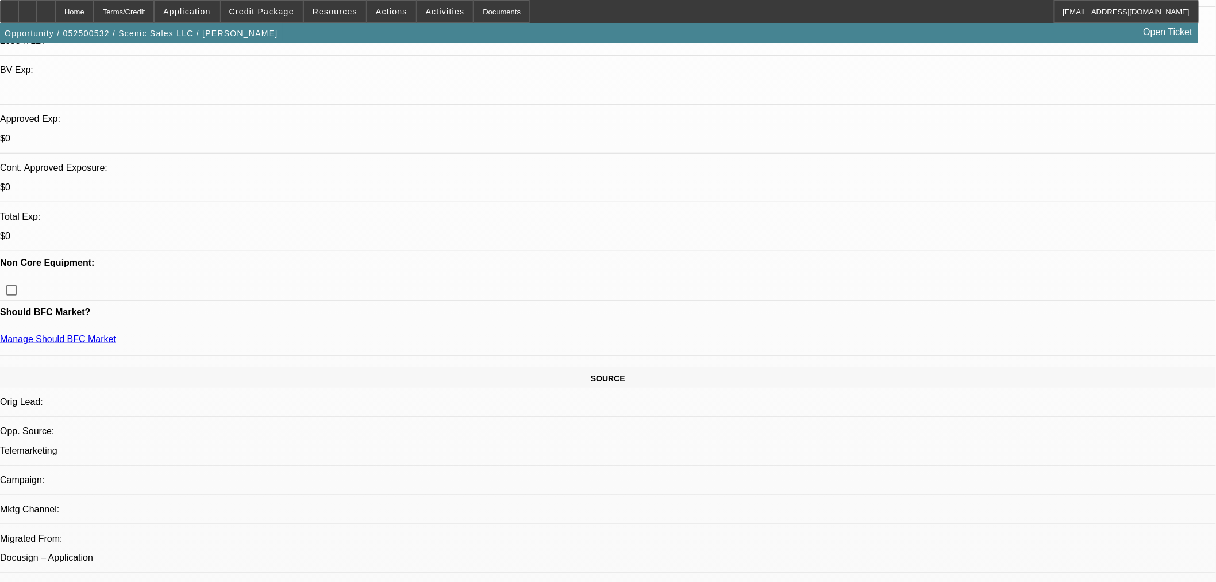
click at [1130, 221] on span "Previous month" at bounding box center [1122, 223] width 23 height 23
click at [1098, 324] on span "11" at bounding box center [1098, 316] width 21 height 21
type input "9/11/2025"
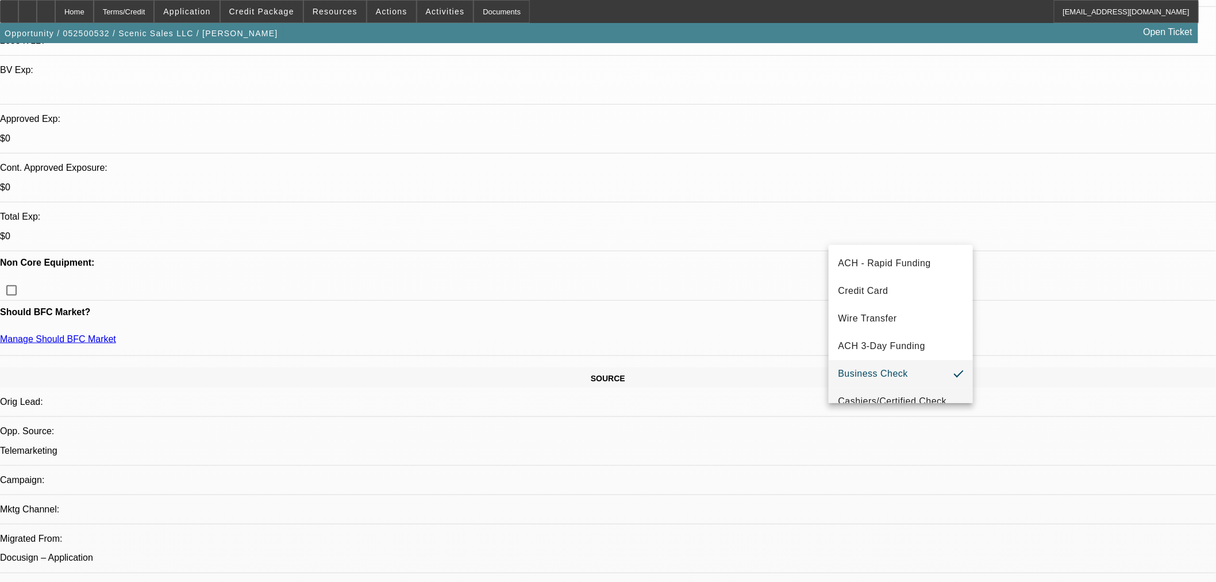
click at [888, 393] on mat-option "Cashiers/Certified Check" at bounding box center [901, 401] width 144 height 28
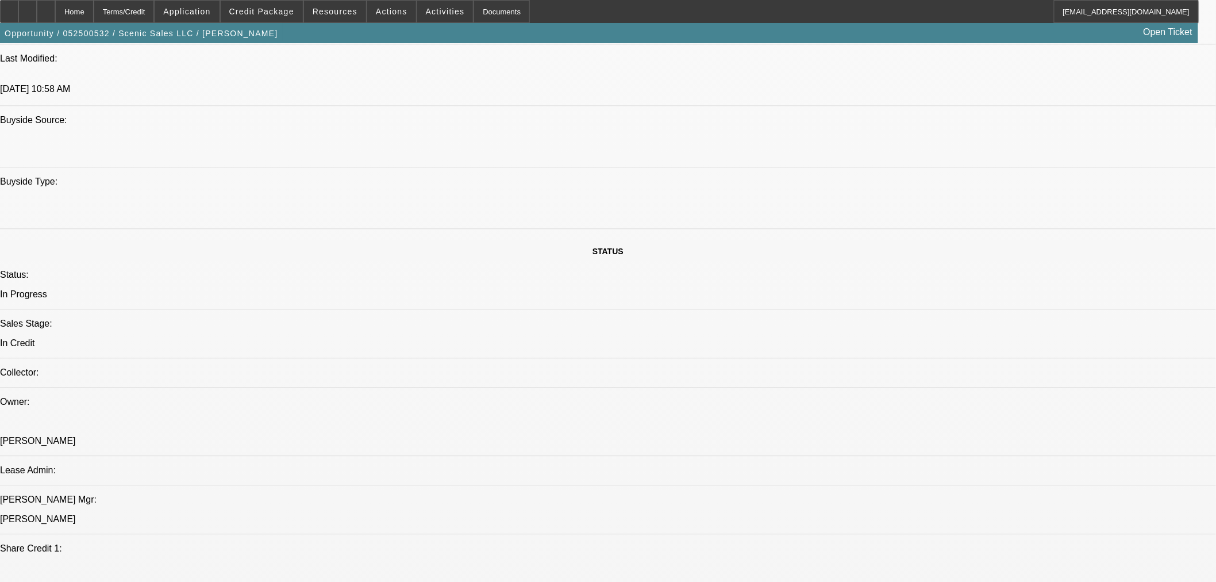
scroll to position [999, 0]
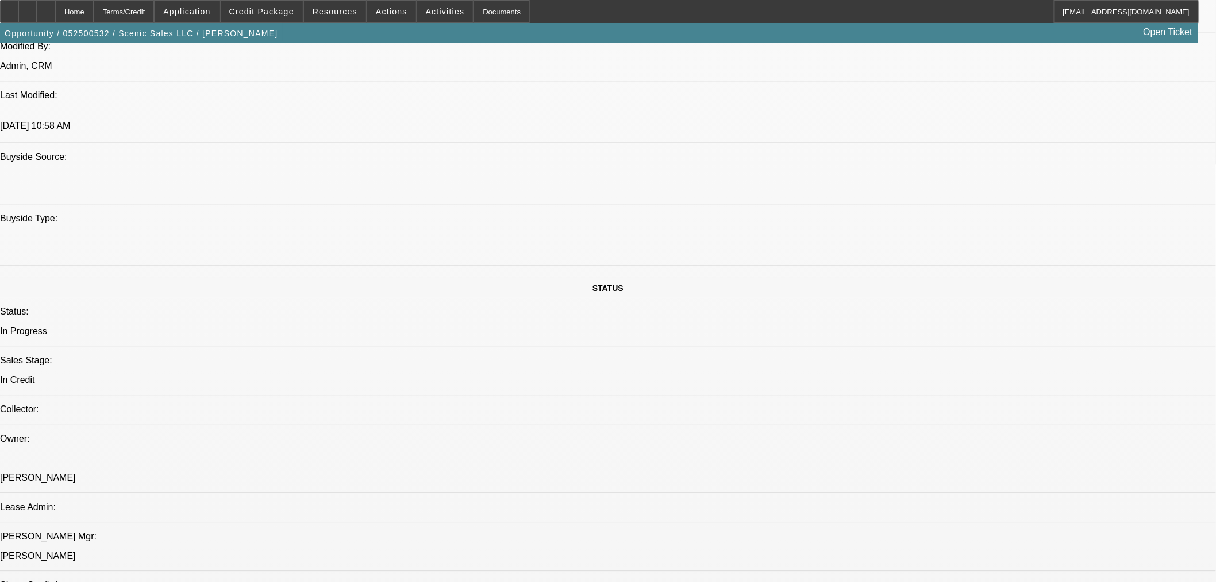
paste textarea "Equipment Description 2018 Ford F650 Tow Truck Approval Amount (10% Variance Al…"
type textarea "APPROVED BY CPCEF: Equipment Description 2018 Ford F650 Tow Truck. Approval Amo…"
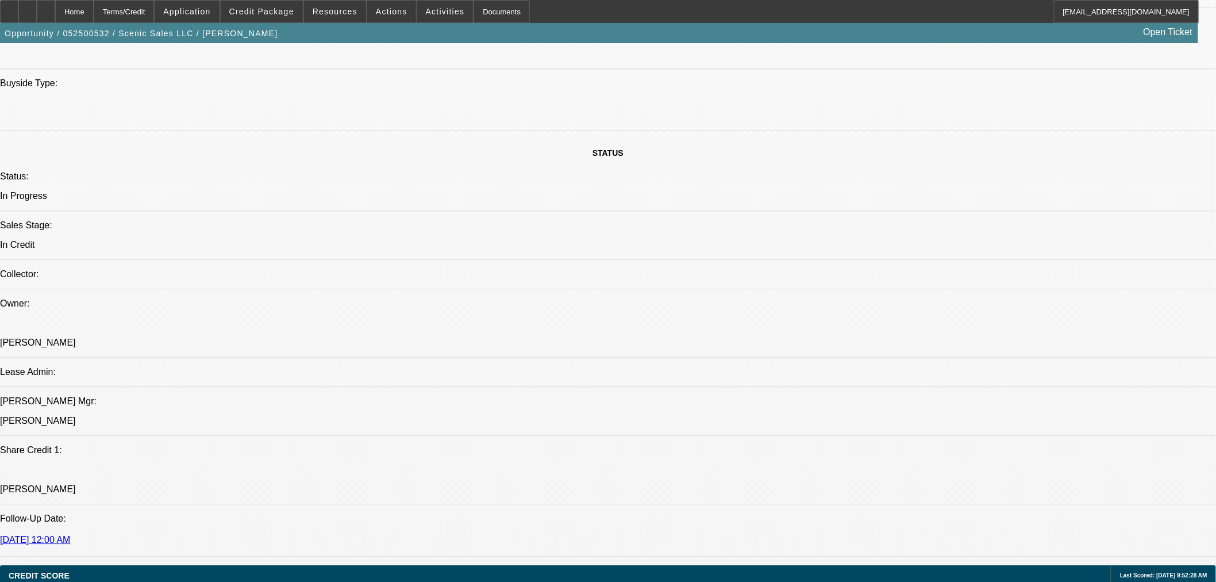
scroll to position [1255, 0]
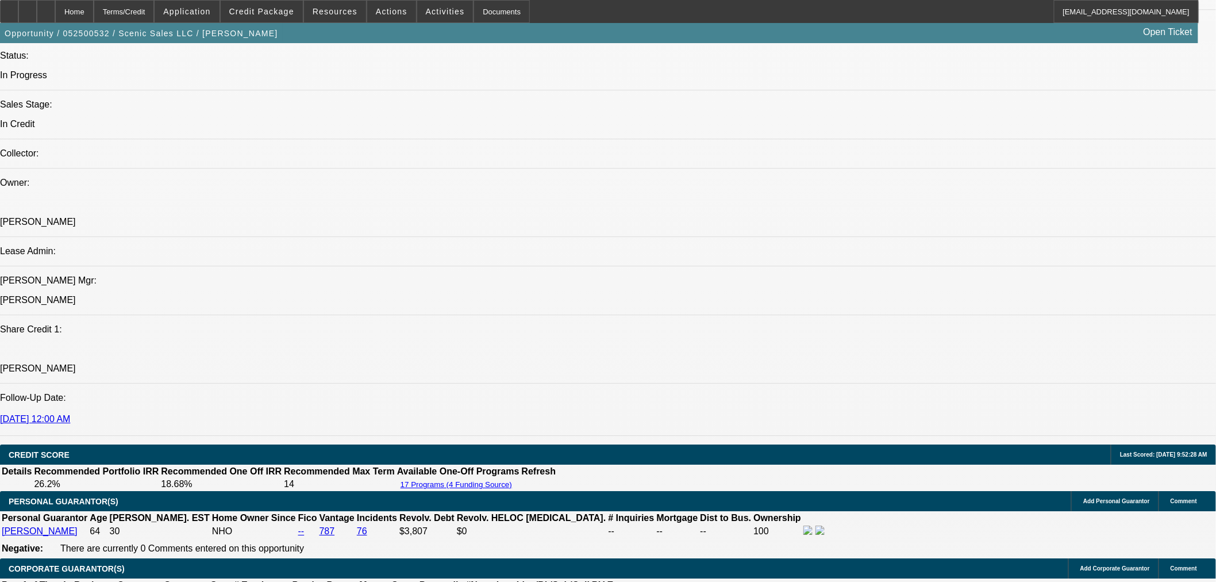
drag, startPoint x: 871, startPoint y: 340, endPoint x: 892, endPoint y: 325, distance: 25.9
click at [871, 340] on span "18" at bounding box center [876, 339] width 21 height 21
type input "[DATE]"
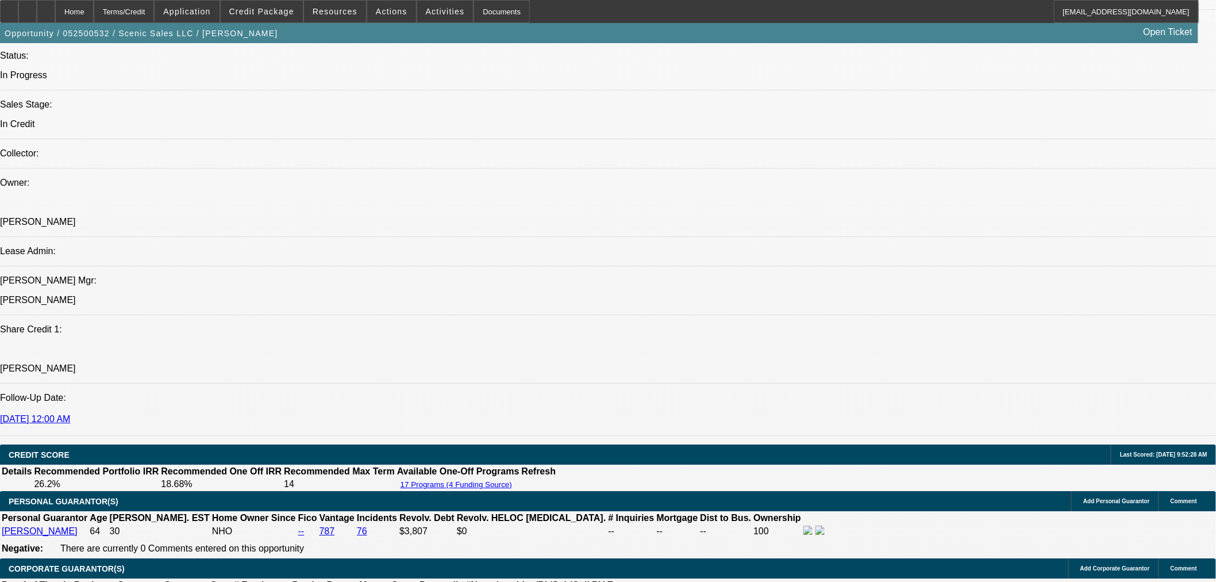
type input "10:56"
type input "11:32"
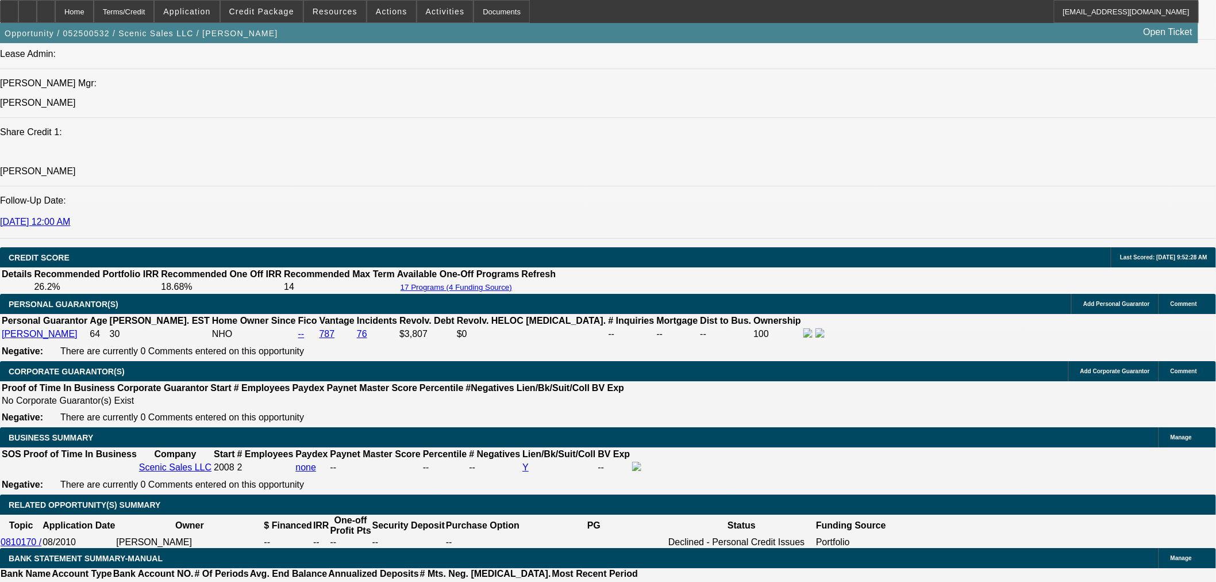
scroll to position [1341, 0]
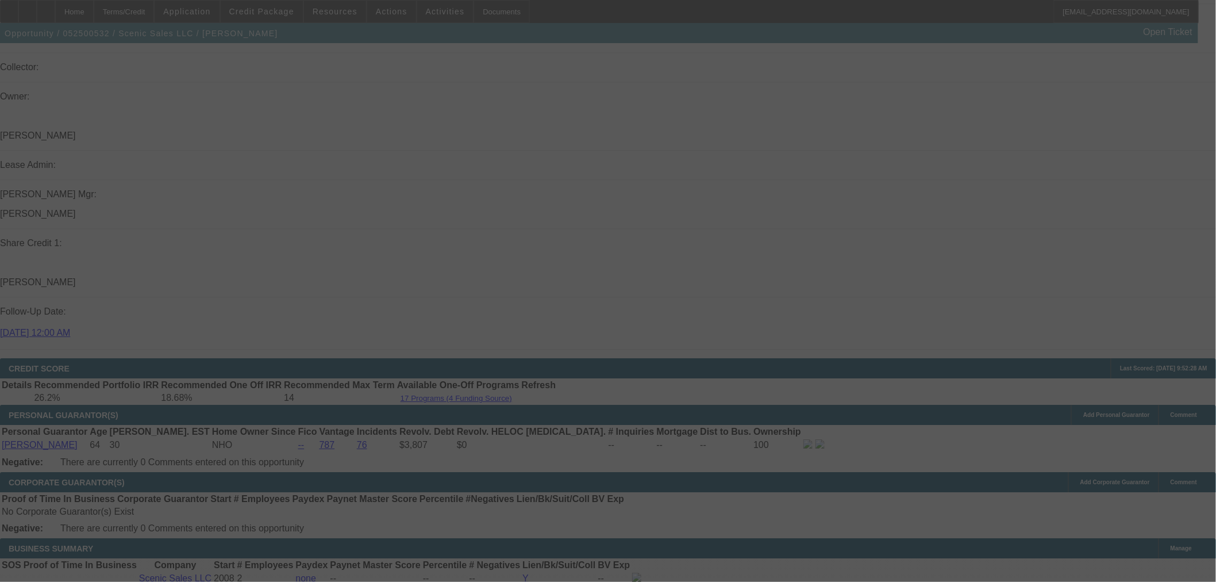
scroll to position [0, 0]
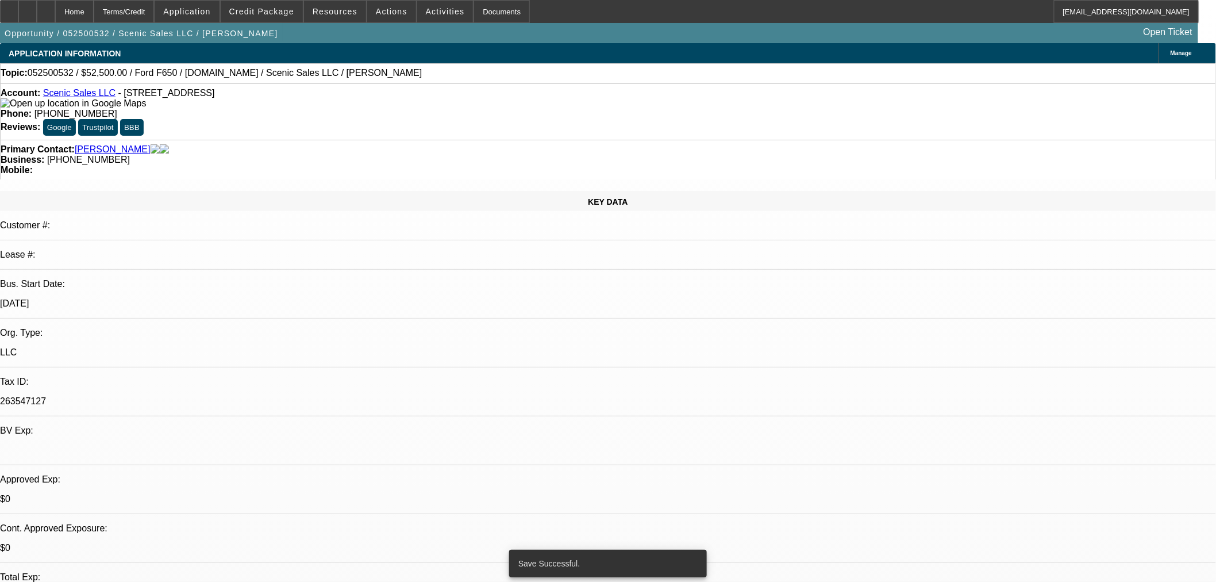
select select "0"
select select "3"
select select "0.1"
select select "4"
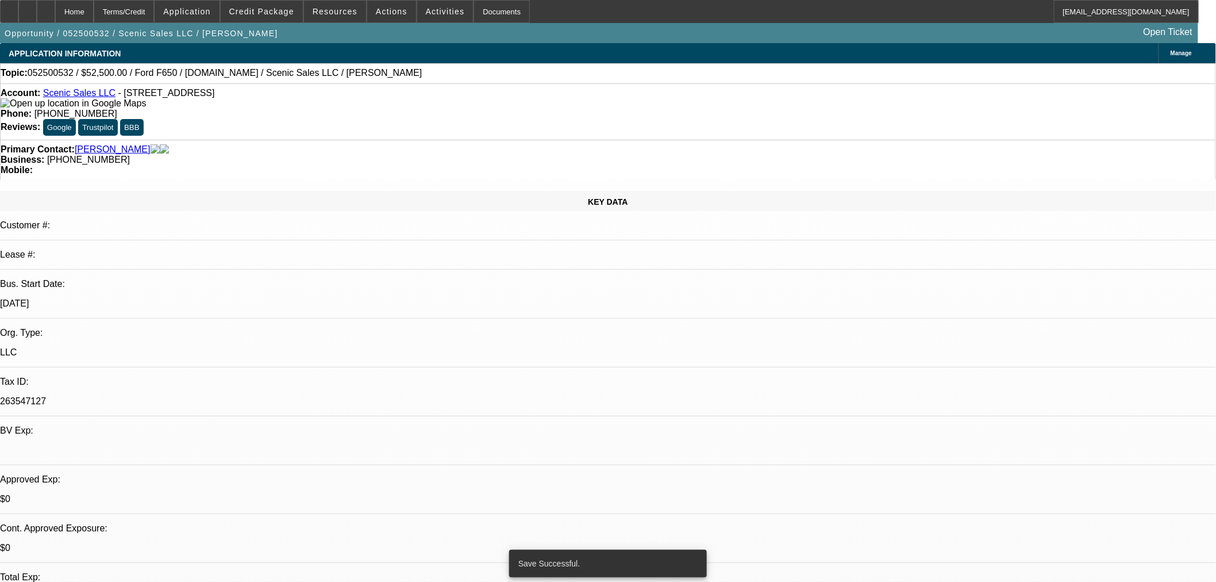
select select "0"
select select "0.1"
select select "4"
select select "0"
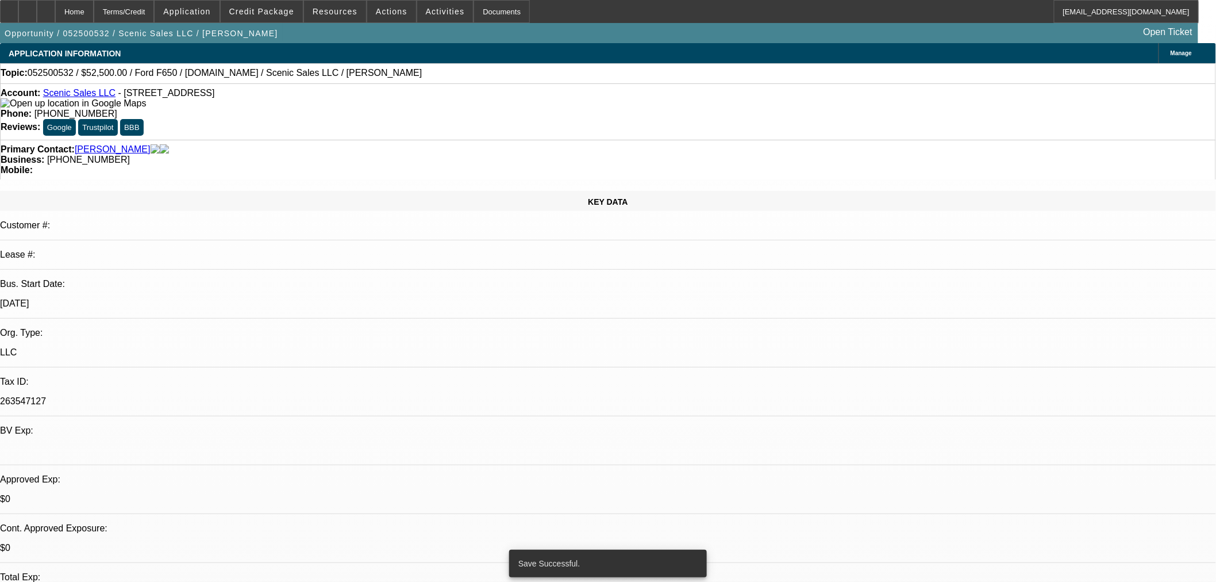
select select "0"
select select "3"
select select "0.1"
select select "4"
select select "0"
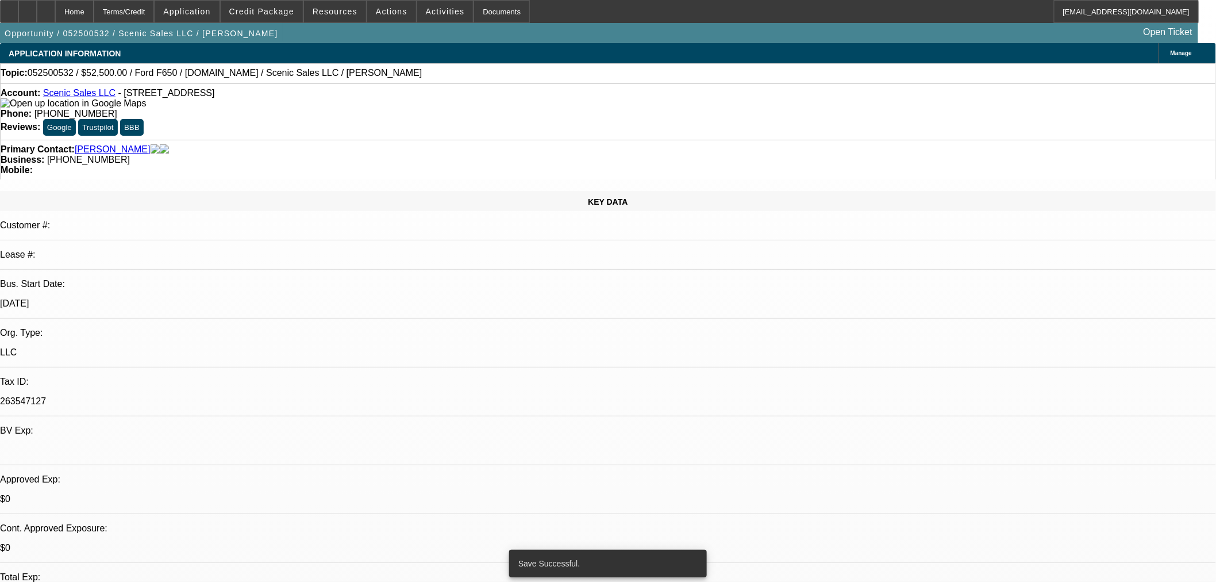
select select "0"
select select "3"
select select "0.1"
select select "4"
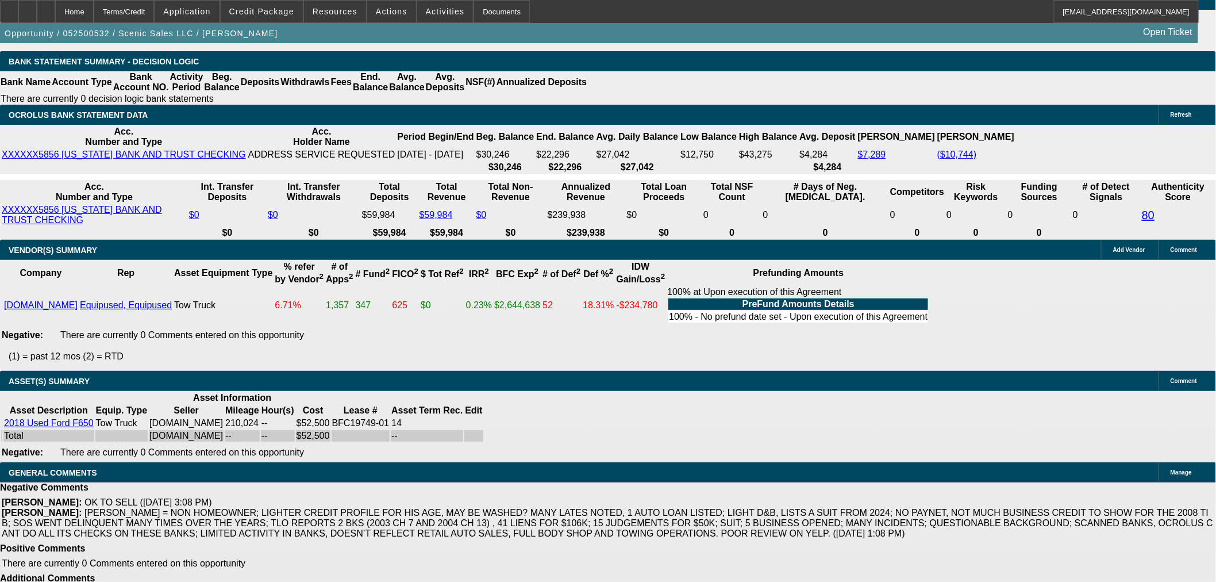
scroll to position [1765, 0]
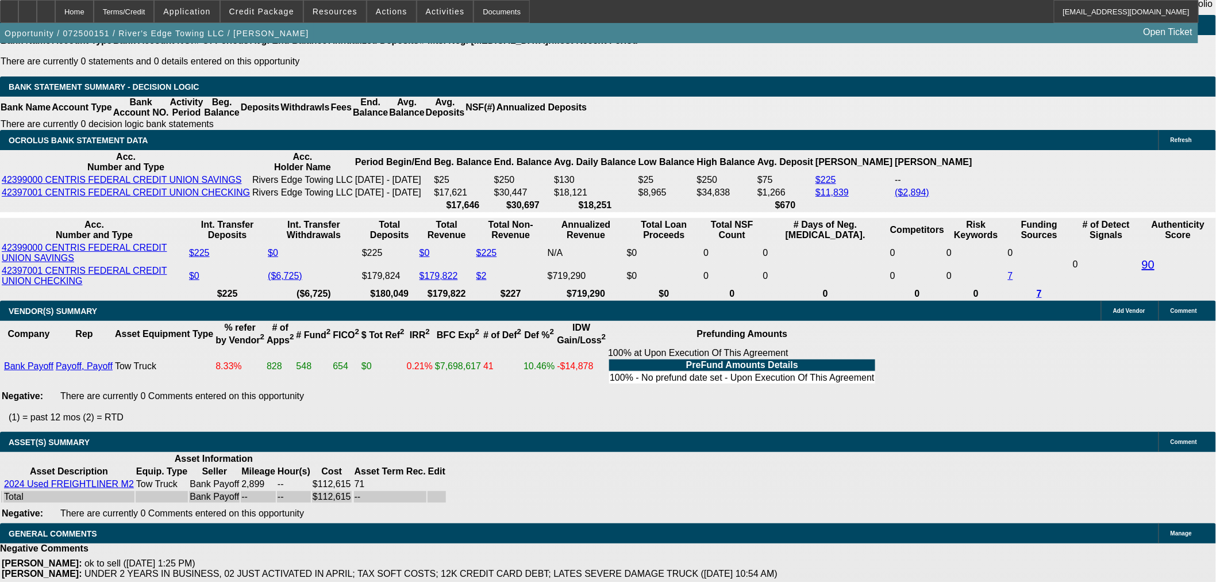
select select "0"
select select "2"
select select "0"
select select "6"
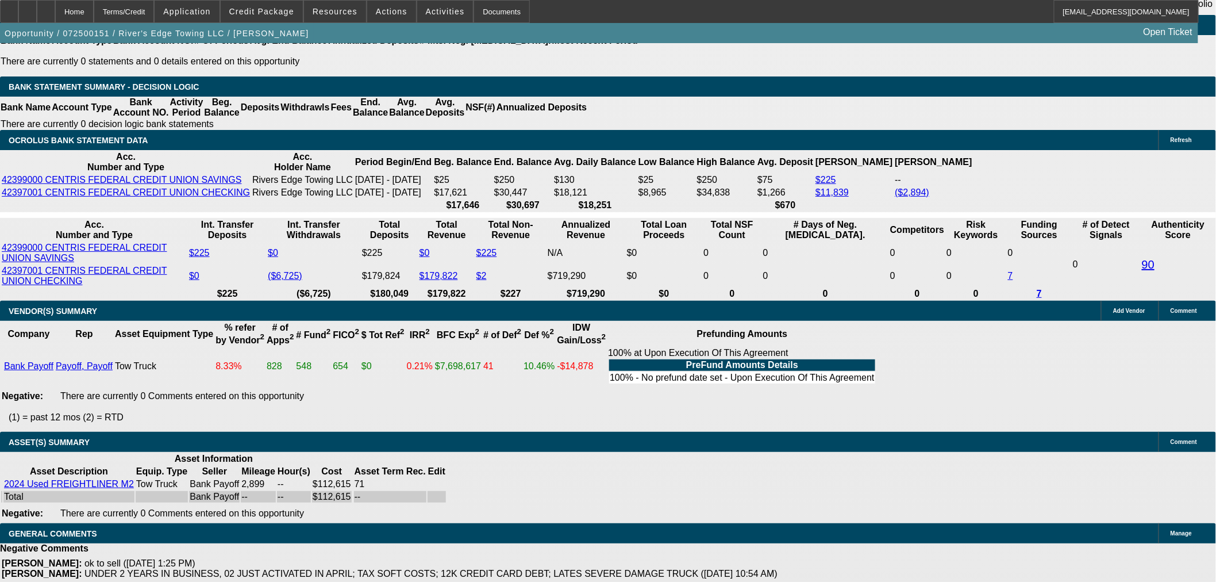
select select "0"
select select "2"
select select "0"
select select "6"
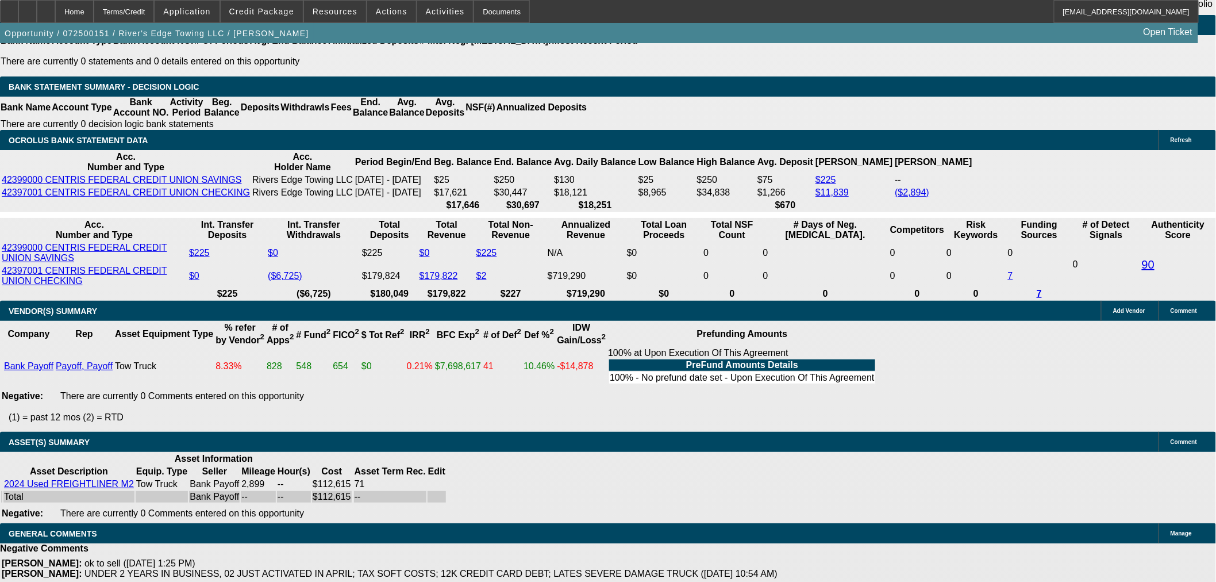
select select "0"
select select "2"
select select "0"
select select "6"
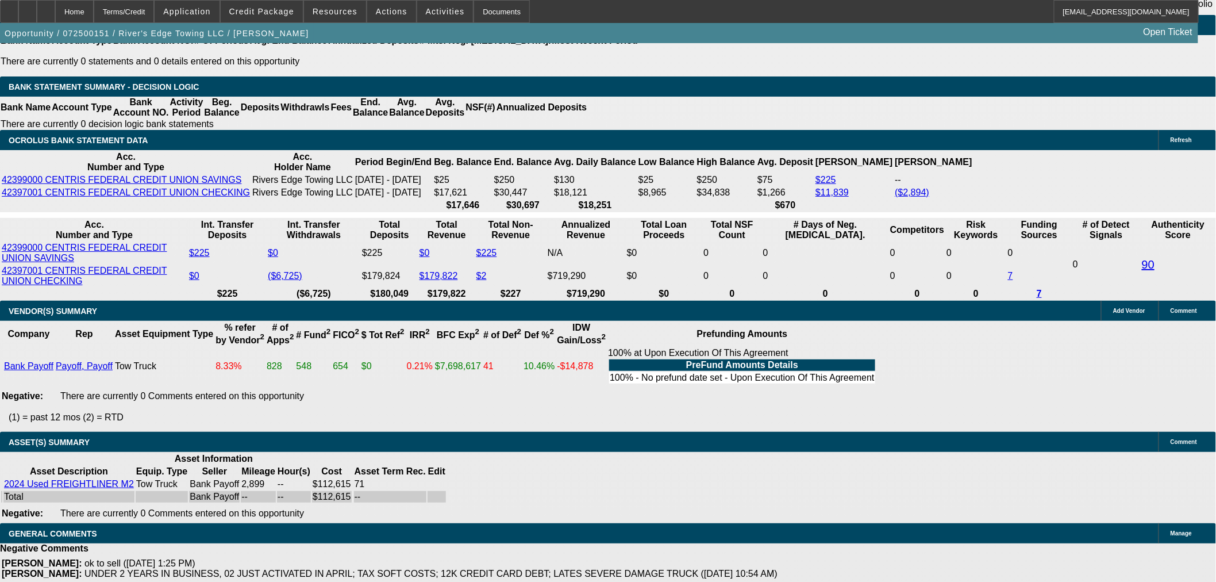
select select "0"
select select "6"
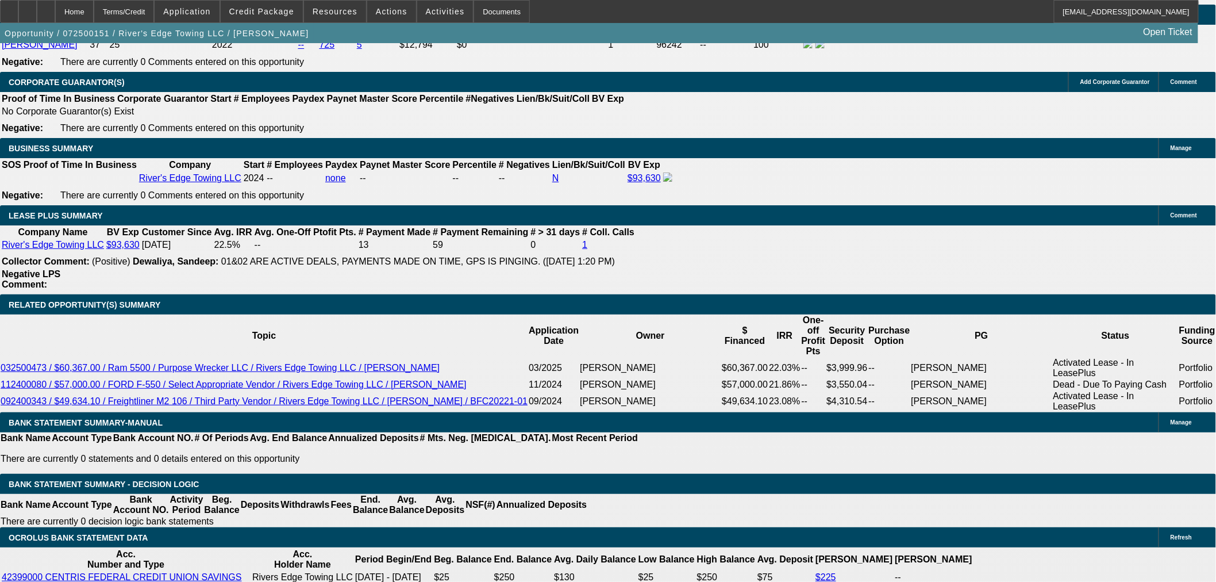
scroll to position [1728, 0]
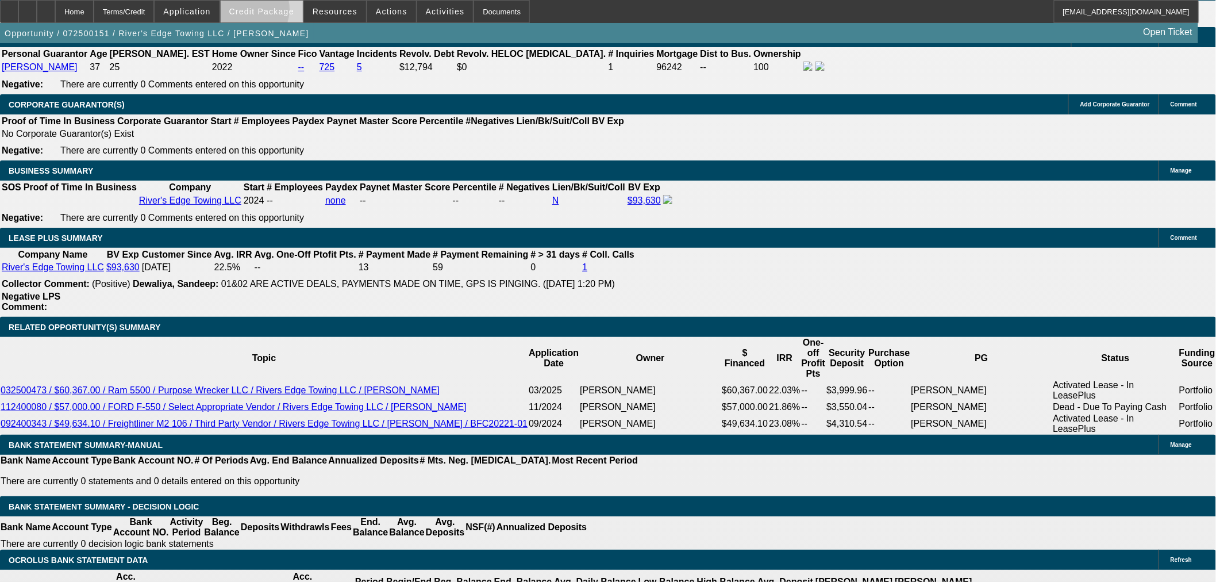
click at [266, 12] on span "Credit Package" at bounding box center [261, 11] width 65 height 9
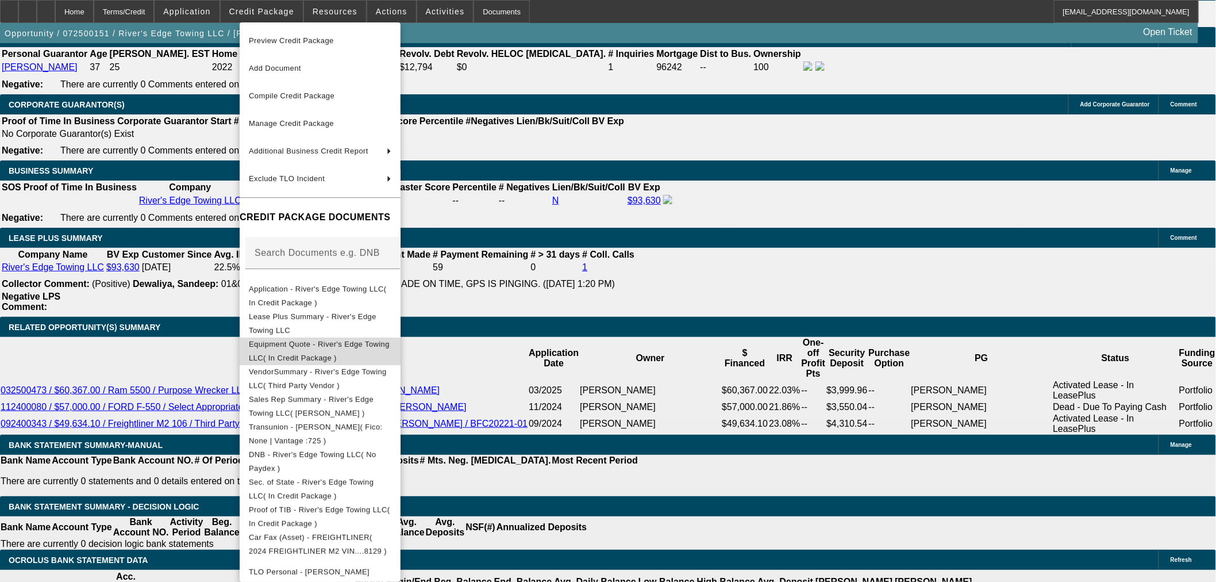
click at [295, 342] on span "Equipment Quote - River's Edge Towing LLC( In Credit Package )" at bounding box center [320, 351] width 143 height 28
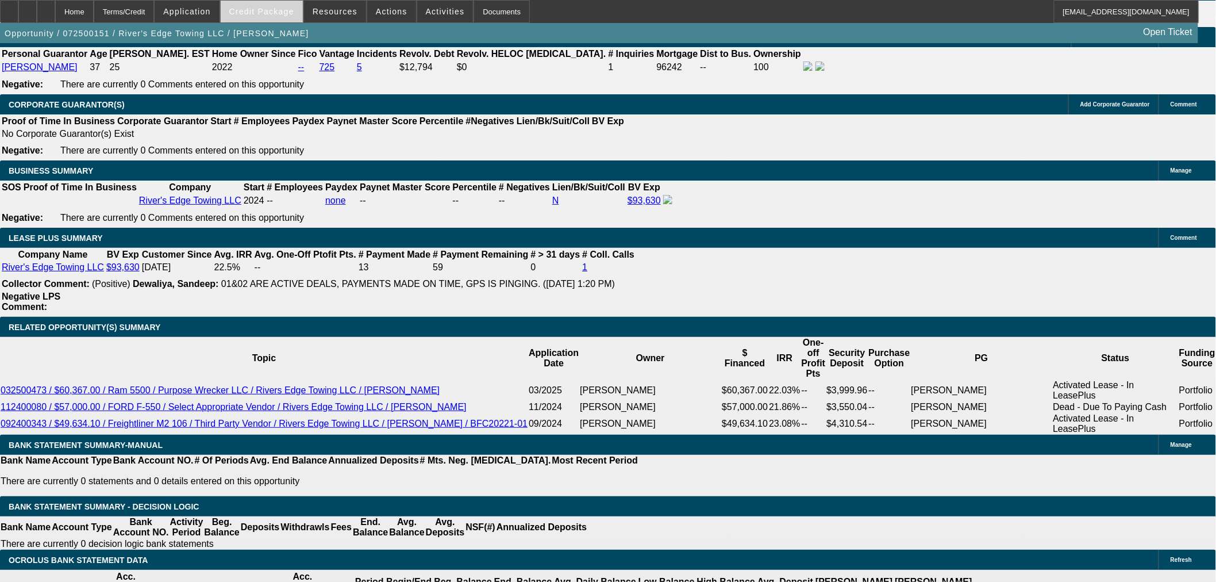
click at [282, 13] on span "Credit Package" at bounding box center [261, 11] width 65 height 9
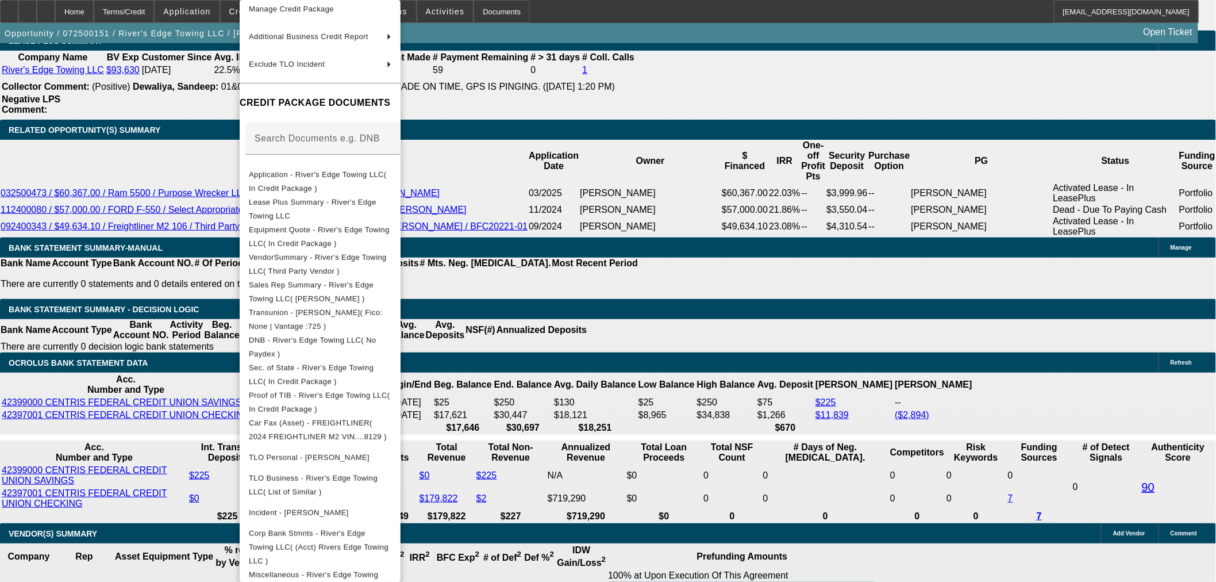
scroll to position [1984, 0]
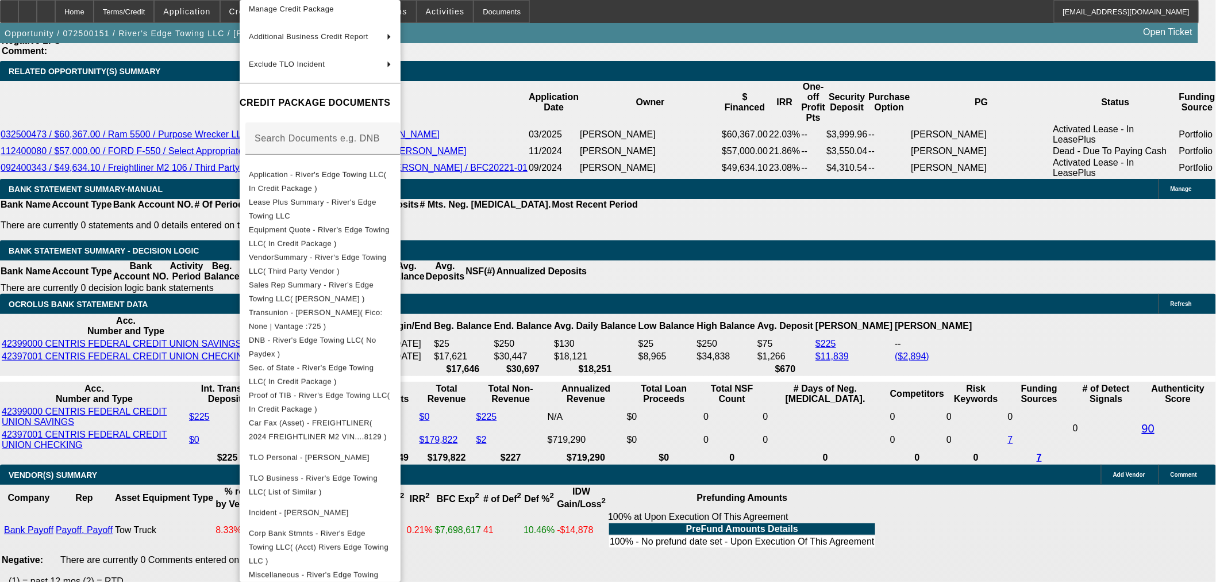
click at [78, 309] on div at bounding box center [608, 291] width 1216 height 582
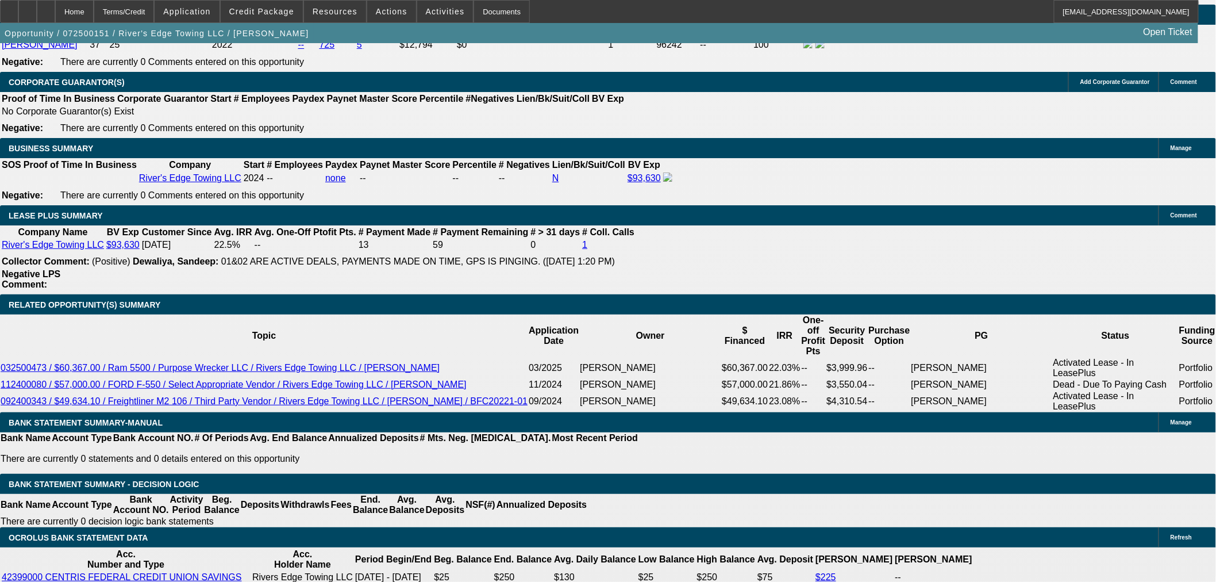
scroll to position [1728, 0]
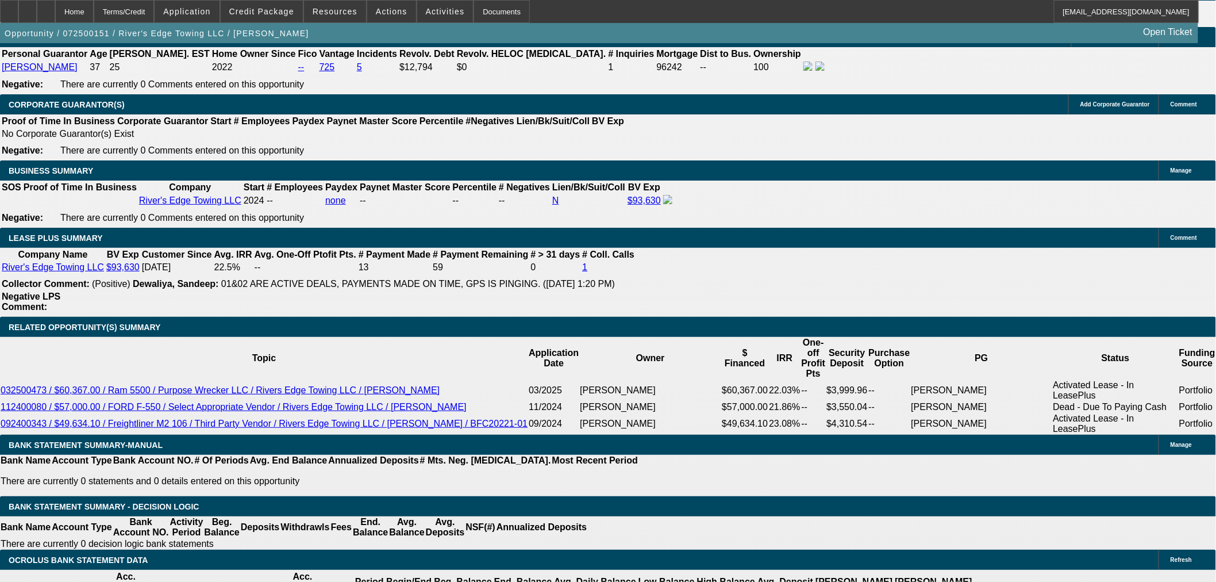
select select "0"
select select "2"
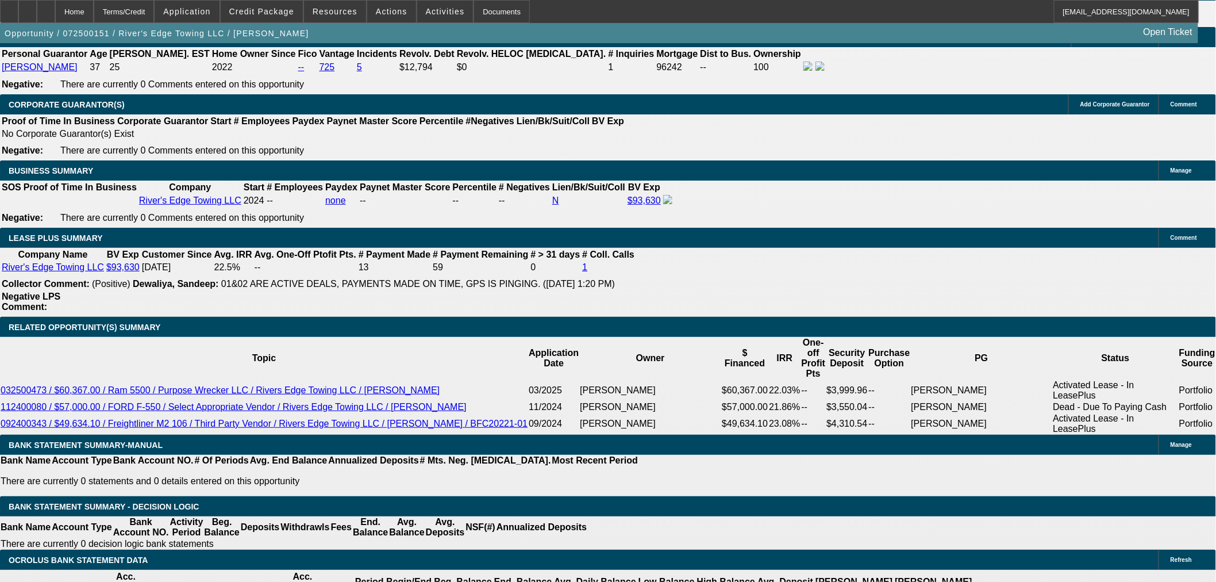
select select "0"
select select "6"
select select "0"
select select "2"
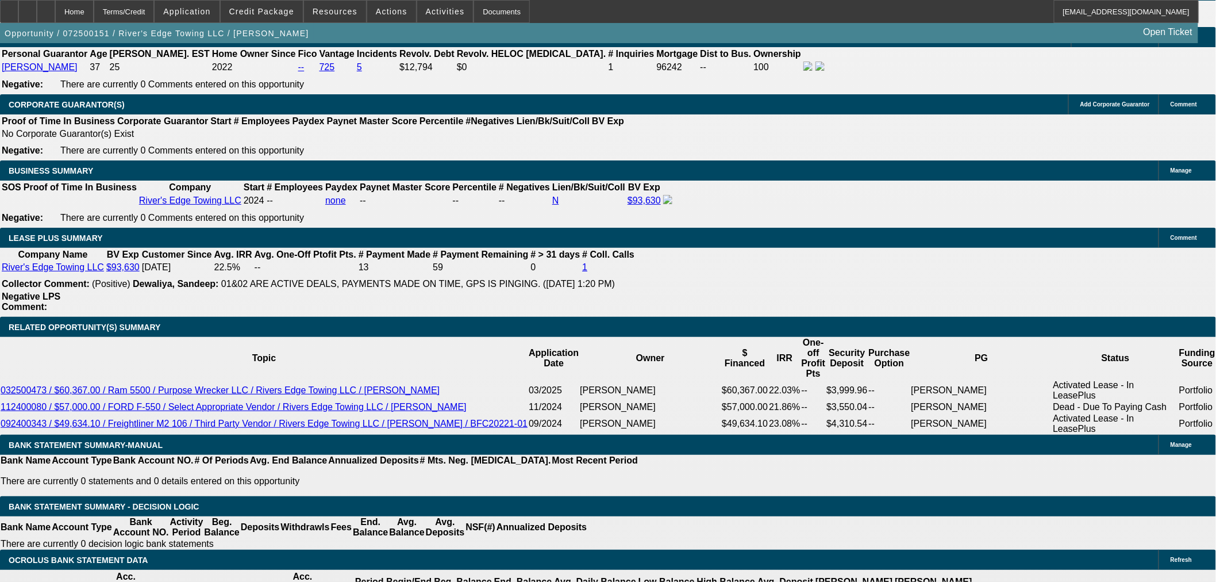
select select "0"
select select "6"
select select "0"
select select "2"
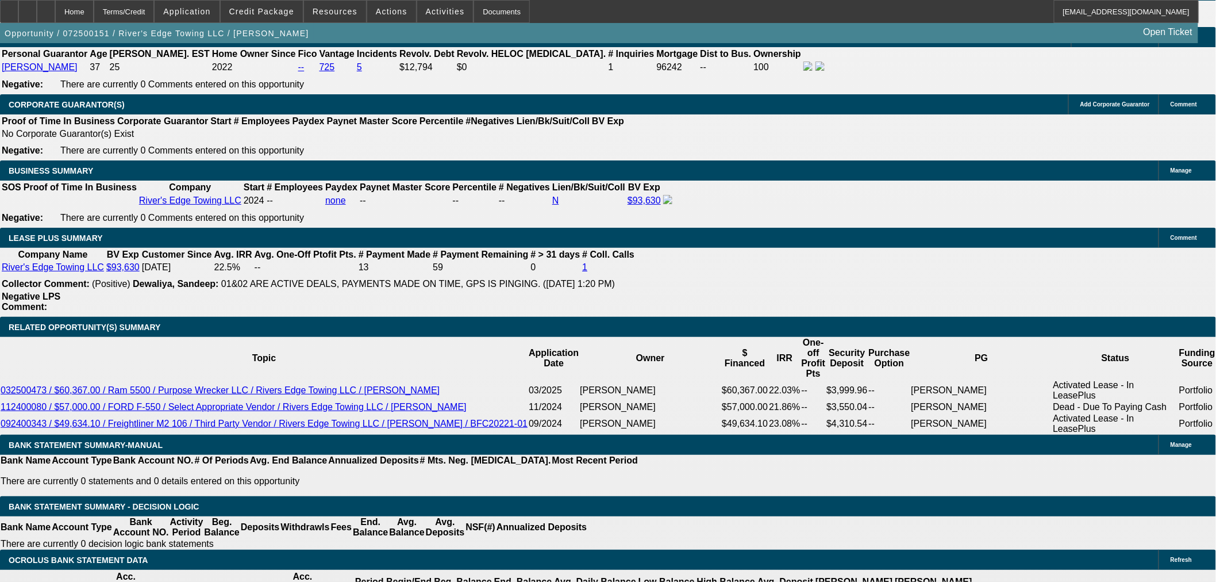
select select "0"
select select "6"
select select "0"
select select "2"
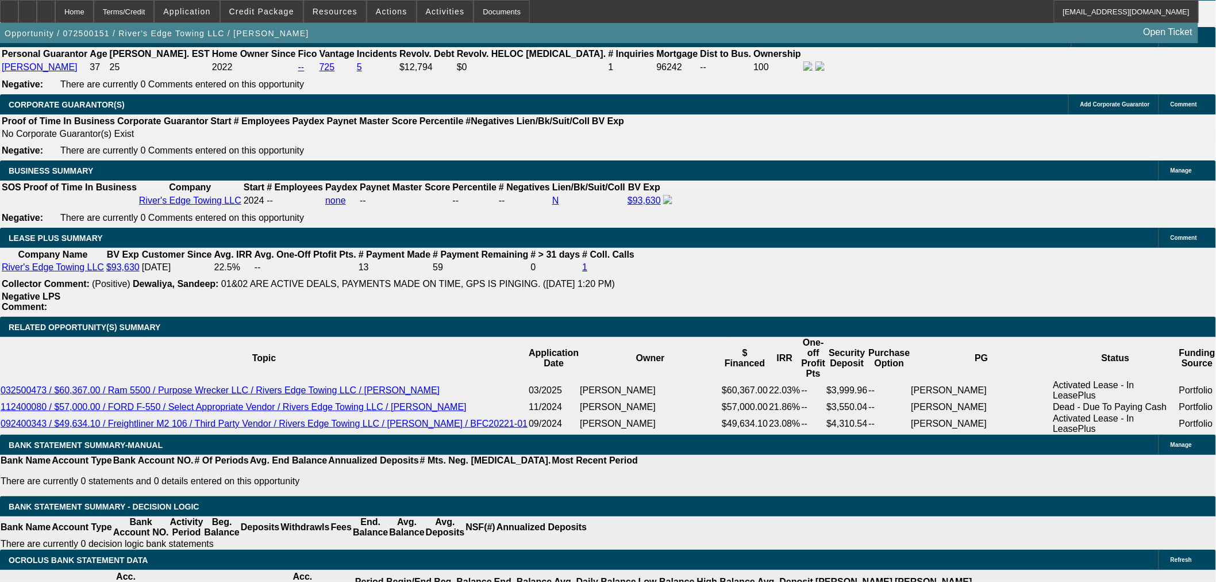
select select "0"
select select "6"
select select "0"
select select "2"
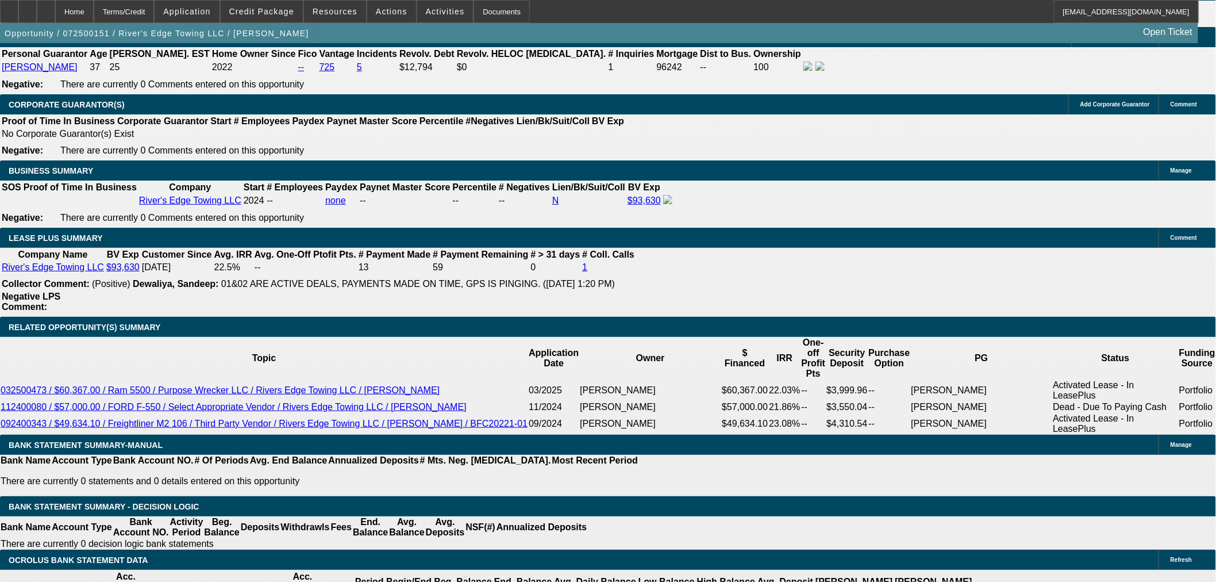
select select "2"
select select "0"
select select "6"
select select "0"
select select "2"
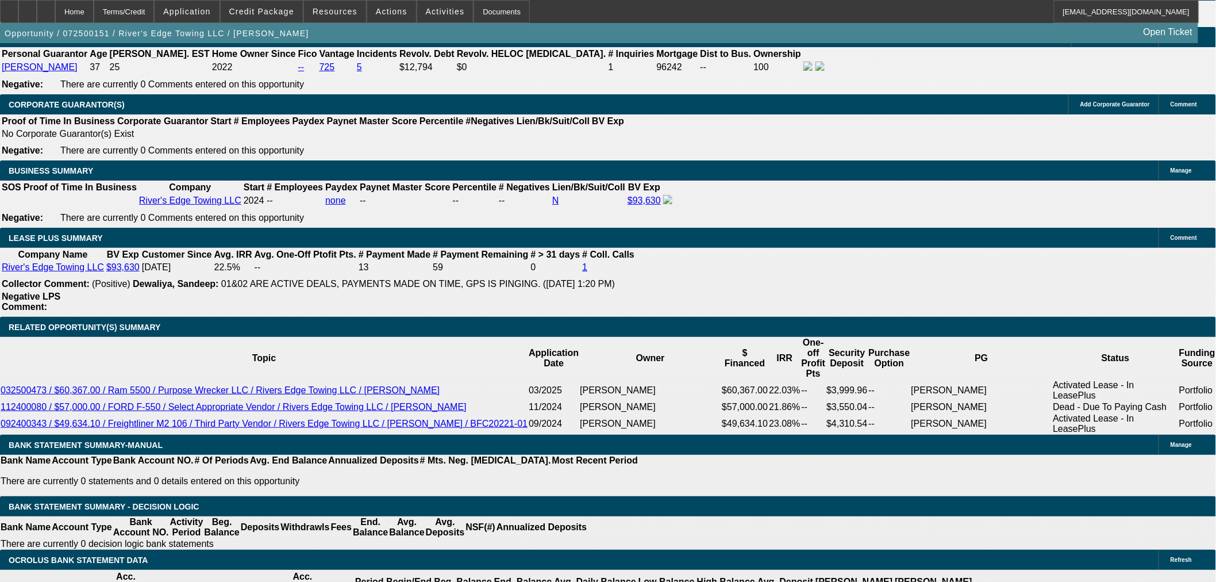
select select "2"
select select "0"
select select "6"
select select "0"
select select "2"
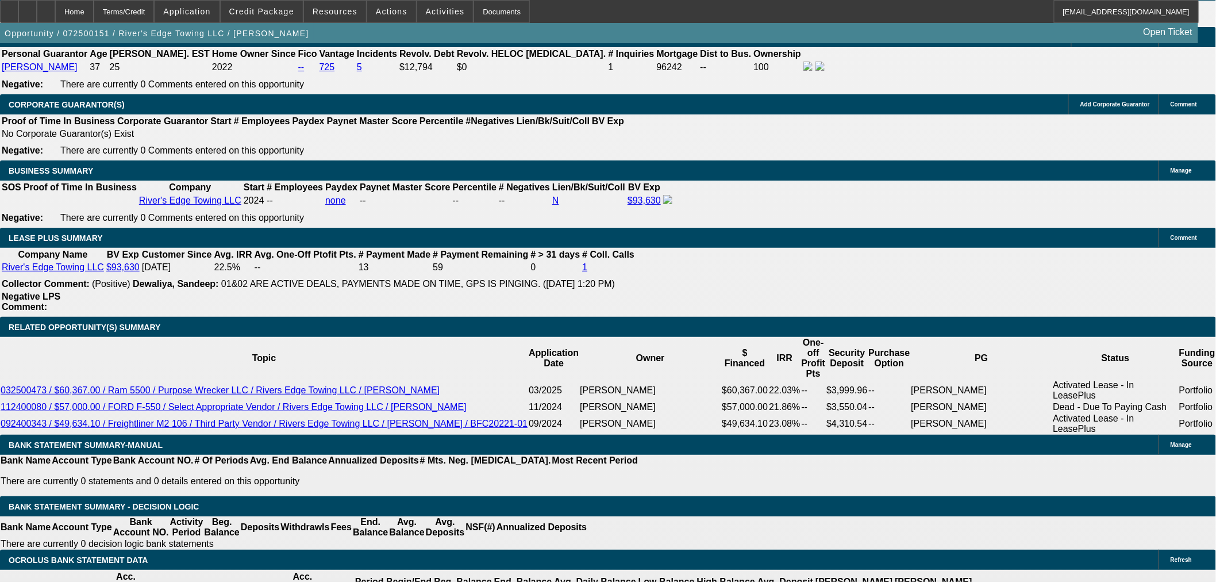
select select "2"
select select "0"
select select "6"
select select "0"
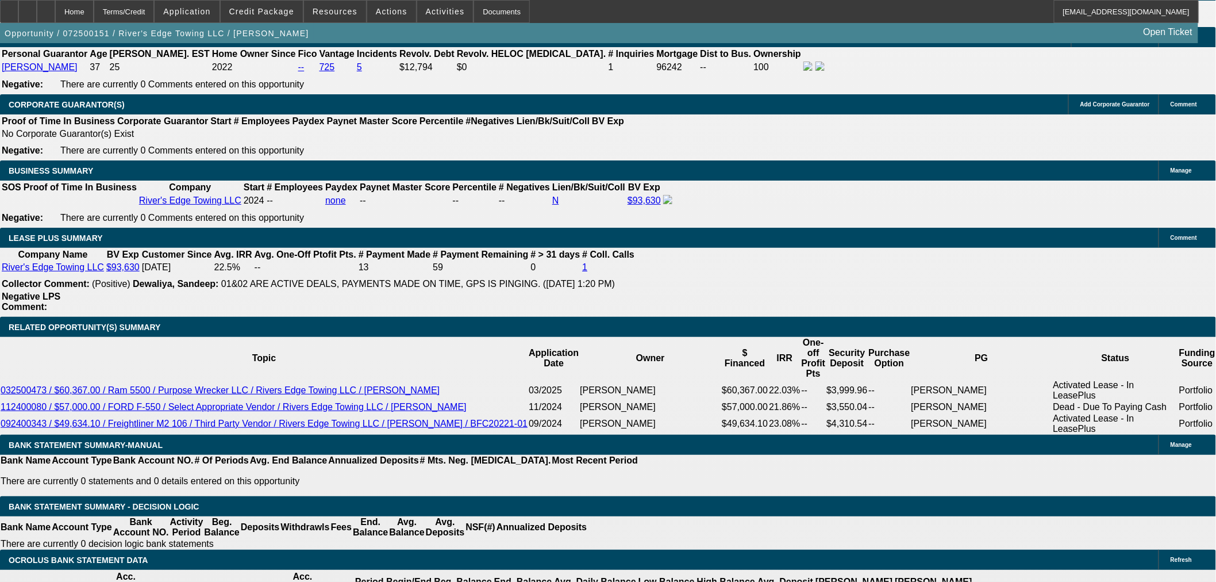
select select "6"
select select "0"
select select "2"
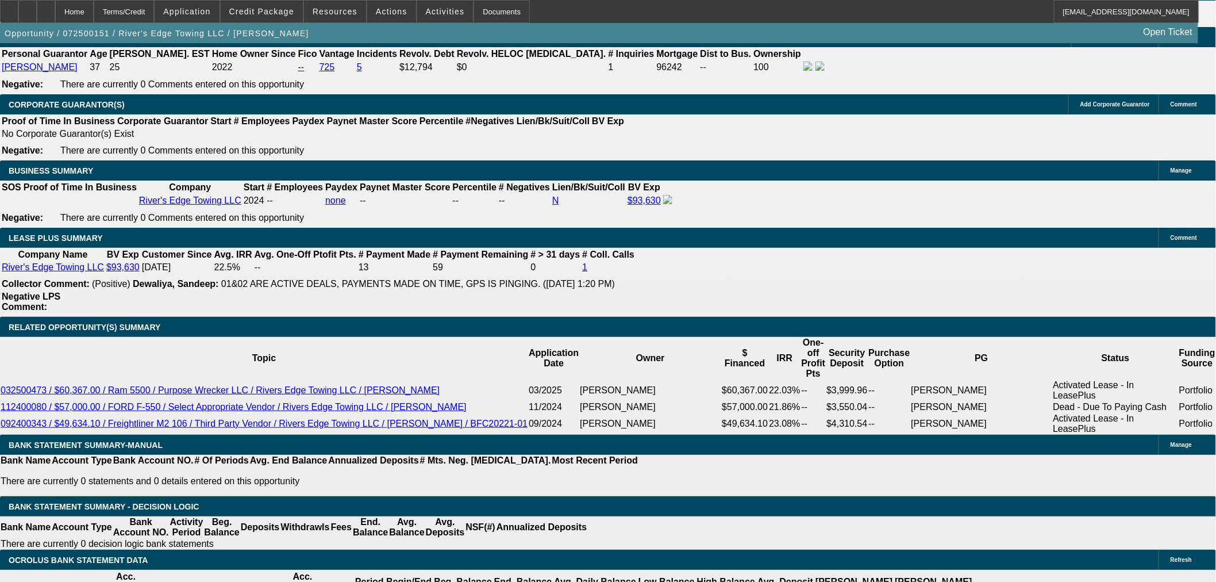
select select "0"
select select "6"
select select "0"
select select "2"
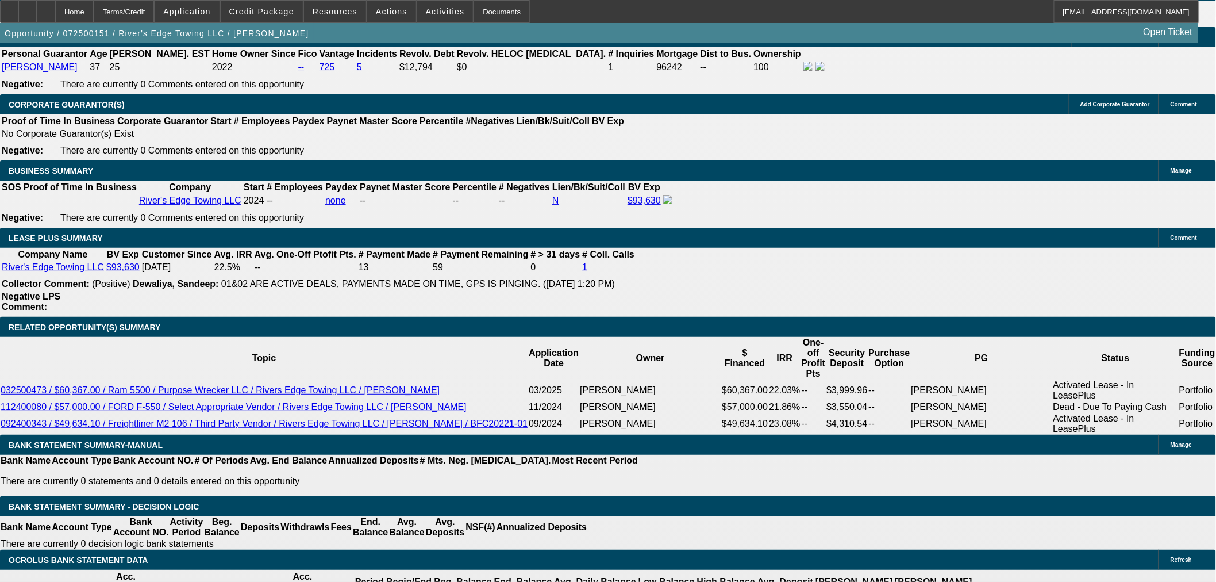
select select "0"
select select "6"
select select "0"
select select "2"
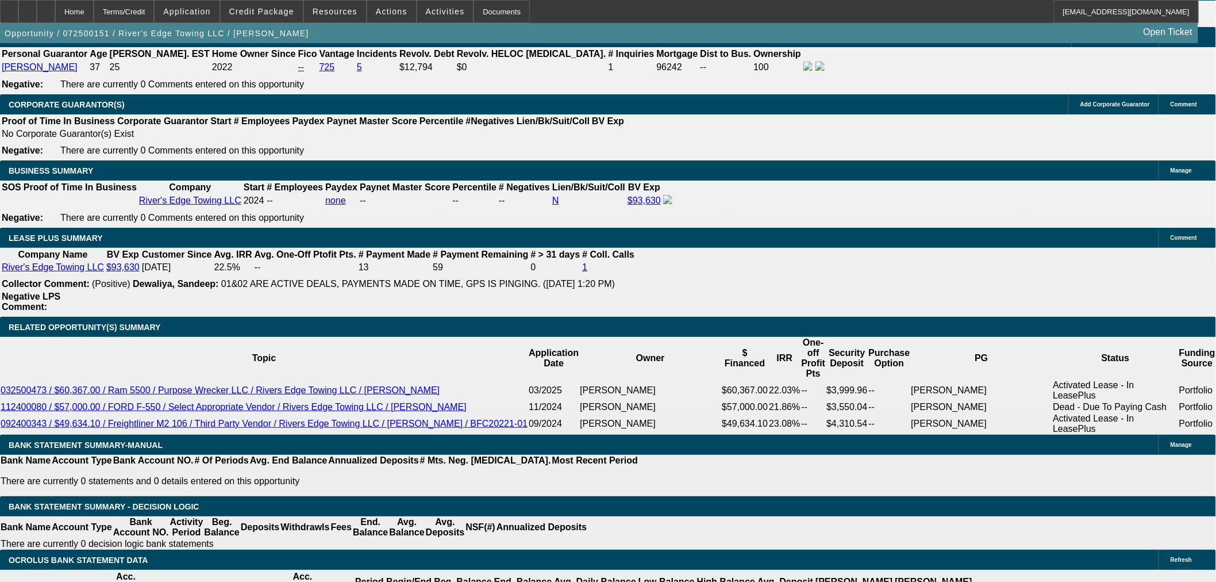
select select "0"
select select "6"
select select "0"
select select "2"
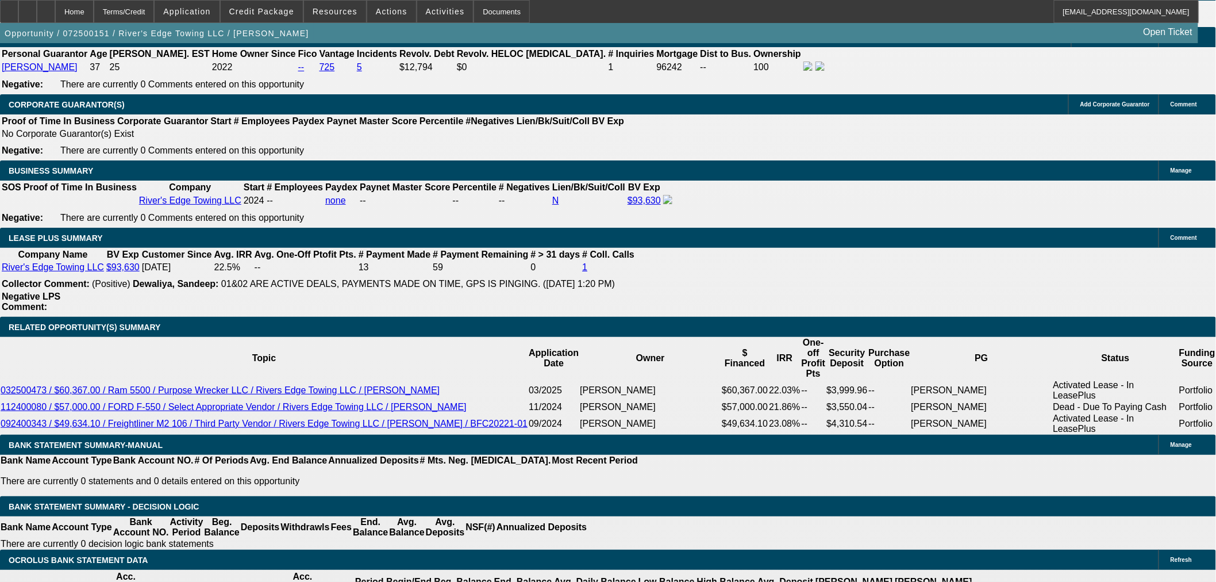
select select "0"
select select "6"
select select "0"
select select "2"
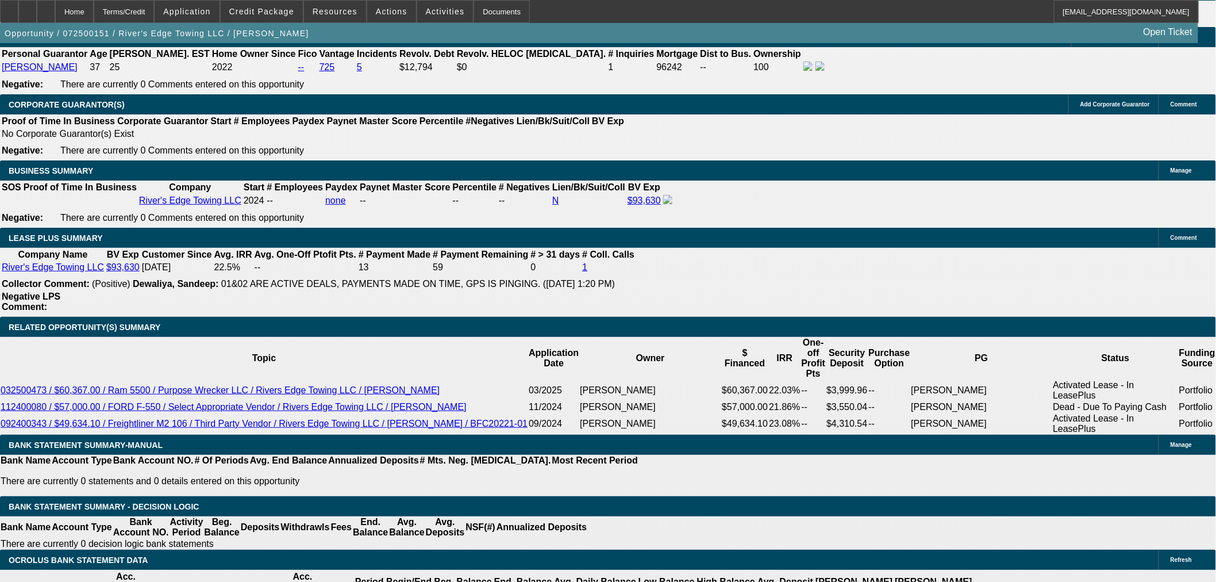
select select "2"
select select "0"
select select "6"
select select "0"
select select "2"
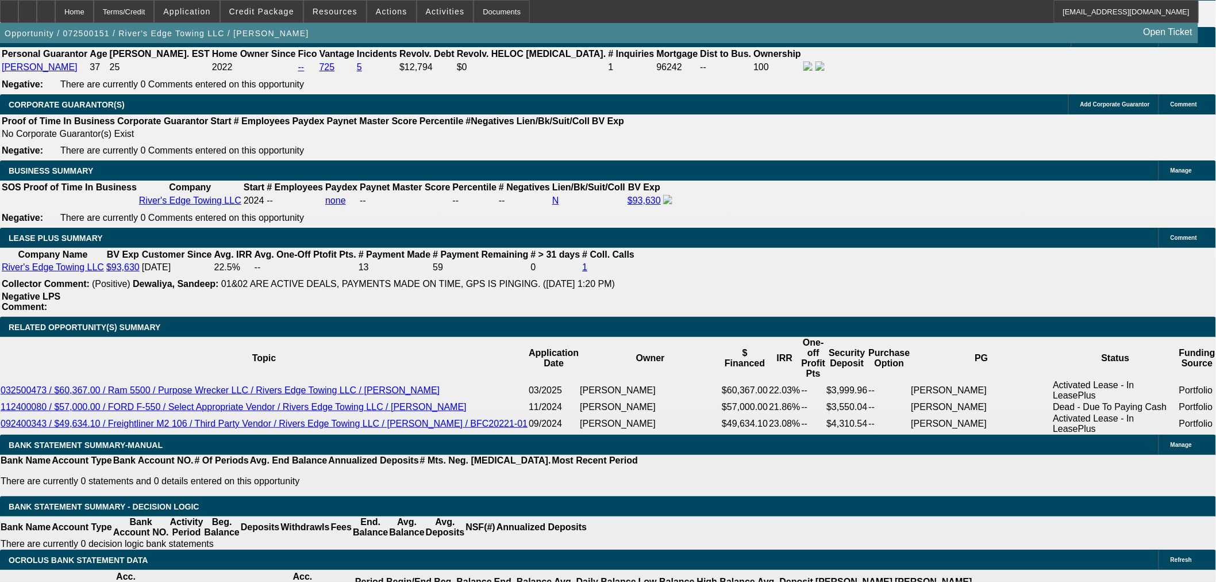
select select "2"
select select "0"
select select "6"
select select "0"
select select "2"
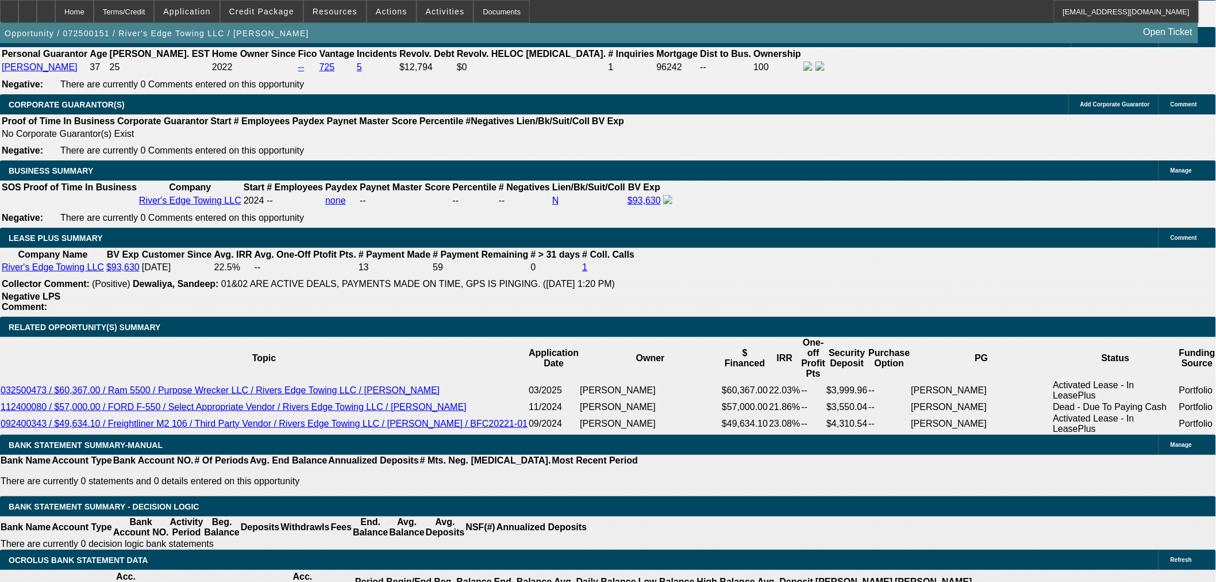
select select "2"
select select "0"
select select "6"
select select "0"
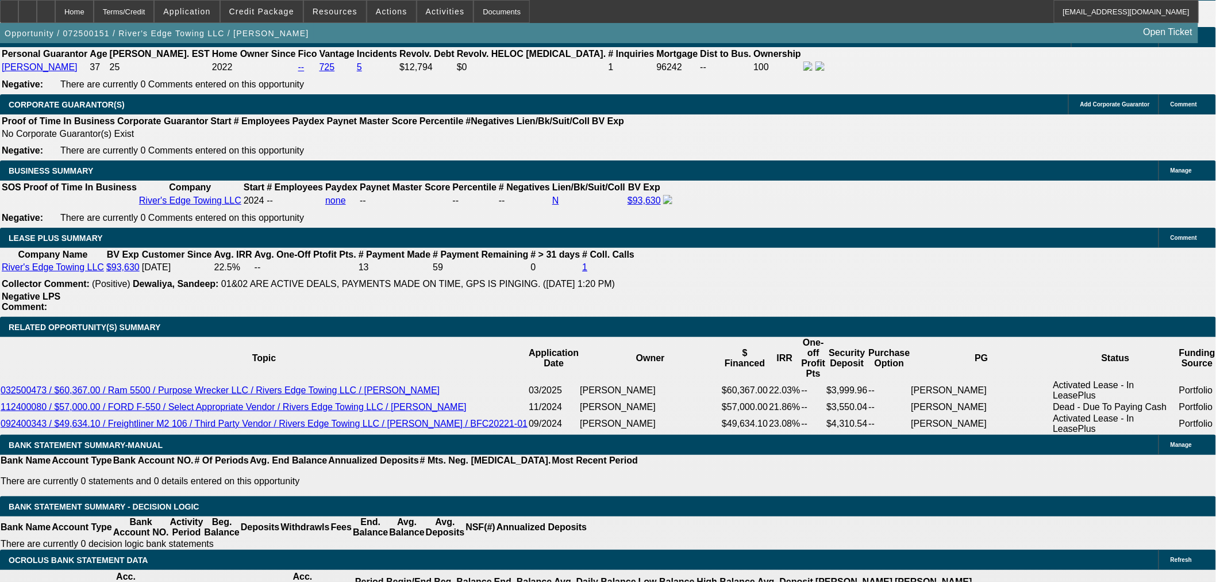
select select "6"
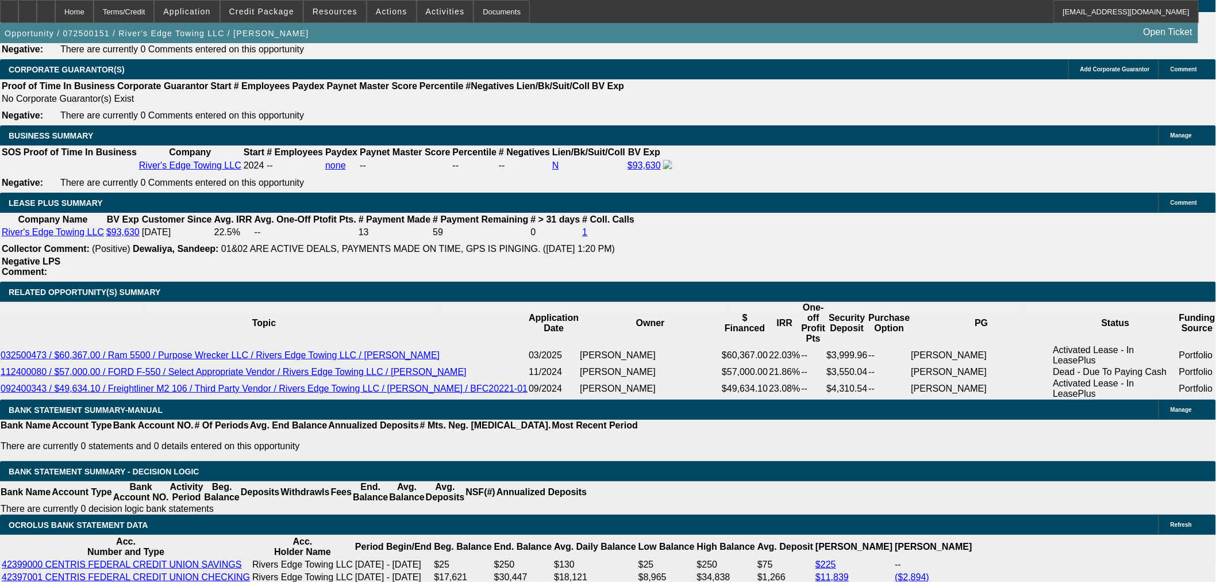
scroll to position [1792, 0]
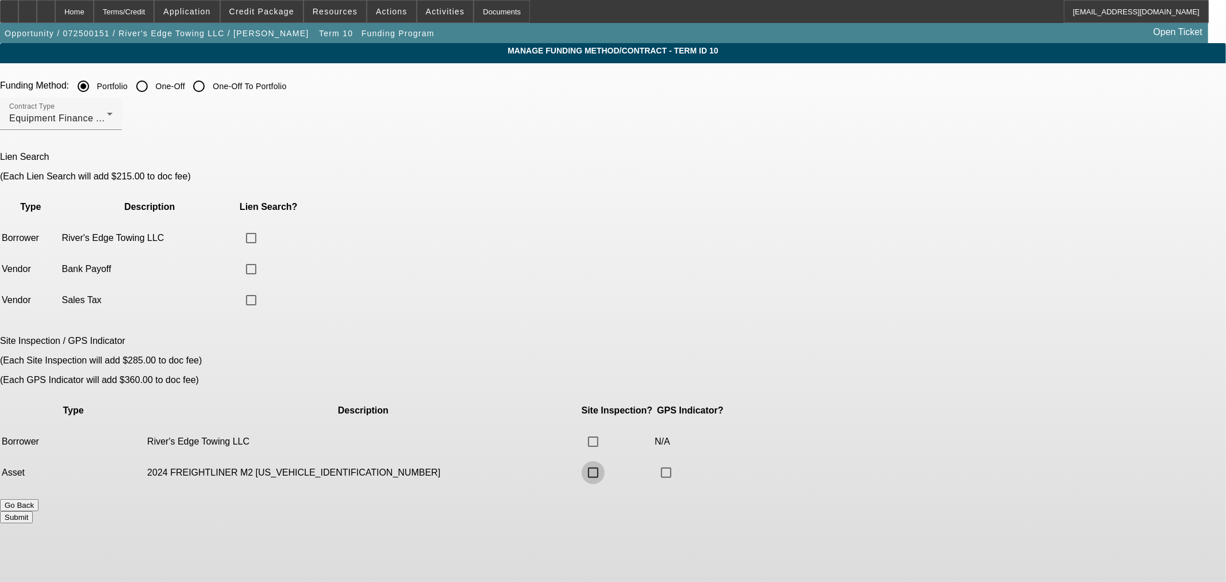
click at [605, 461] on input "checkbox" at bounding box center [593, 472] width 23 height 23
checkbox input "true"
click at [678, 461] on input "checkbox" at bounding box center [666, 472] width 23 height 23
checkbox input "true"
click at [33, 511] on button "Submit" at bounding box center [16, 517] width 33 height 12
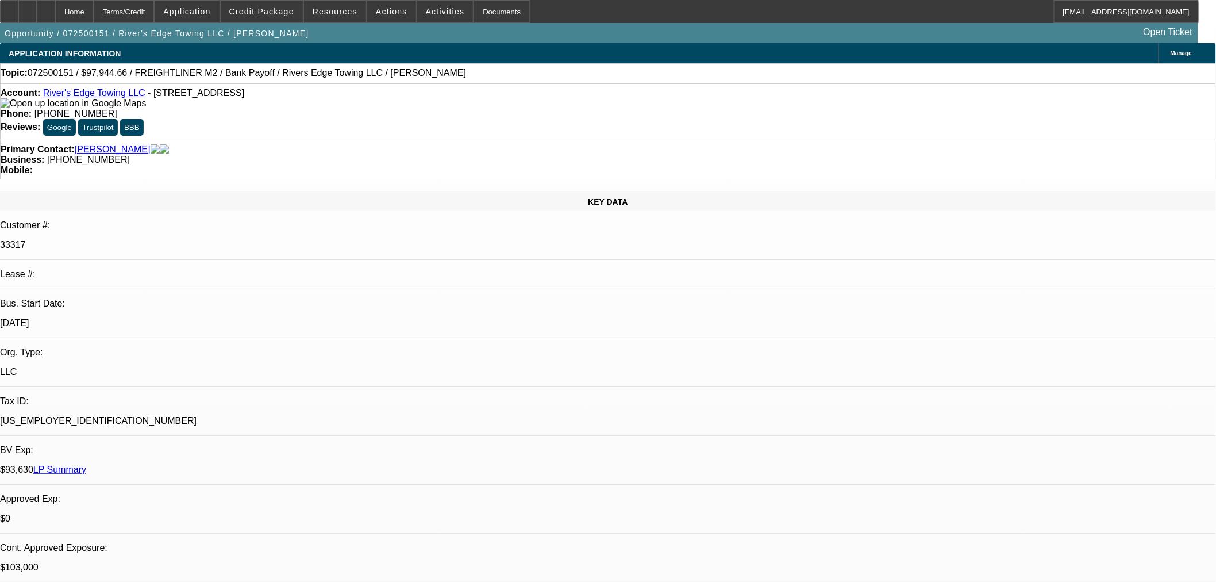
select select "0"
select select "2"
select select "0"
select select "6"
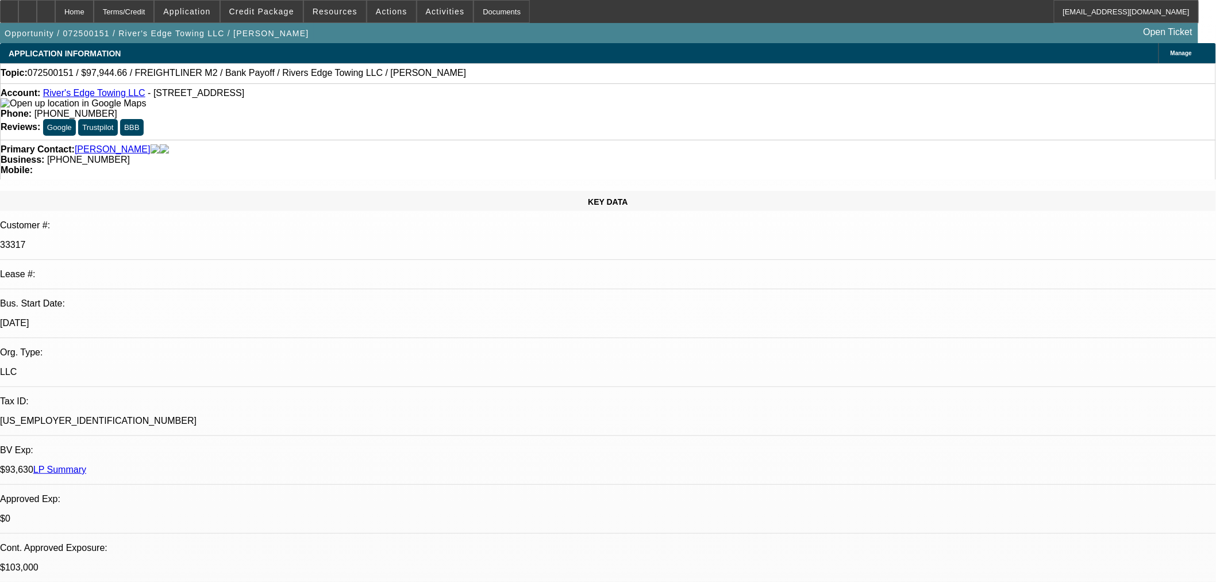
select select "0"
select select "2"
select select "0"
select select "6"
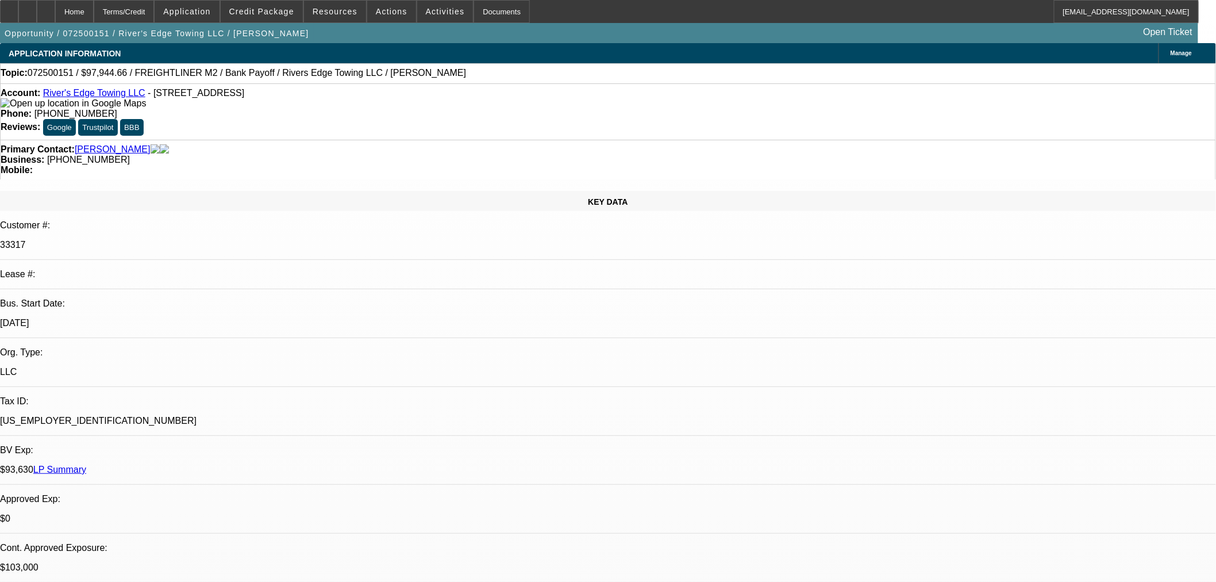
select select "0"
select select "2"
select select "0"
select select "6"
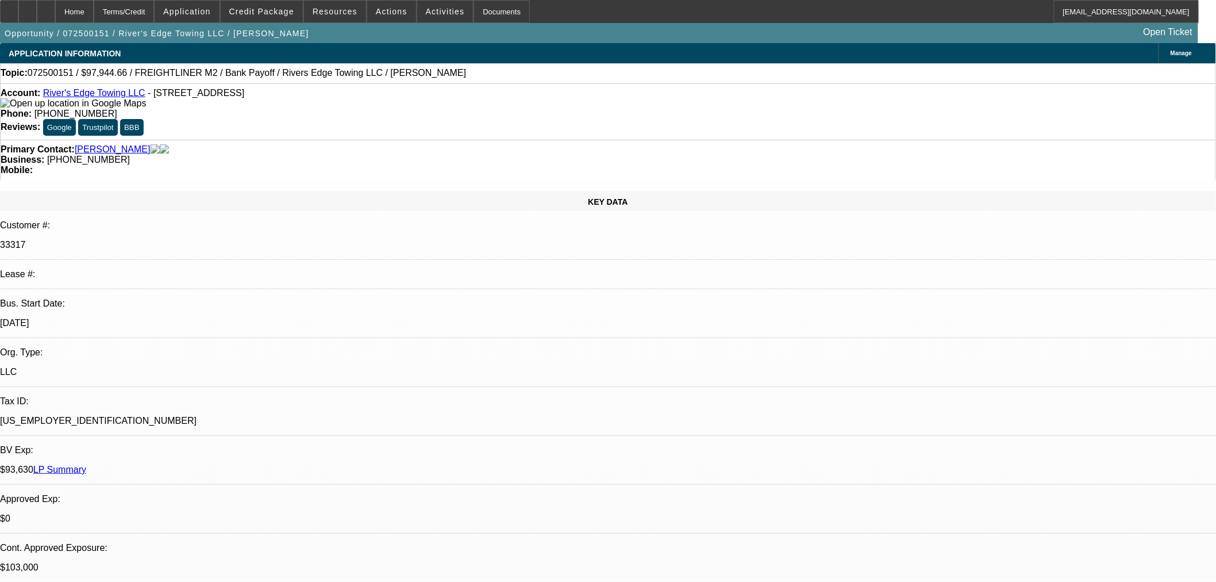
select select "0"
select select "6"
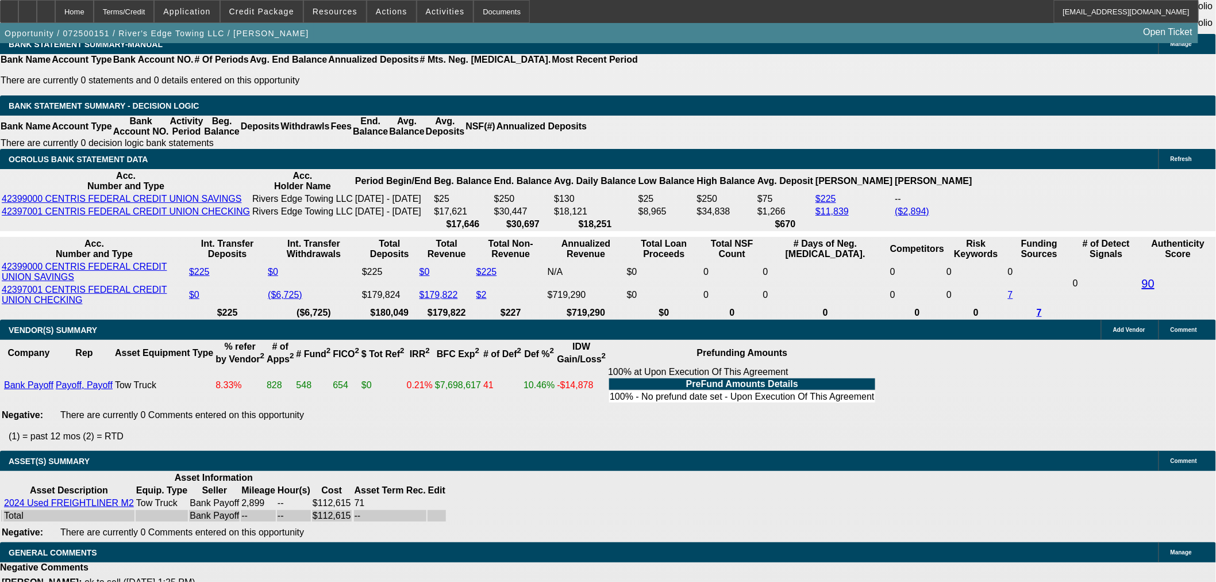
scroll to position [2239, 0]
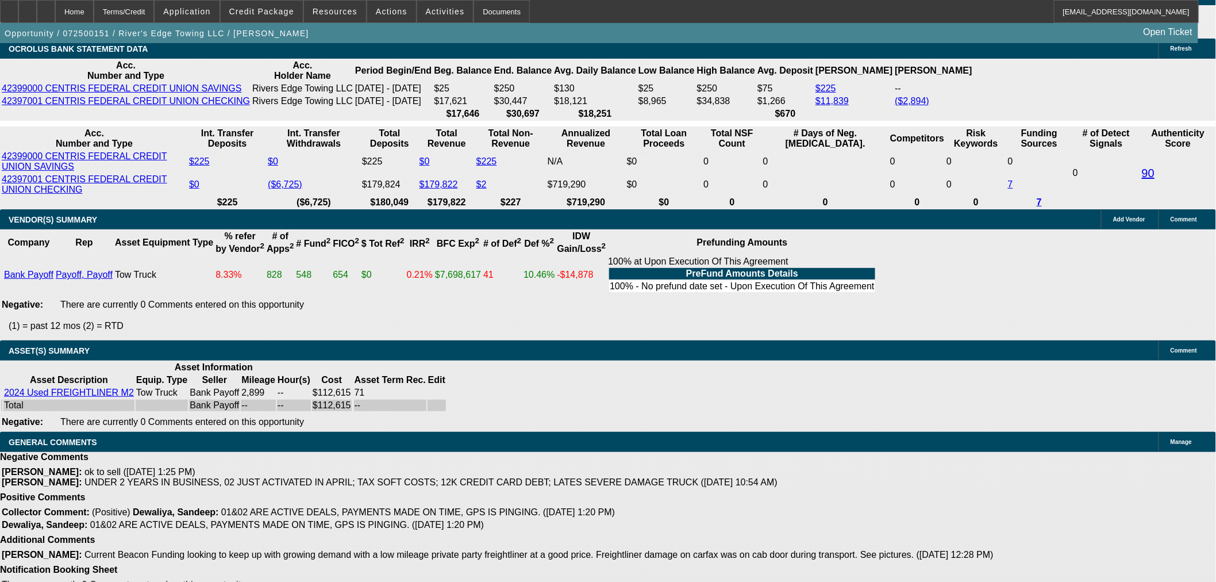
select select "3"
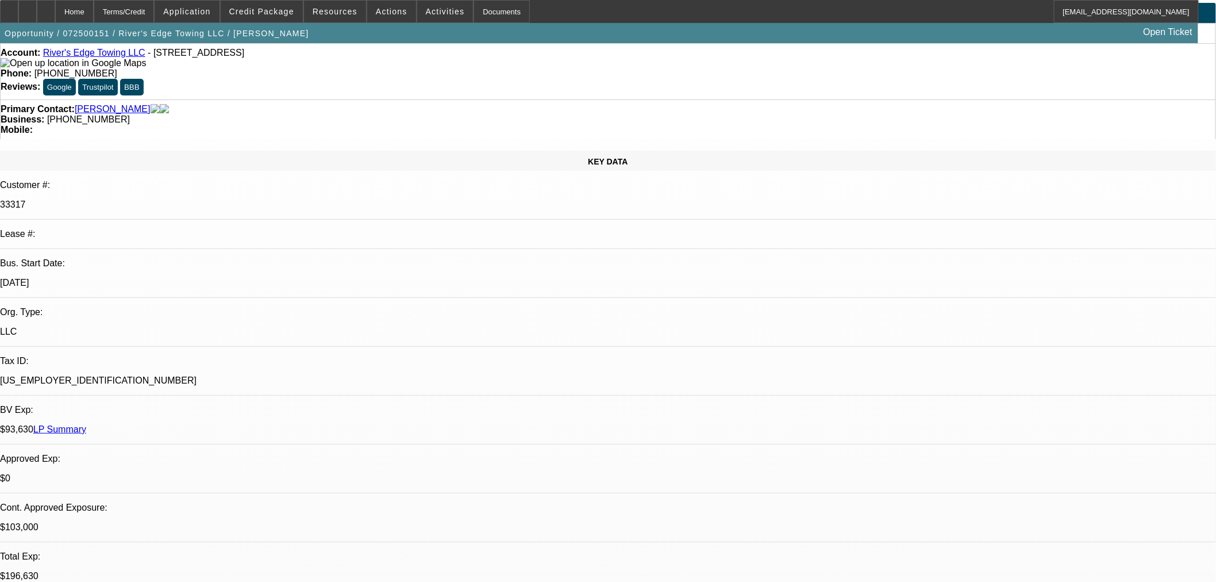
scroll to position [128, 0]
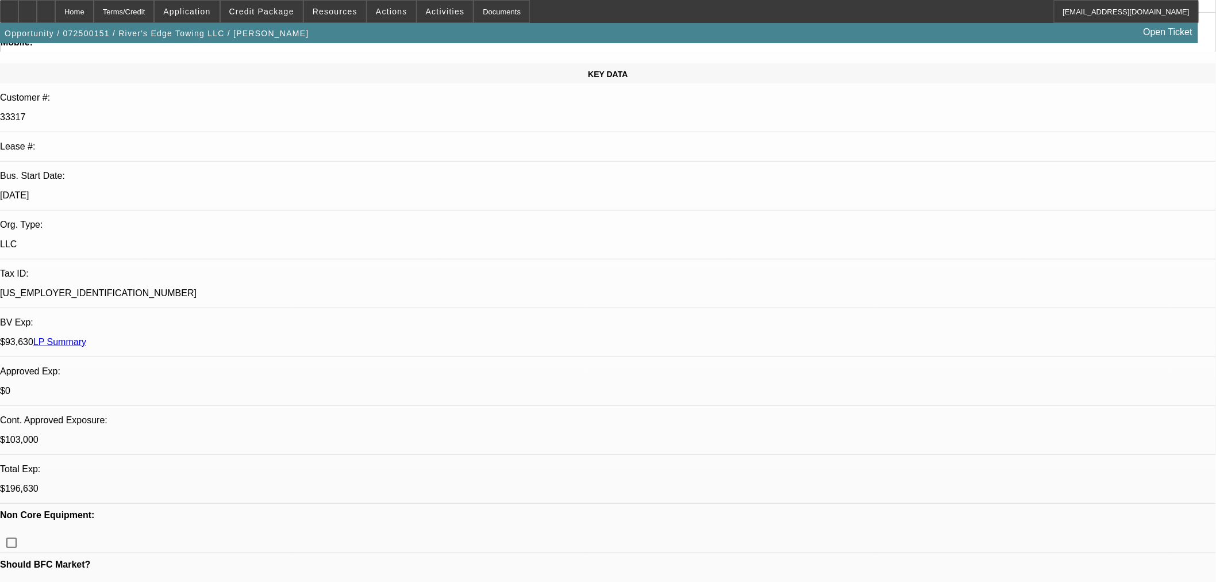
paste textarea "APPROVAL HEAVILY CONTINGENT ON ACCEPTABLE INSPECTION. GPS REQUIRED. CAPPING ADD…"
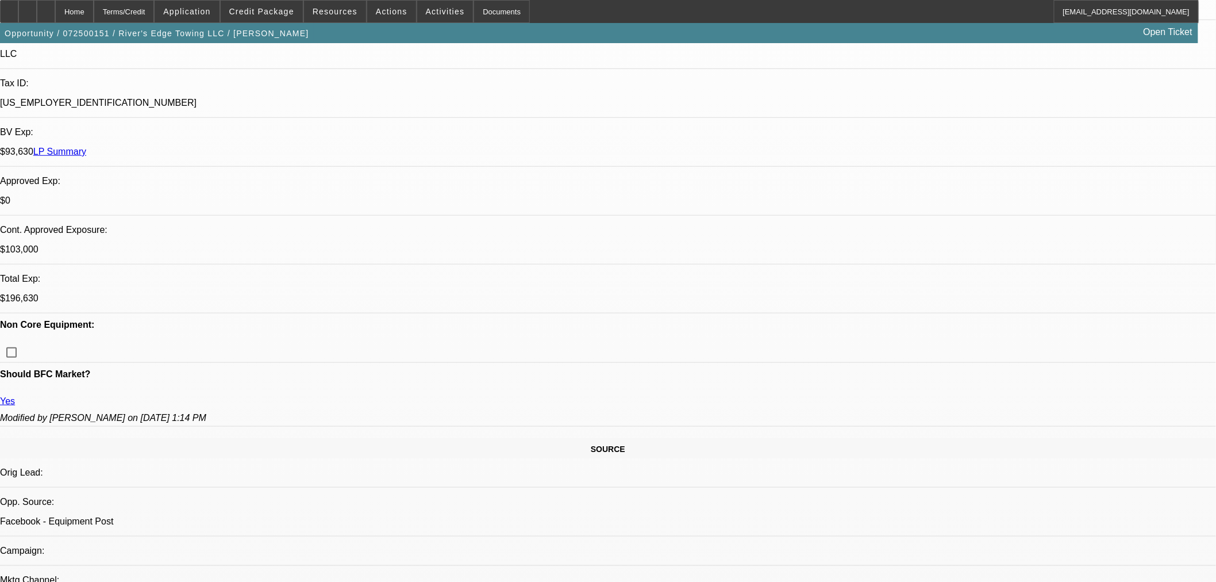
scroll to position [319, 0]
type textarea "APPROVAL HEAVILY CONTINGENT ON ACCEPTABLE INSPECTION. GPS REQUIRED. CAPPING ADD…"
select select "0"
select select "2"
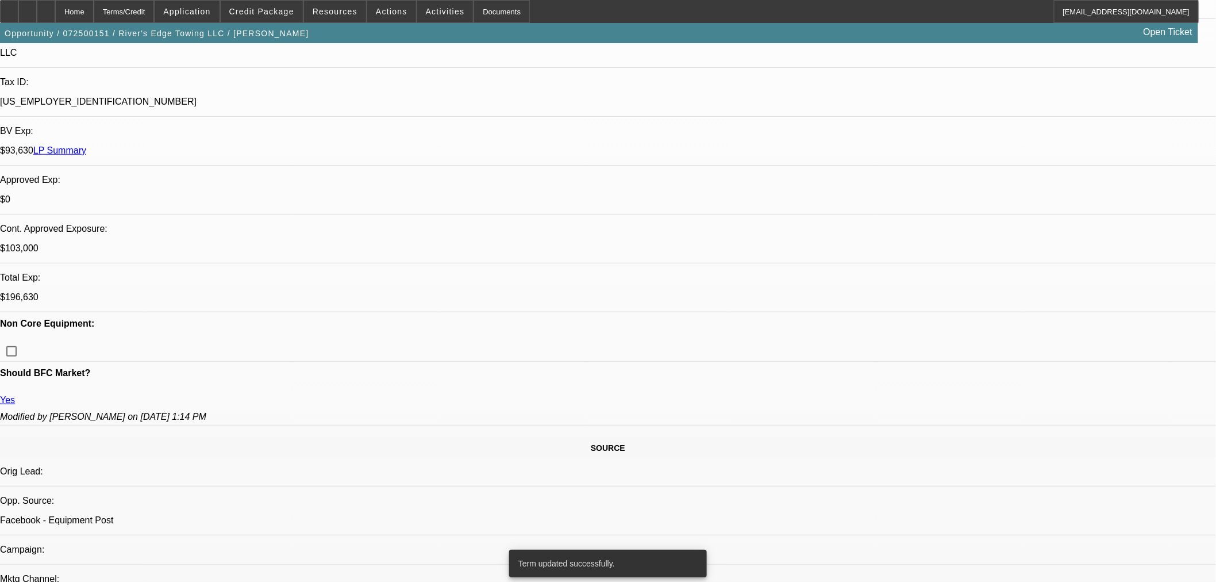
select select "2"
select select "0"
select select "6"
select select "0"
select select "2"
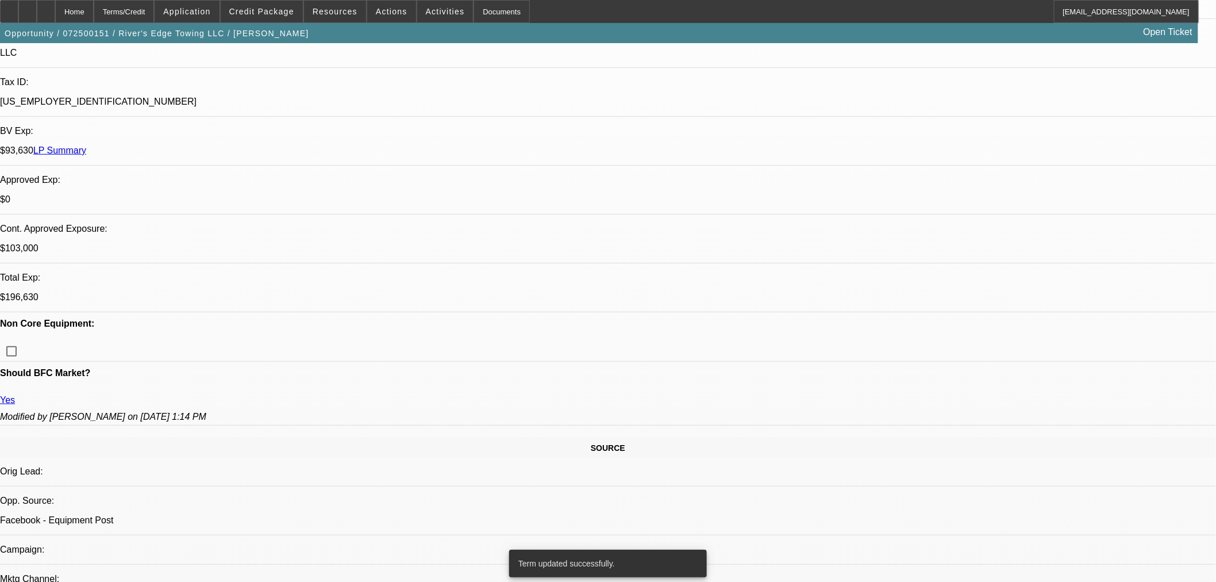
select select "2"
select select "0"
select select "6"
select select "0"
select select "2"
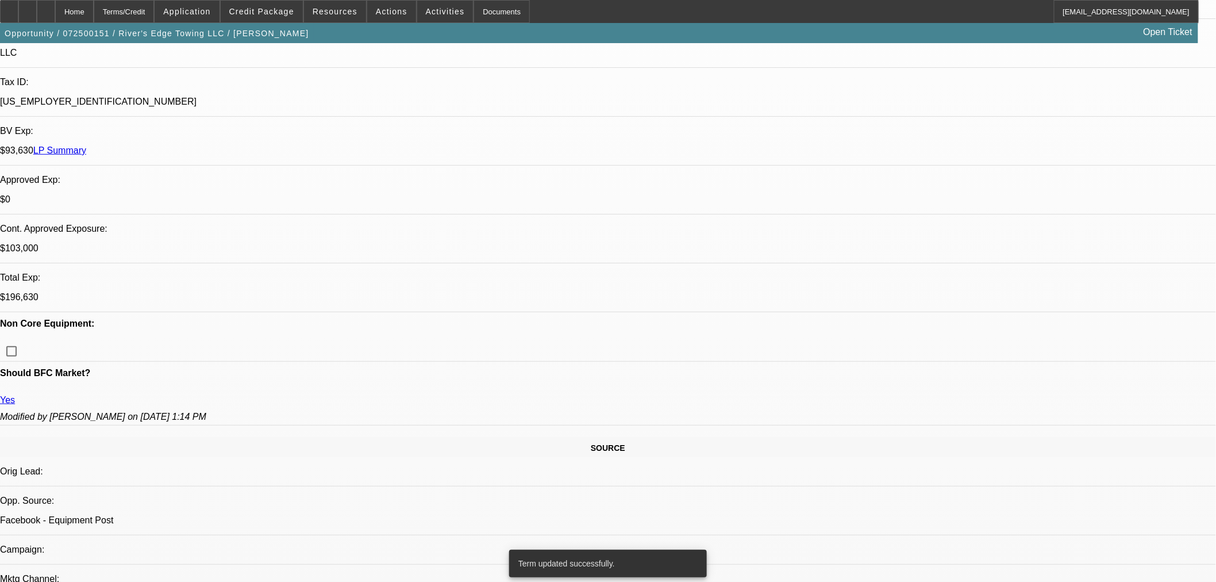
select select "2"
select select "0"
select select "6"
select select "0"
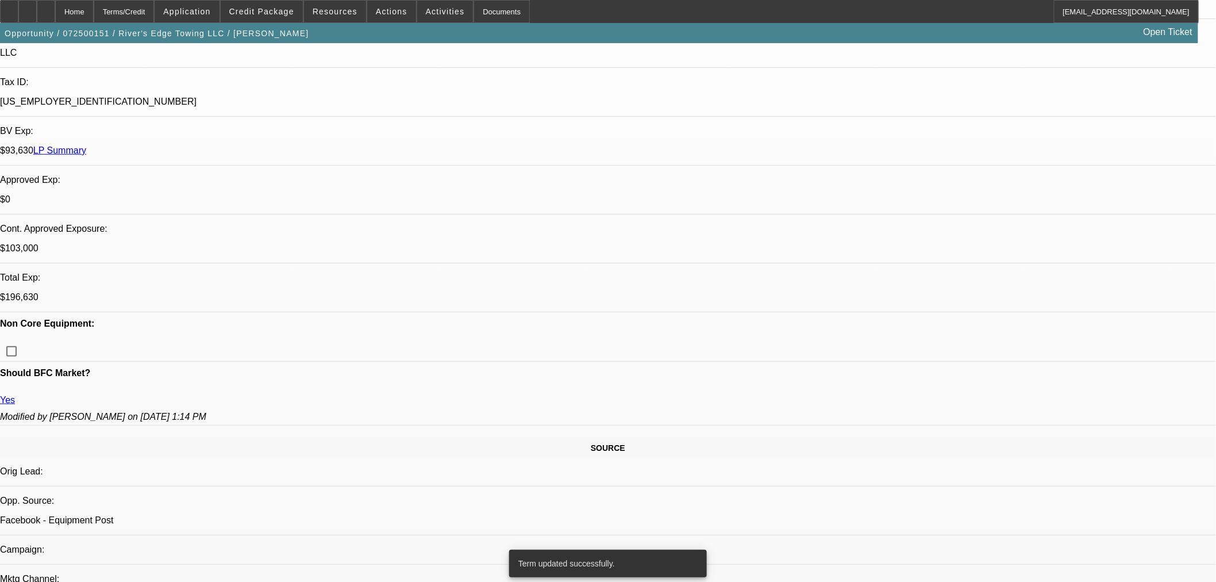
select select "6"
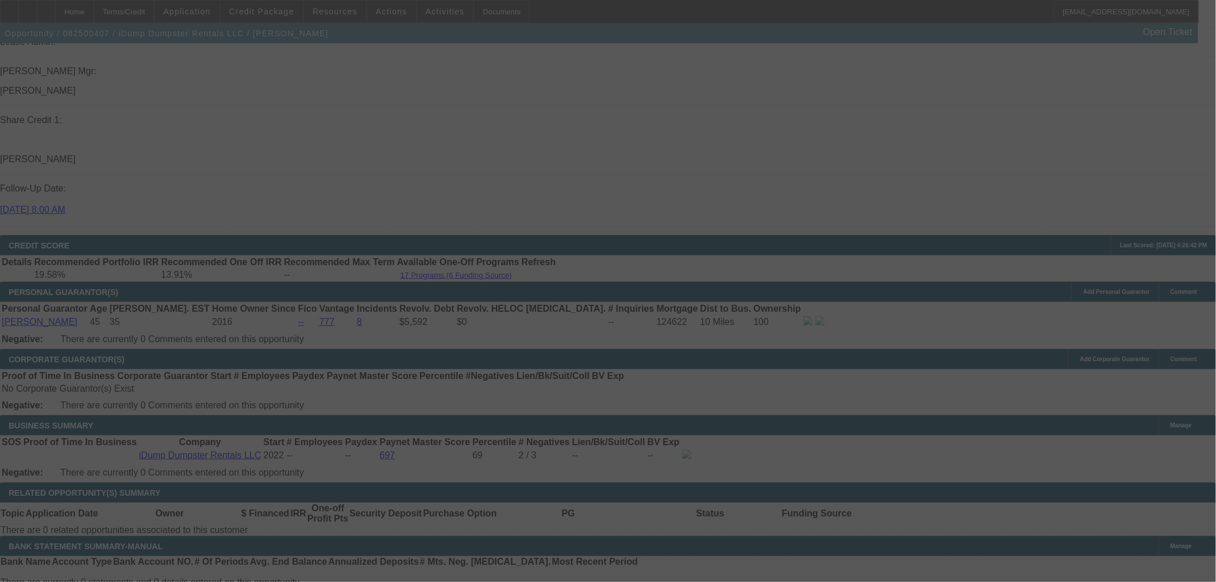
scroll to position [1479, 0]
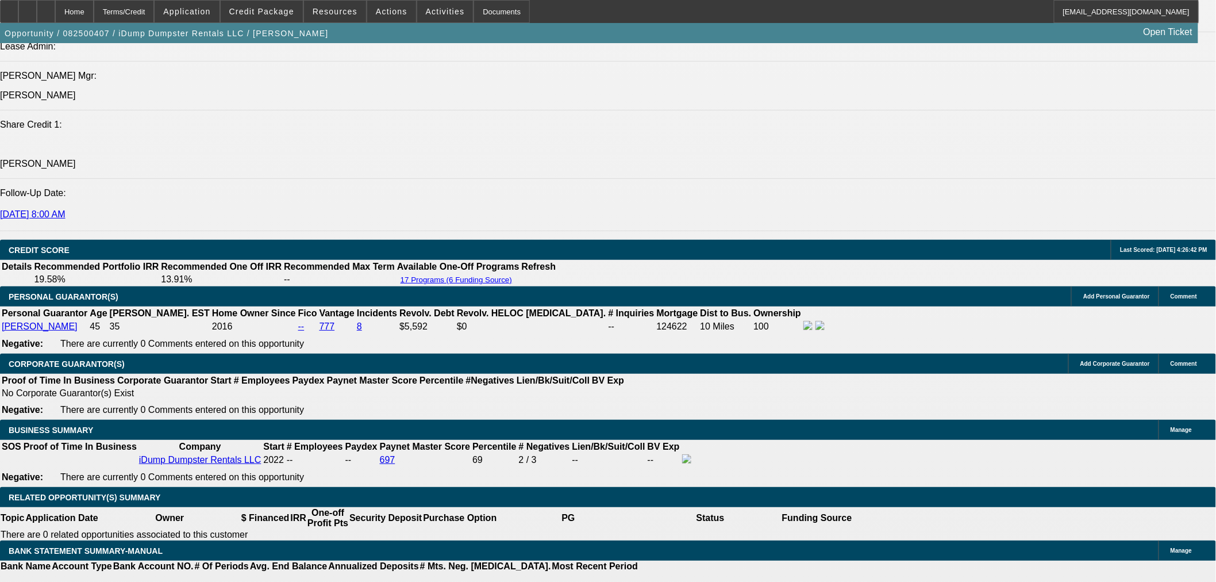
select select "0"
select select "6"
select select "0"
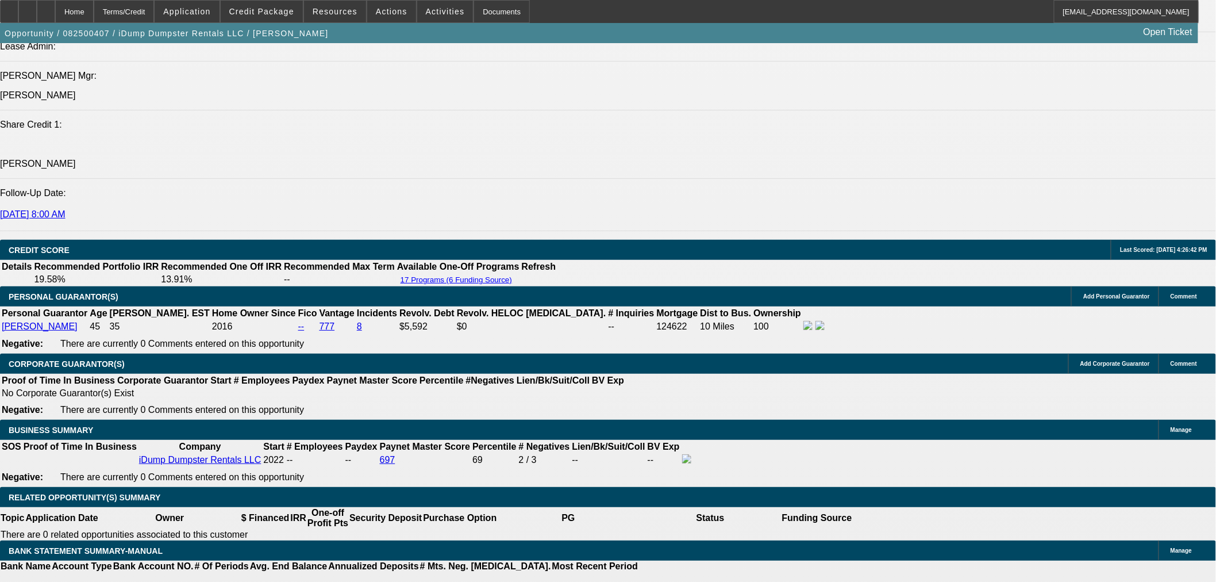
select select "0"
select select "6"
select select "0"
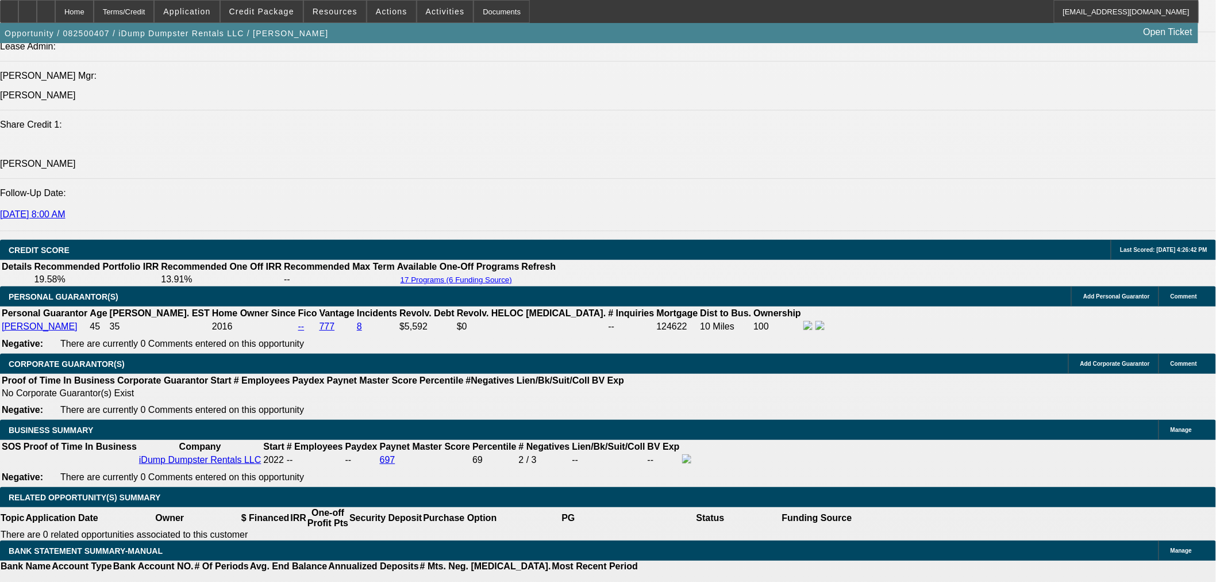
select select "0"
select select "6"
select select "0"
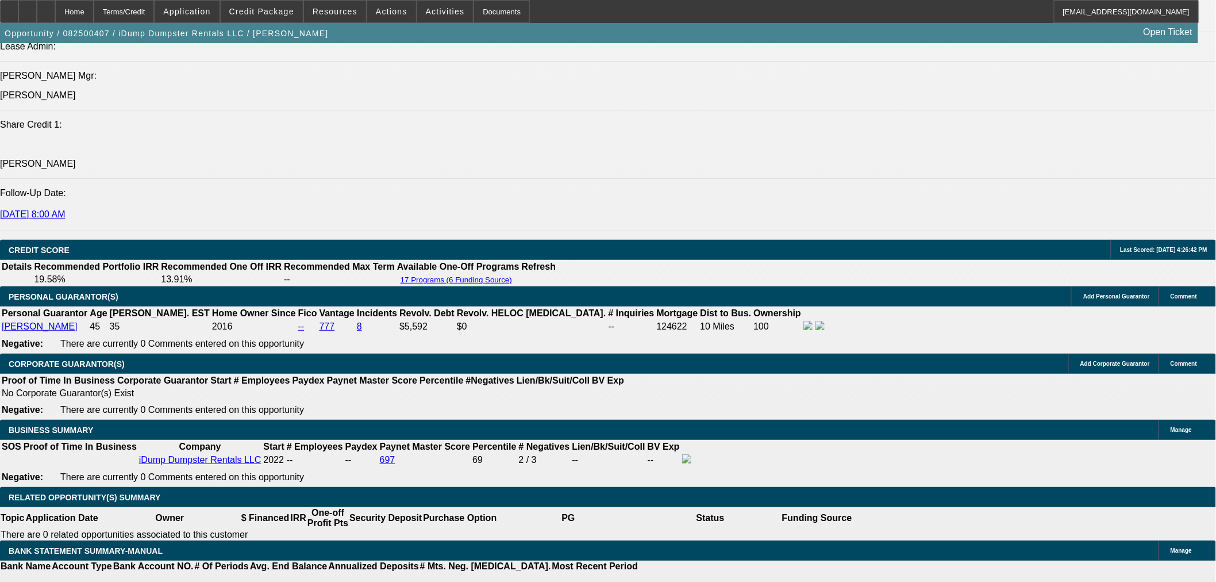
select select "6"
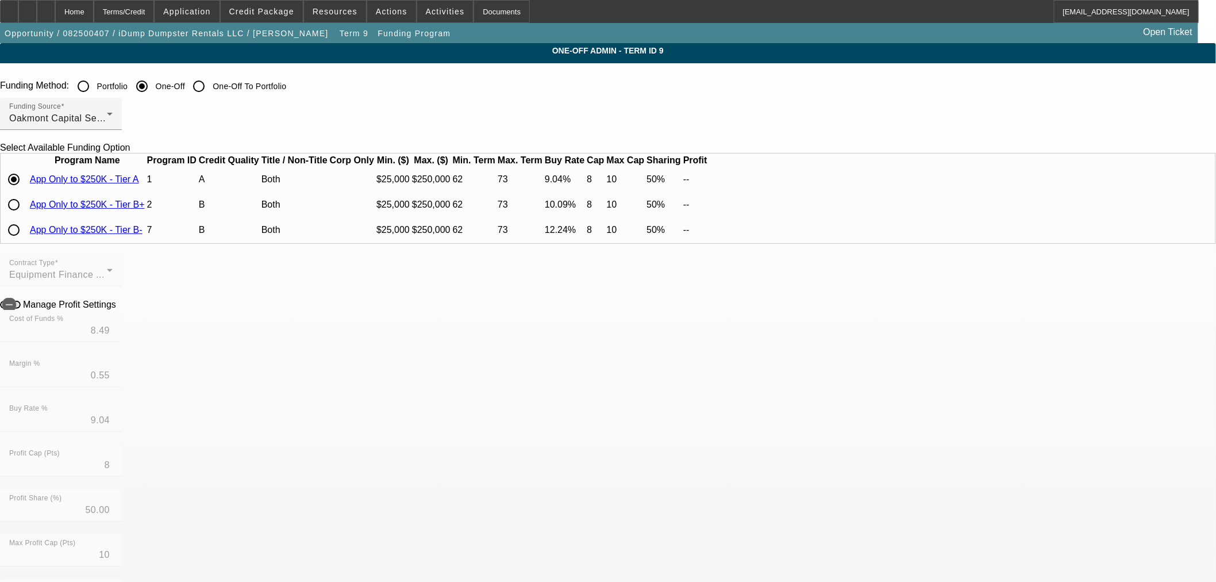
click at [25, 216] on input "radio" at bounding box center [13, 204] width 23 height 23
radio input "true"
type input "9.49"
type input "0.60"
type input "10.09"
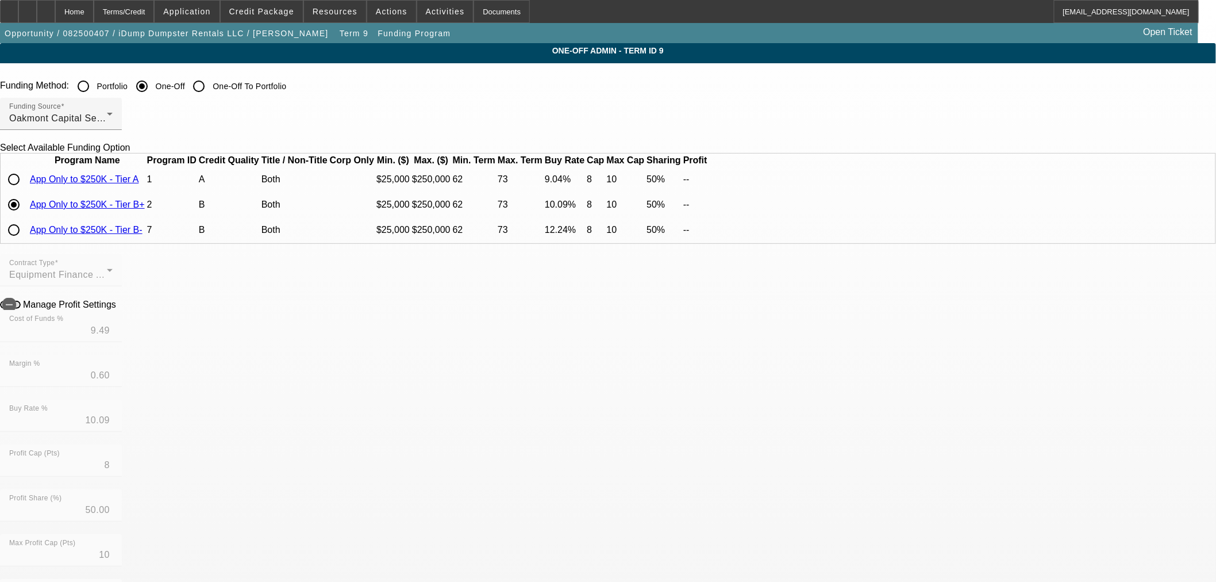
click at [119, 309] on icon at bounding box center [119, 304] width 0 height 10
type input "$4,621.85"
click at [94, 11] on div "Home" at bounding box center [74, 11] width 39 height 23
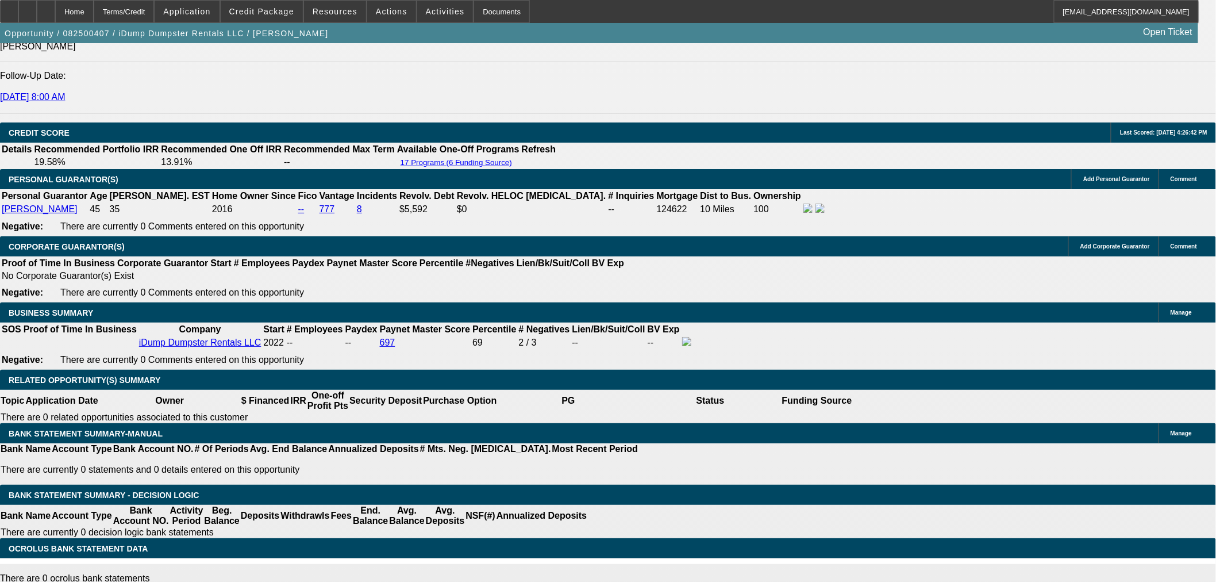
select select "0"
select select "6"
select select "0"
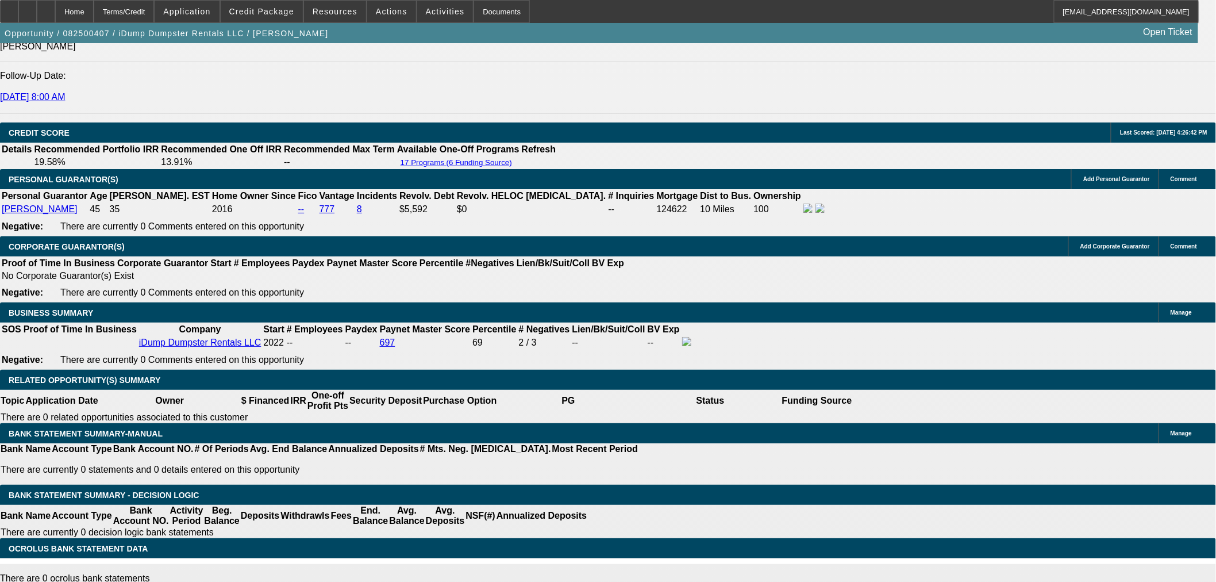
select select "0"
select select "6"
select select "0"
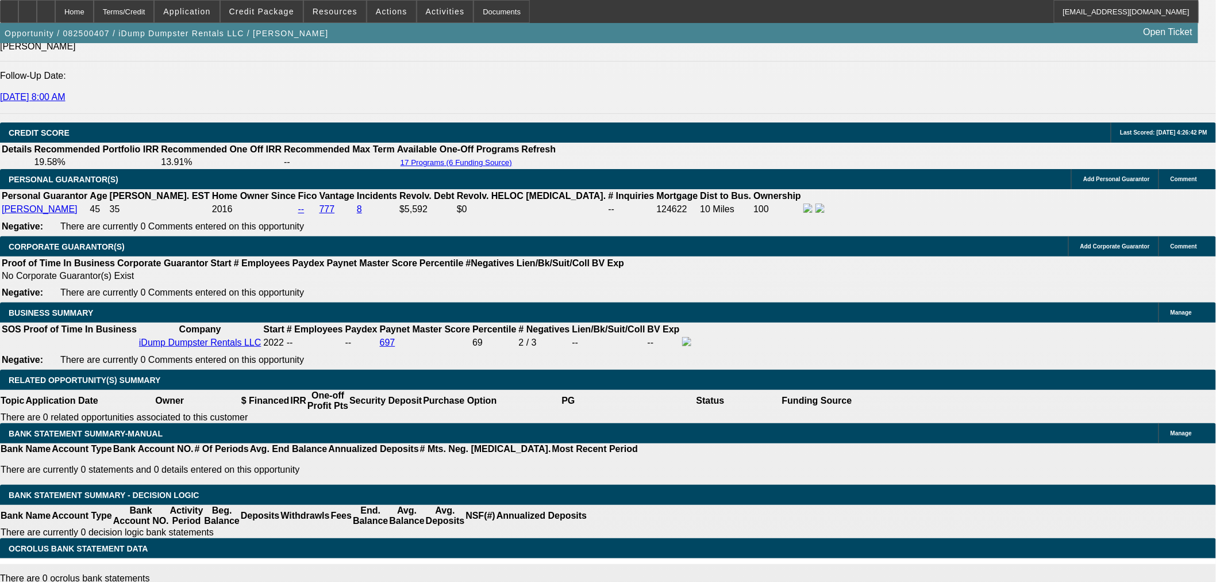
select select "0"
select select "6"
select select "0"
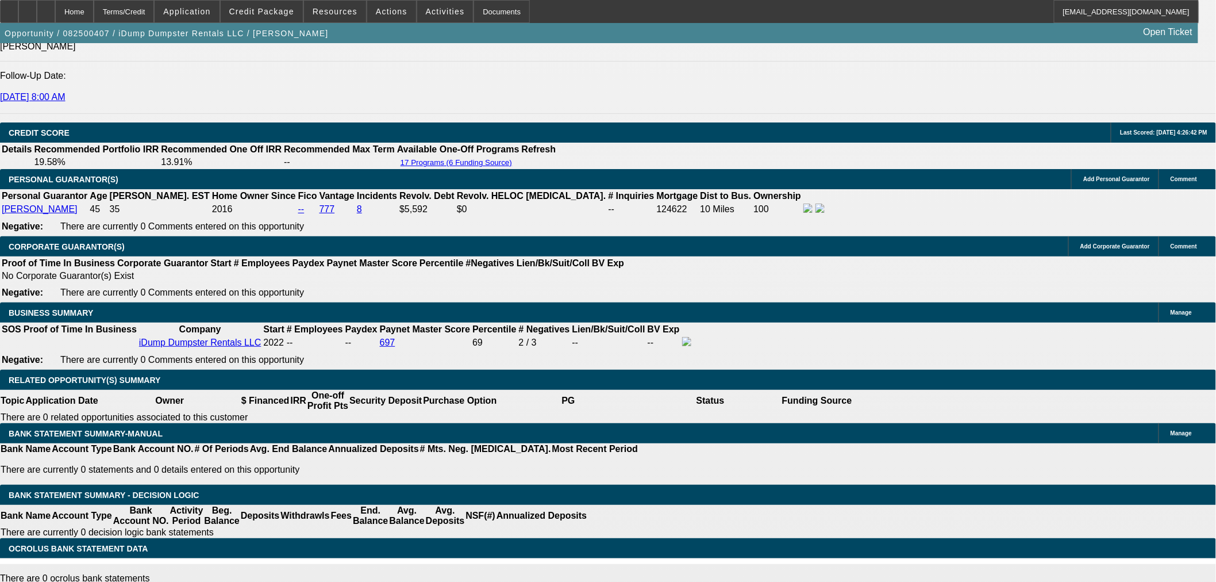
select select "6"
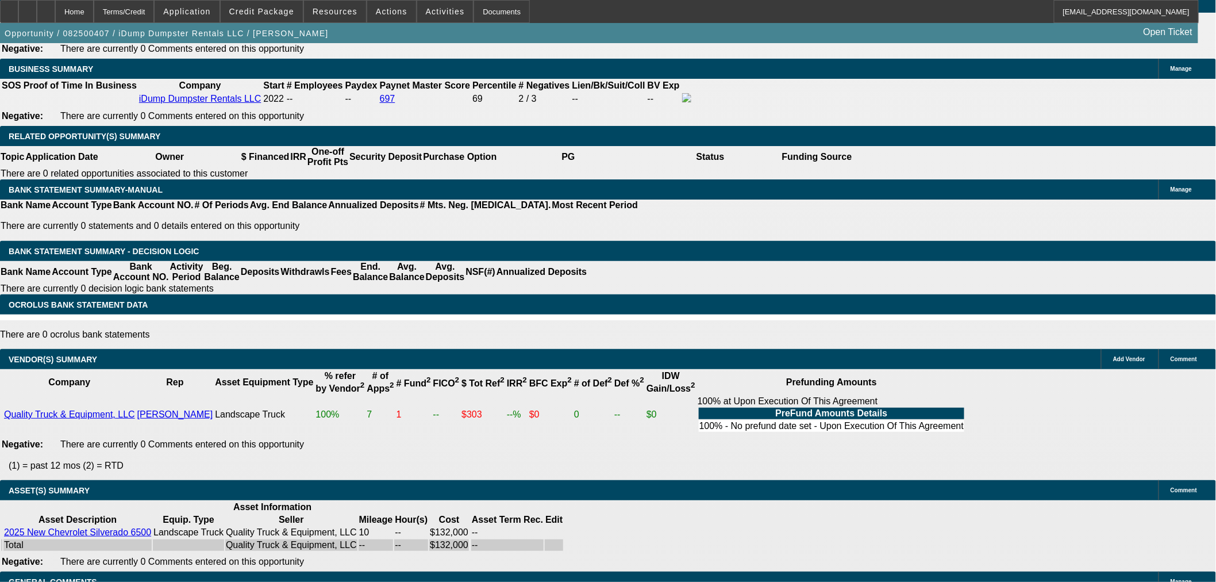
scroll to position [1841, 0]
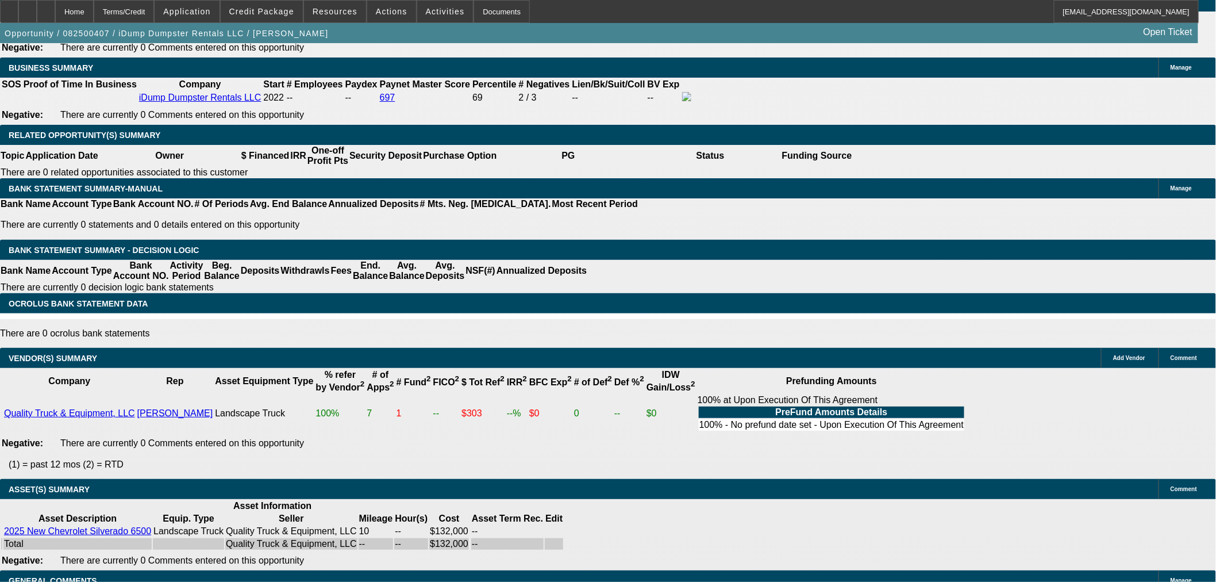
select select "9"
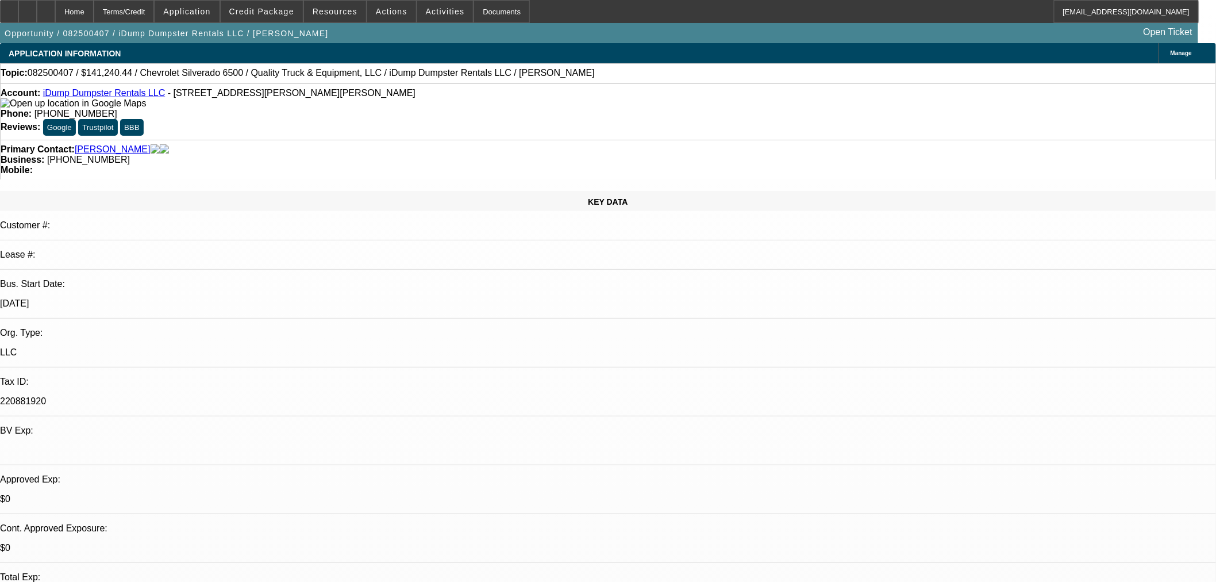
type input "11/16/2025"
paste input "2109107060"
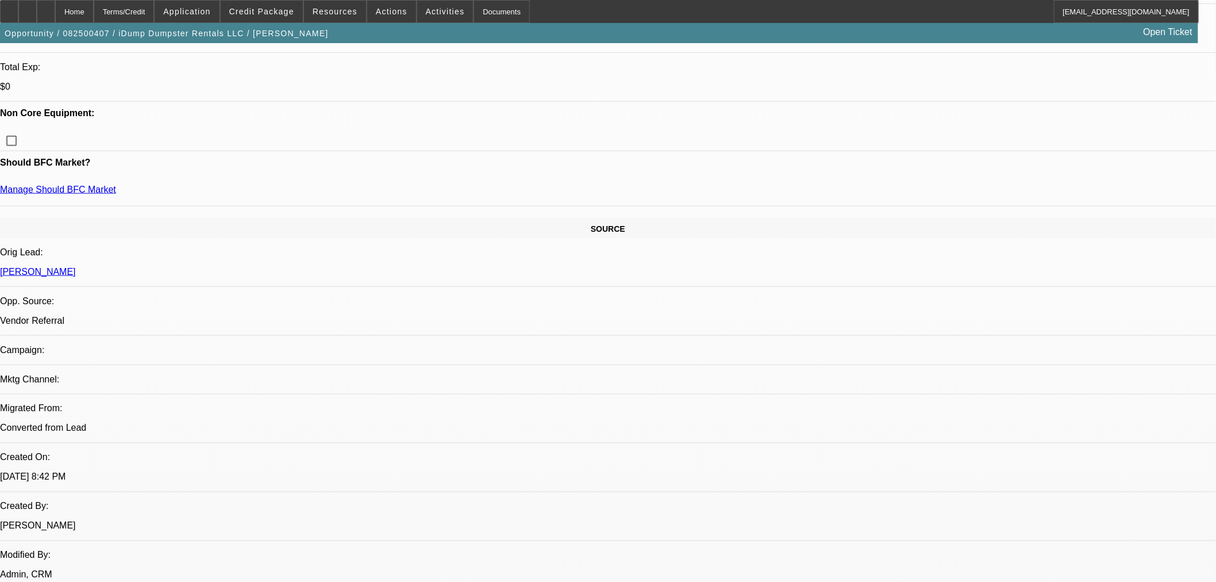
scroll to position [510, 0]
type input "2109107060"
click at [862, 421] on mat-option "ACH" at bounding box center [901, 415] width 144 height 28
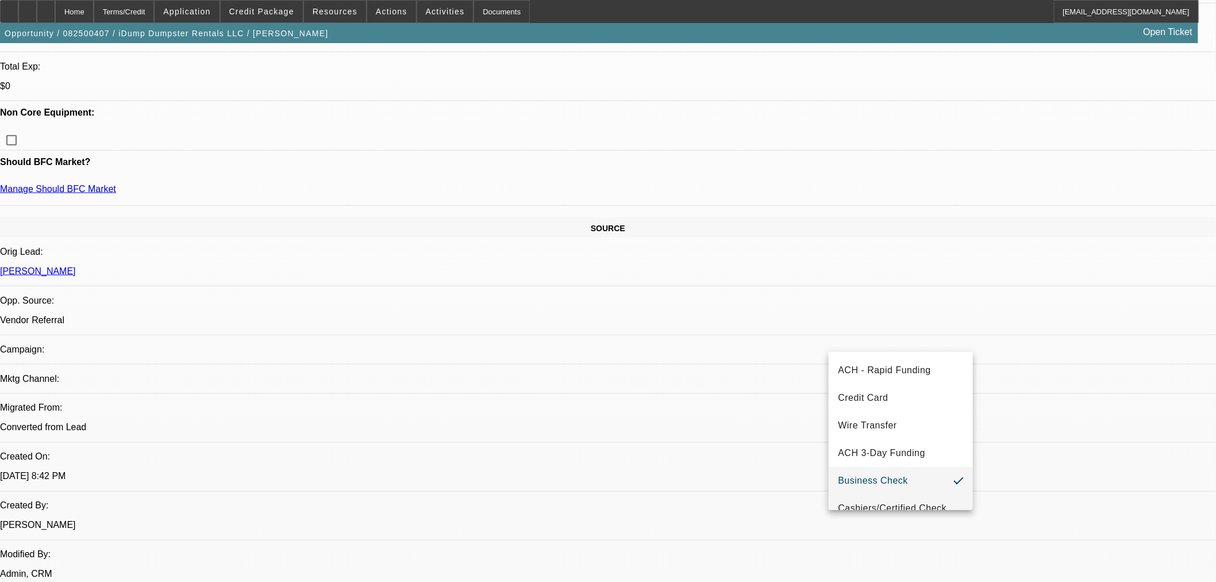
click at [882, 502] on span "Cashiers/Certified Check" at bounding box center [892, 508] width 109 height 14
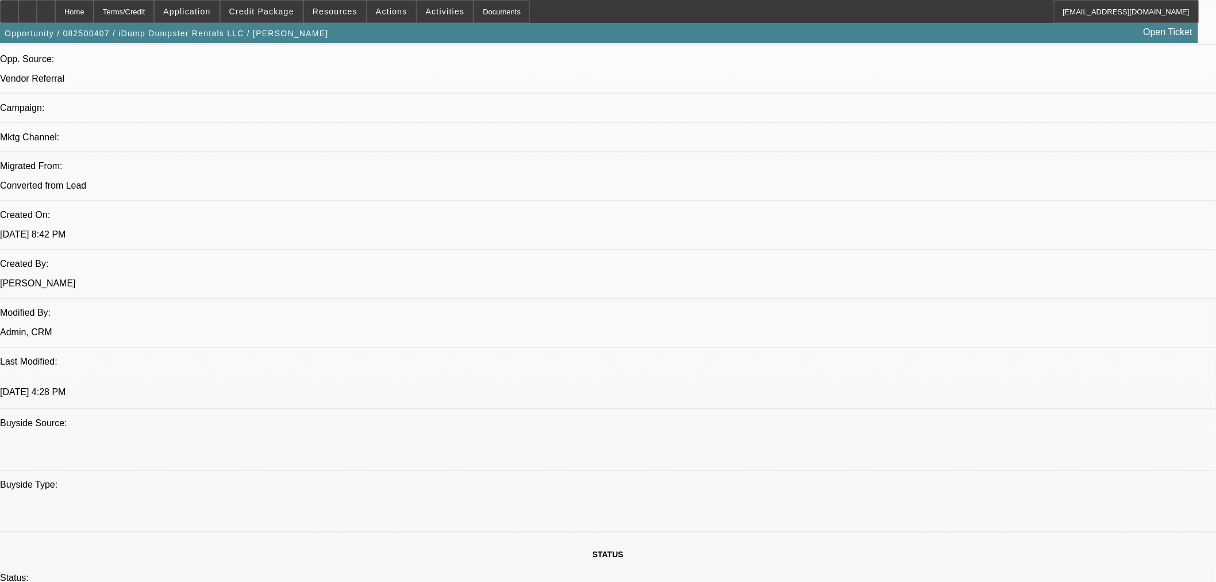
scroll to position [894, 0]
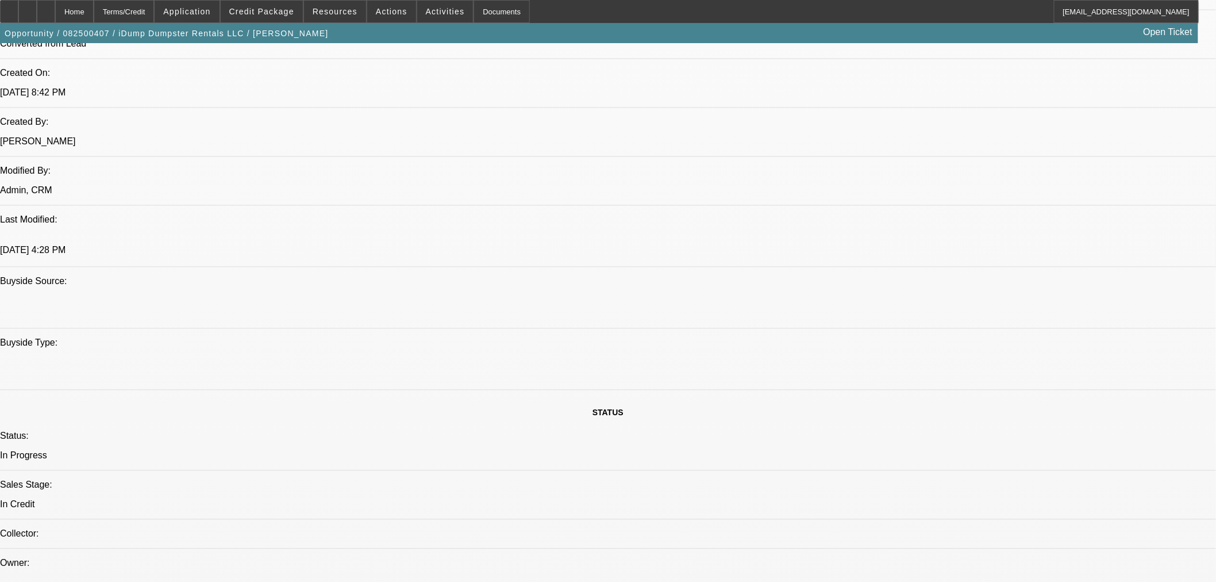
type textarea "a"
paste textarea "Vendor: Quality Truck & Equipment, LLC; Clare, MI"
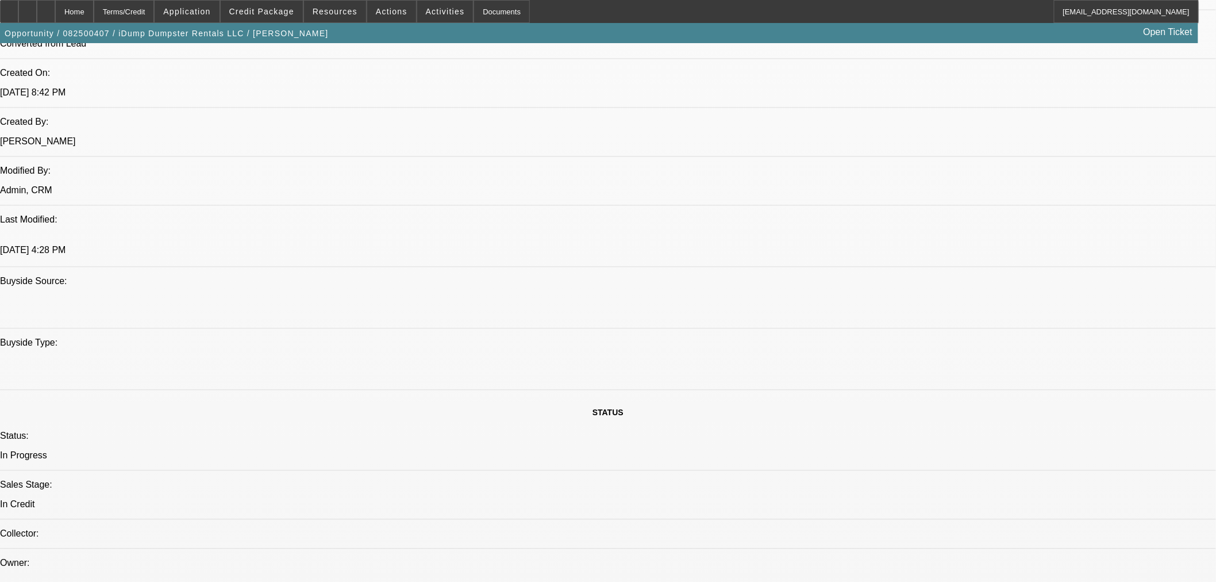
paste textarea "New 2025 Chevy 6500 Hooklift Truck"
paste textarea "$141,240.00"
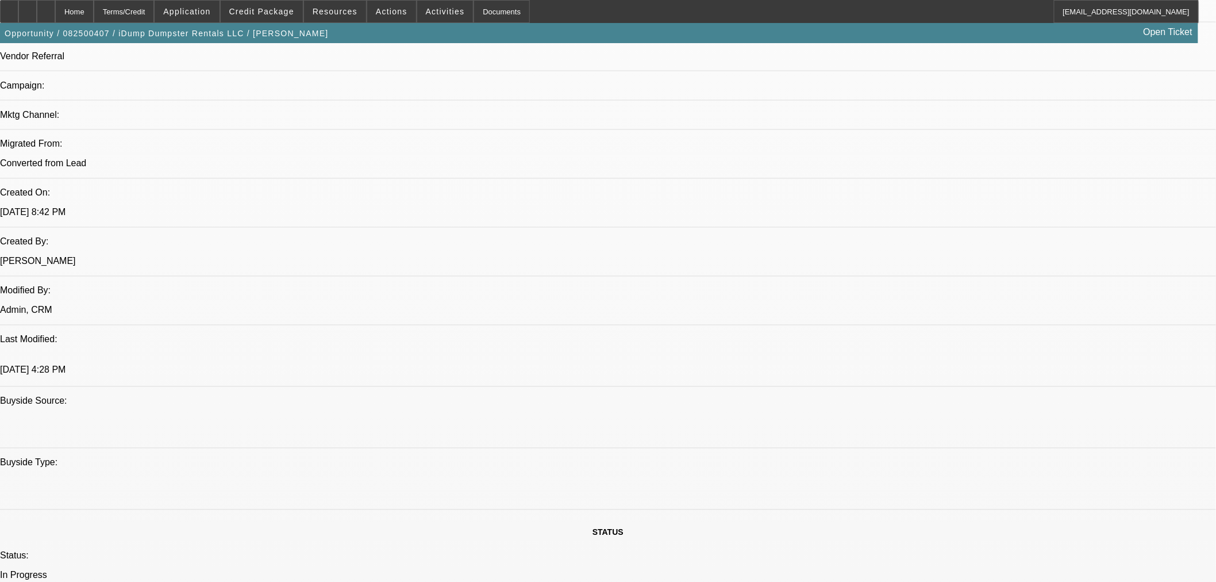
scroll to position [52, 0]
type textarea "APPROVED BY OAKMONT: Vendor: Quality Truck & Equipment, LLC; Clare, MI. New 202…"
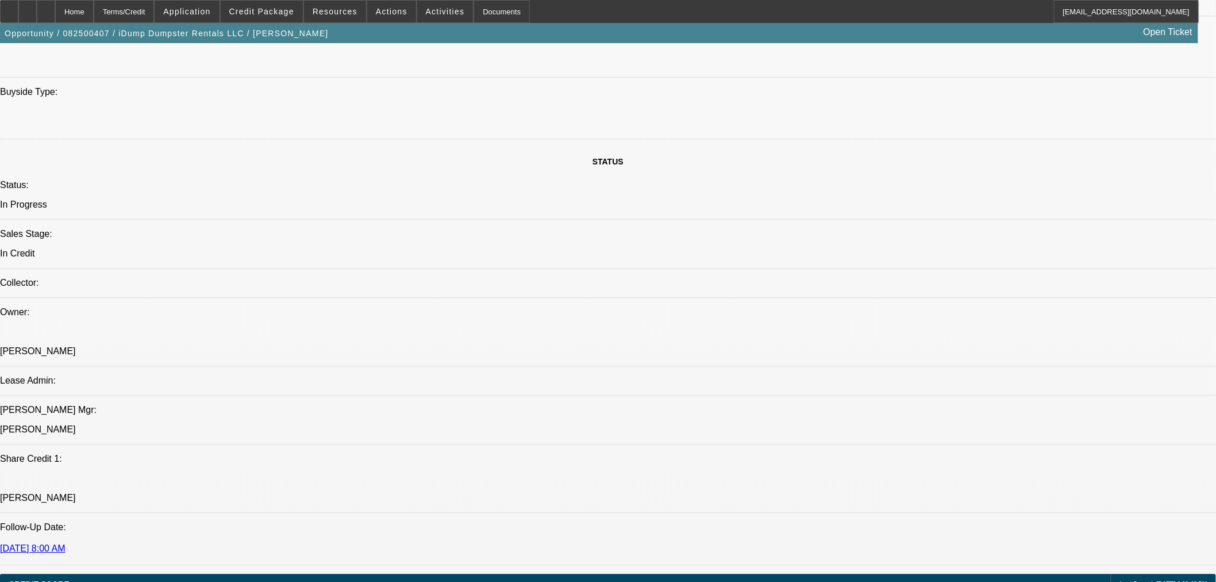
scroll to position [1157, 0]
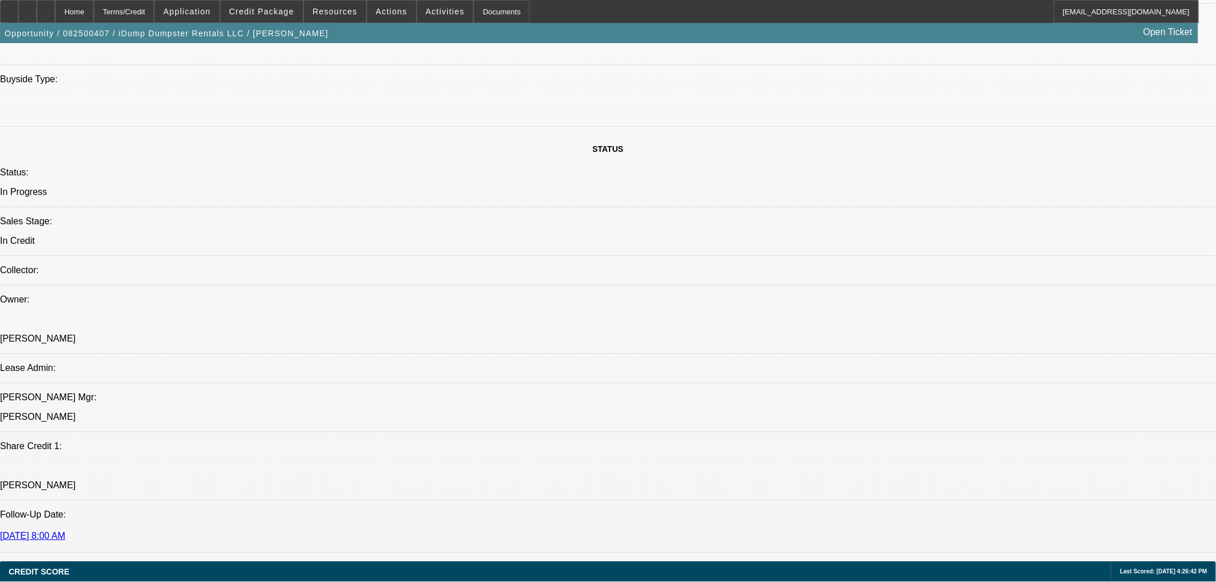
paste textarea "DL Front/Back"
paste textarea "US Citizenship"
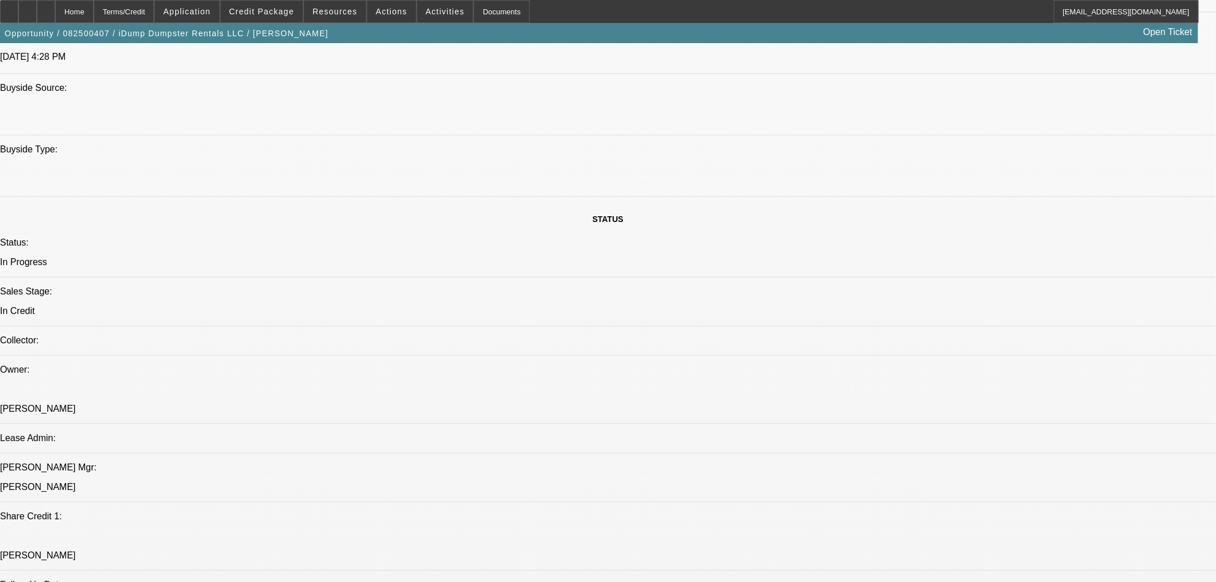
scroll to position [1094, 0]
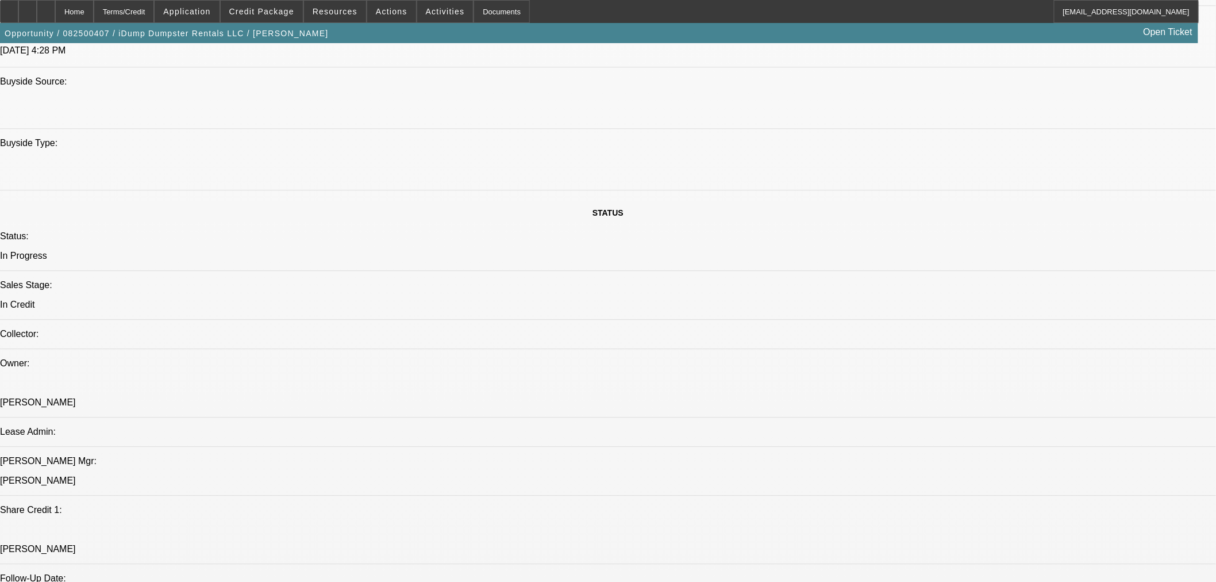
type textarea "DL Front/Back. Confirm US Citizenship."
click at [966, 445] on span "15" at bounding box center [968, 437] width 21 height 21
type input "8/15/2025"
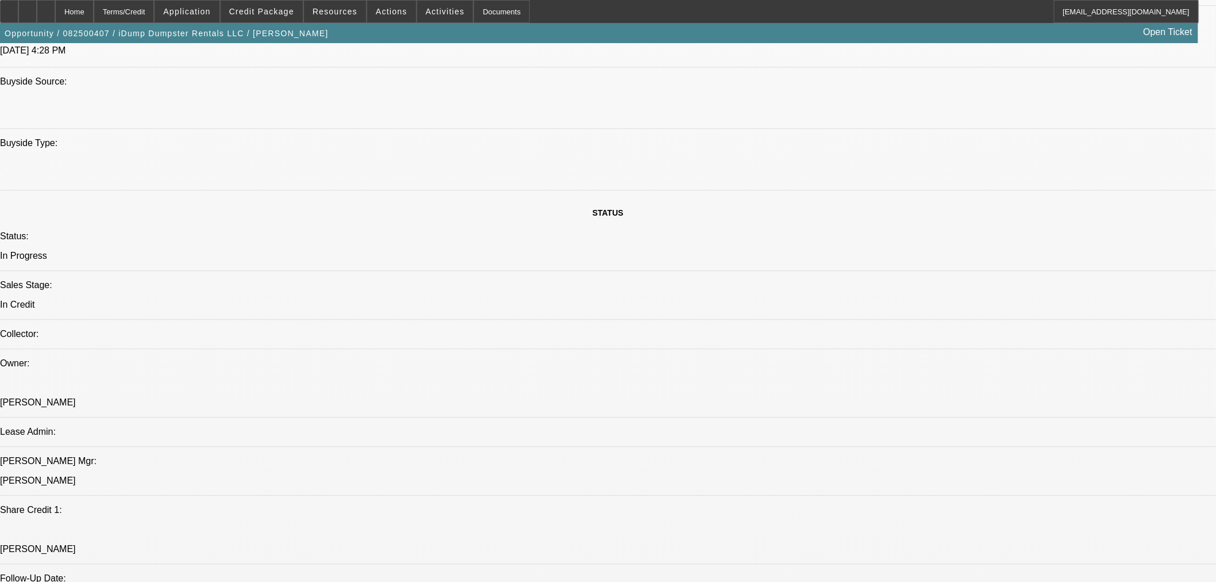
type input "04:31"
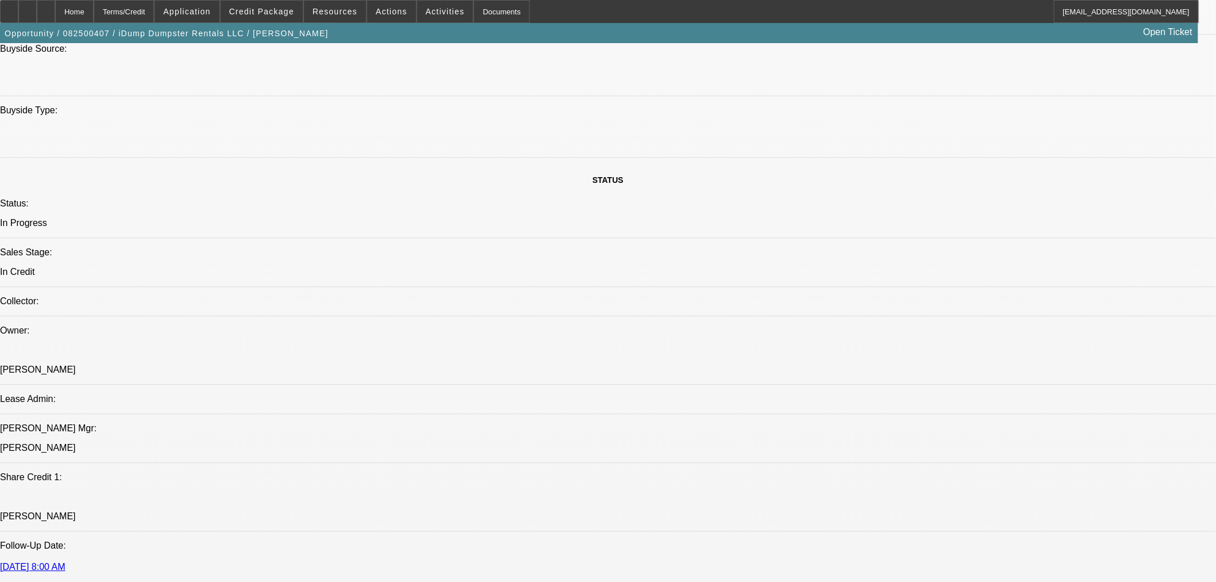
scroll to position [1157, 0]
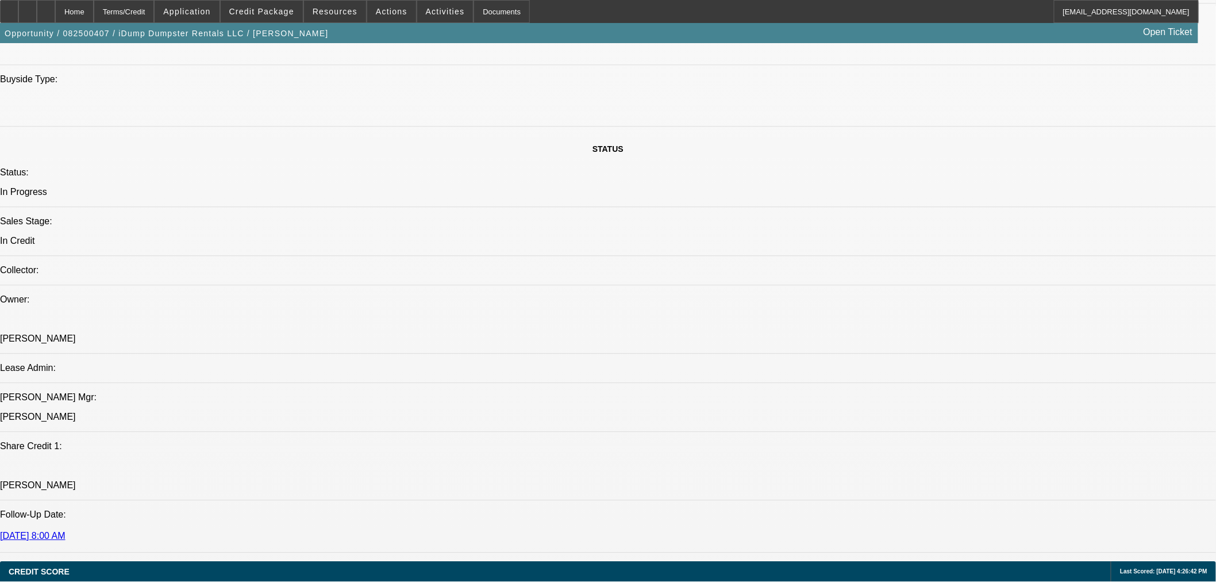
type input "09:44"
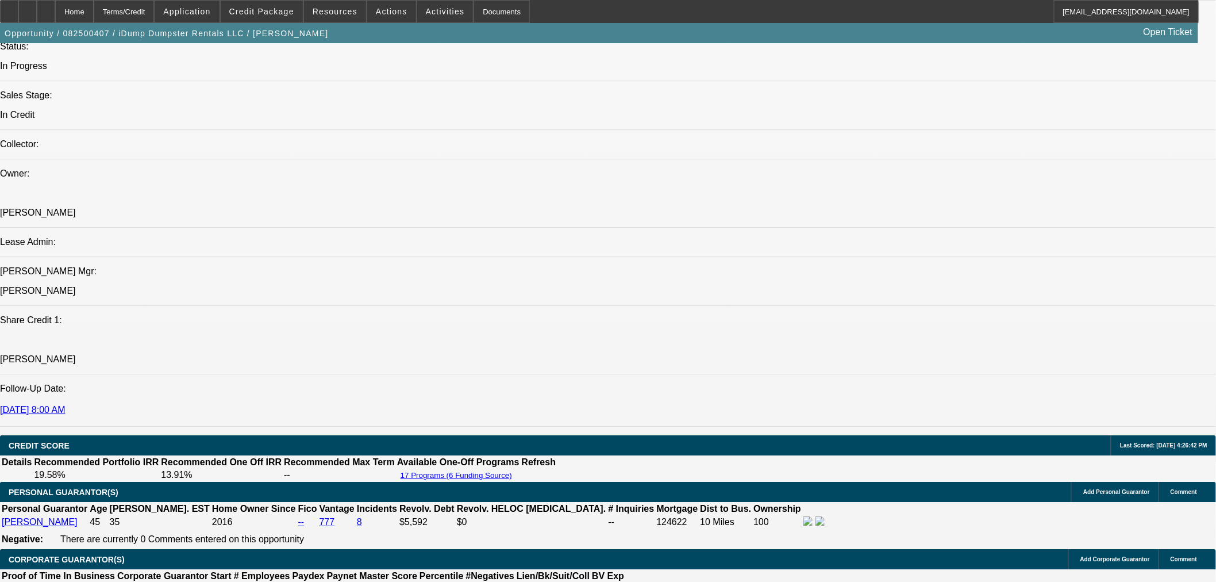
scroll to position [1314, 0]
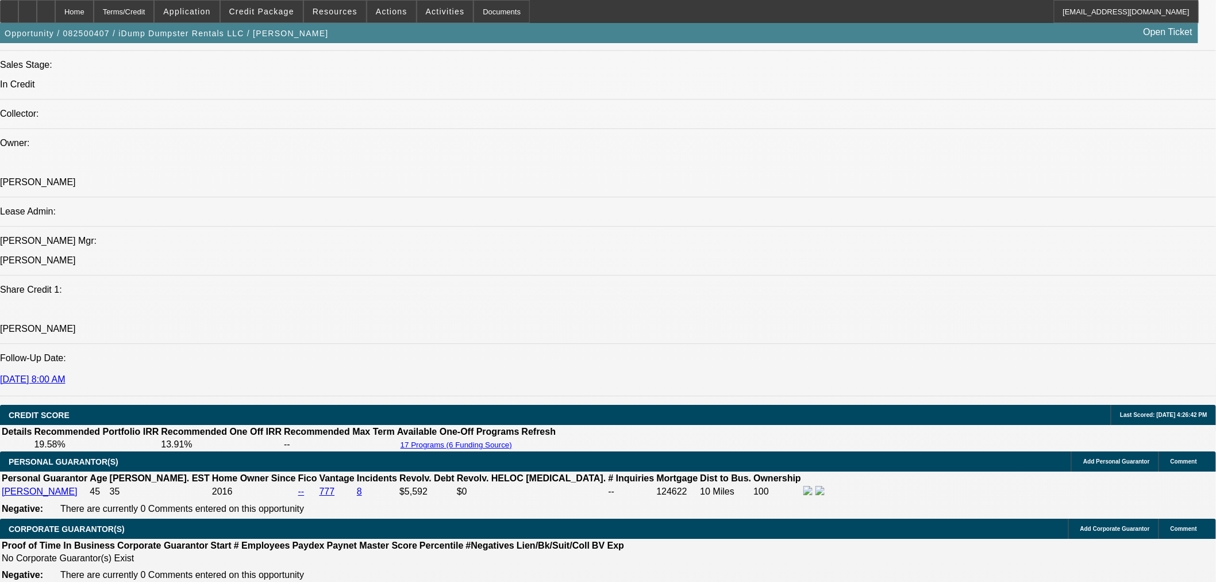
type textarea "APPROVED BY OAKMONT: Vendor: Quality Truck & Equipment, LLC; Clare, MI. New 202…"
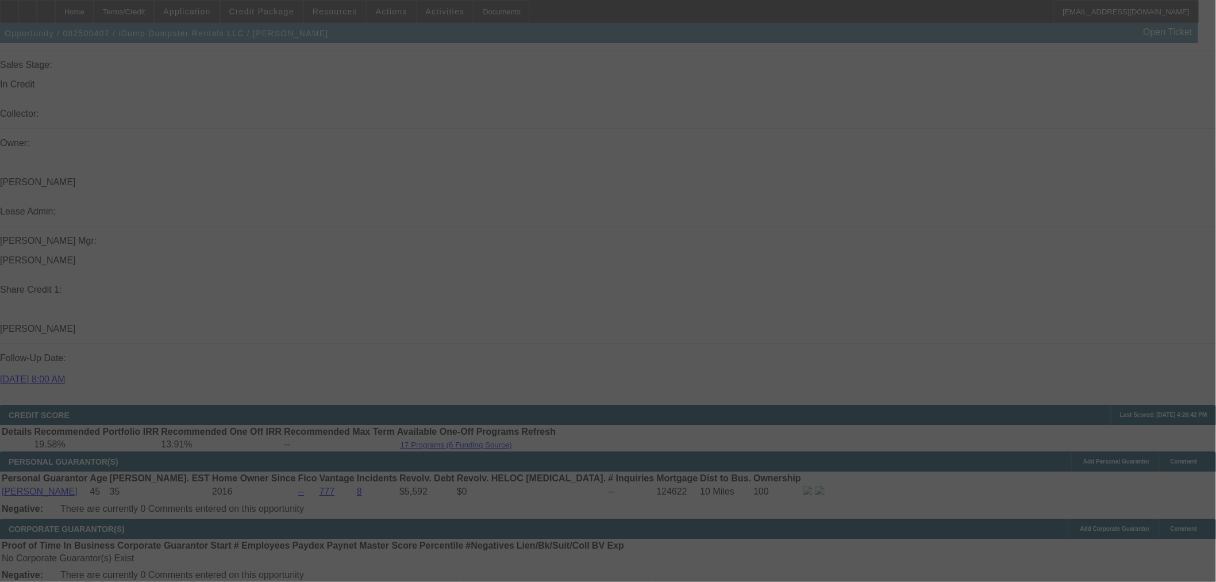
scroll to position [0, 0]
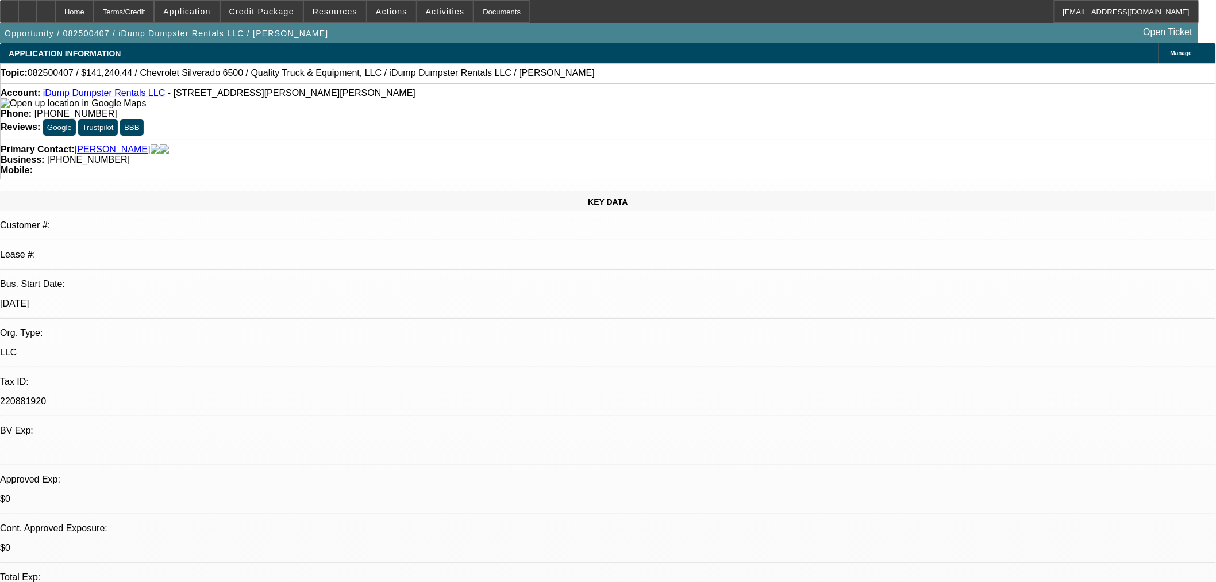
select select "0"
select select "6"
select select "0"
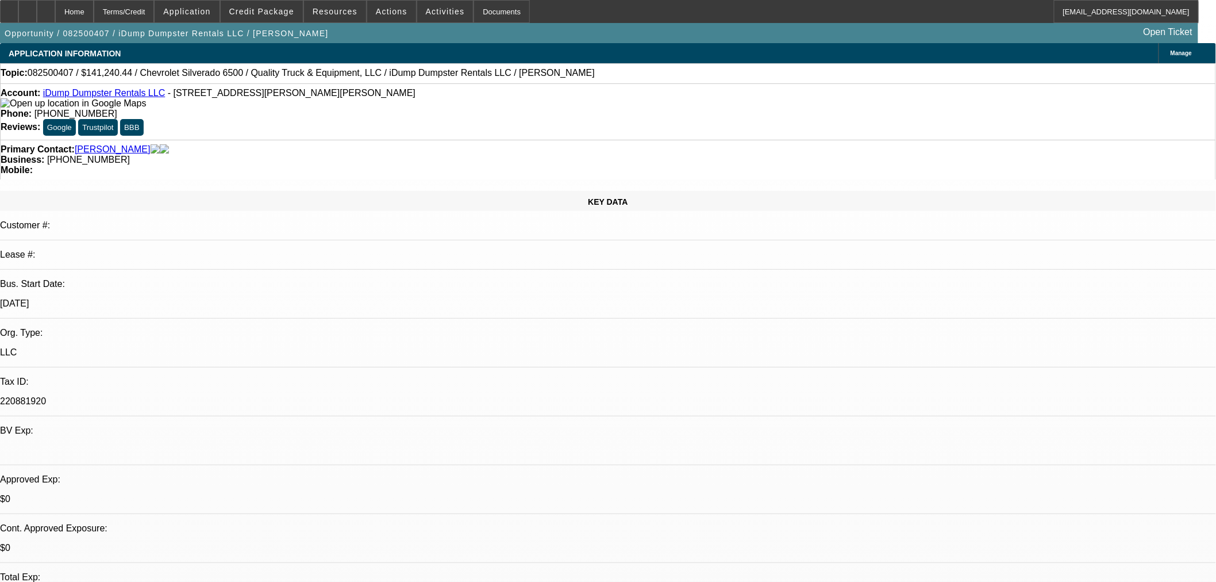
select select "0"
select select "6"
select select "0"
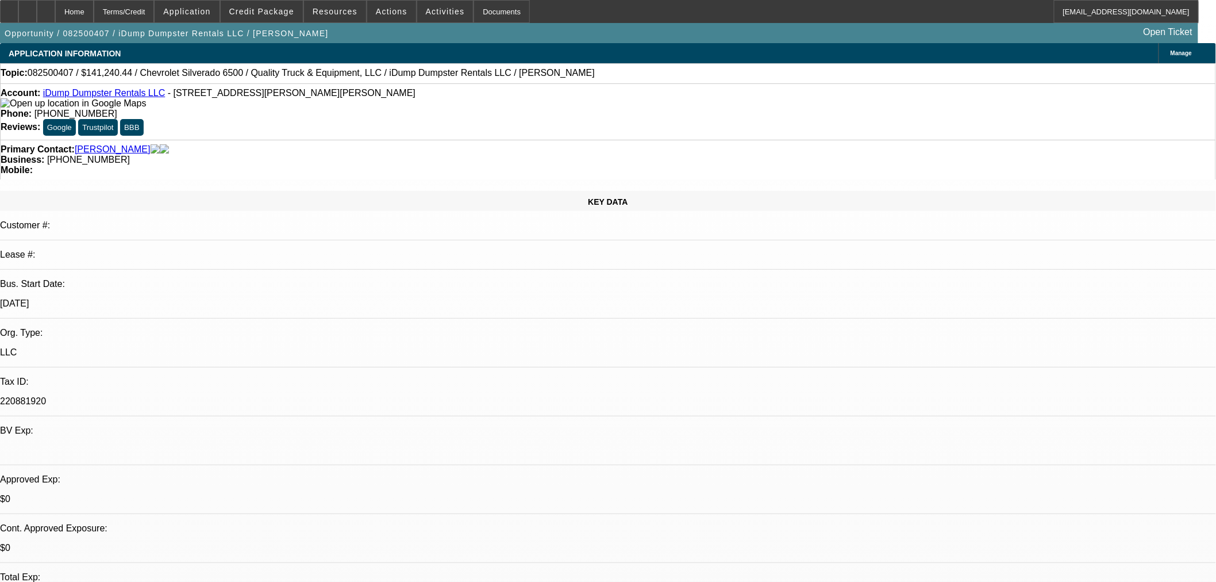
select select "0"
select select "6"
select select "0"
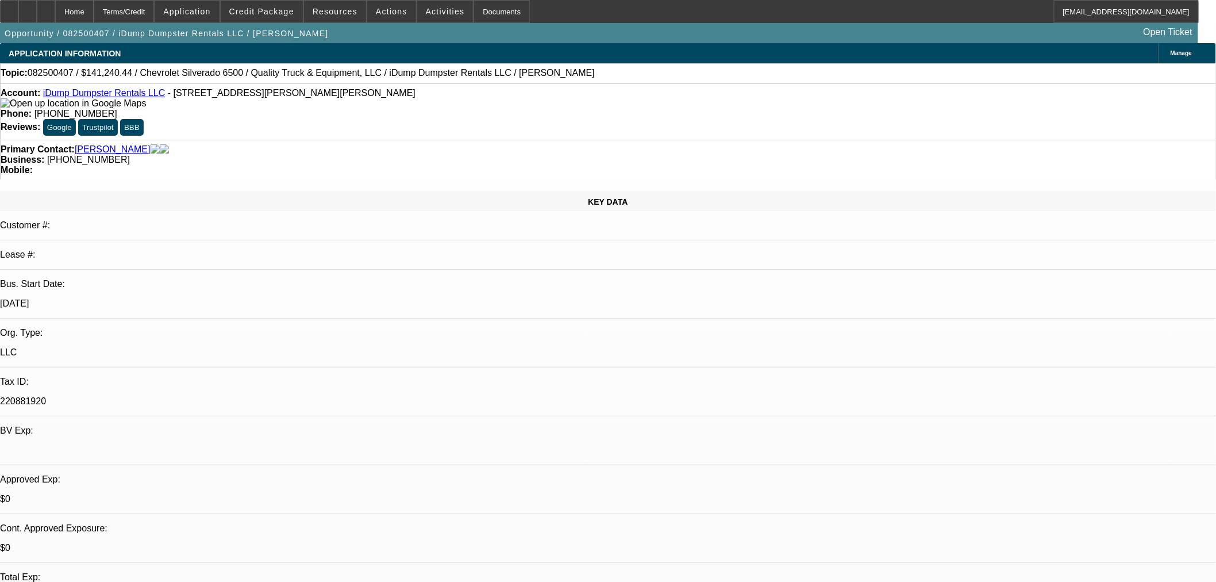
select select "6"
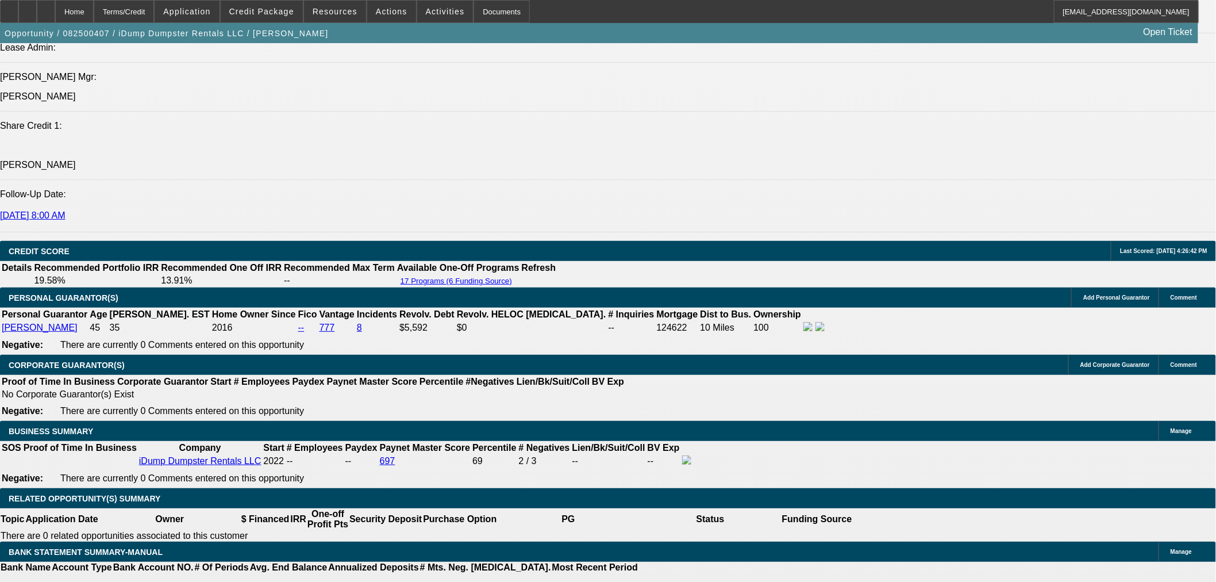
scroll to position [1405, 0]
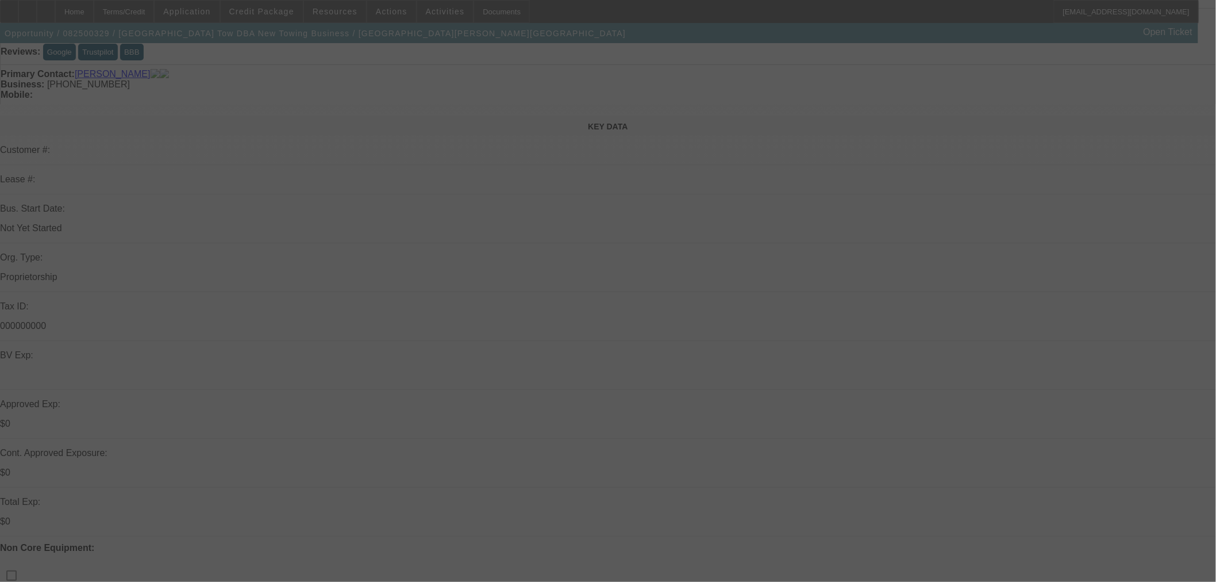
scroll to position [191, 0]
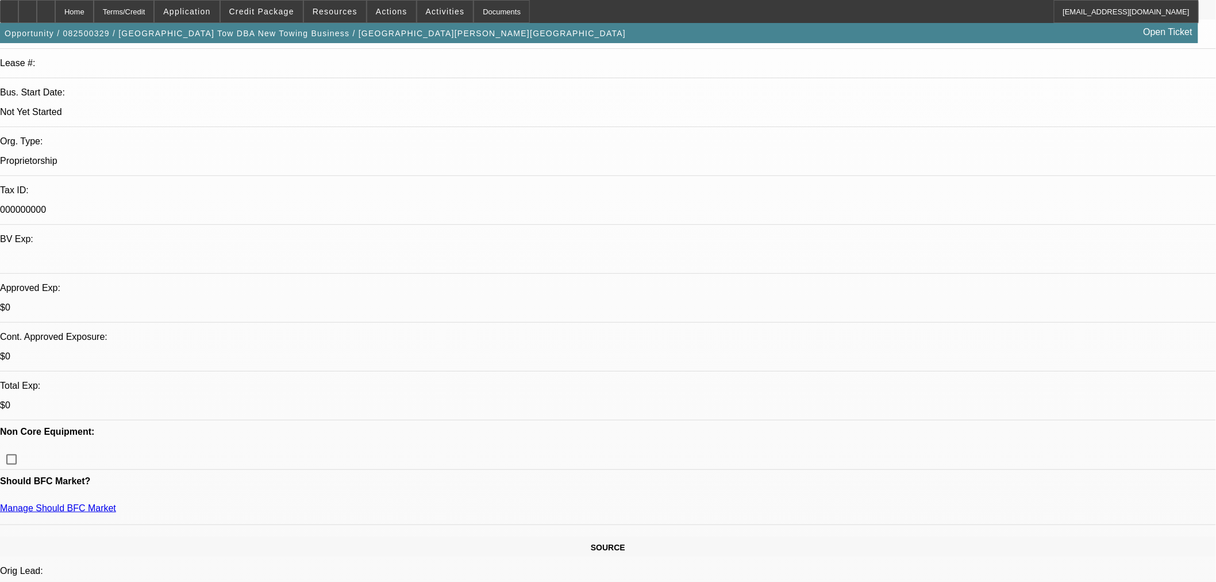
select select "0.1"
select select "2"
select select "0.1"
select select "4"
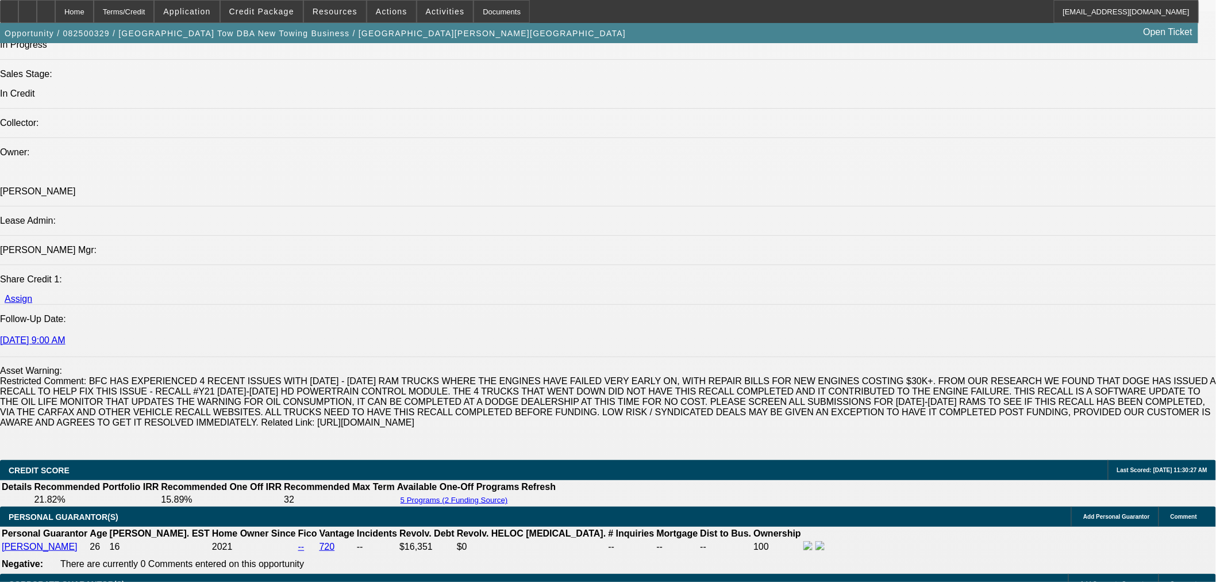
scroll to position [1468, 0]
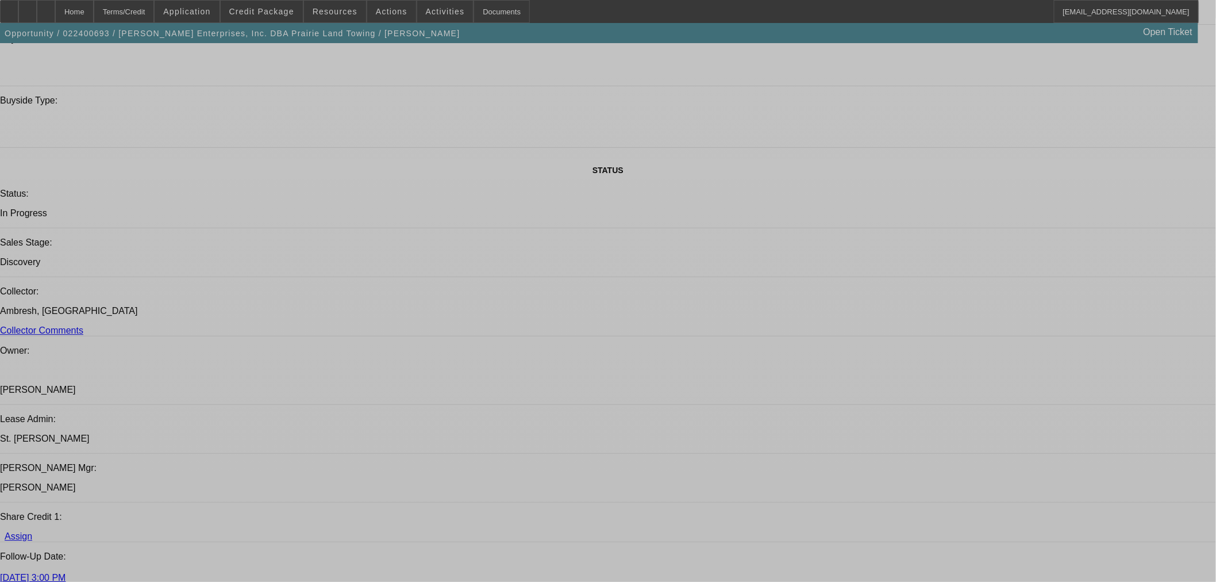
select select "0"
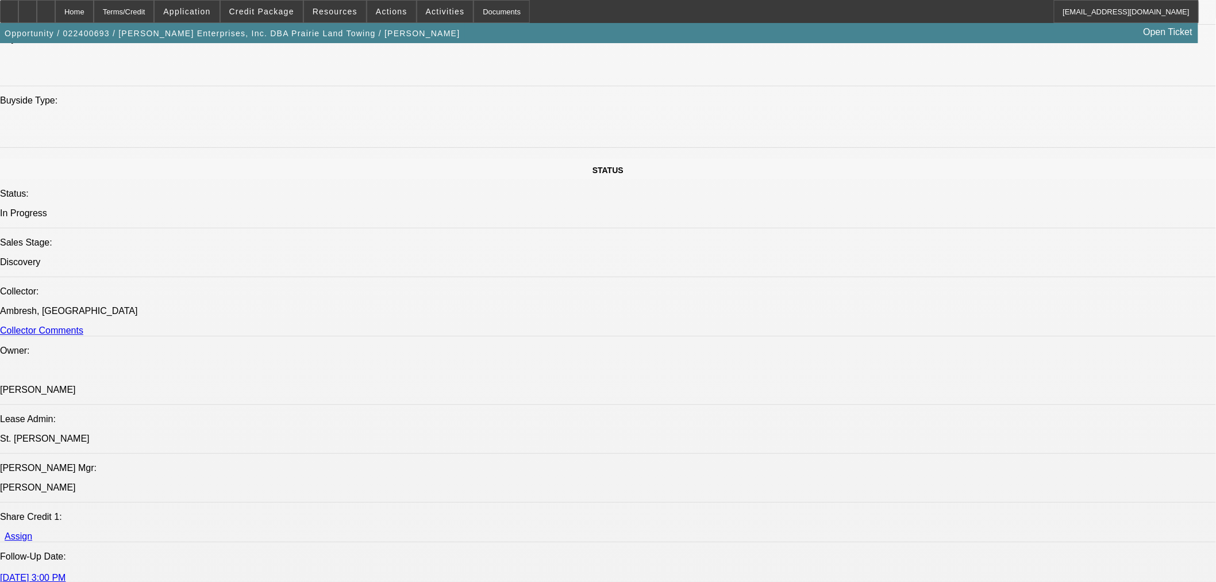
select select "0"
select select "3"
select select "0"
select select "6"
select select "0"
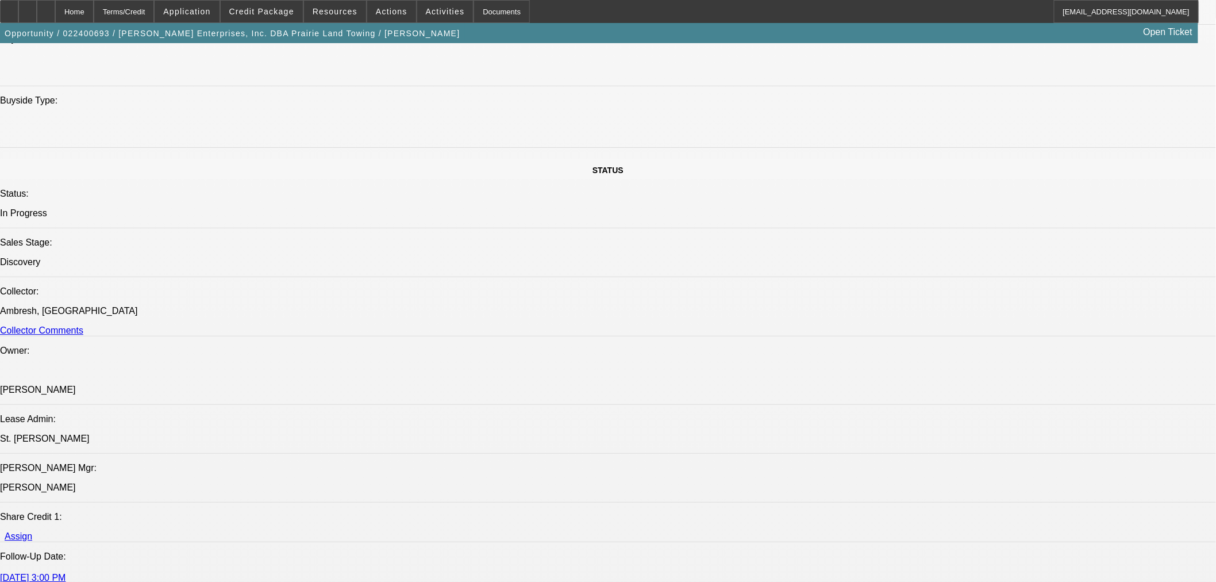
select select "0"
select select "3"
select select "0"
select select "6"
select select "0"
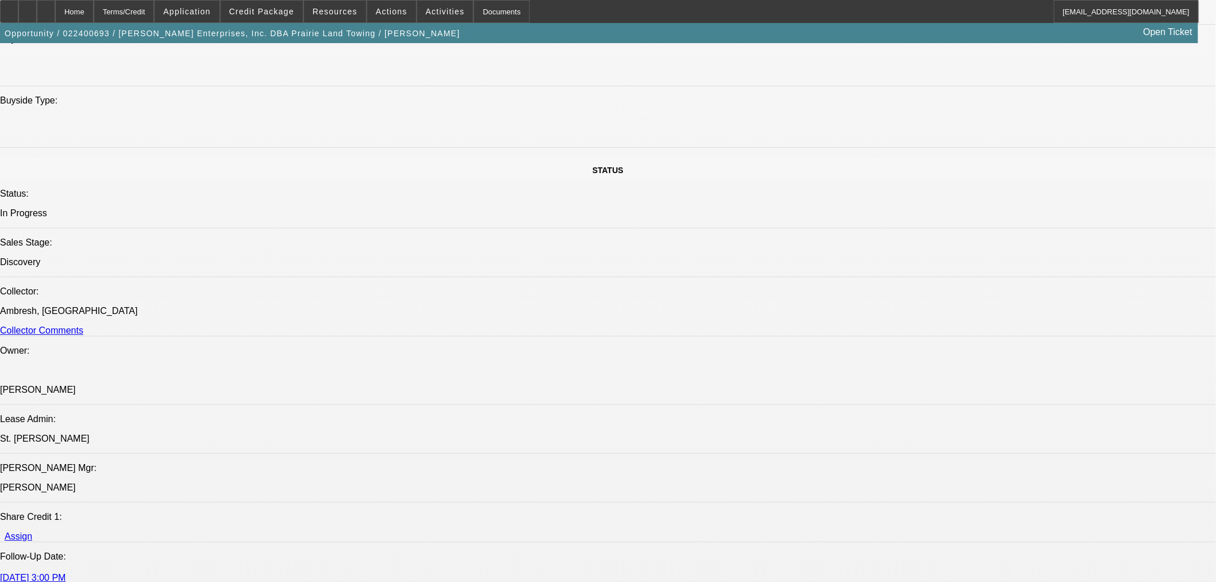
select select "0"
select select "3"
select select "0"
select select "6"
select select "0"
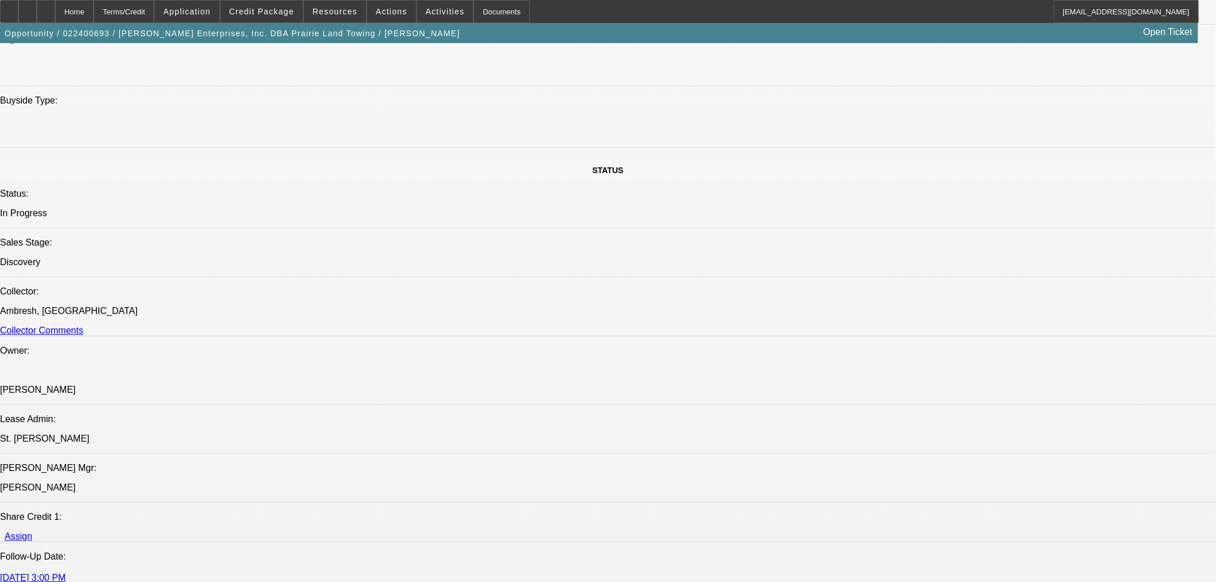
select select "0"
select select "6"
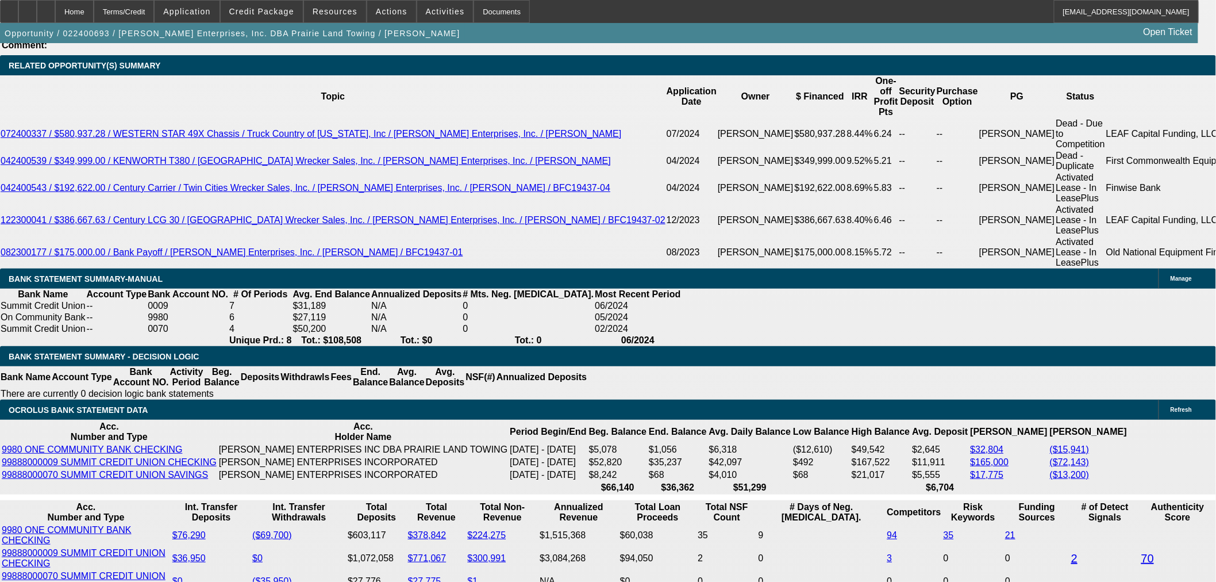
scroll to position [2054, 0]
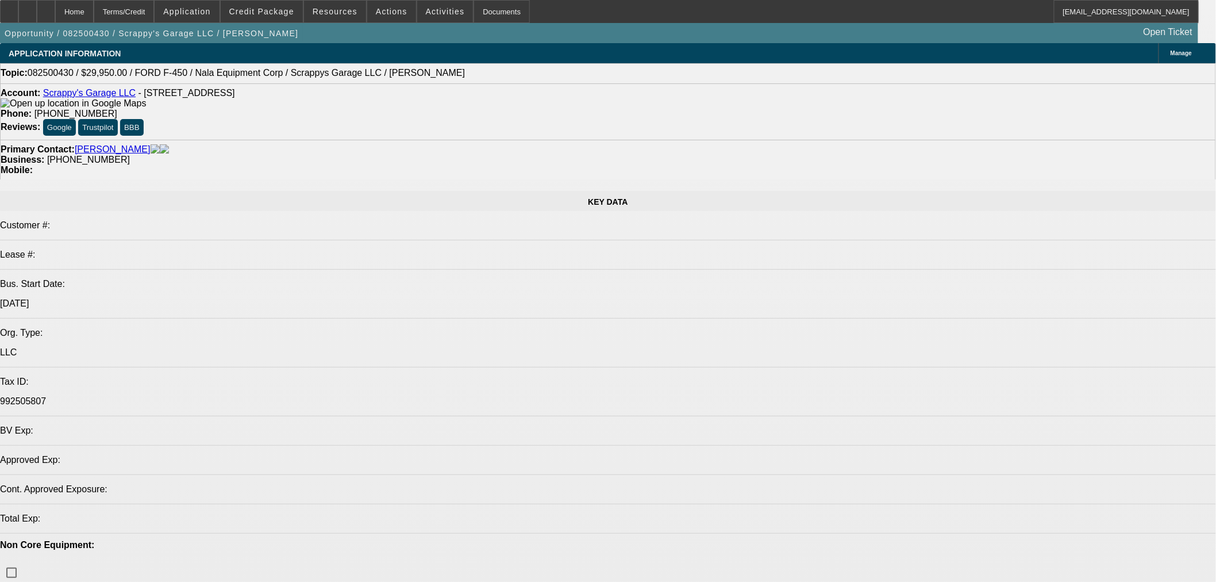
select select "0"
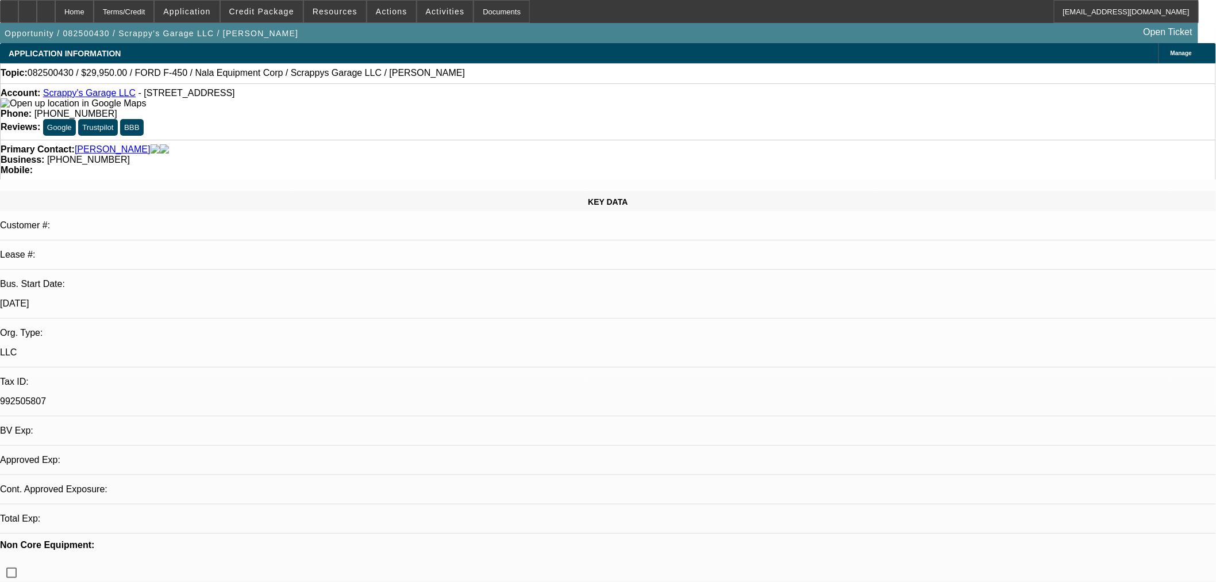
select select "0"
select select "2"
select select "0.1"
select select "4"
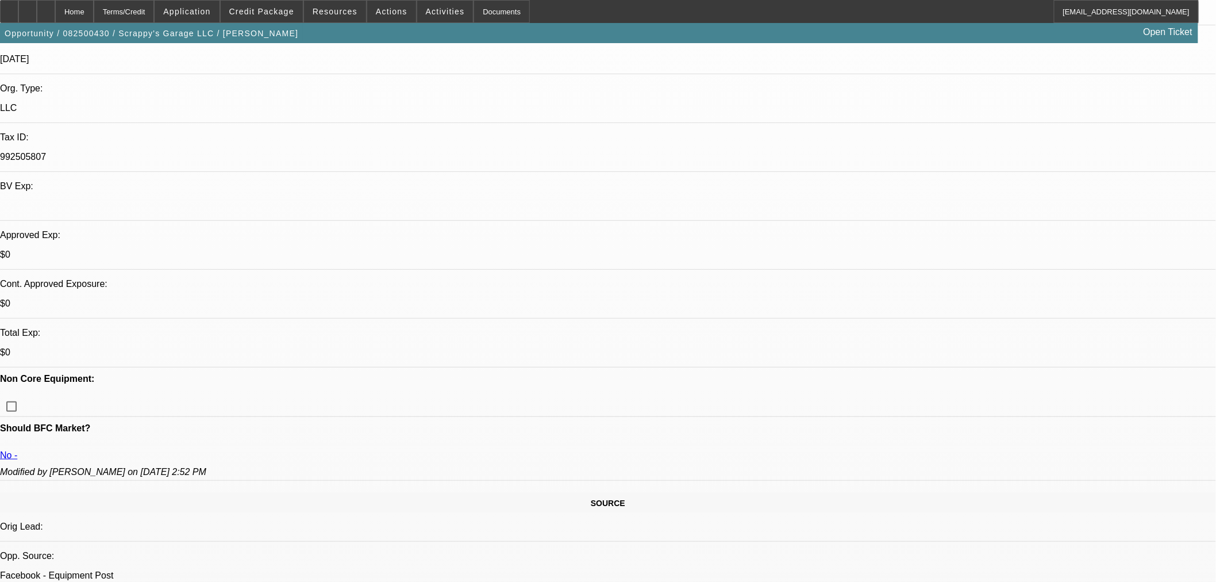
scroll to position [64, 0]
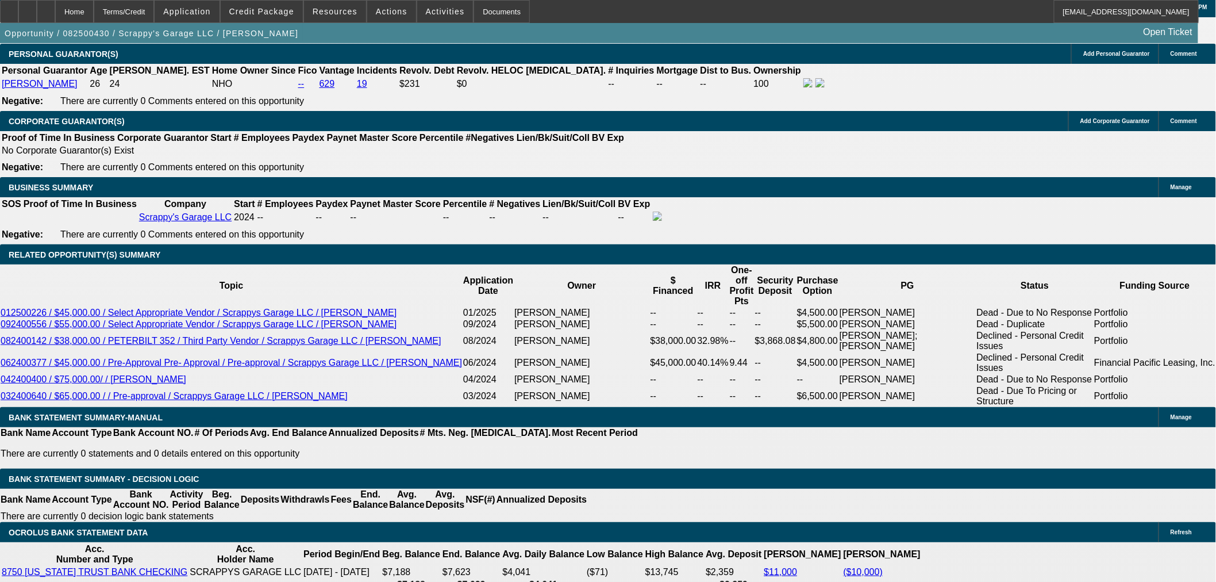
scroll to position [1788, 0]
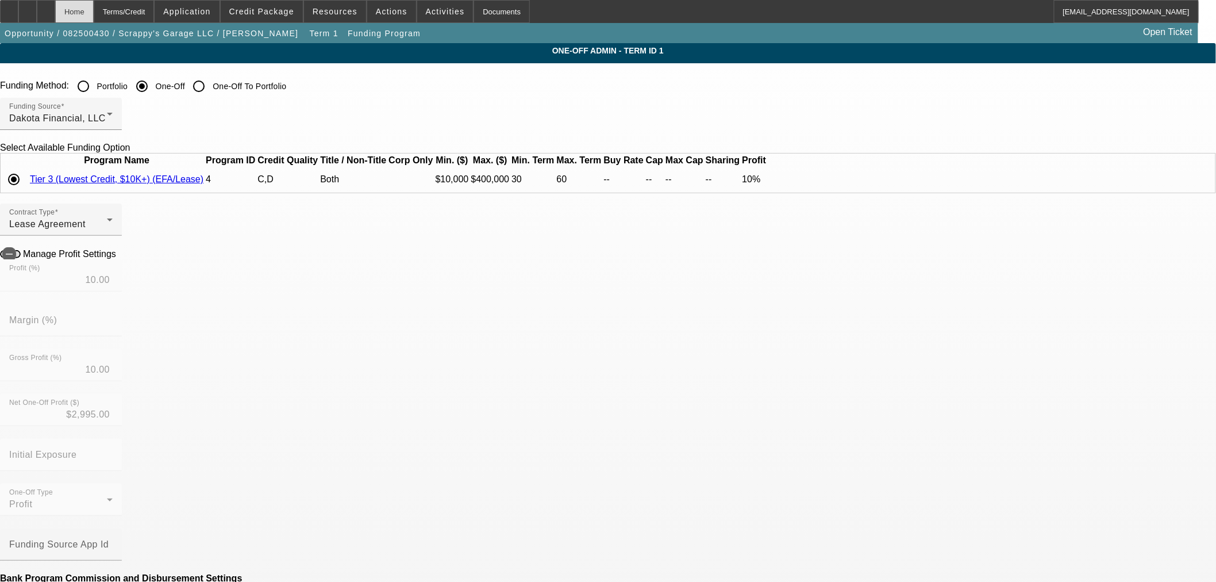
click at [94, 9] on div "Home" at bounding box center [74, 11] width 39 height 23
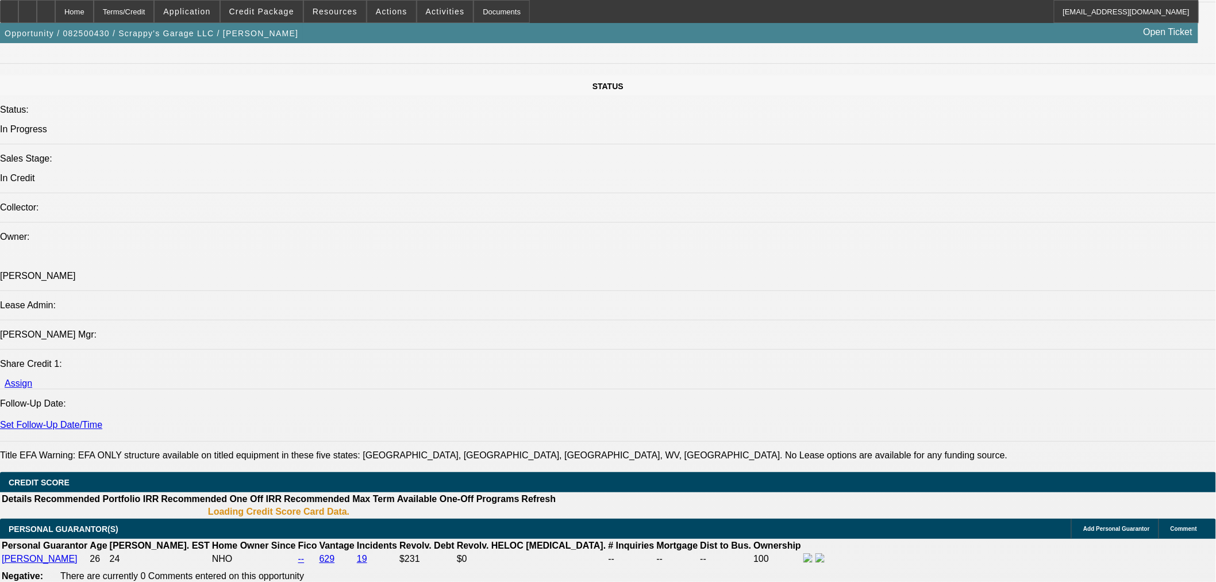
select select "0"
select select "2"
select select "0.1"
select select "4"
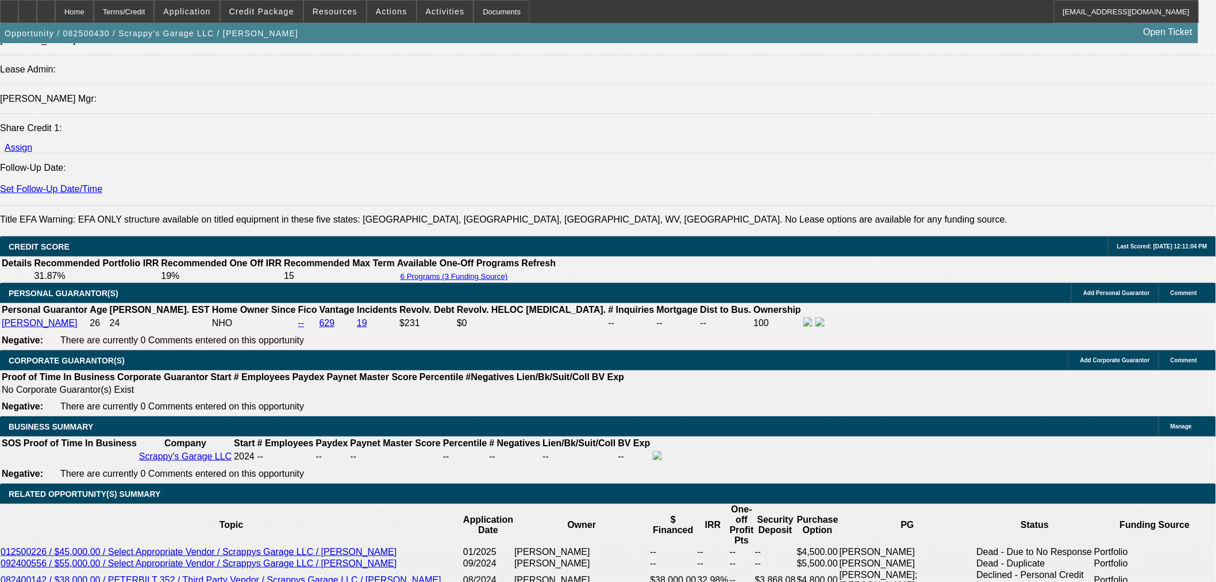
scroll to position [1632, 0]
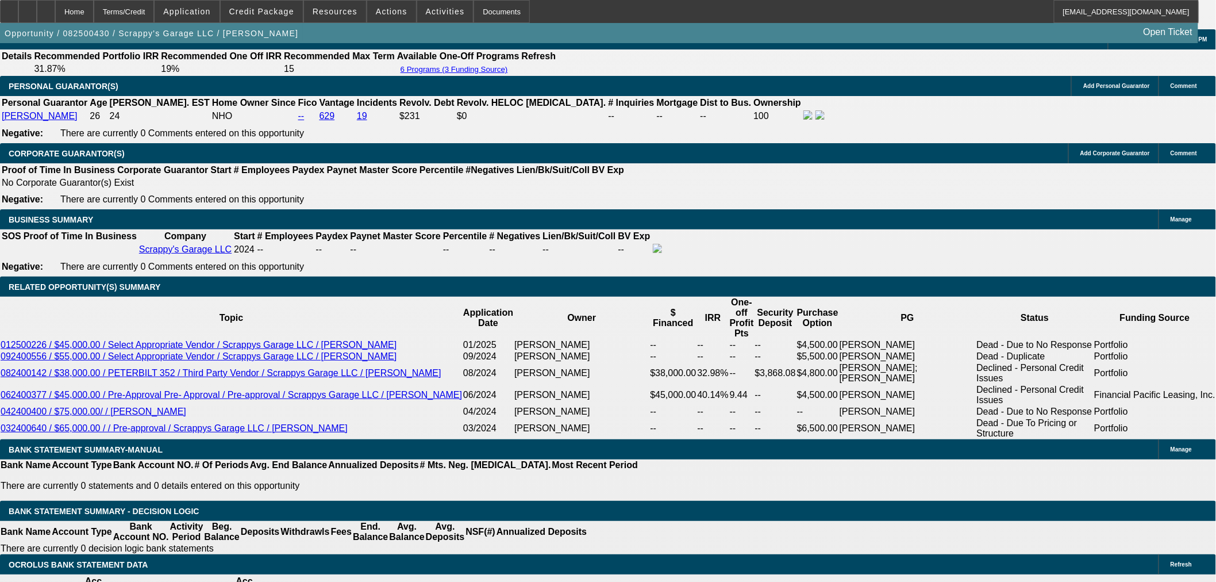
type textarea "OK TO TRY DAKOTA"
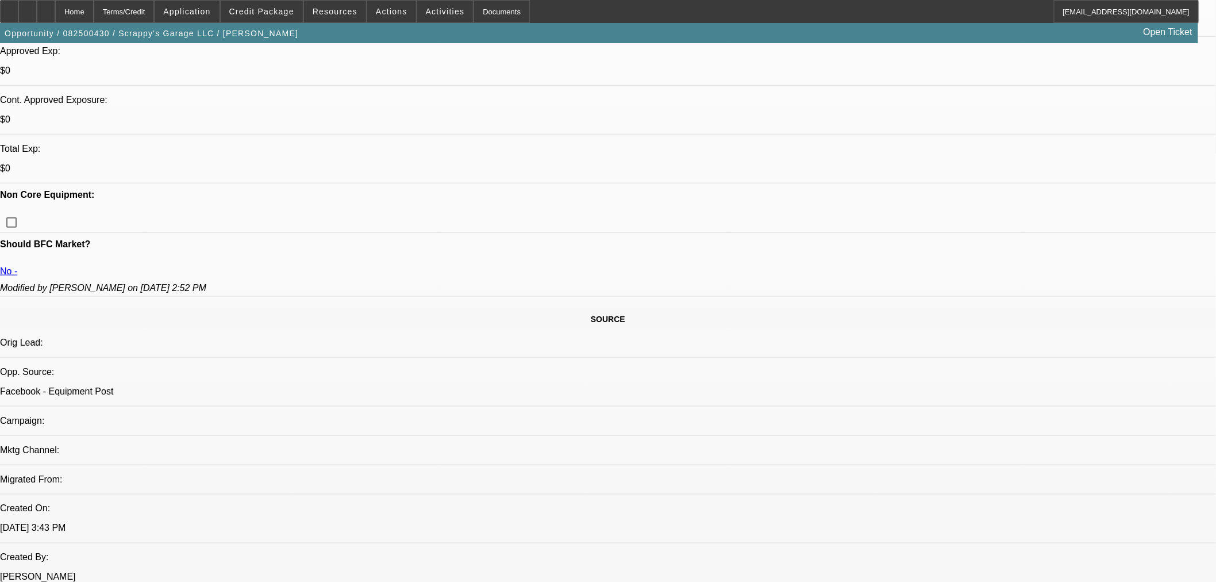
scroll to position [291, 0]
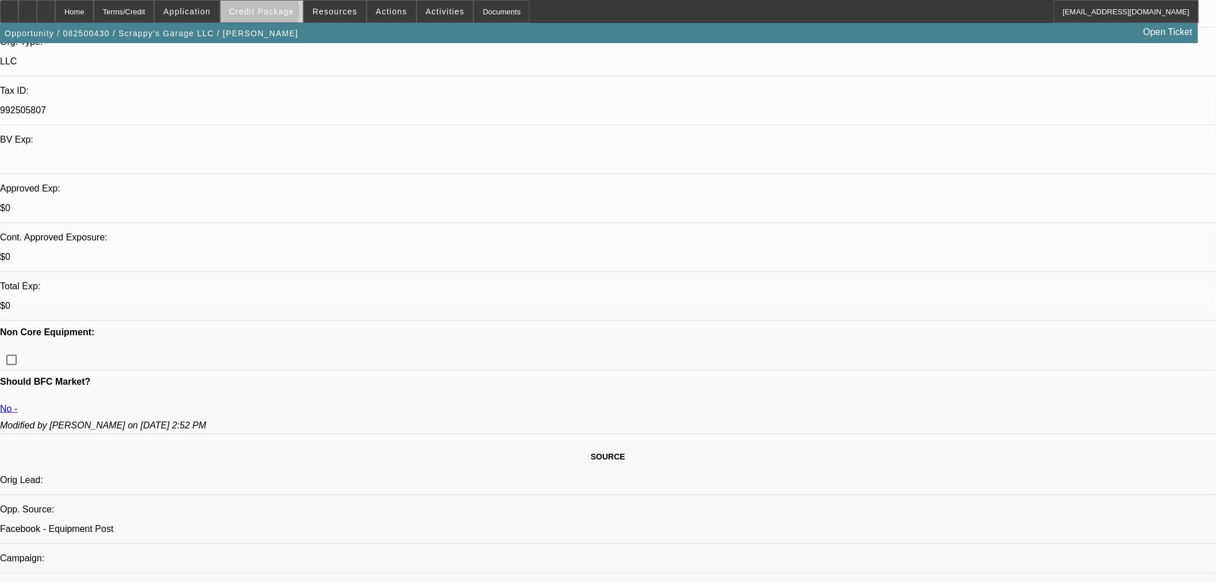
click at [278, 14] on span "Credit Package" at bounding box center [261, 11] width 65 height 9
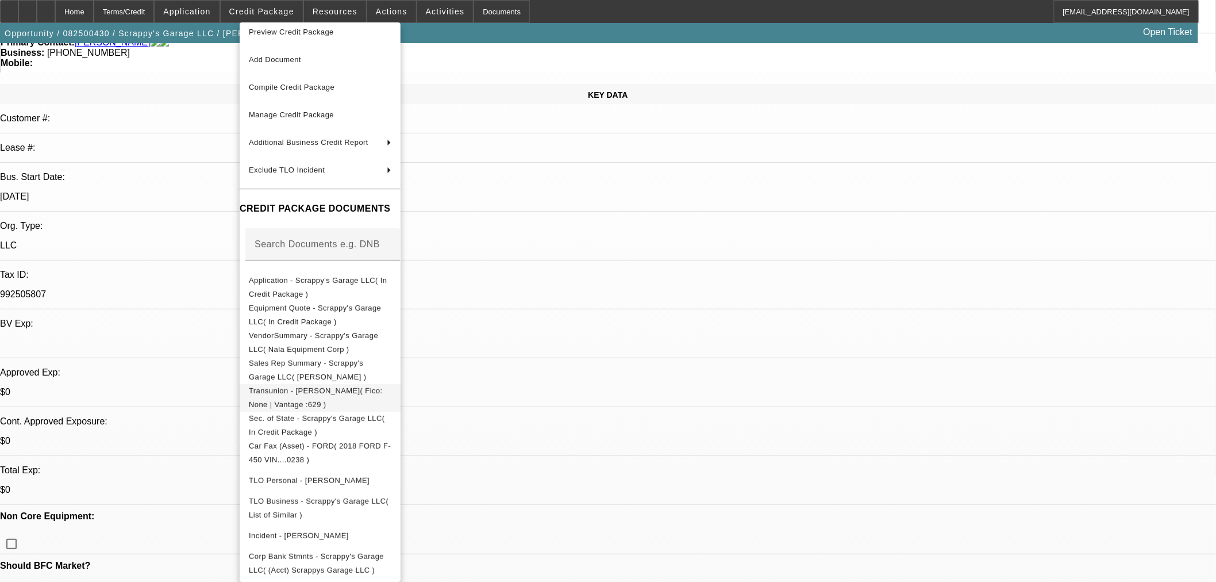
scroll to position [99, 0]
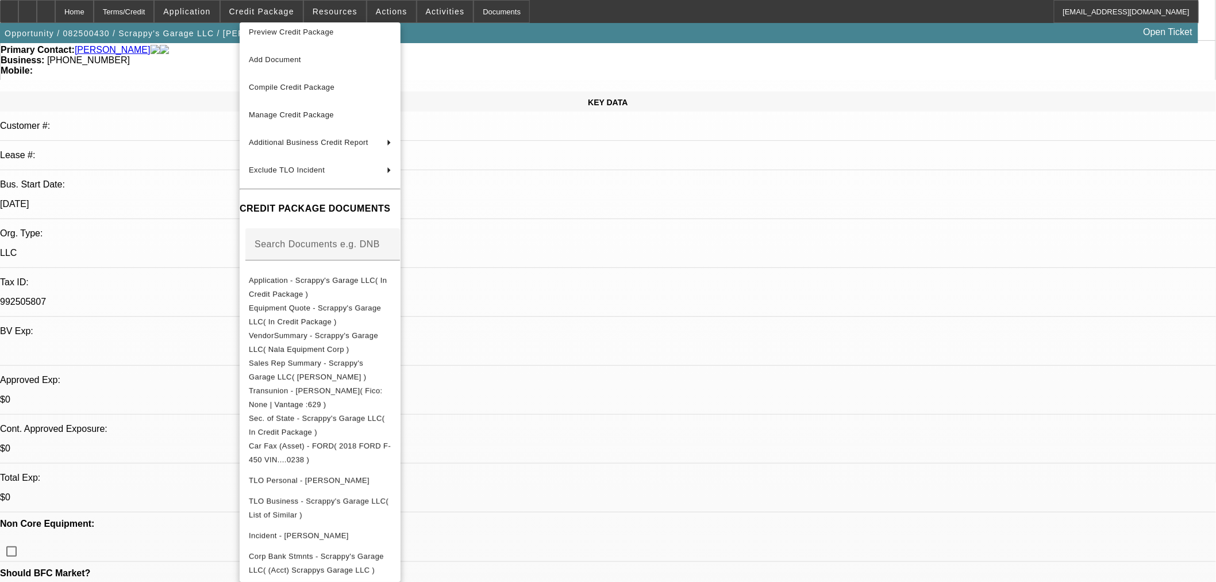
click at [675, 282] on div at bounding box center [608, 291] width 1216 height 582
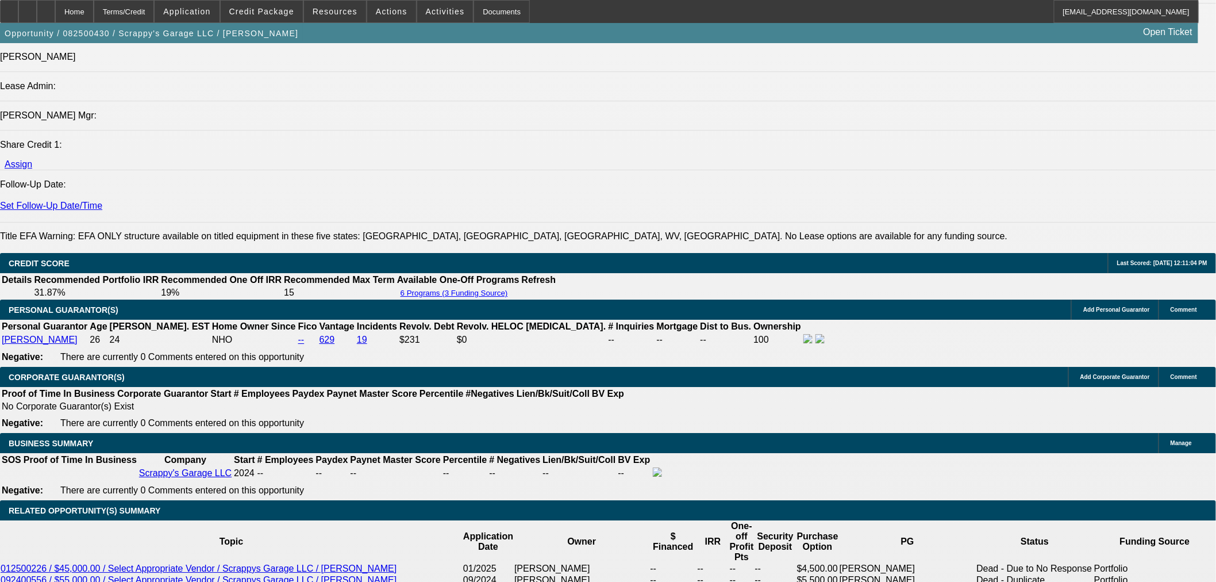
scroll to position [1532, 0]
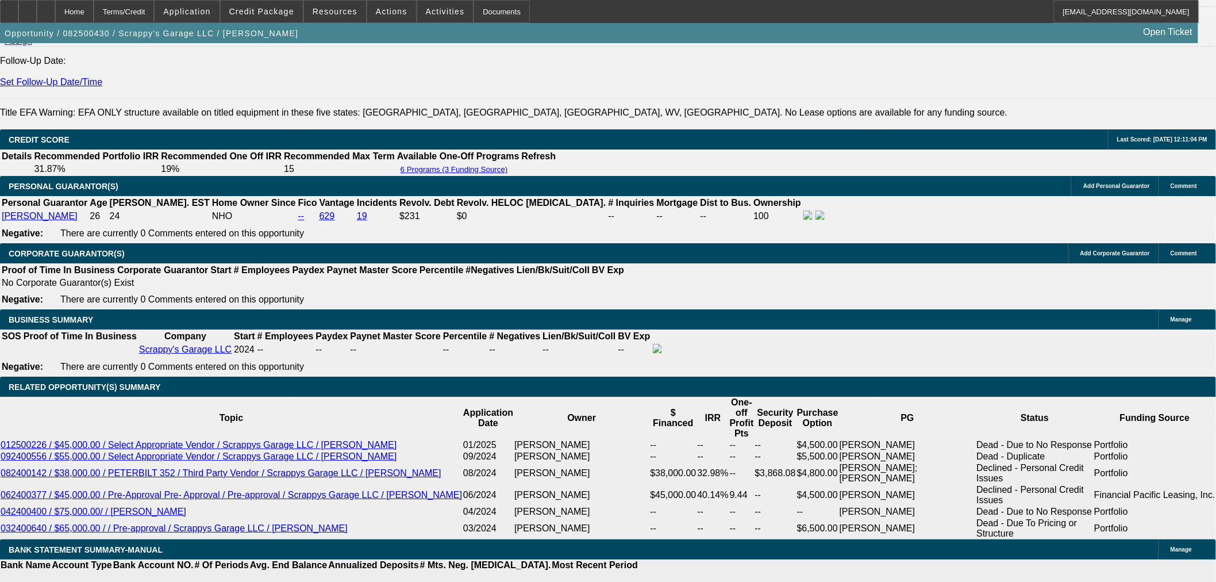
drag, startPoint x: 242, startPoint y: 332, endPoint x: 242, endPoint y: 338, distance: 6.3
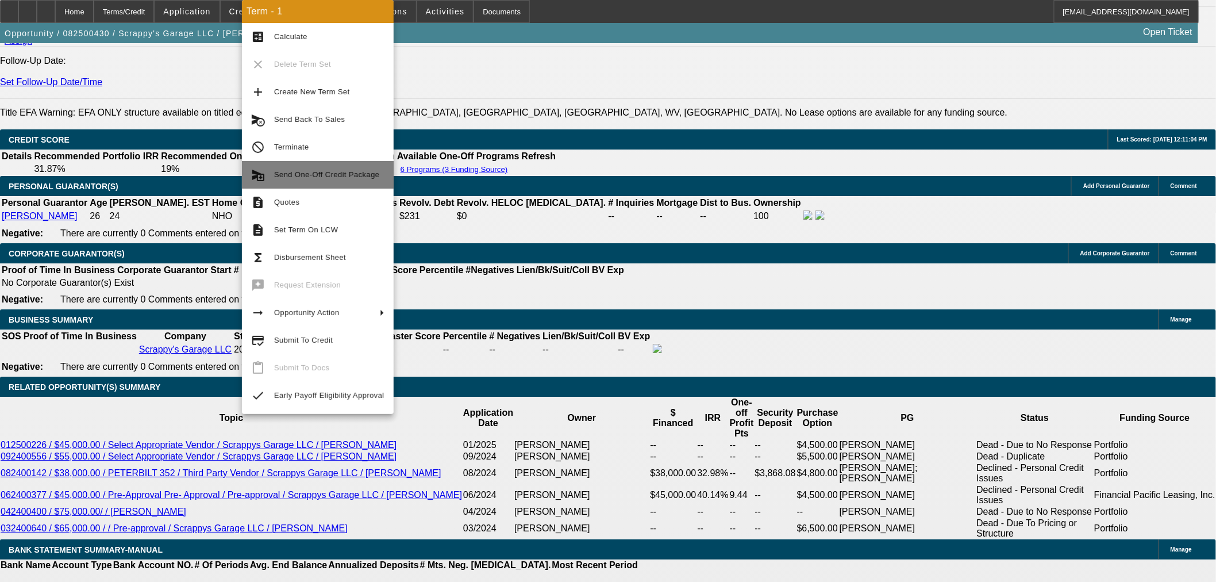
click at [319, 171] on span "Send One-Off Credit Package" at bounding box center [326, 174] width 105 height 9
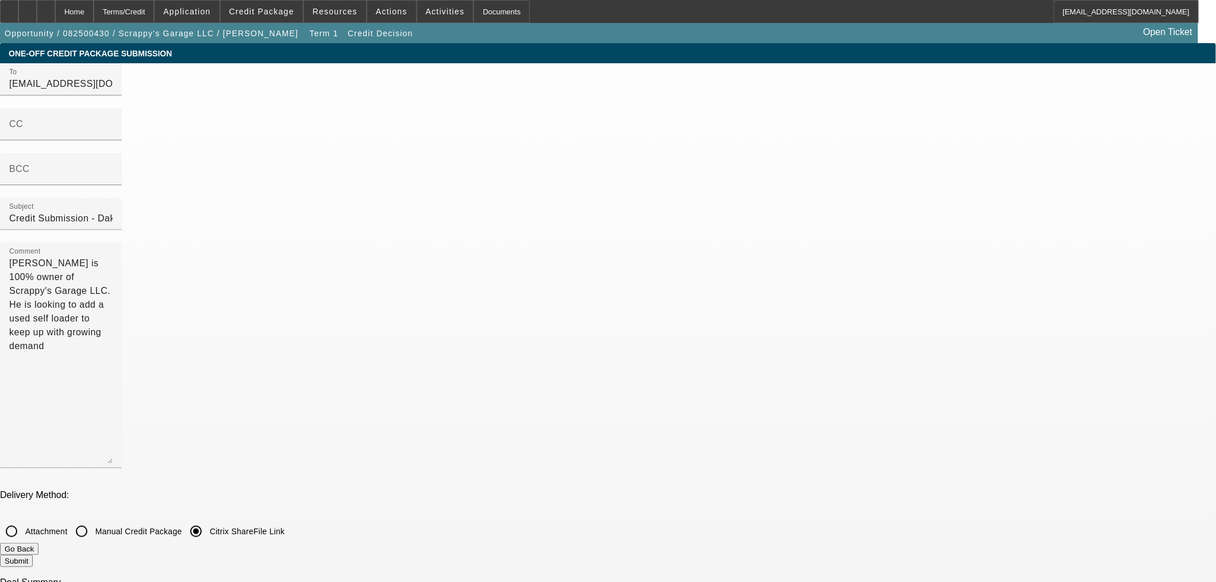
click at [39, 543] on button "Go Back" at bounding box center [19, 549] width 39 height 12
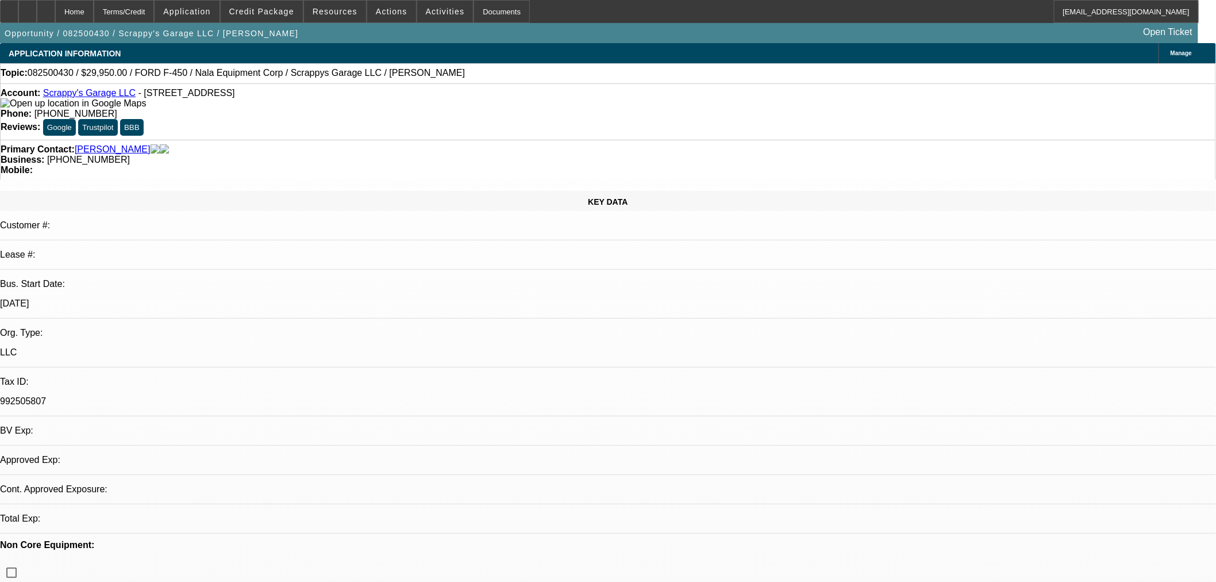
select select "0"
select select "2"
select select "0.1"
select select "4"
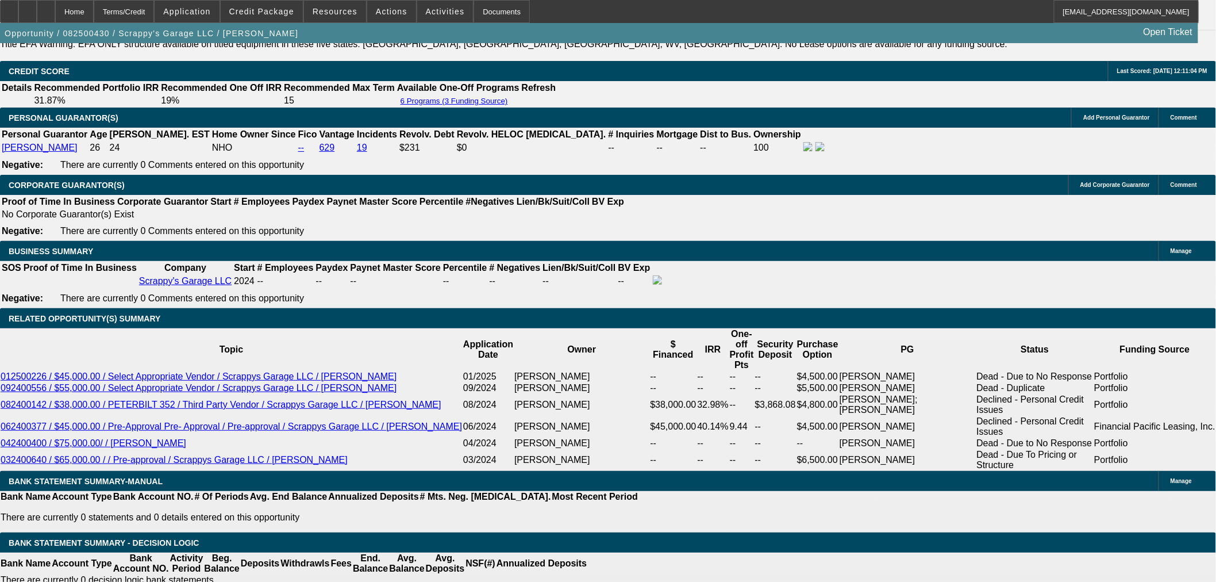
scroll to position [1847, 0]
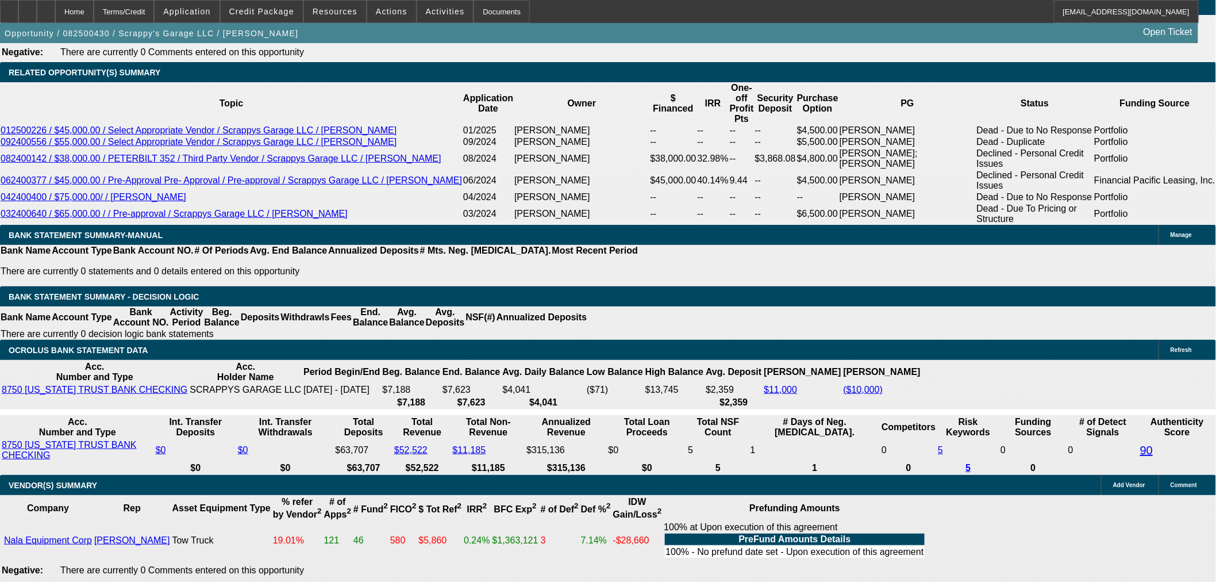
select select "6"
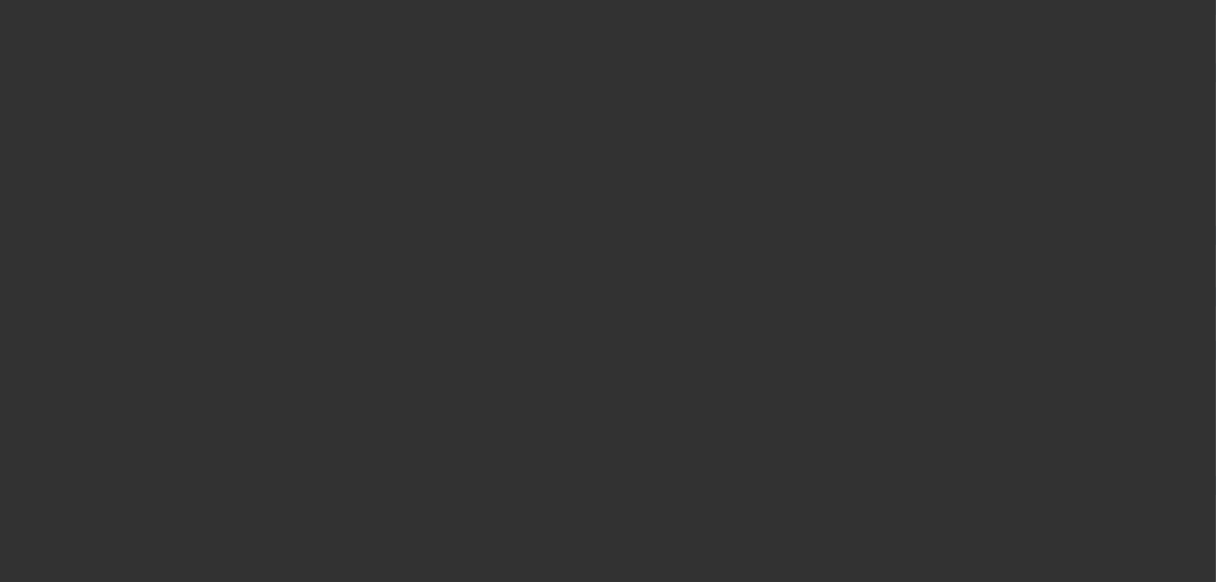
scroll to position [0, 0]
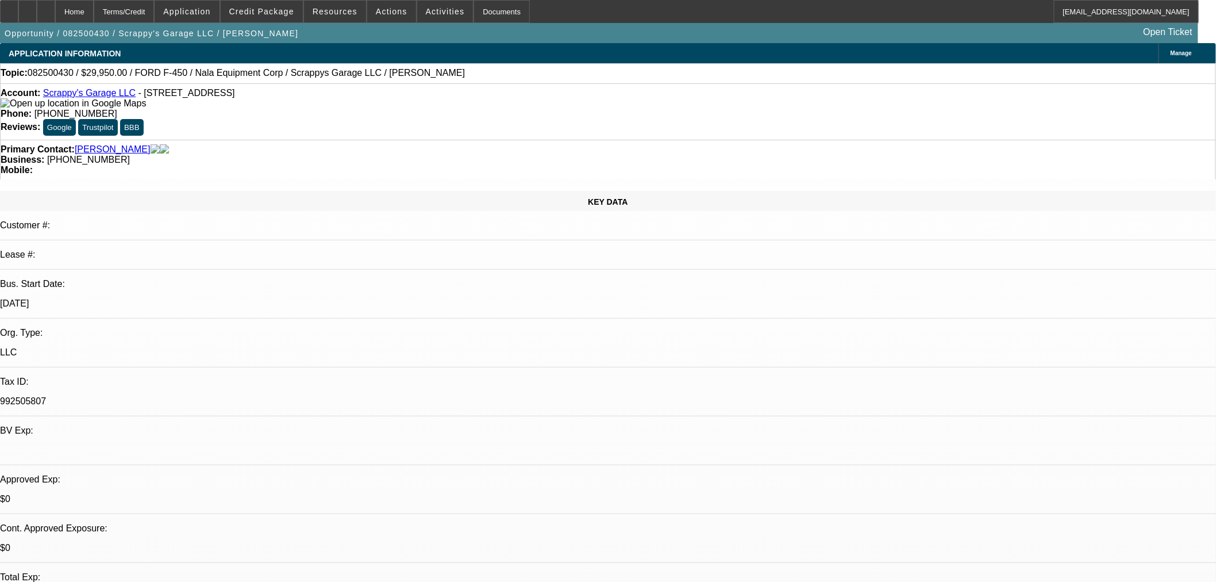
type textarea "n"
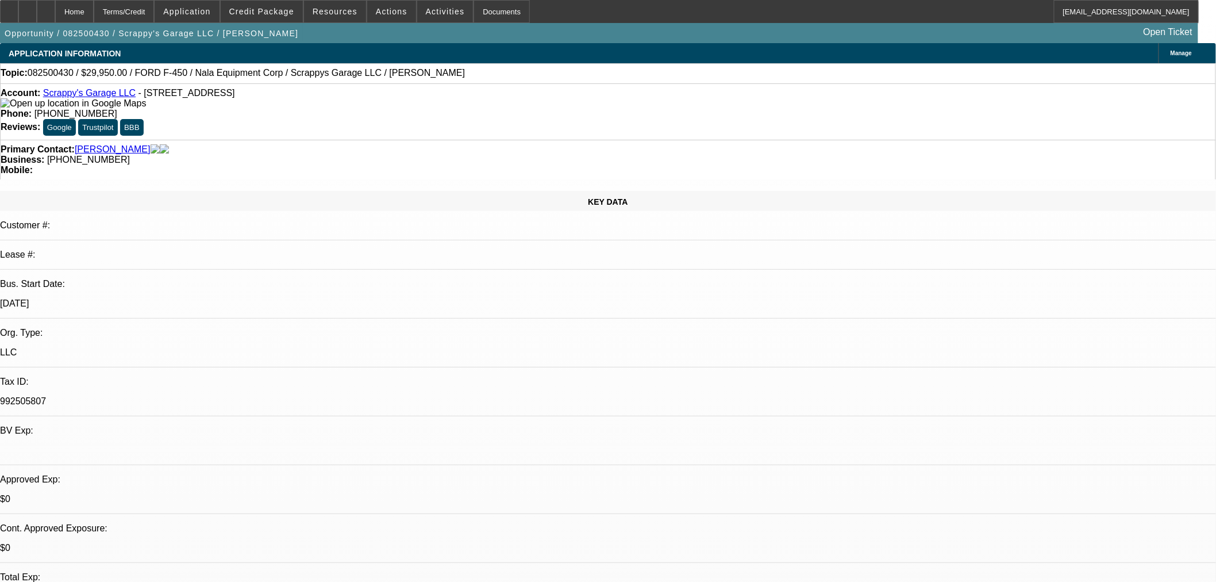
type textarea "NEED AN INVOICE ADDED TO SEND"
checkbox input "true"
click at [259, 17] on span at bounding box center [262, 12] width 82 height 28
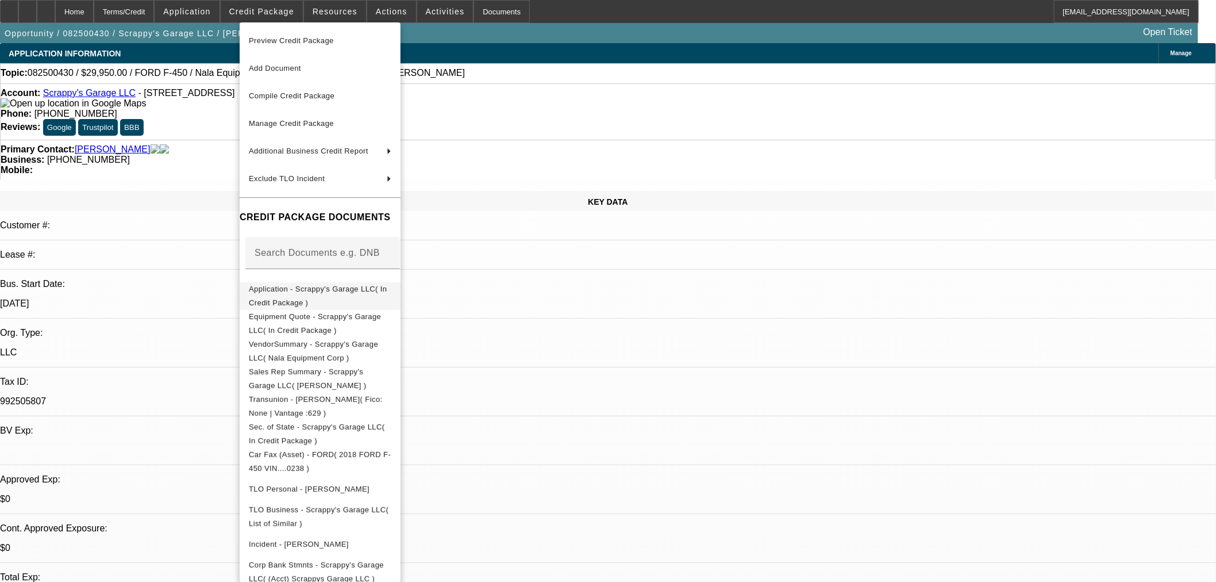
click at [309, 294] on span "Application - Scrappy's Garage LLC( In Credit Package )" at bounding box center [318, 295] width 138 height 22
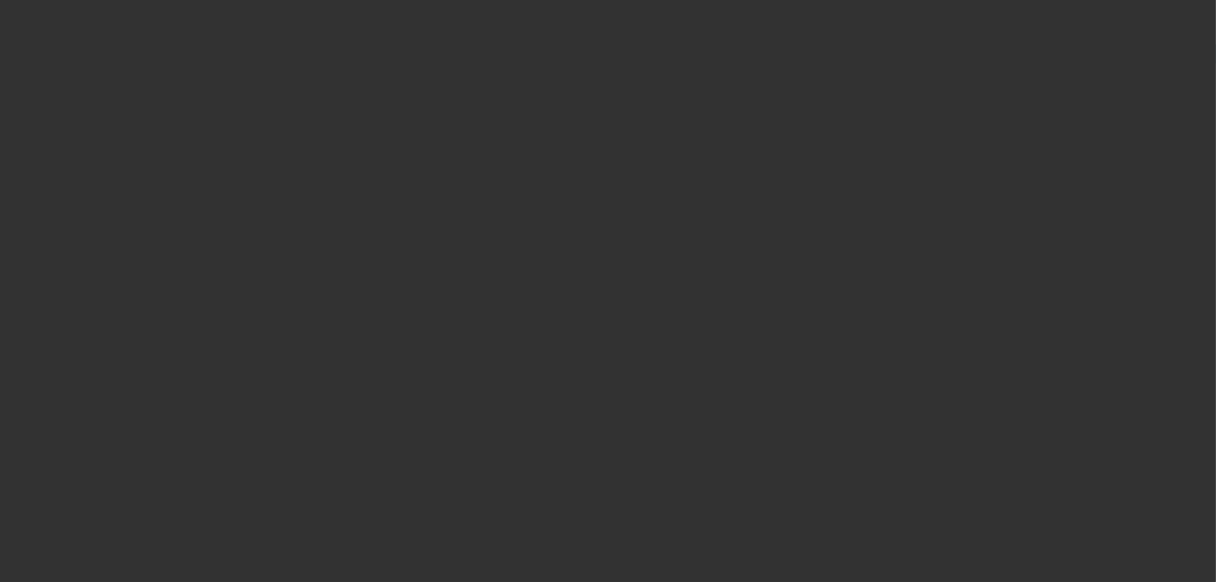
select select "0"
select select "2"
select select "0.1"
select select "4"
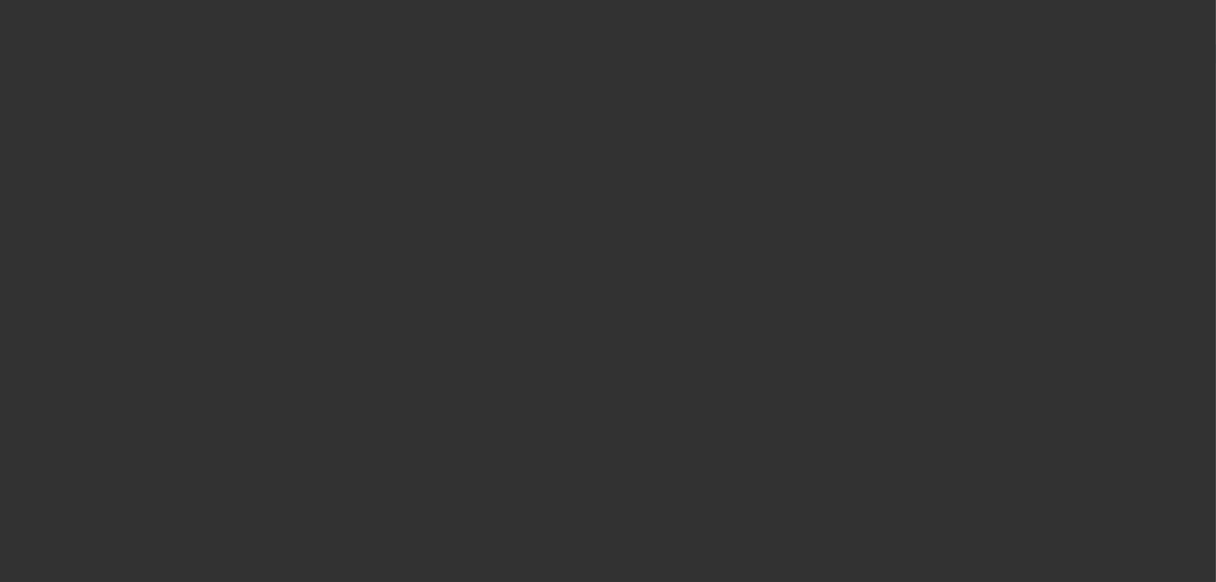
select select "0"
select select "2"
select select "0.1"
select select "4"
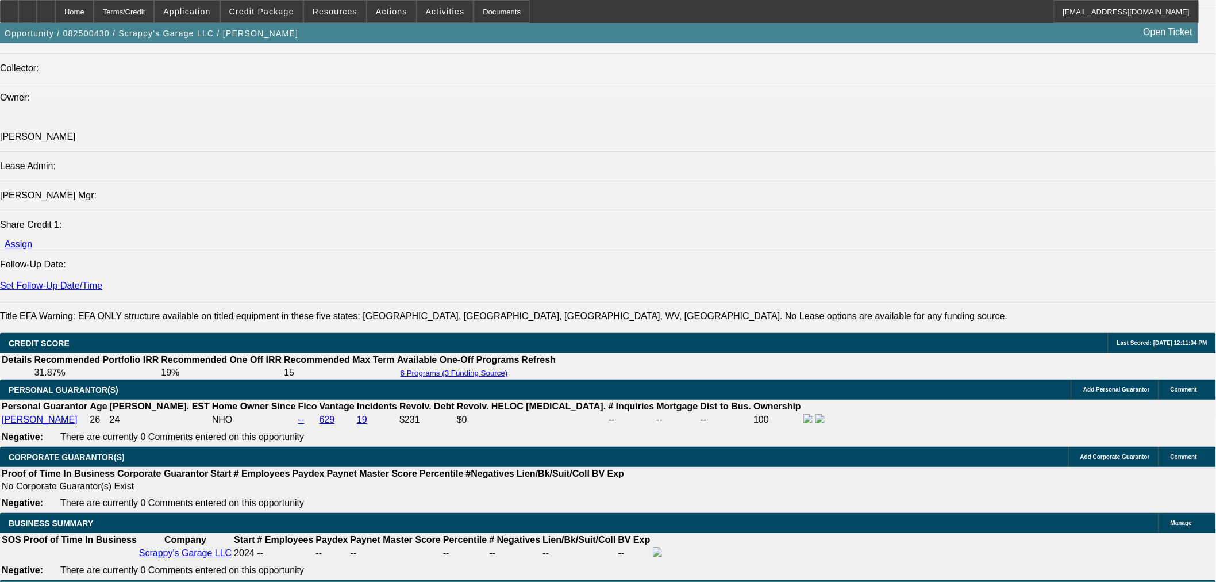
scroll to position [1596, 0]
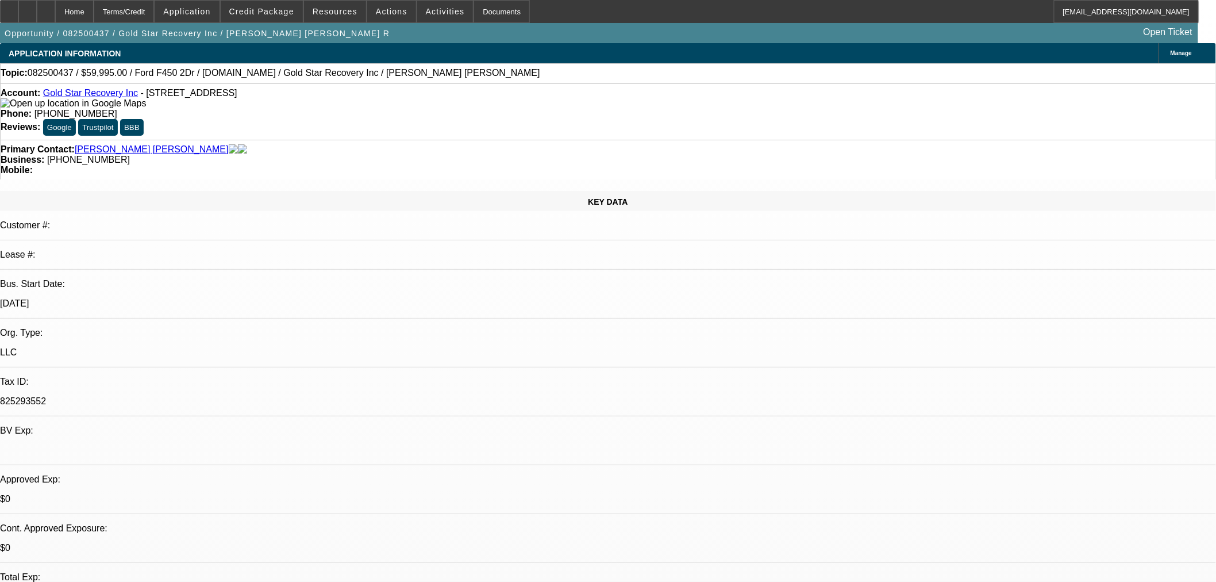
select select "0"
select select "3"
select select "0"
select select "6"
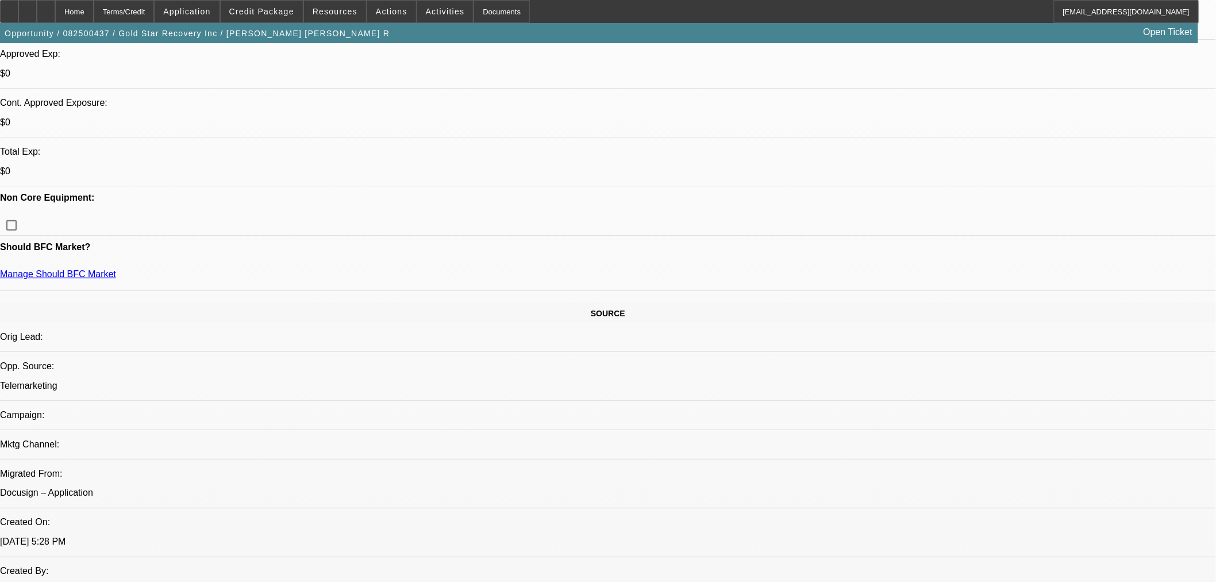
scroll to position [319, 0]
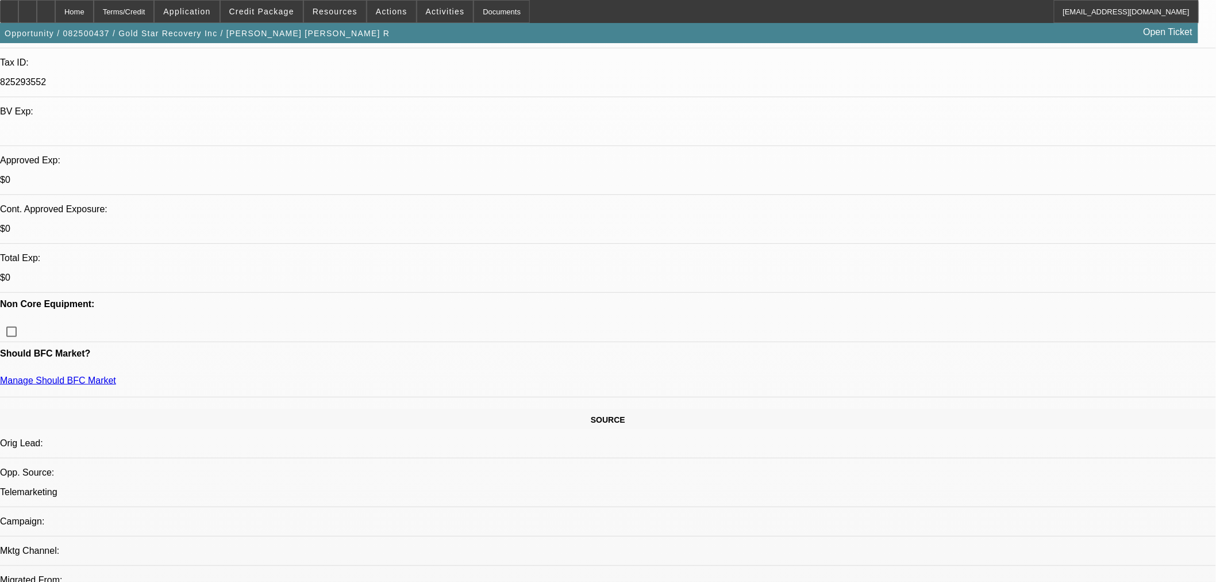
type textarea "MINIMAL AND POOR CREDIT -OK TO TRY FINPAC"
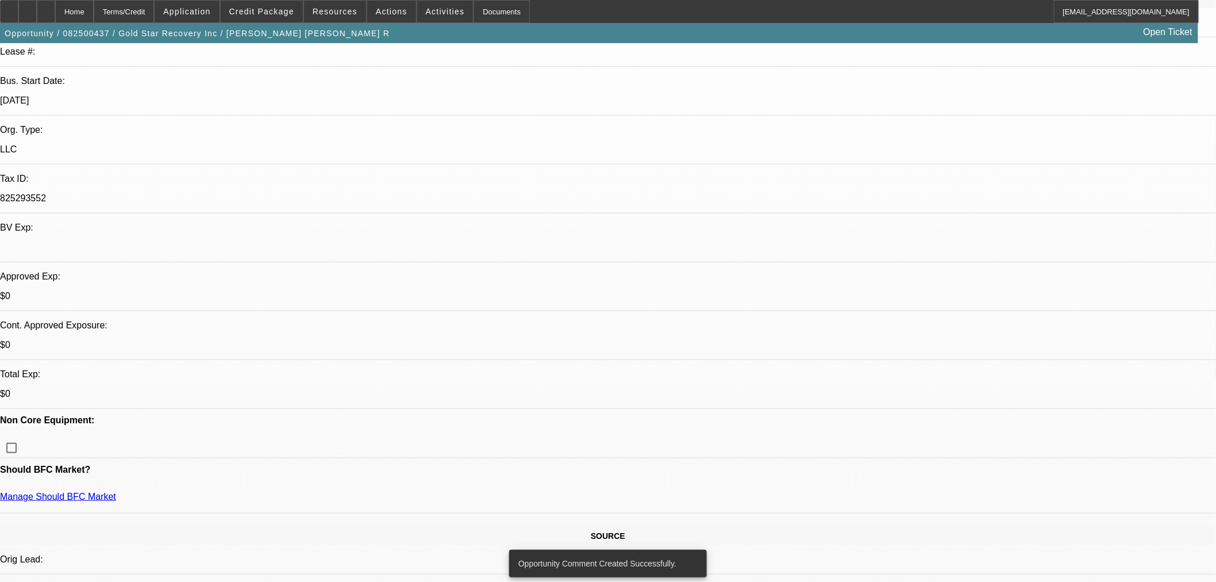
scroll to position [64, 0]
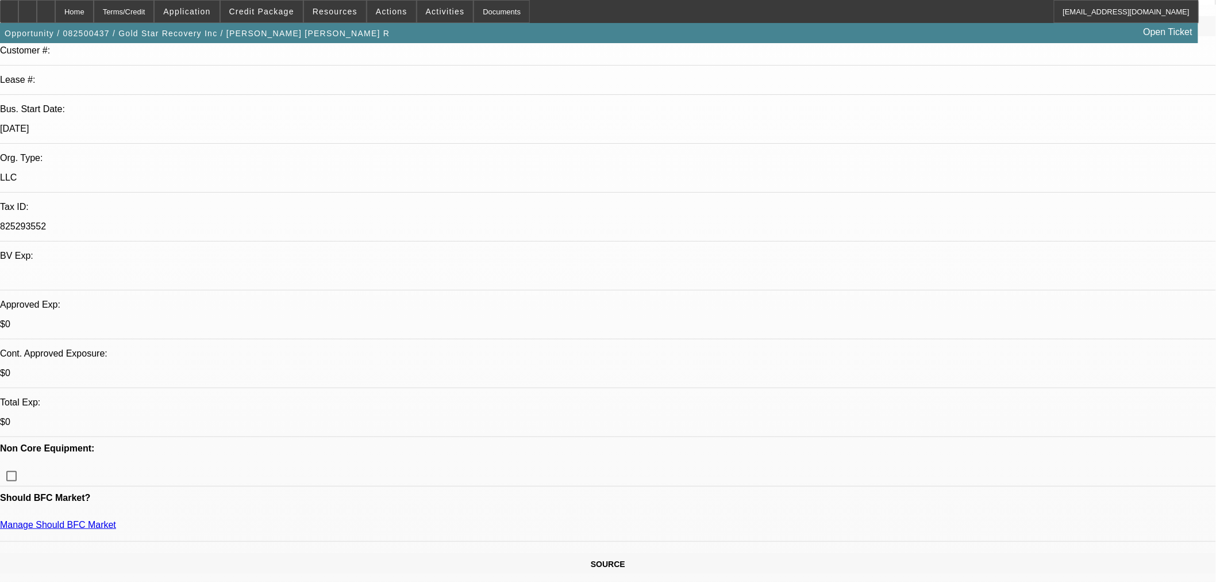
scroll to position [0, 0]
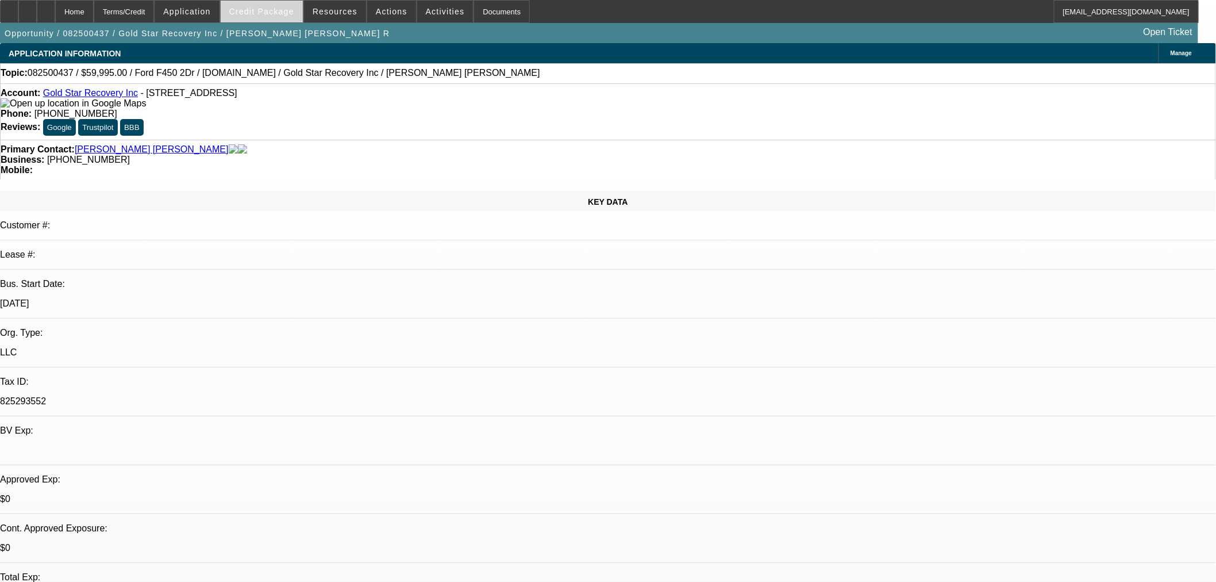
click at [266, 14] on span "Credit Package" at bounding box center [261, 11] width 65 height 9
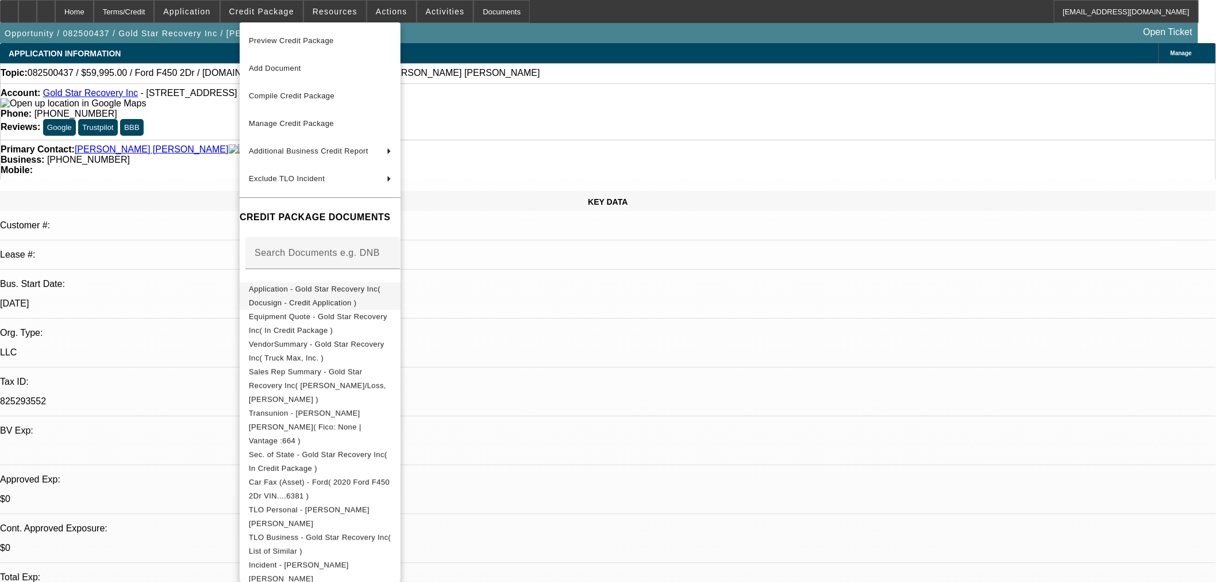
click at [313, 296] on span "Application - Gold Star Recovery Inc( Docusign - Credit Application )" at bounding box center [320, 296] width 143 height 28
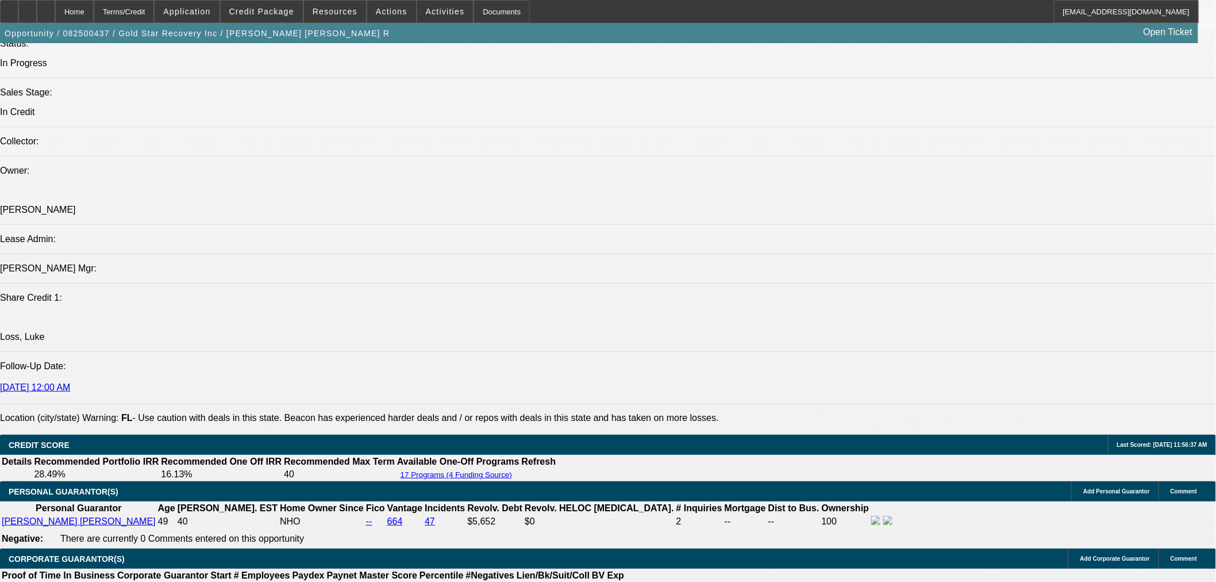
scroll to position [1405, 0]
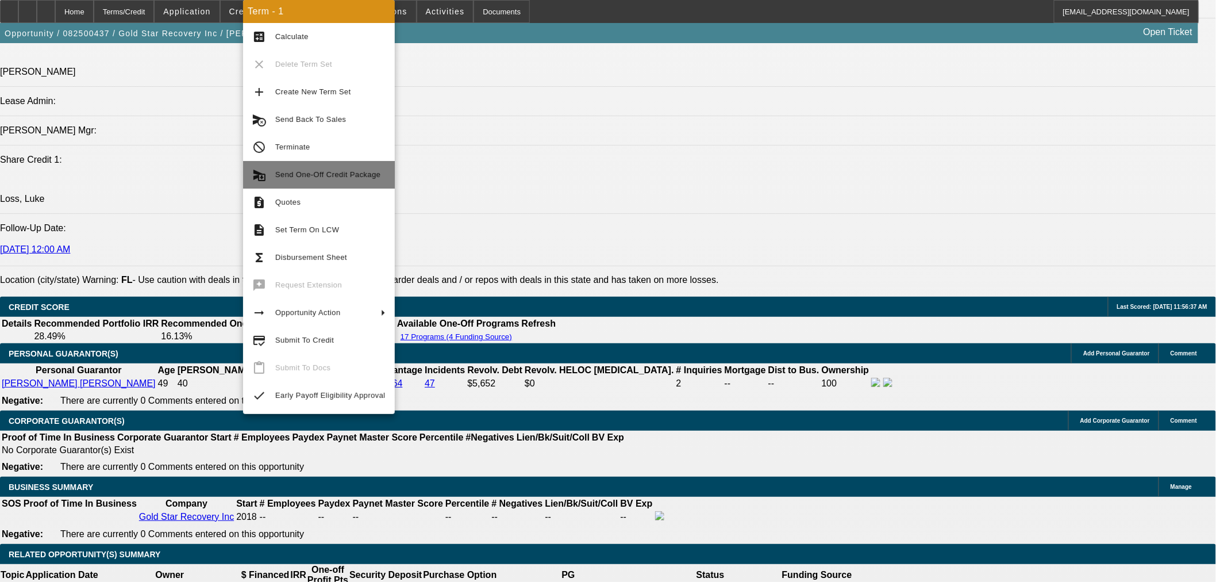
click at [348, 179] on span "Send One-Off Credit Package" at bounding box center [330, 175] width 110 height 14
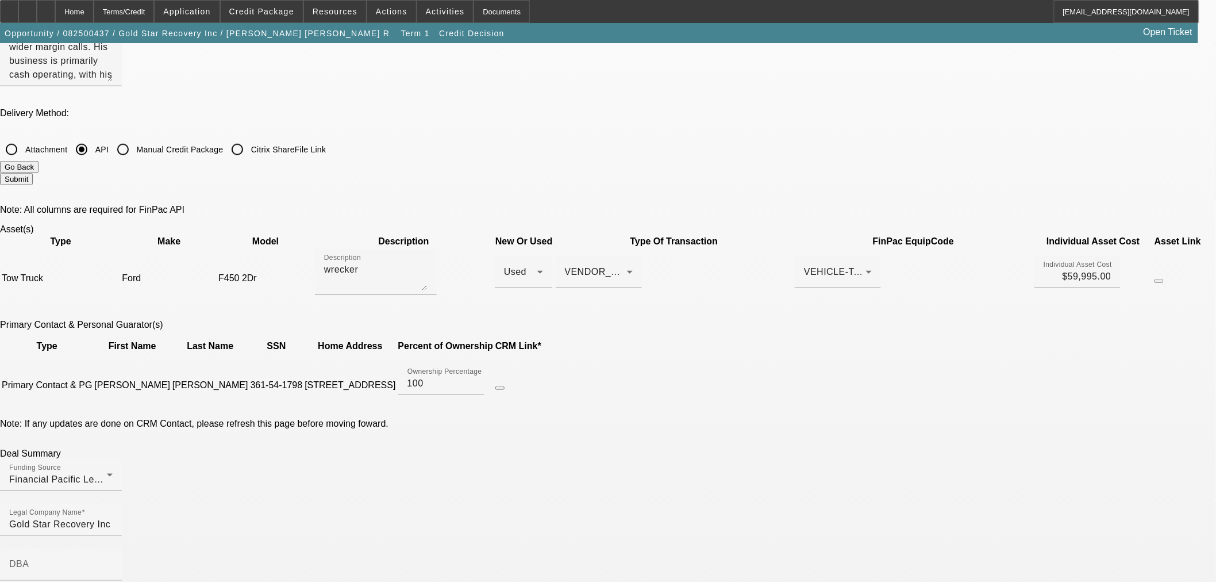
scroll to position [383, 0]
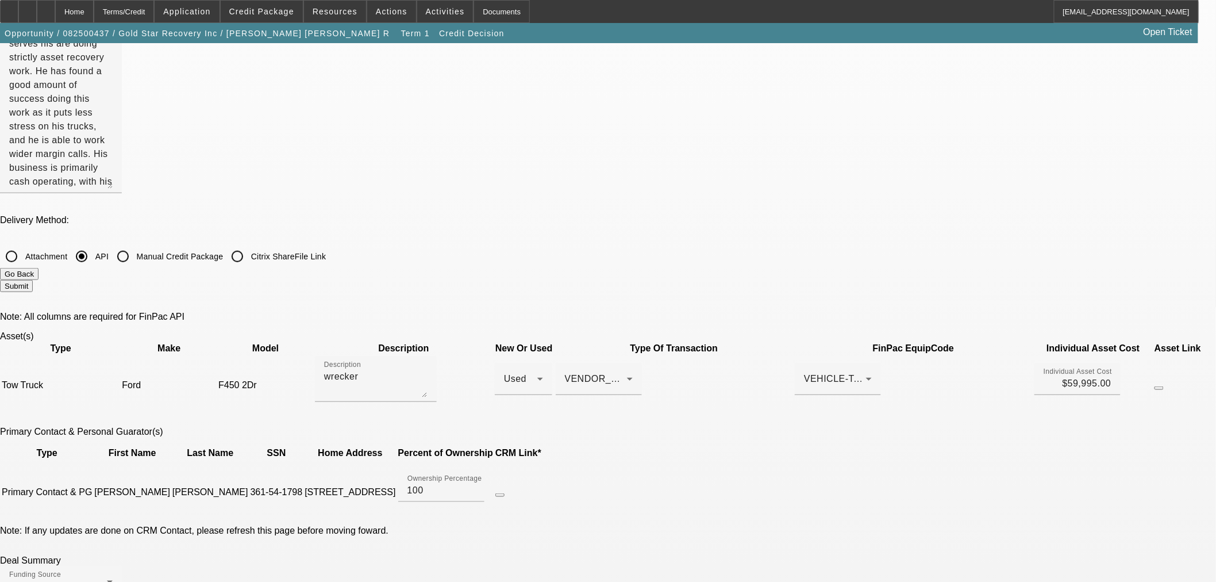
scroll to position [64, 0]
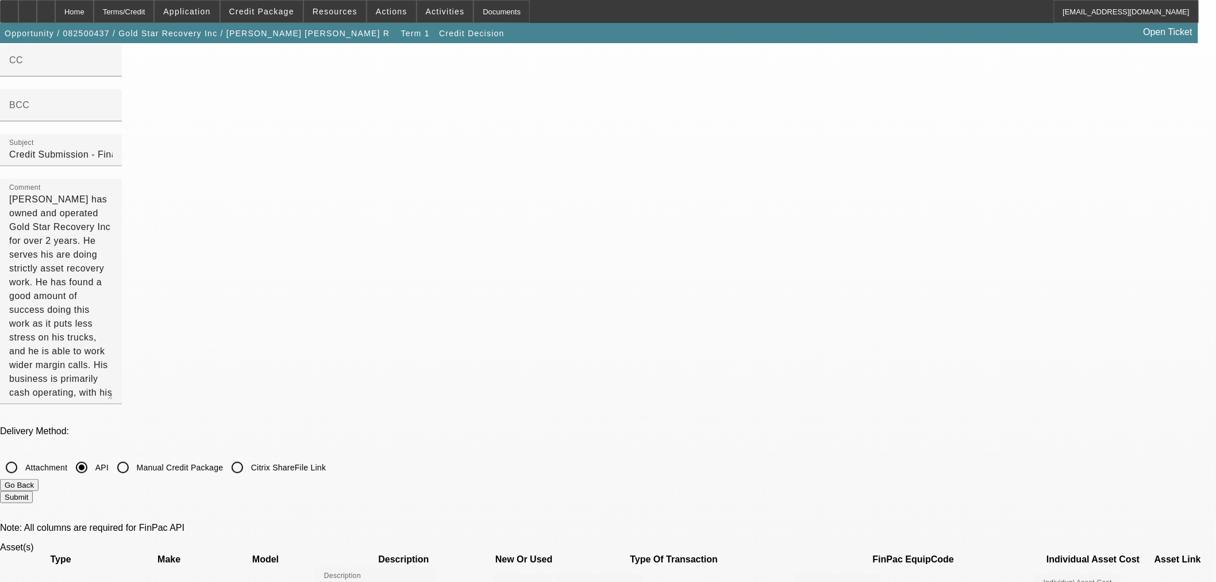
type input "[DATE]T05:00:00Z"
click at [33, 491] on button "Submit" at bounding box center [16, 497] width 33 height 12
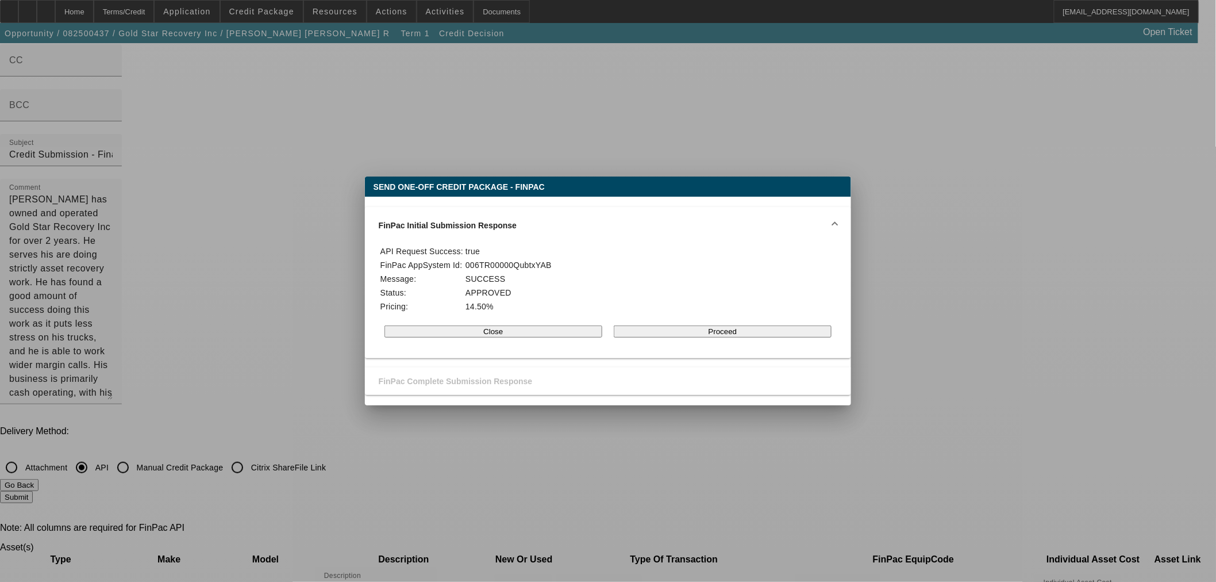
click at [716, 334] on button "Proceed" at bounding box center [723, 331] width 218 height 12
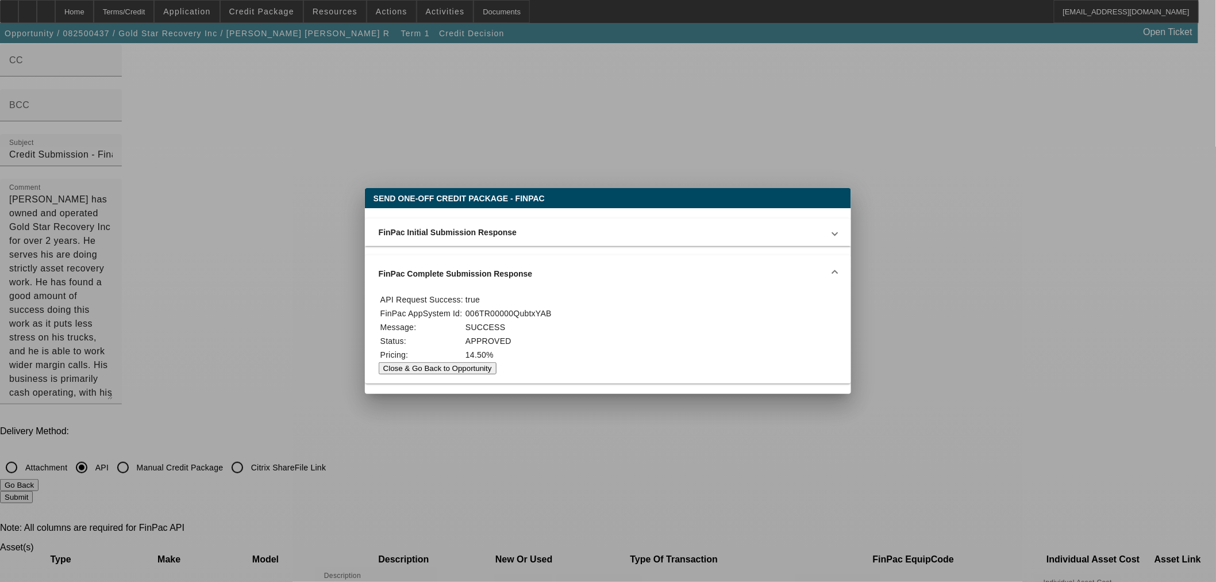
click at [497, 374] on button "Close & Go Back to Opportunity" at bounding box center [438, 368] width 118 height 12
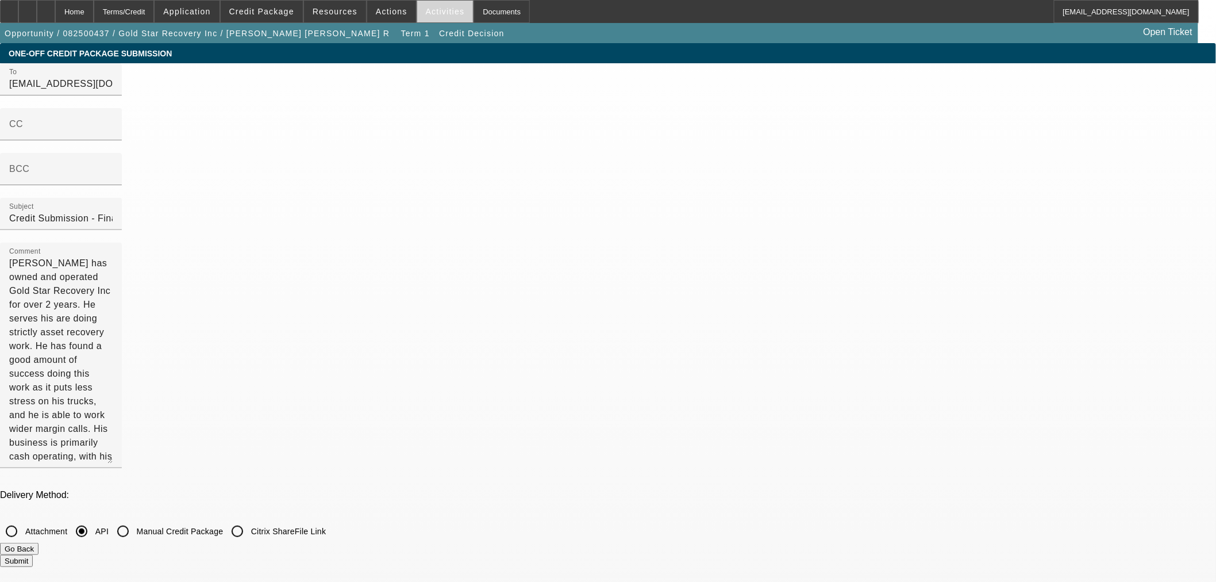
scroll to position [64, 0]
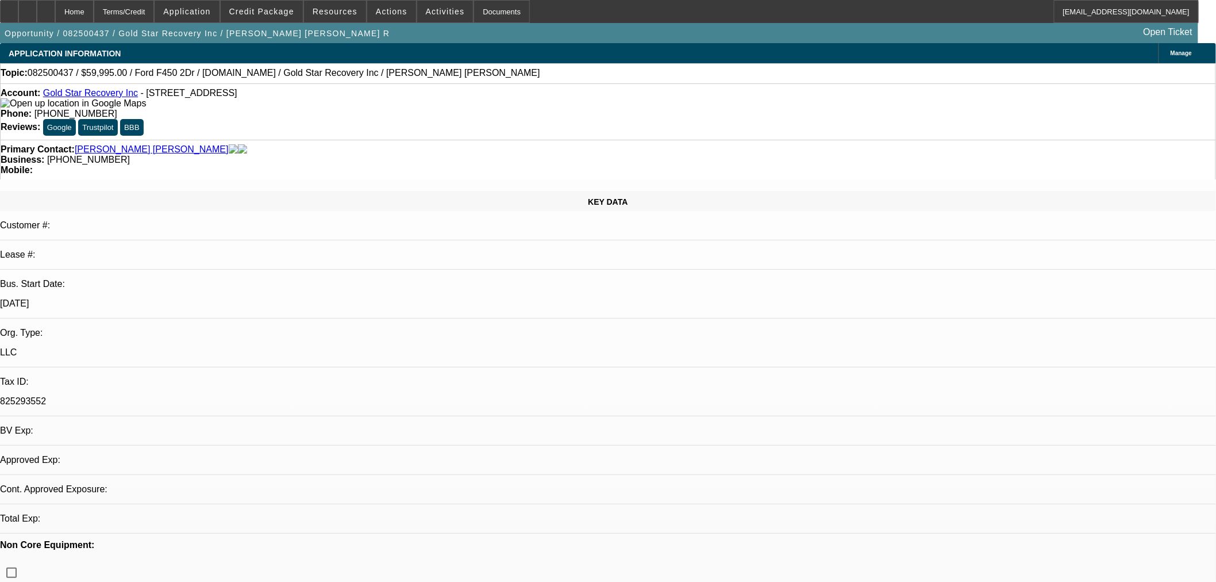
select select "0"
select select "3"
select select "0"
select select "6"
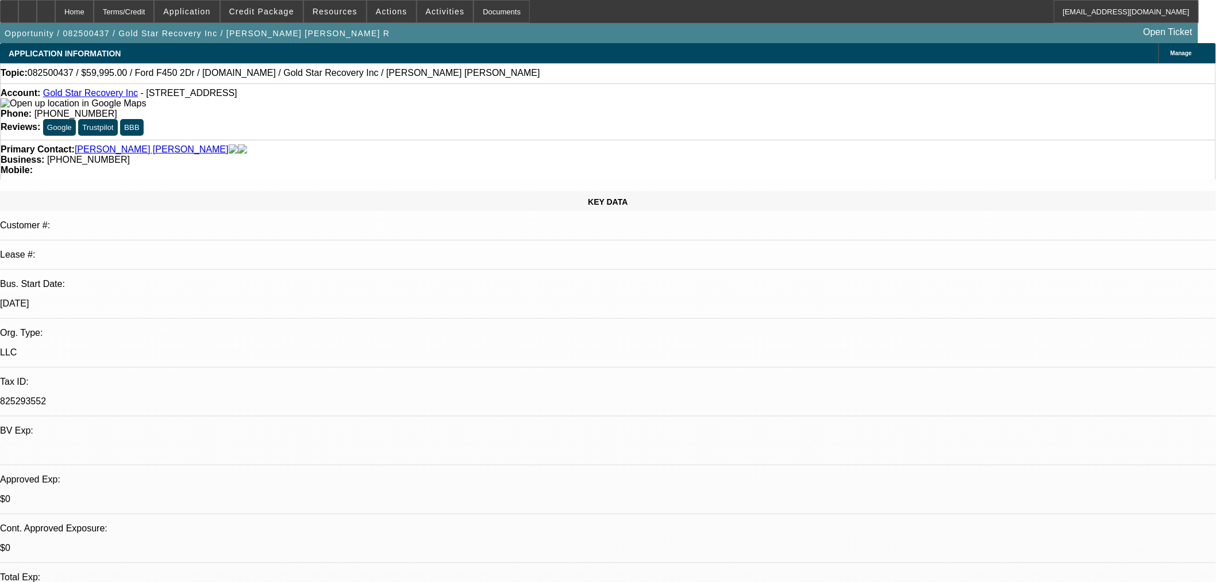
click at [197, 298] on p "[DATE]" at bounding box center [608, 303] width 1216 height 10
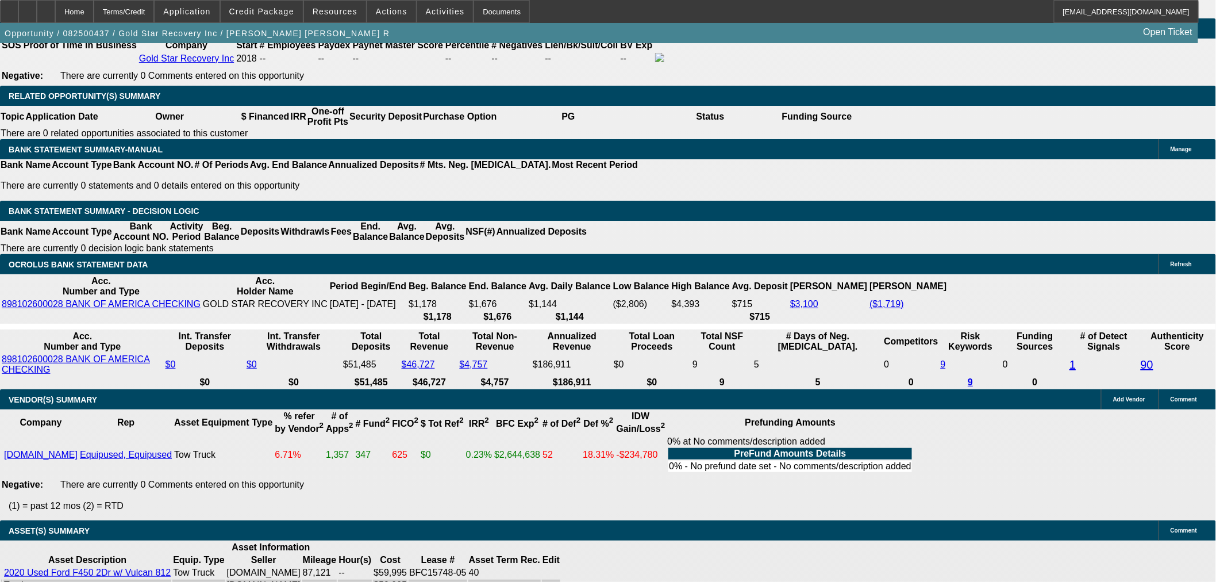
scroll to position [1954, 0]
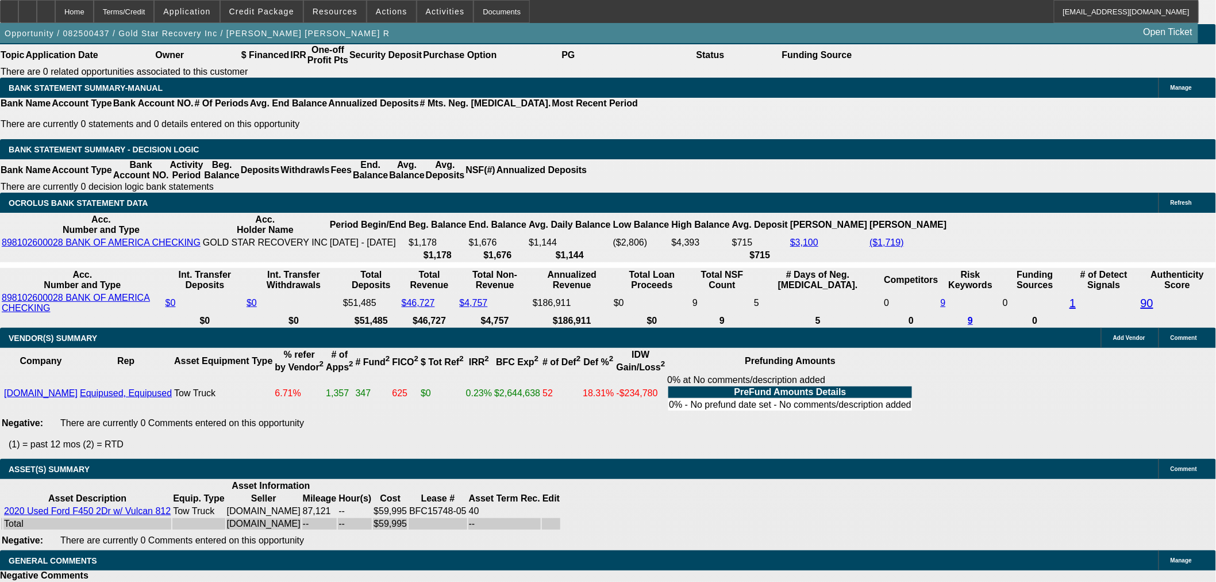
select select "4"
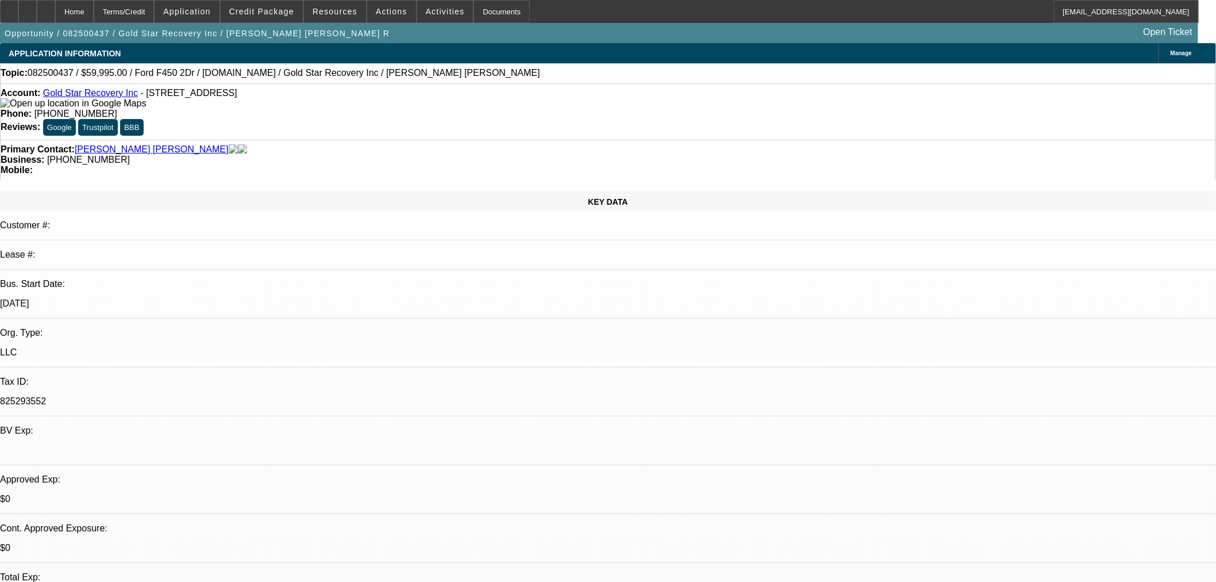
type textarea "d"
paste textarea "We are passing on this request due to the lack of commercial or personal instal…"
type textarea "DECLINED BY [PERSON_NAME]: "We are passing on this request due to the lack of c…"
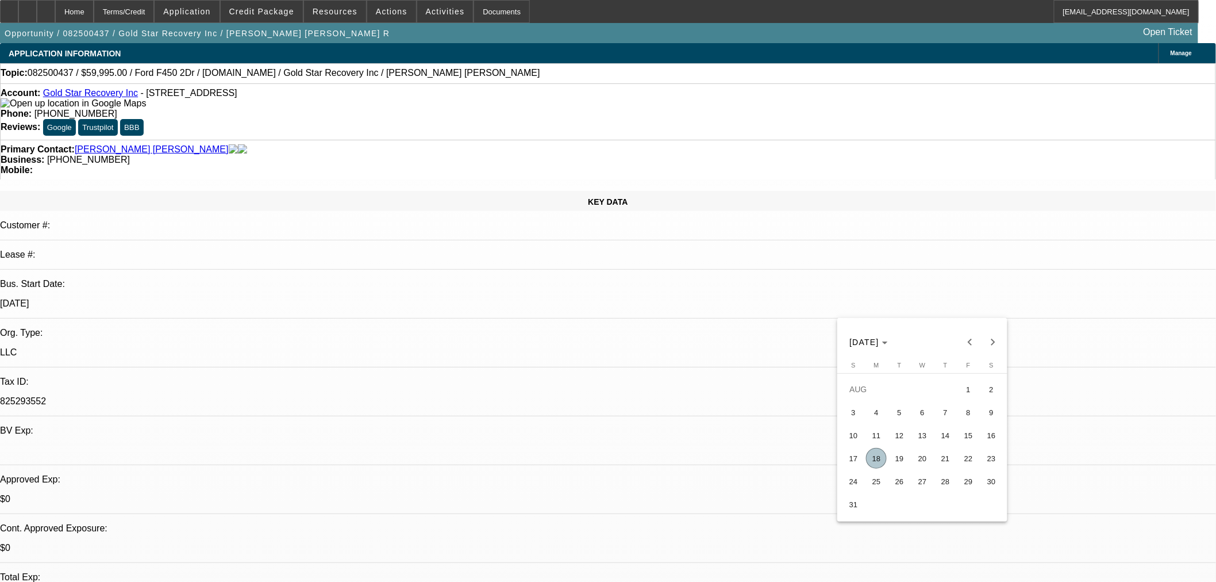
click at [872, 464] on span "18" at bounding box center [876, 458] width 21 height 21
type input "[DATE]"
type input "12:30"
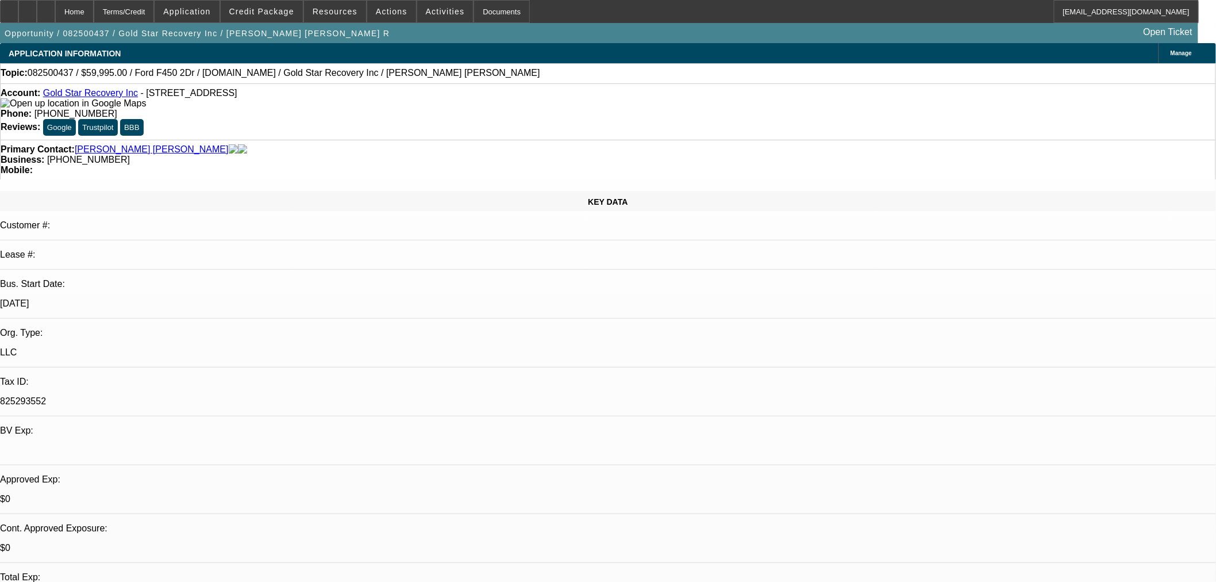
type input "12:37"
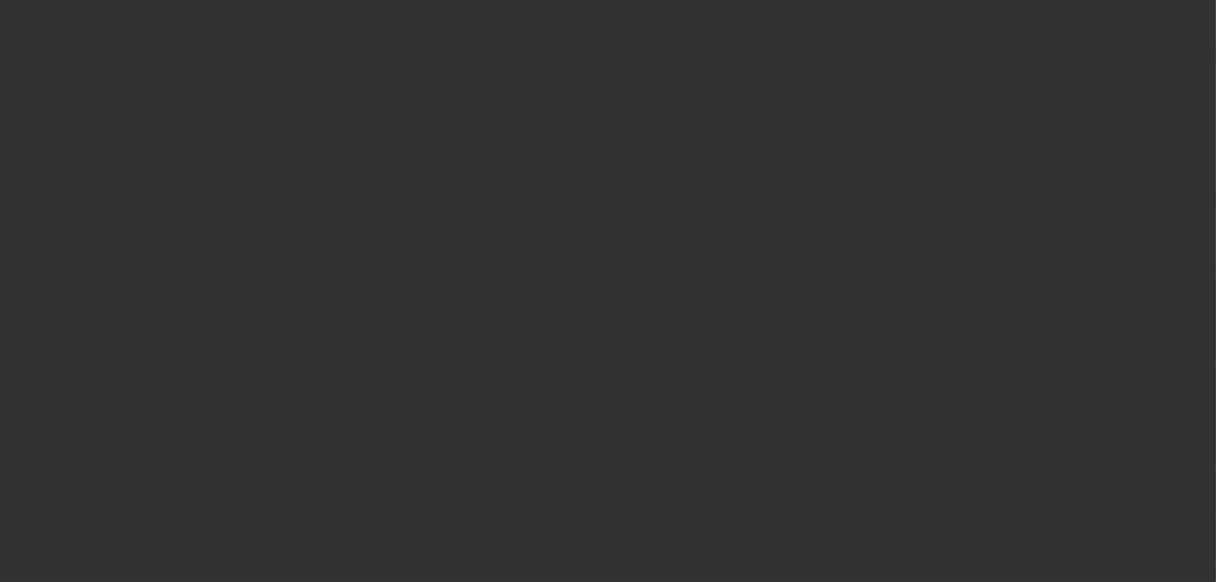
select select "0"
select select "3"
select select "0"
select select "6"
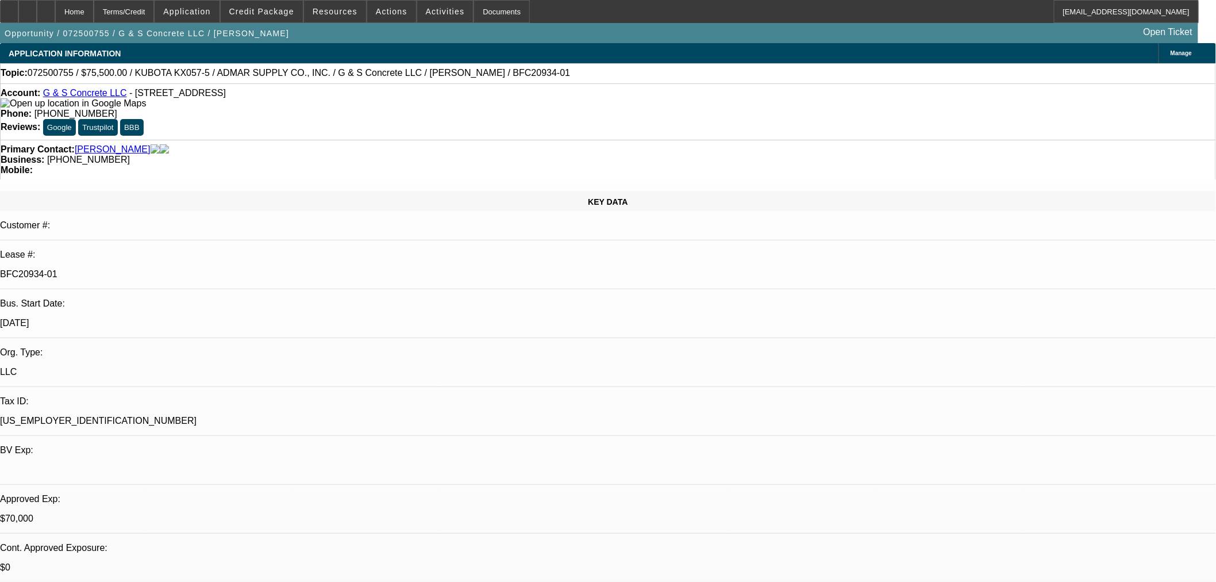
select select "0"
select select "2"
select select "0"
select select "6"
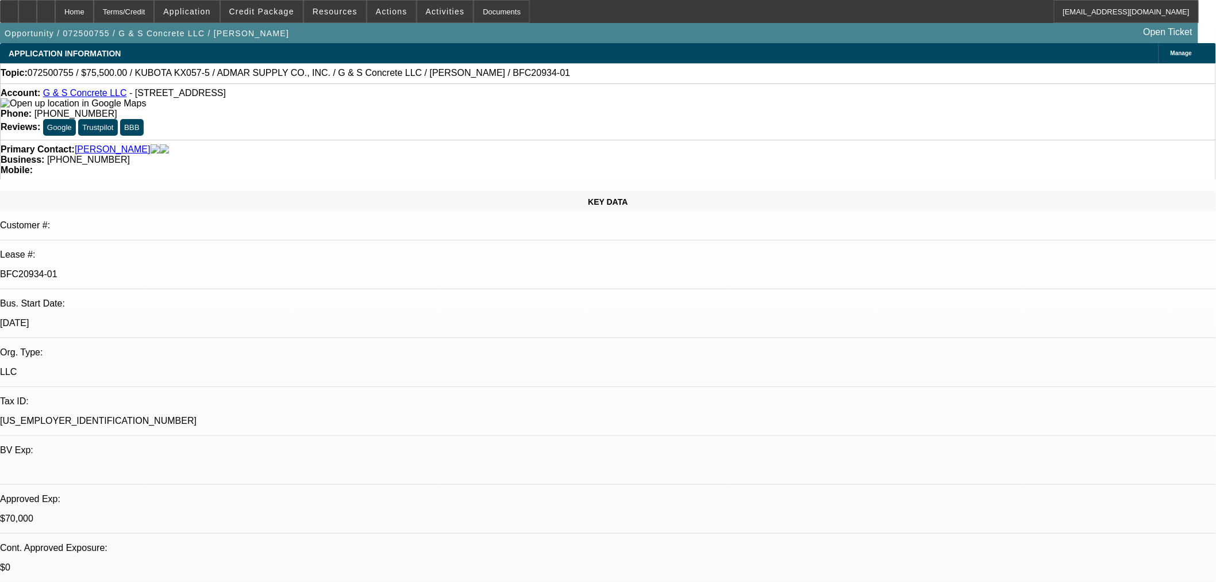
select select "0"
select select "2"
select select "0"
select select "6"
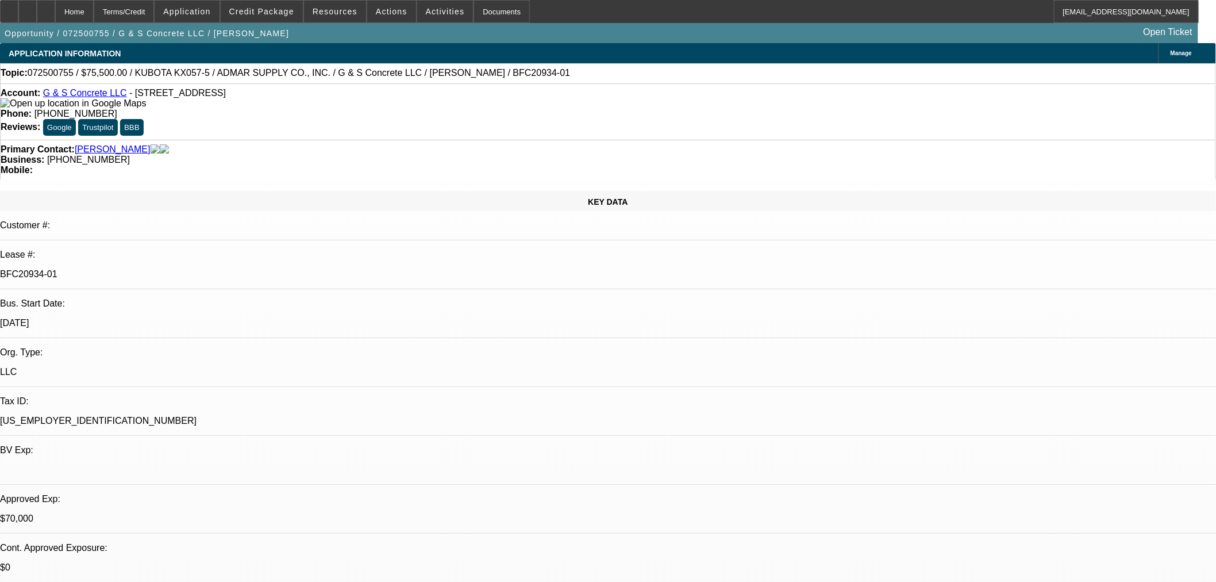
select select "0"
select select "2"
select select "0"
select select "6"
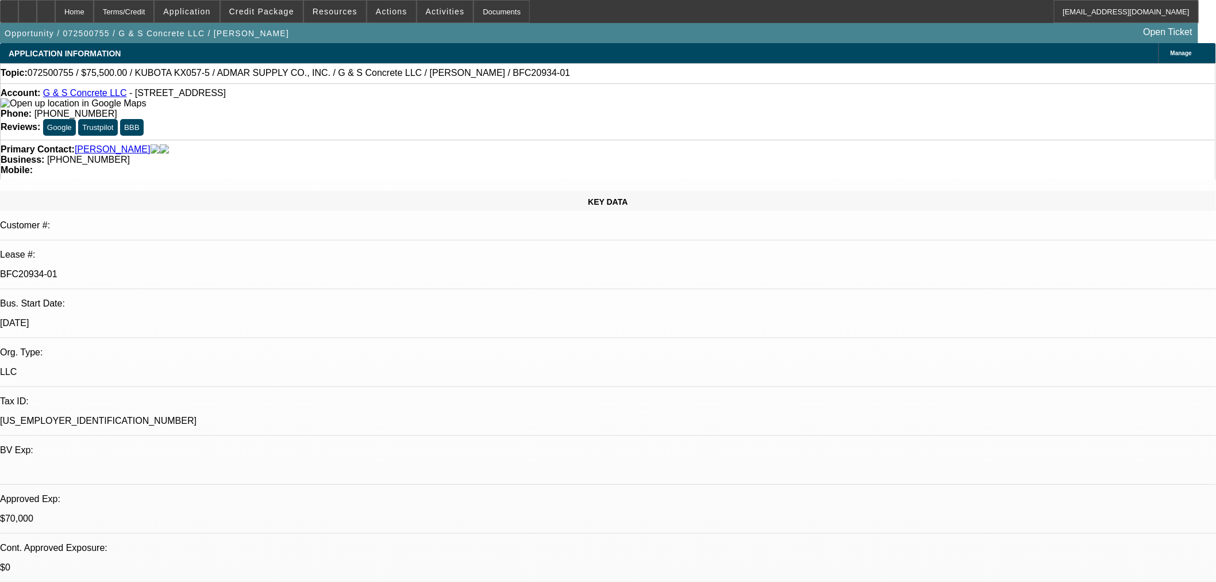
select select "0"
select select "2"
select select "0"
select select "6"
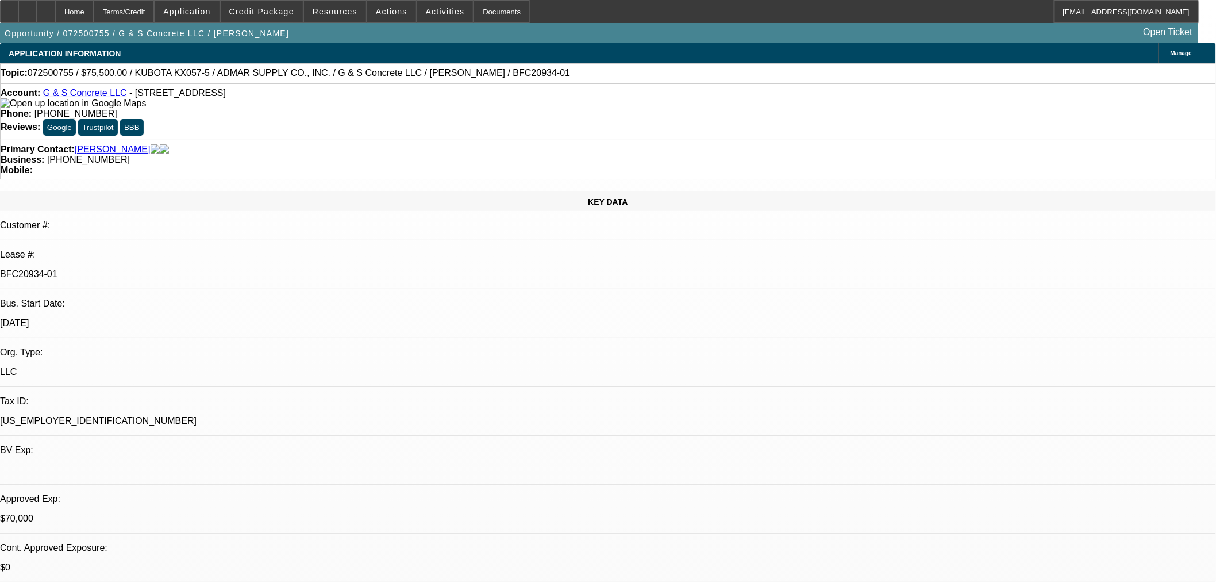
drag, startPoint x: 438, startPoint y: 516, endPoint x: 407, endPoint y: 163, distance: 354.3
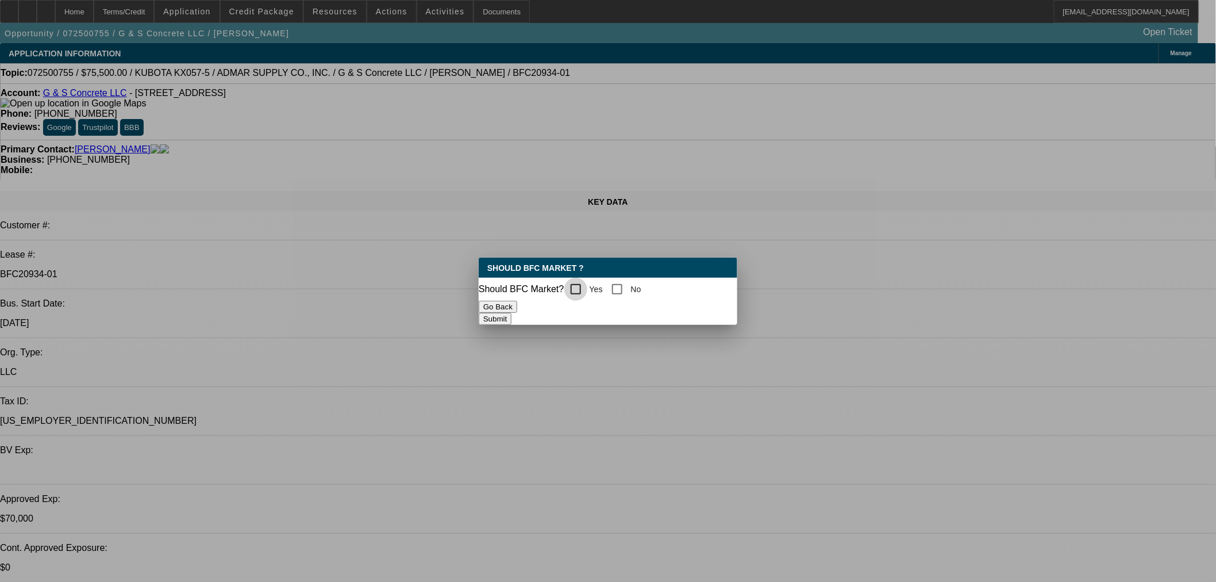
click at [587, 289] on input "Yes" at bounding box center [575, 289] width 23 height 23
checkbox input "true"
click at [511, 314] on button "Submit" at bounding box center [495, 319] width 33 height 12
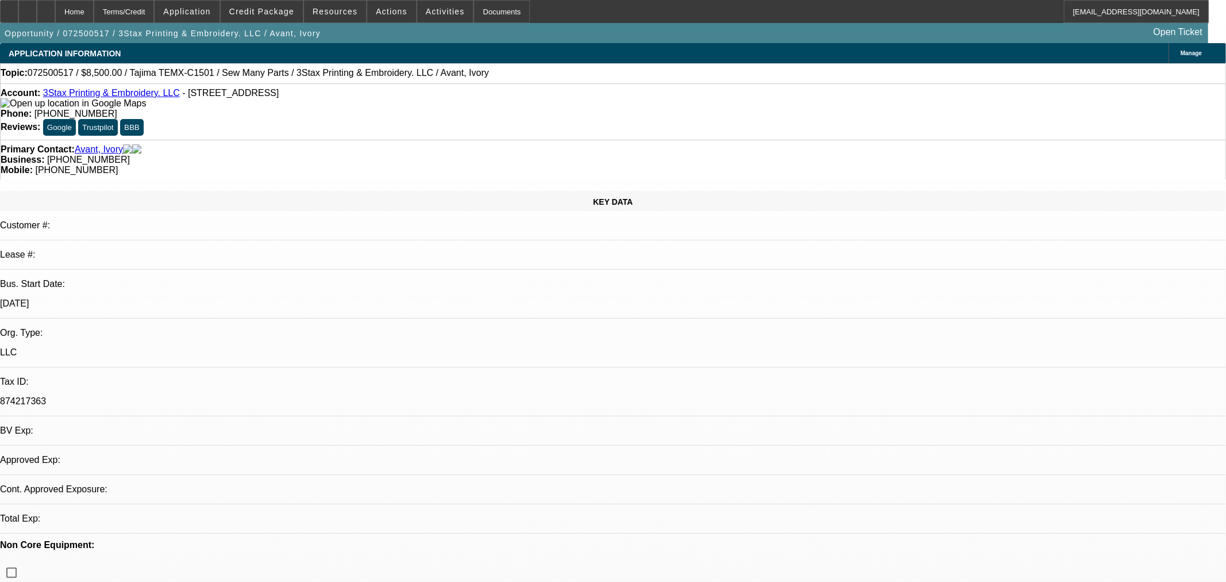
select select "0"
select select "2"
select select "0"
select select "6"
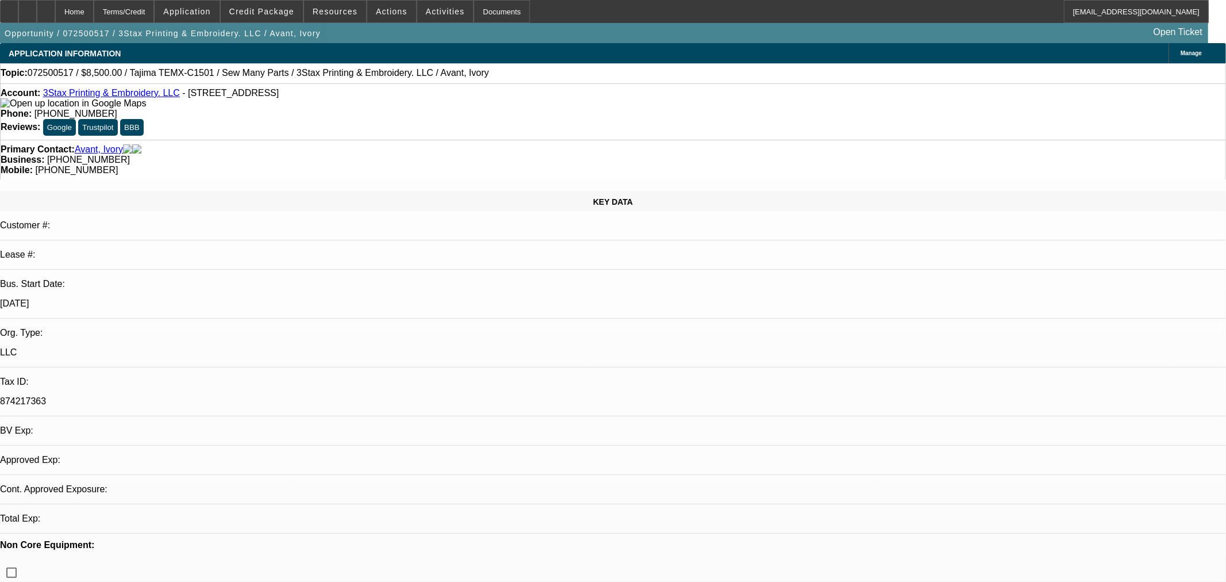
select select "0"
select select "2"
select select "0"
select select "6"
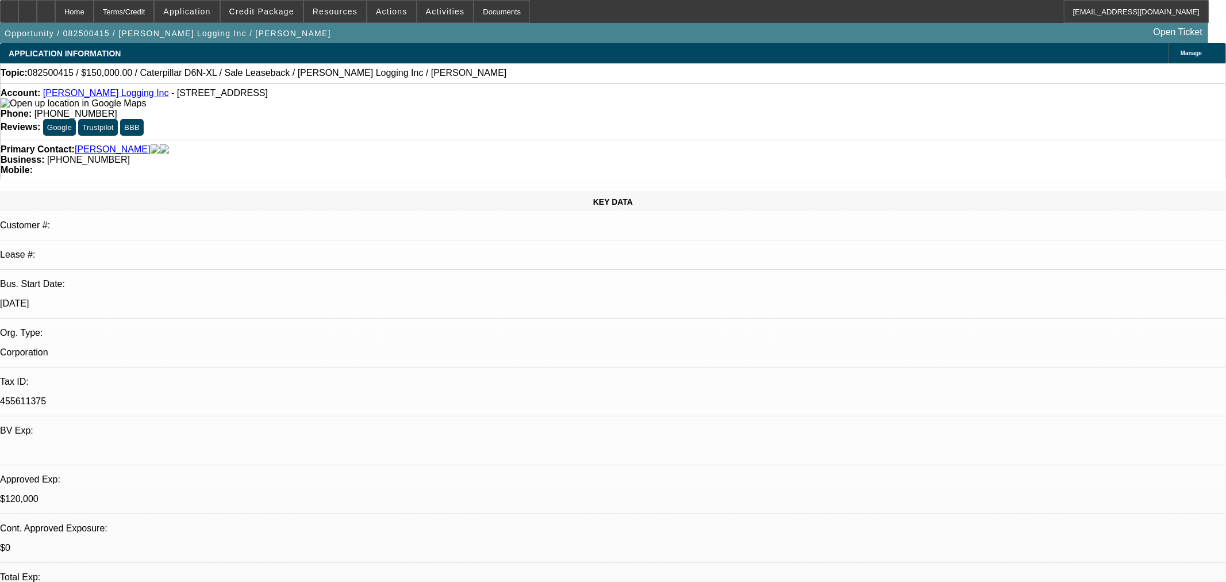
select select "0"
select select "2"
select select "0"
select select "6"
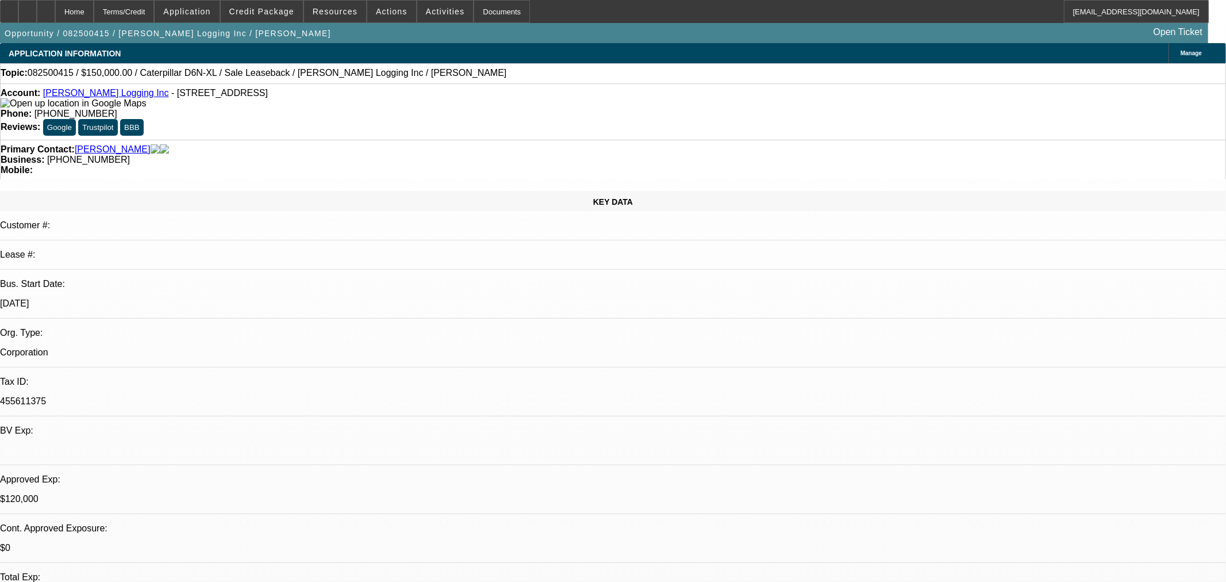
select select "0"
select select "2"
select select "0"
select select "6"
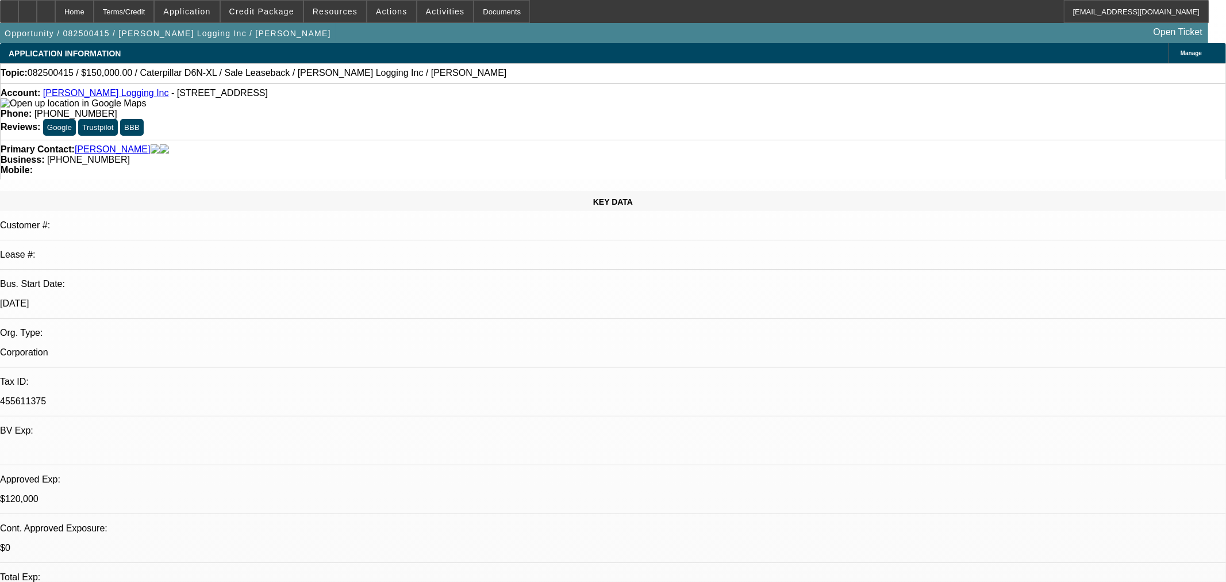
select select "0"
select select "2"
select select "0"
select select "6"
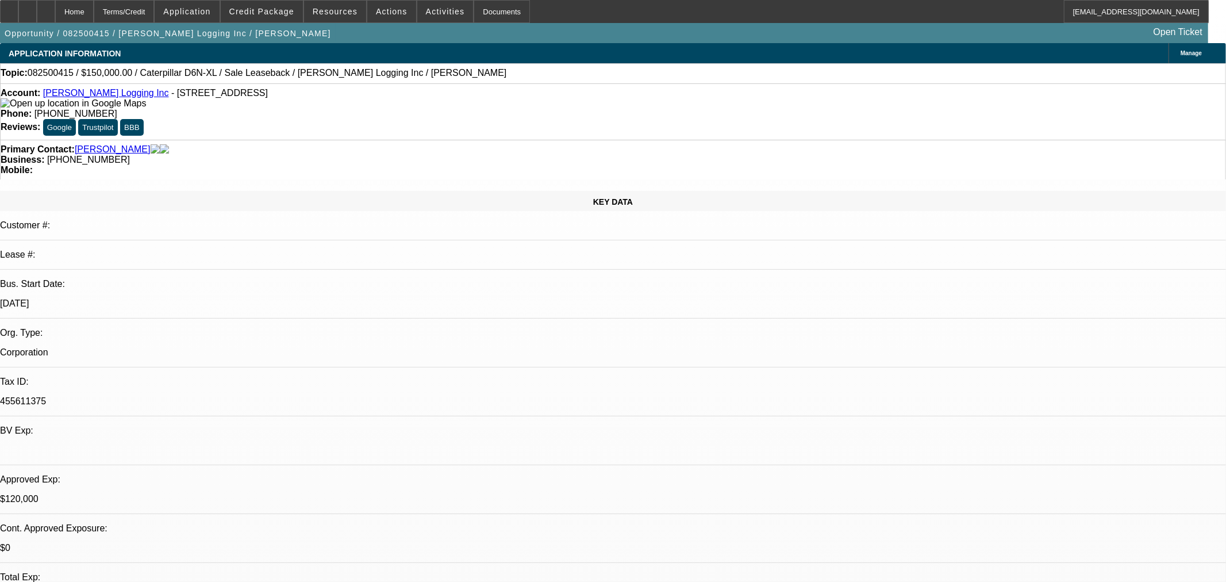
select select "0"
select select "2"
select select "0"
select select "6"
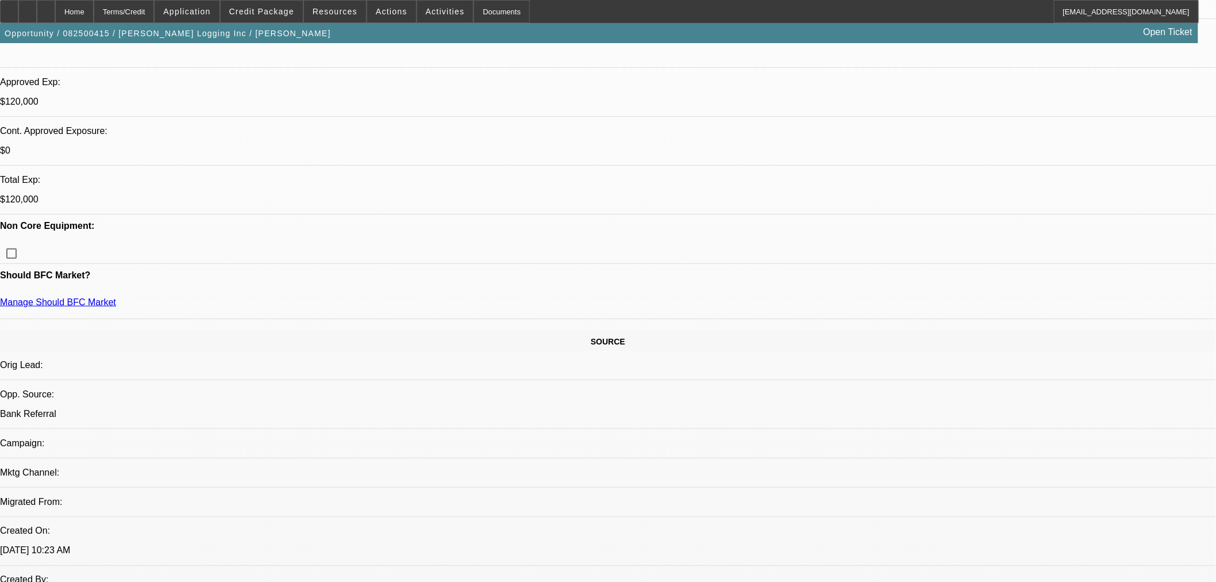
scroll to position [255, 0]
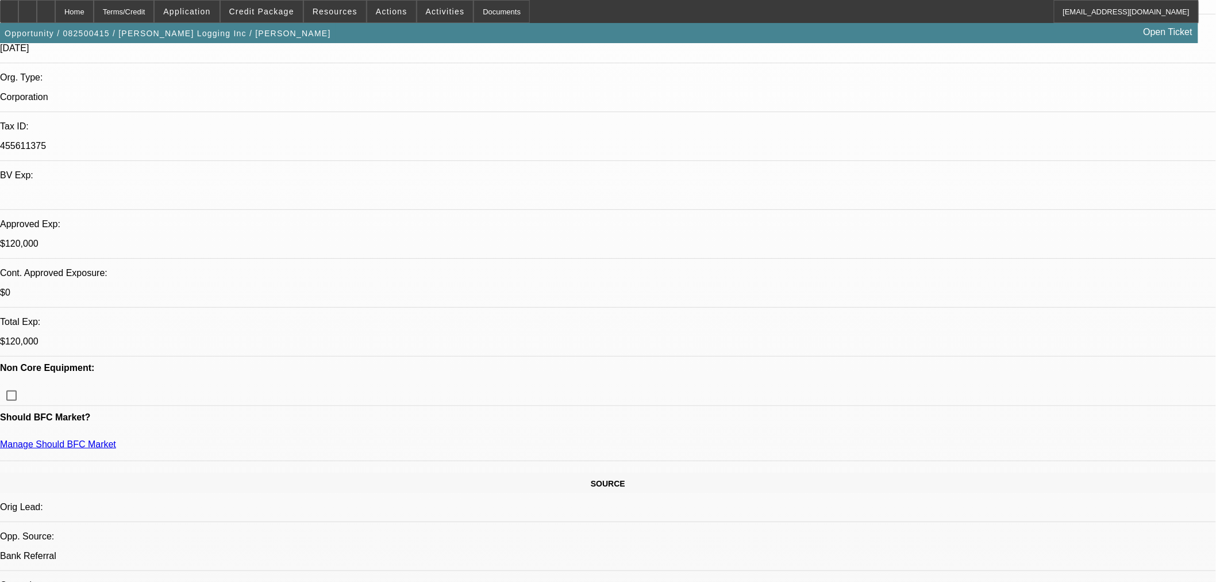
click at [198, 439] on div "Manage Should BFC Market" at bounding box center [608, 449] width 1216 height 21
click at [116, 439] on link "Manage Should BFC Market" at bounding box center [58, 444] width 116 height 10
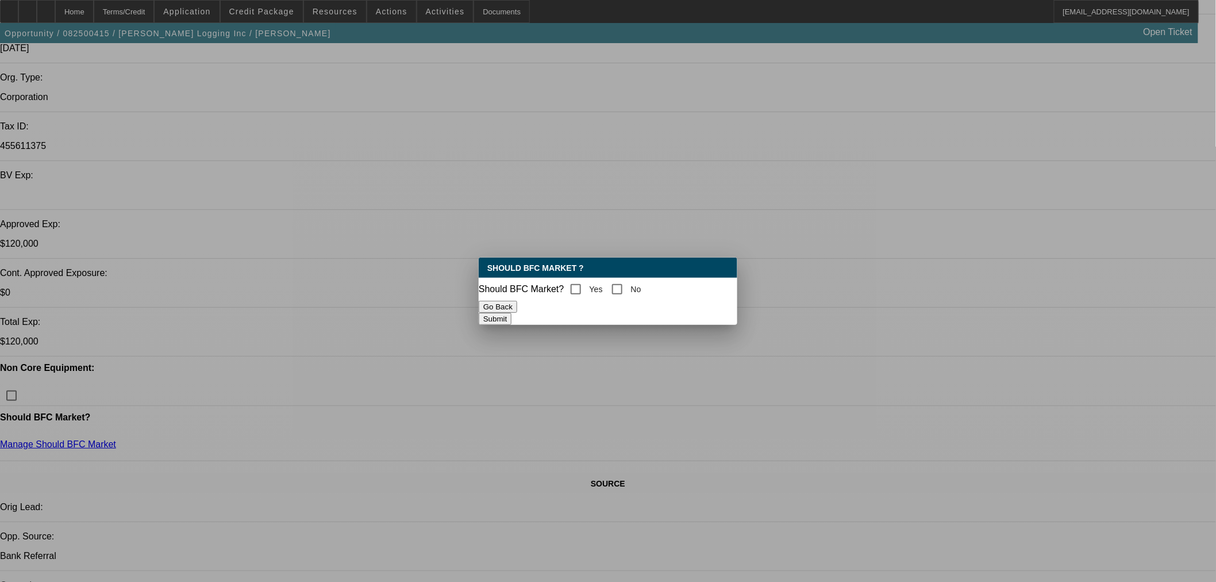
scroll to position [0, 0]
click at [582, 288] on input "Yes" at bounding box center [575, 289] width 23 height 23
checkbox input "true"
click at [511, 313] on button "Submit" at bounding box center [495, 319] width 33 height 12
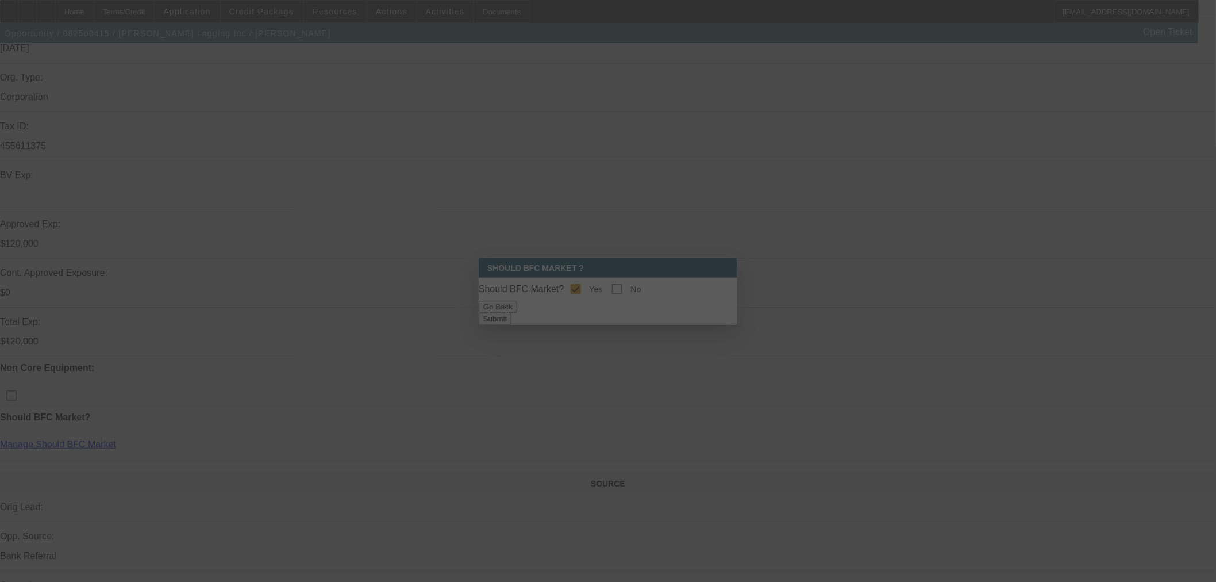
scroll to position [255, 0]
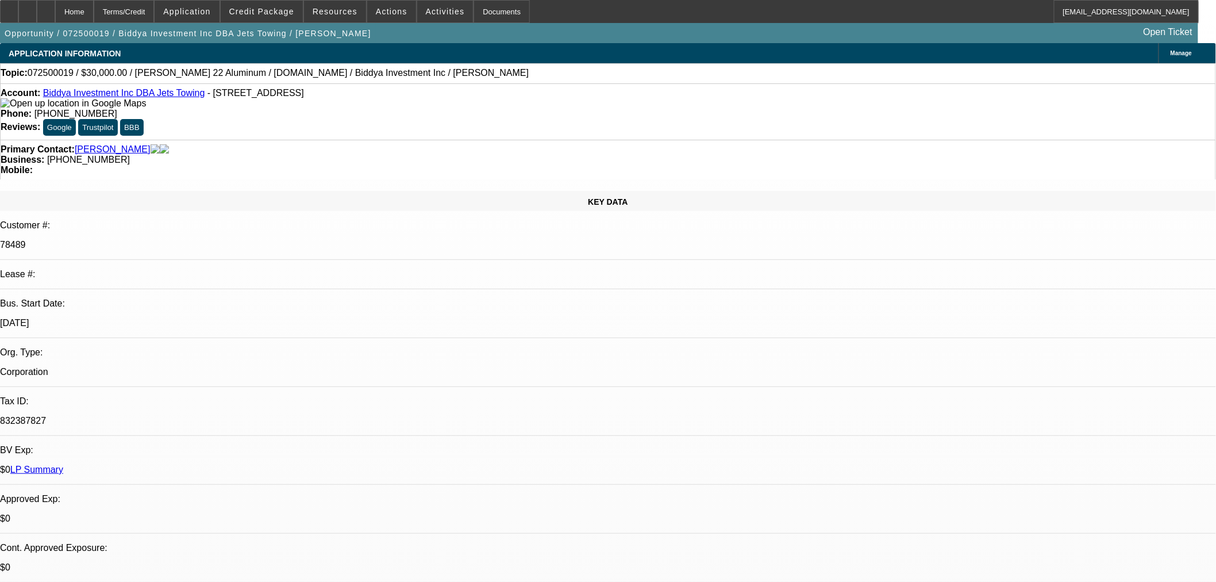
select select "0"
select select "2"
select select "0"
select select "6"
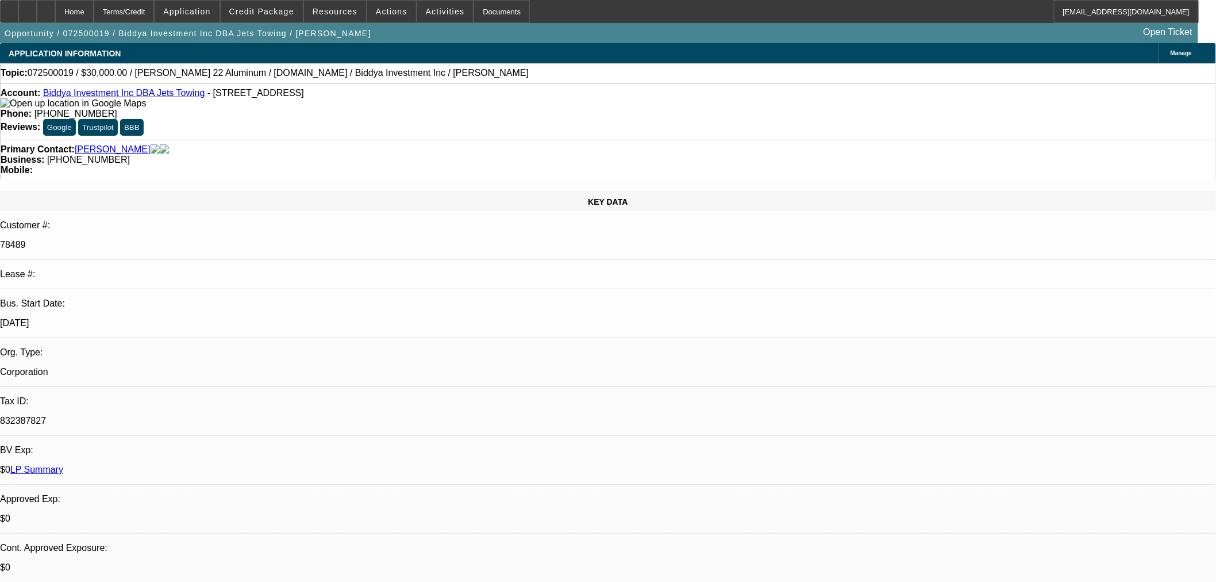
select select "0"
select select "6"
select select "0"
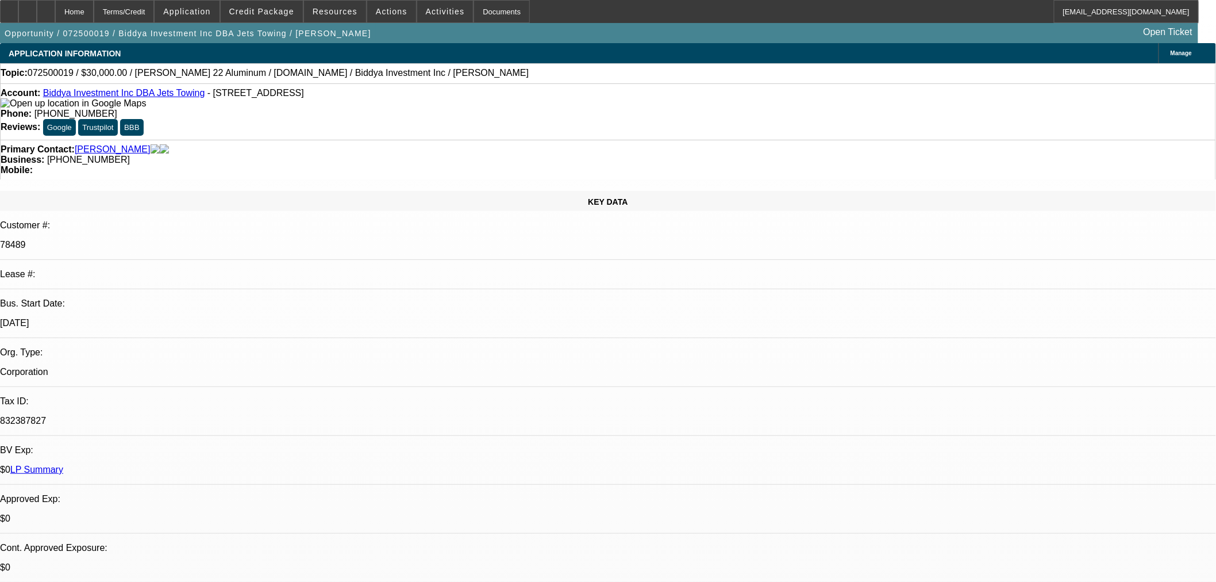
select select "0"
select select "6"
select select "0"
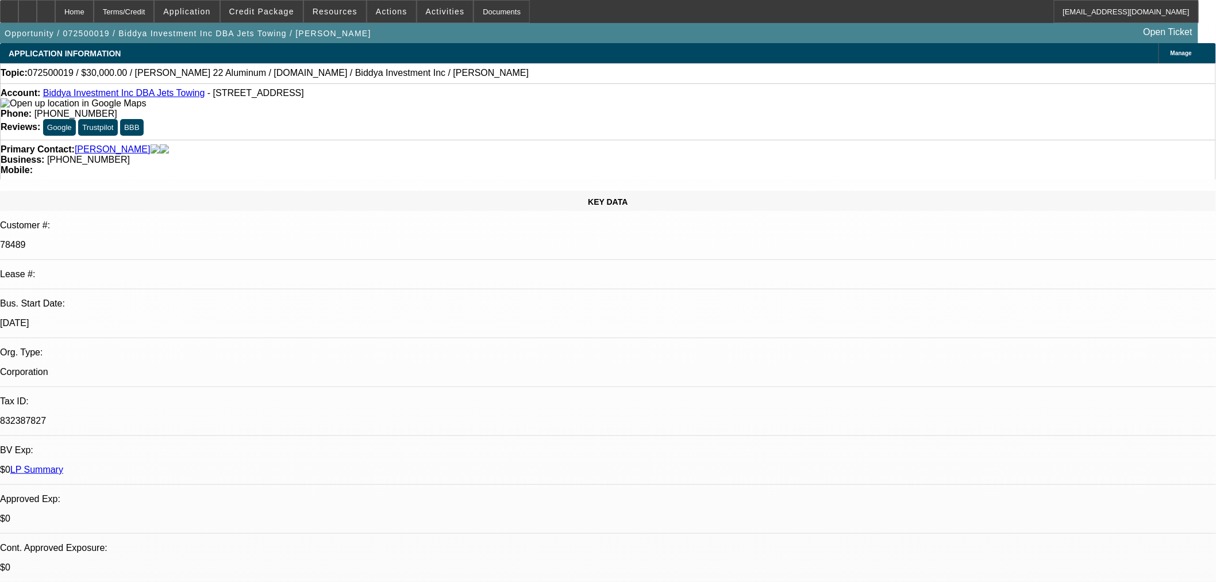
select select "0"
select select "6"
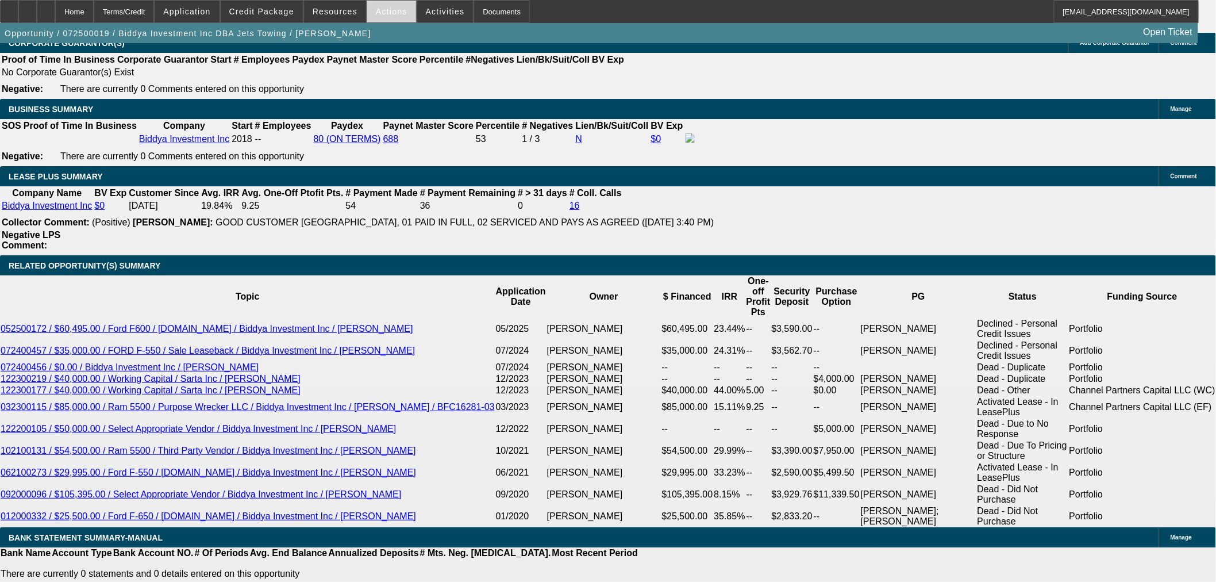
scroll to position [1824, 0]
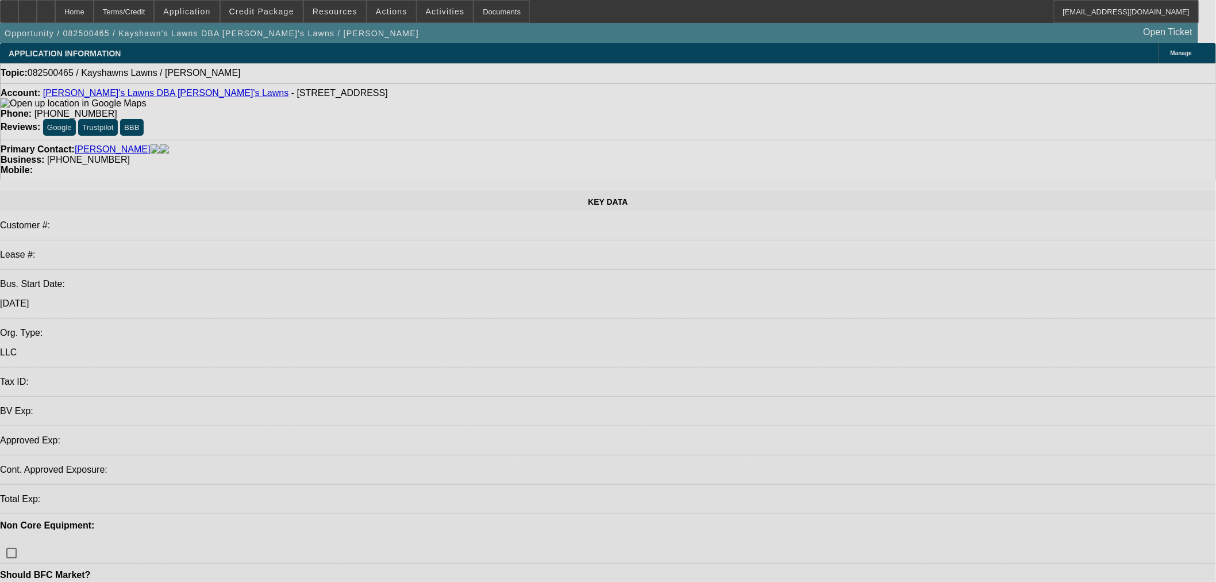
select select "0"
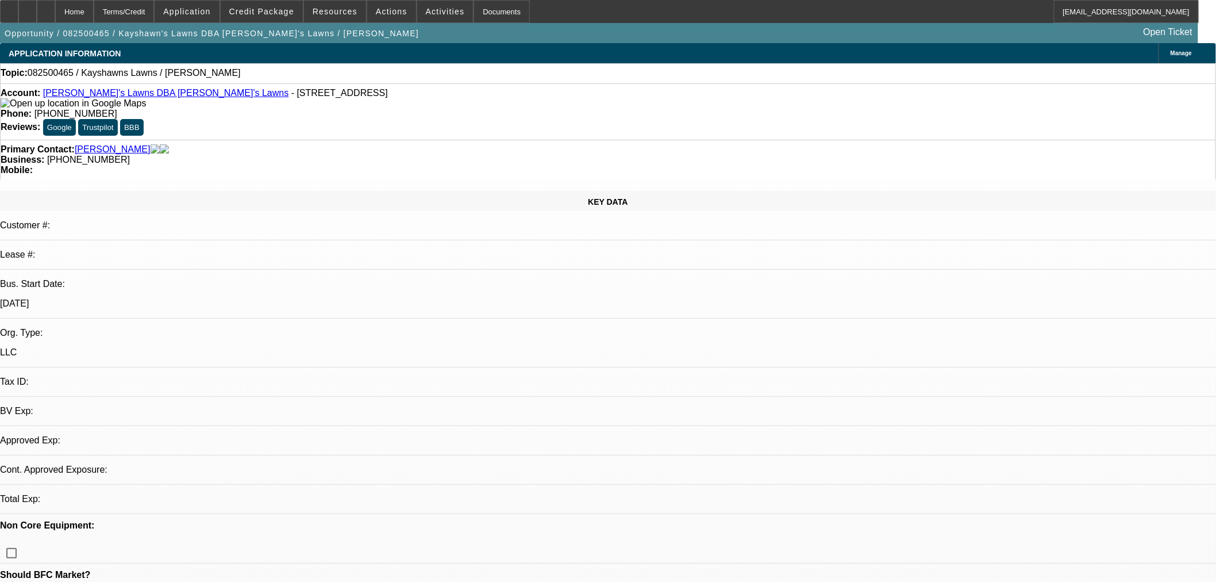
select select "2"
select select "0.1"
select select "4"
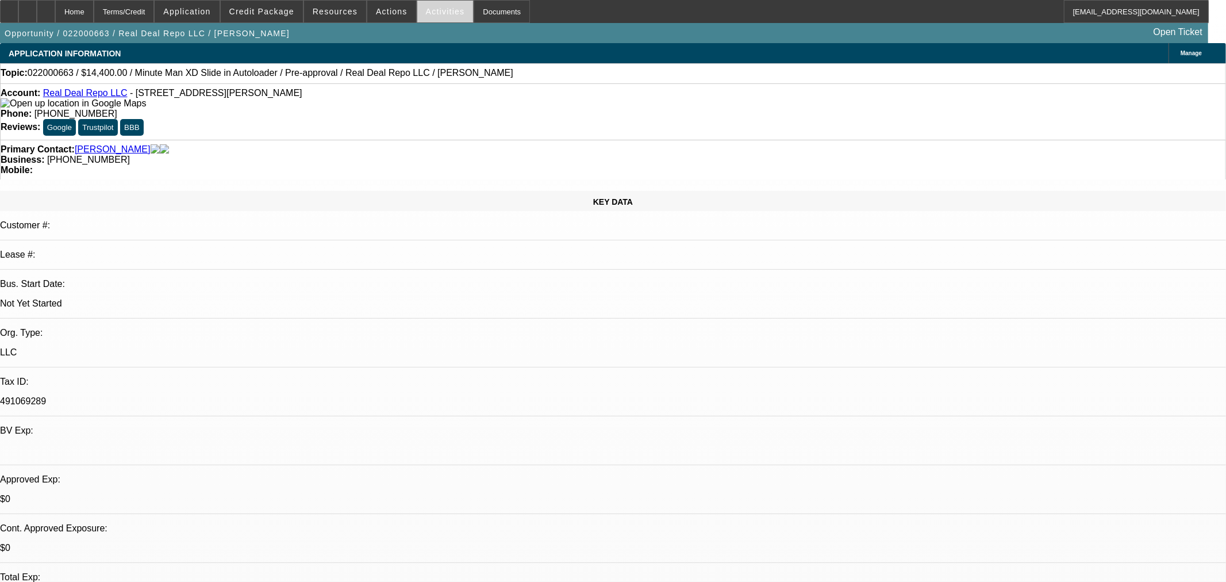
select select "0.1"
select select "2"
select select "0"
select select "6"
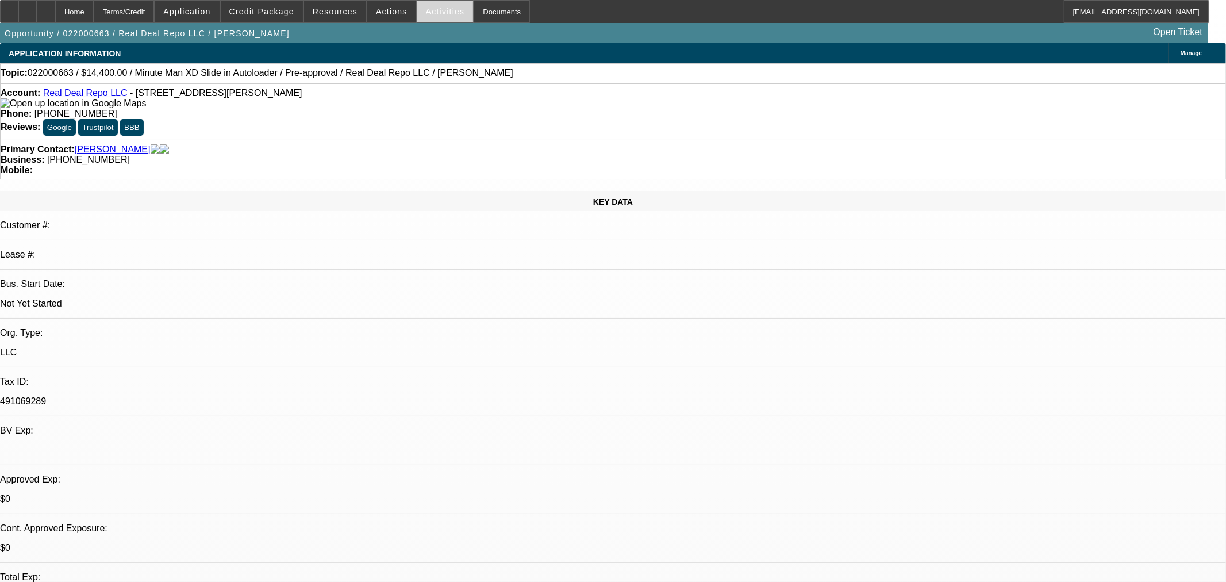
select select "0.1"
select select "2"
select select "0"
select select "6"
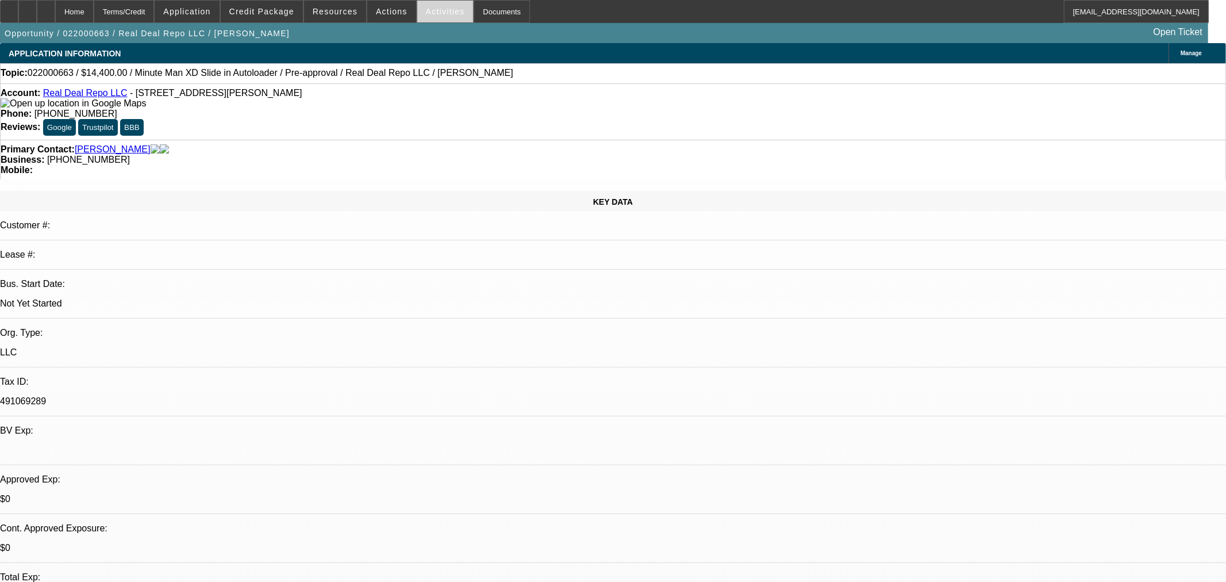
select select "0.1"
select select "2"
select select "0"
select select "6"
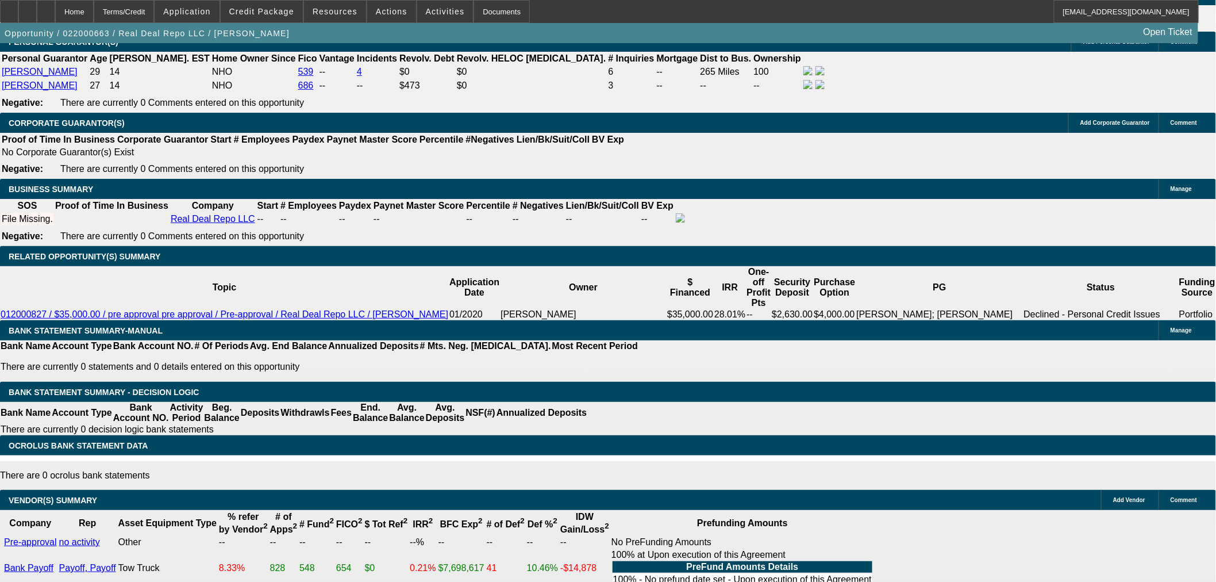
scroll to position [1618, 0]
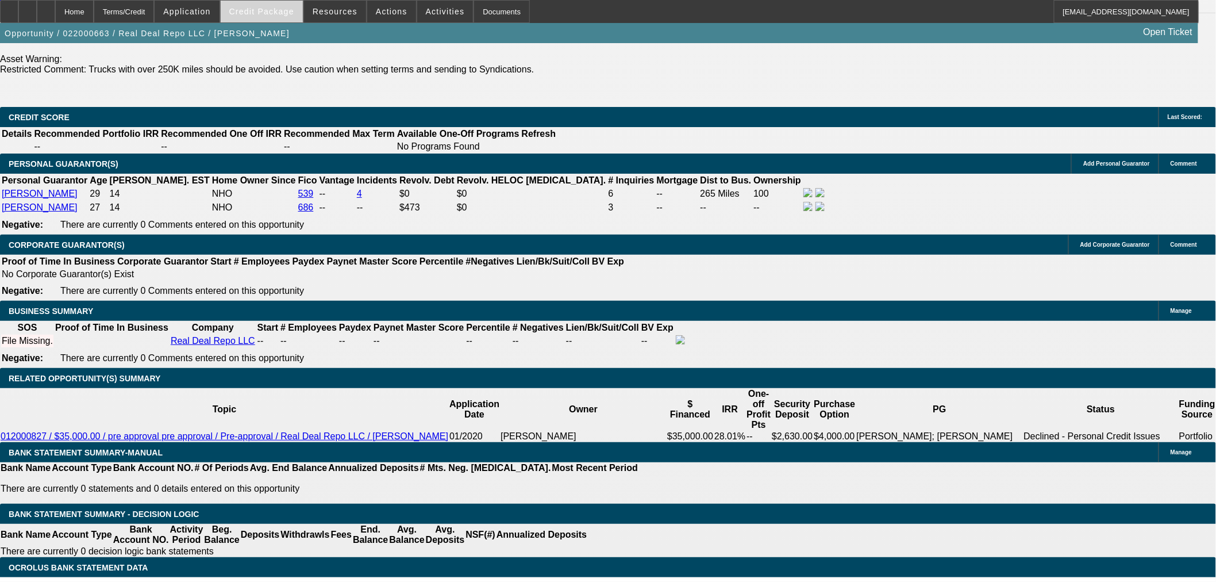
click at [259, 10] on span "Credit Package" at bounding box center [261, 11] width 65 height 9
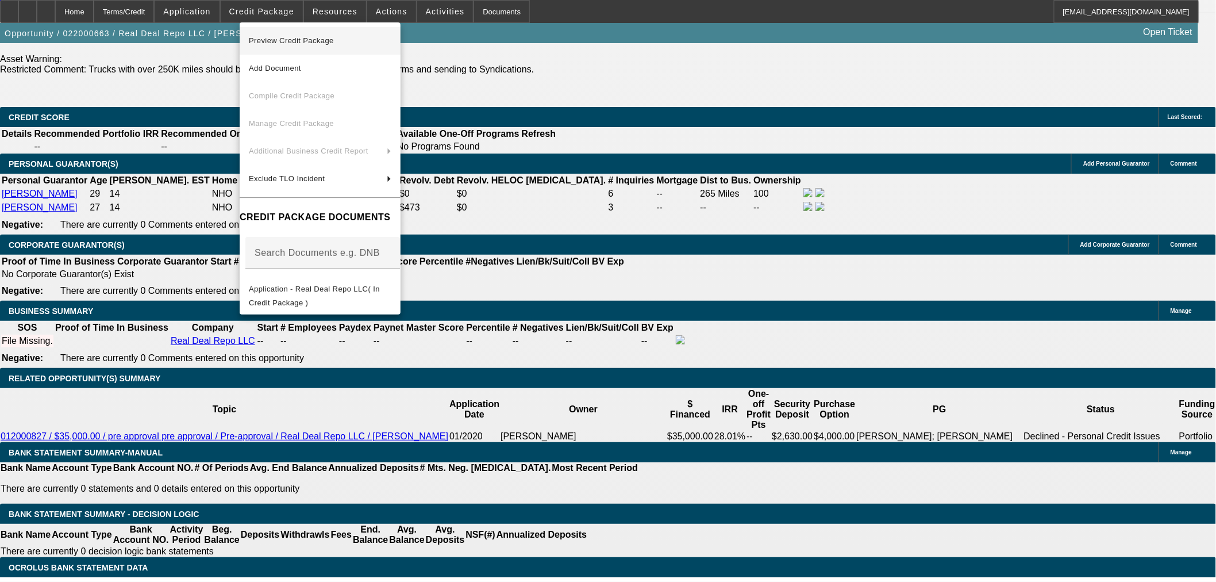
click at [297, 46] on span "Preview Credit Package" at bounding box center [320, 41] width 143 height 14
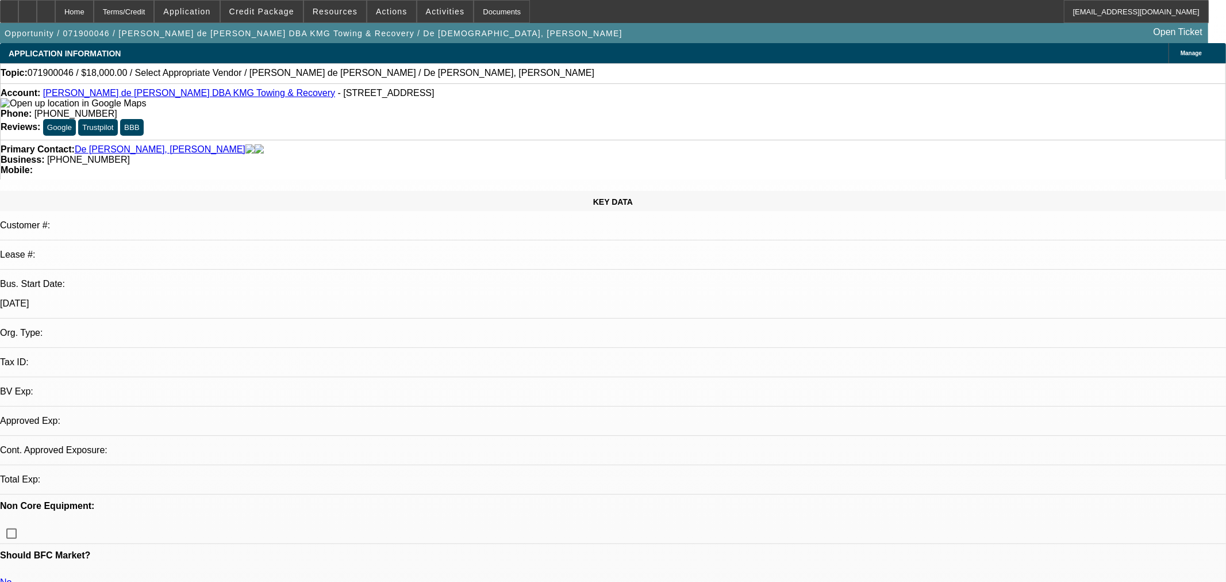
select select "0"
select select "2"
select select "0.1"
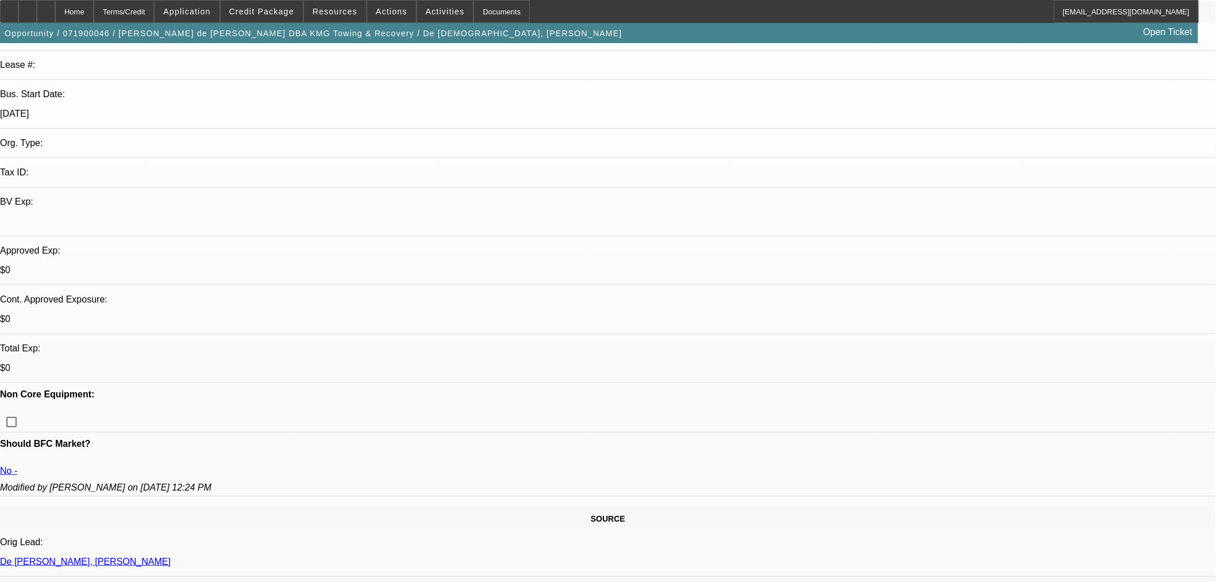
scroll to position [255, 0]
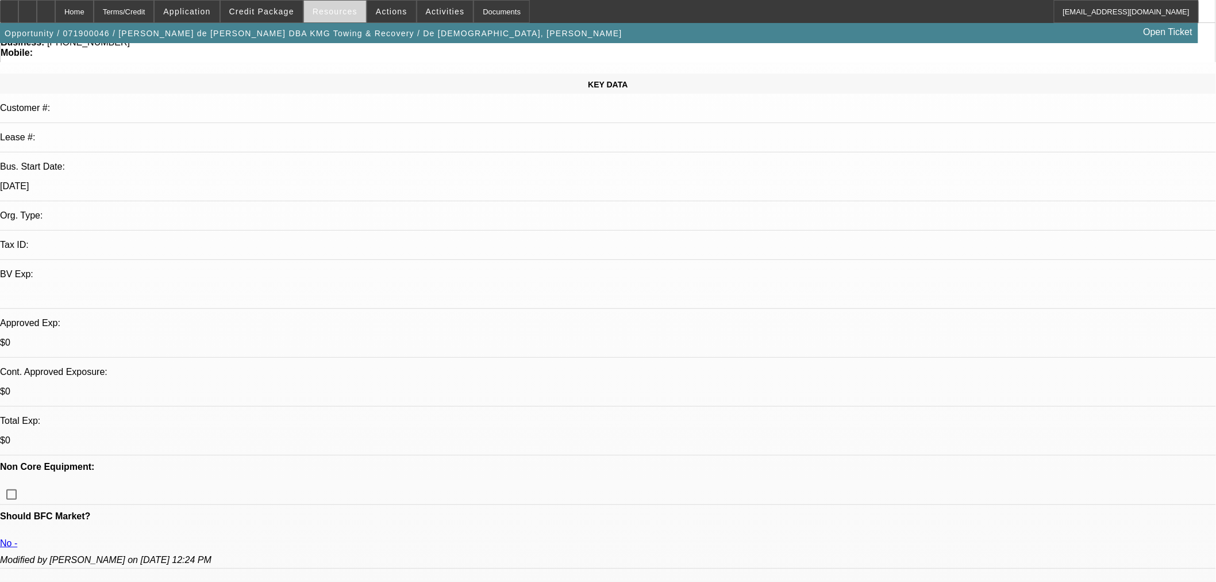
scroll to position [0, 0]
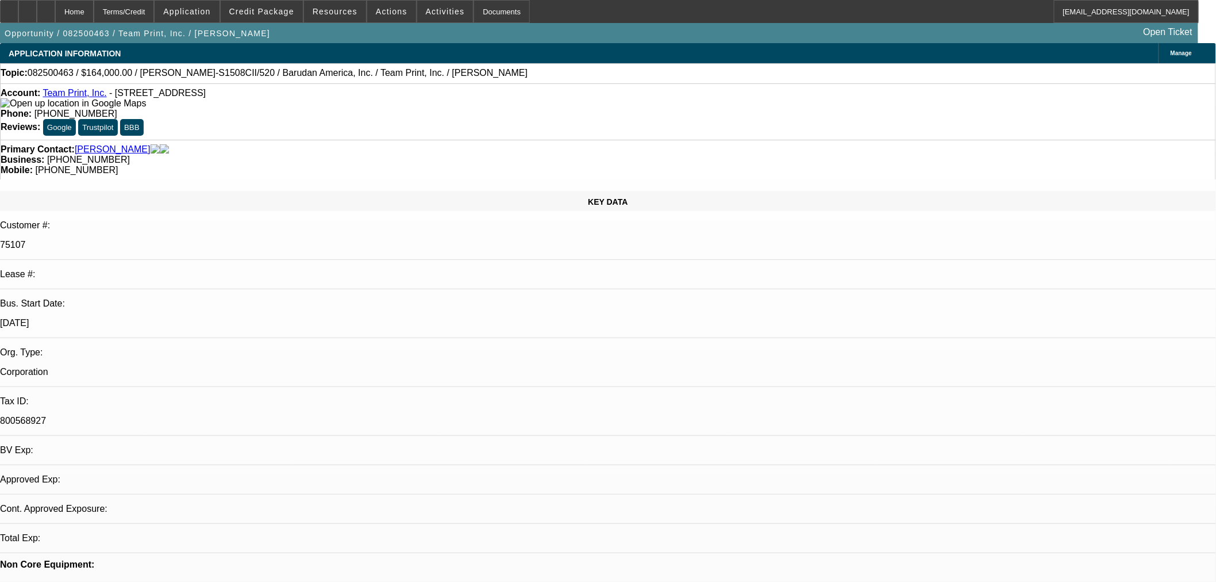
select select "0"
select select "1"
select select "2"
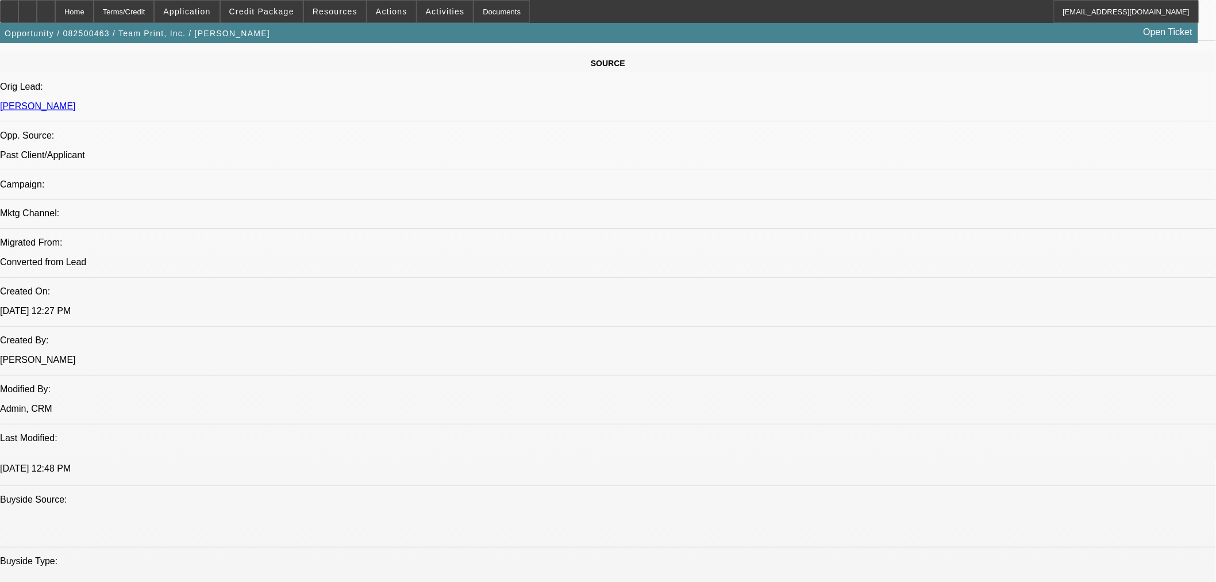
scroll to position [702, 0]
click at [282, 7] on span "Credit Package" at bounding box center [261, 11] width 65 height 9
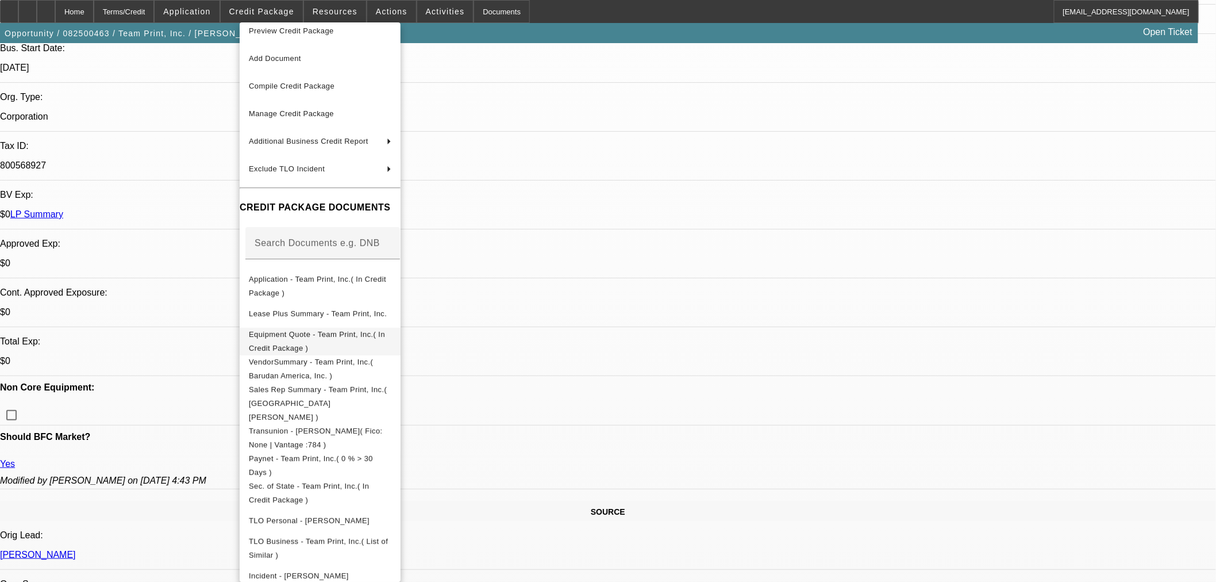
scroll to position [13, 0]
click at [641, 317] on div at bounding box center [608, 291] width 1216 height 582
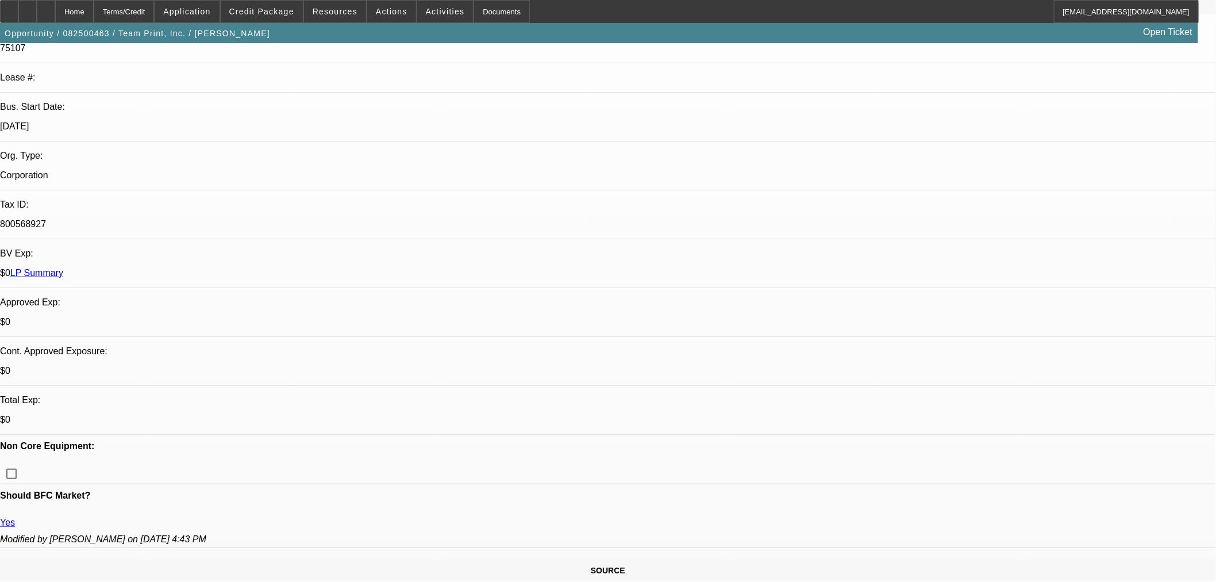
scroll to position [191, 0]
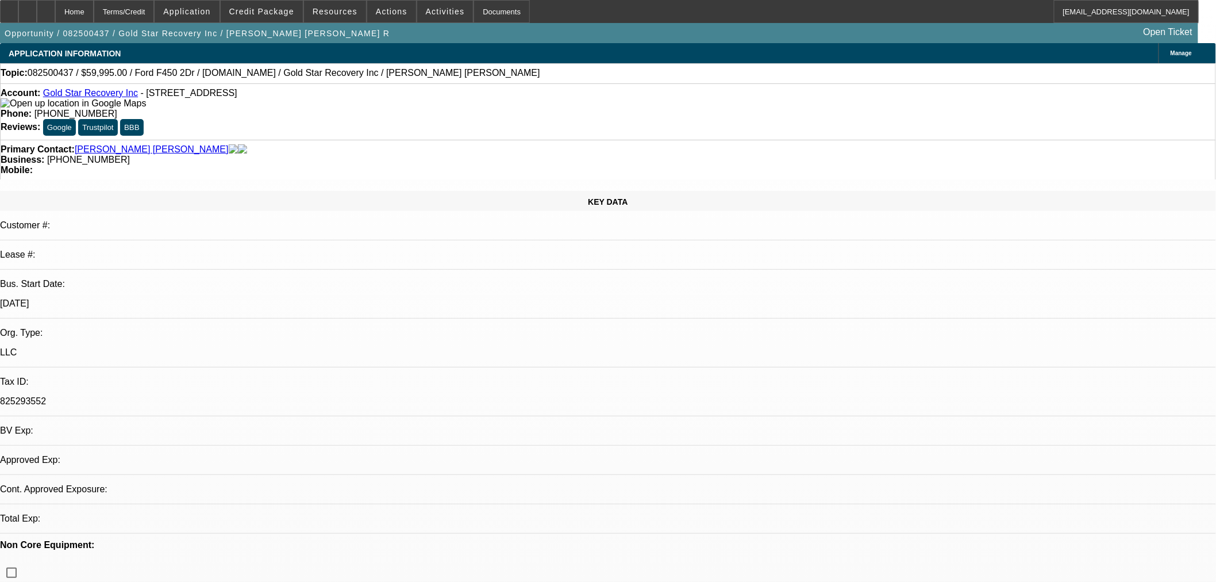
select select "0"
select select "3"
select select "0"
select select "6"
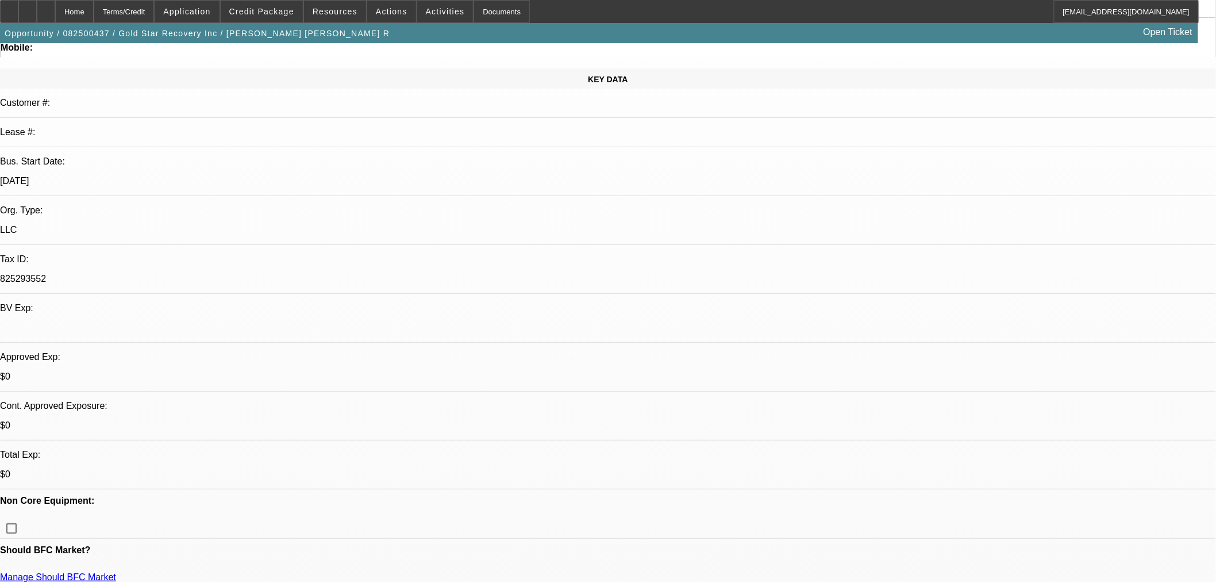
scroll to position [128, 0]
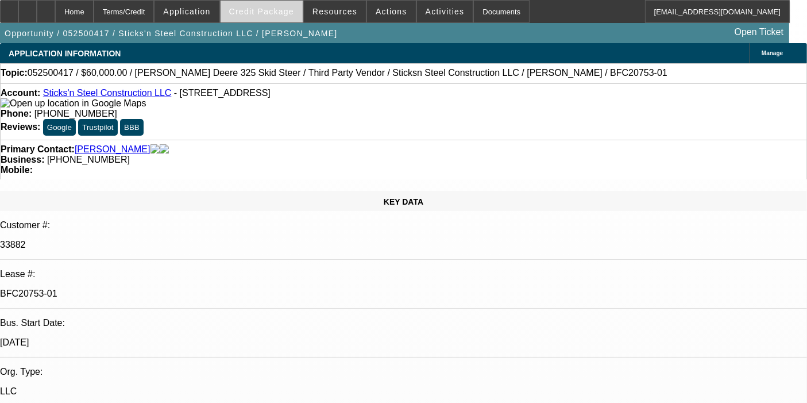
select select "0"
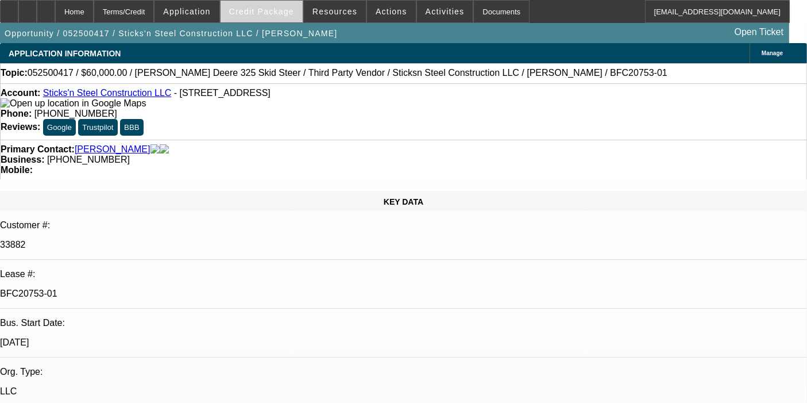
select select "0"
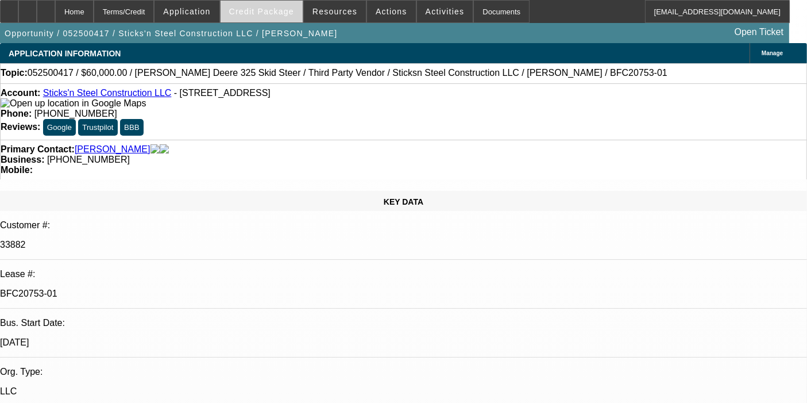
select select "0"
select select "1"
select select "6"
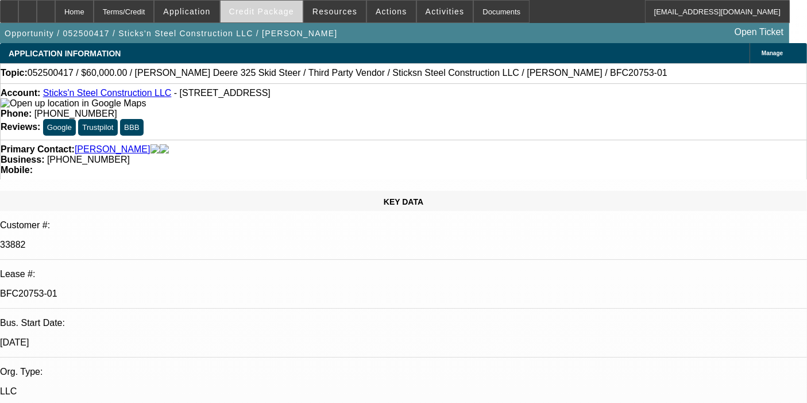
select select "1"
select select "6"
select select "1"
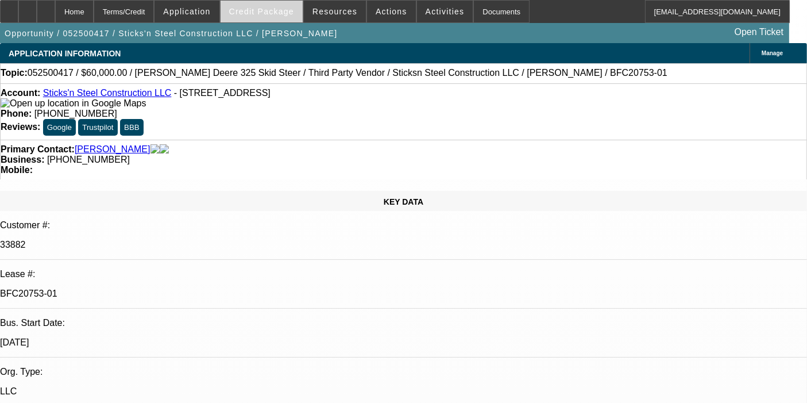
select select "6"
select select "1"
select select "6"
click at [264, 10] on span "Credit Package" at bounding box center [261, 11] width 65 height 9
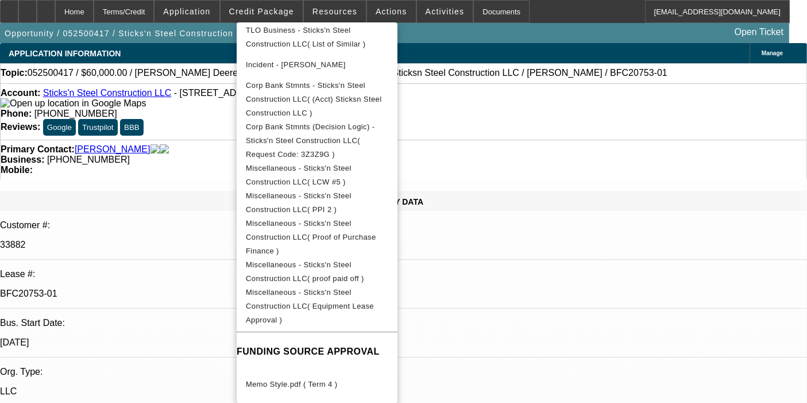
scroll to position [508, 0]
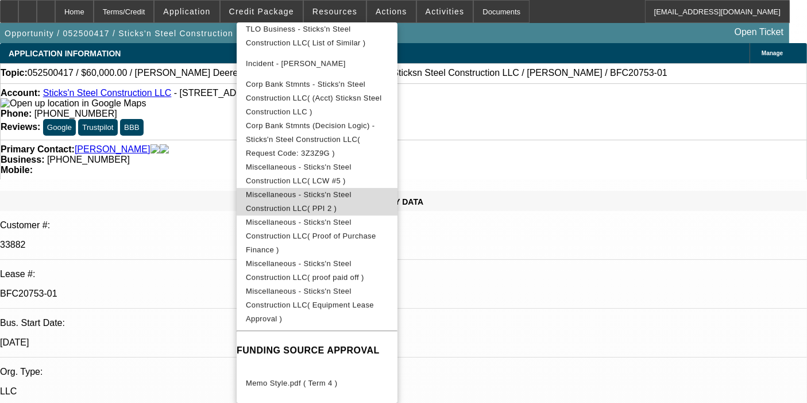
click at [338, 191] on button "Miscellaneous - Sticks'n Steel Construction LLC( PPI 2 )" at bounding box center [317, 202] width 161 height 28
